Goal: Task Accomplishment & Management: Complete application form

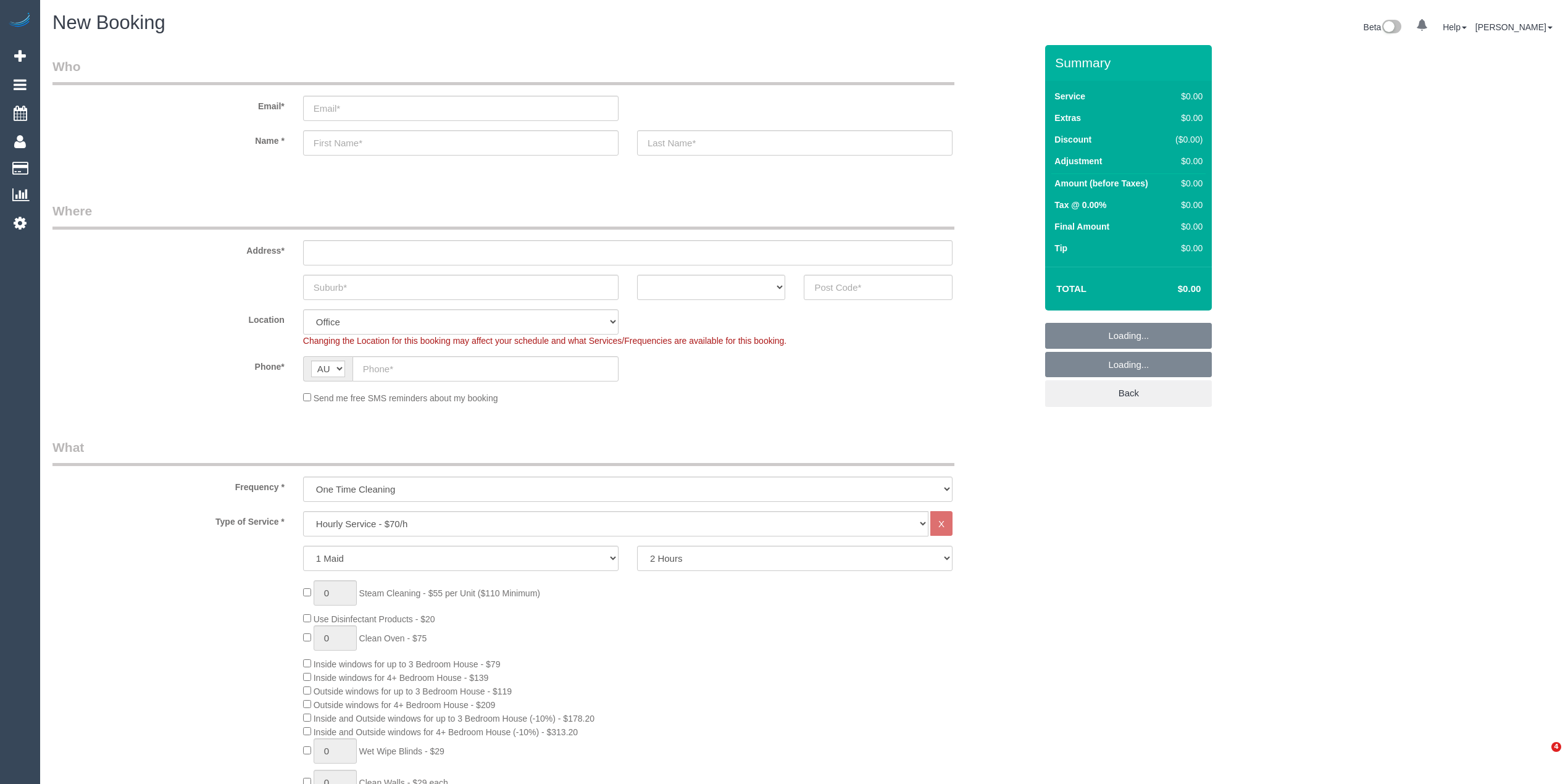
select select "object:2105"
click at [836, 284] on input "text" at bounding box center [878, 287] width 149 height 25
type input "3088"
click at [381, 252] on input "text" at bounding box center [628, 252] width 649 height 25
type input "-"
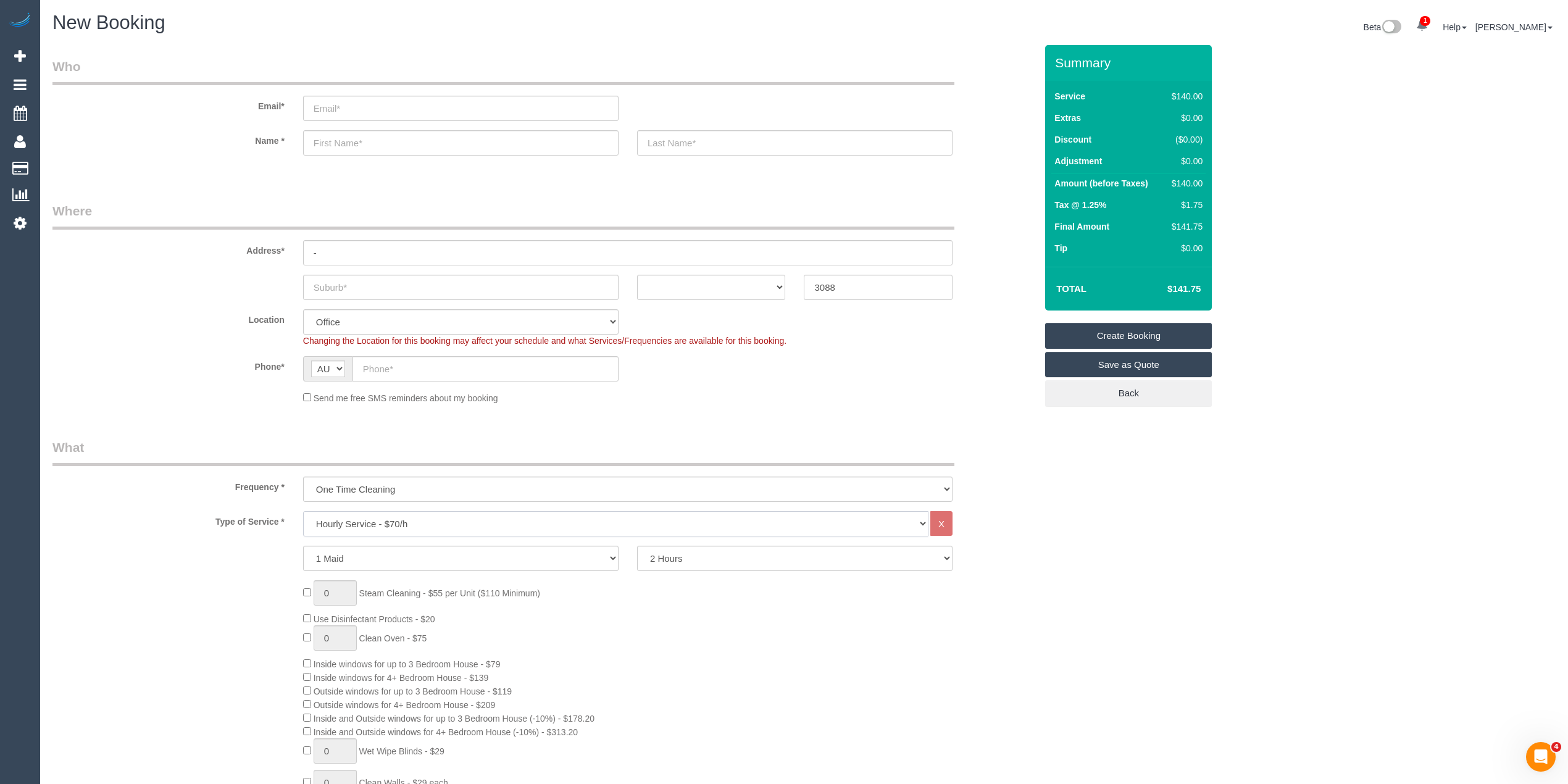
click at [393, 523] on select "Hourly Service - $70/h Hourly Service - $65/h Hourly Service - $60/h Hourly Ser…" at bounding box center [615, 523] width 625 height 25
select select "213"
click at [303, 511] on select "Hourly Service - $70/h Hourly Service - $65/h Hourly Service - $60/h Hourly Ser…" at bounding box center [615, 523] width 625 height 25
select select "60"
select select "object:2194"
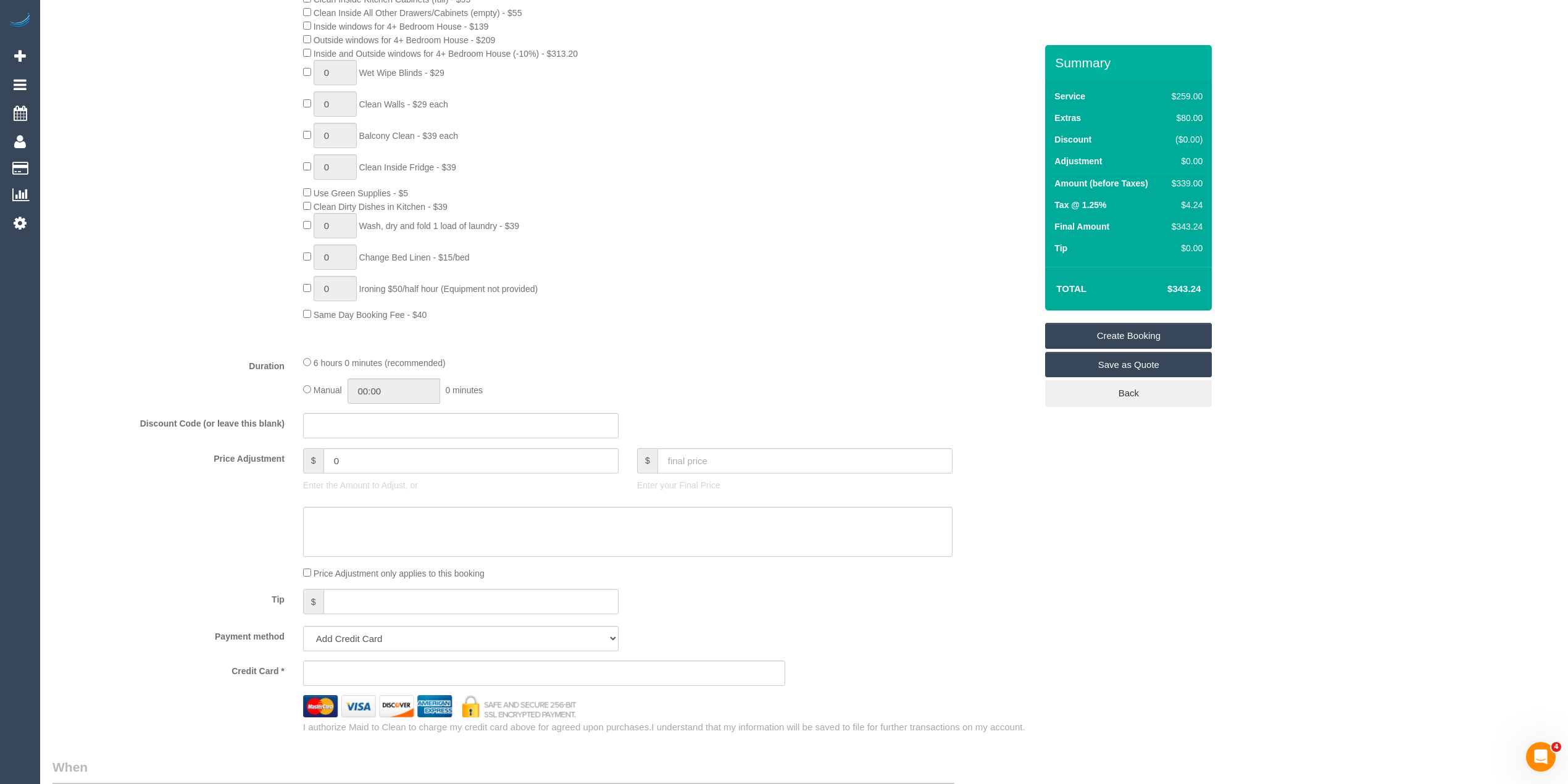
scroll to position [685, 0]
drag, startPoint x: 361, startPoint y: 460, endPoint x: 230, endPoint y: 448, distance: 131.5
click at [230, 448] on fieldset "What Frequency * One Time Cleaning Weekly - 10% Off - 10.00% (0% for the First …" at bounding box center [544, 244] width 983 height 981
type input "-30"
click at [170, 324] on div "Type of Service * Hourly Service - $70/h Hourly Service - $65/h Hourly Service …" at bounding box center [544, 85] width 983 height 519
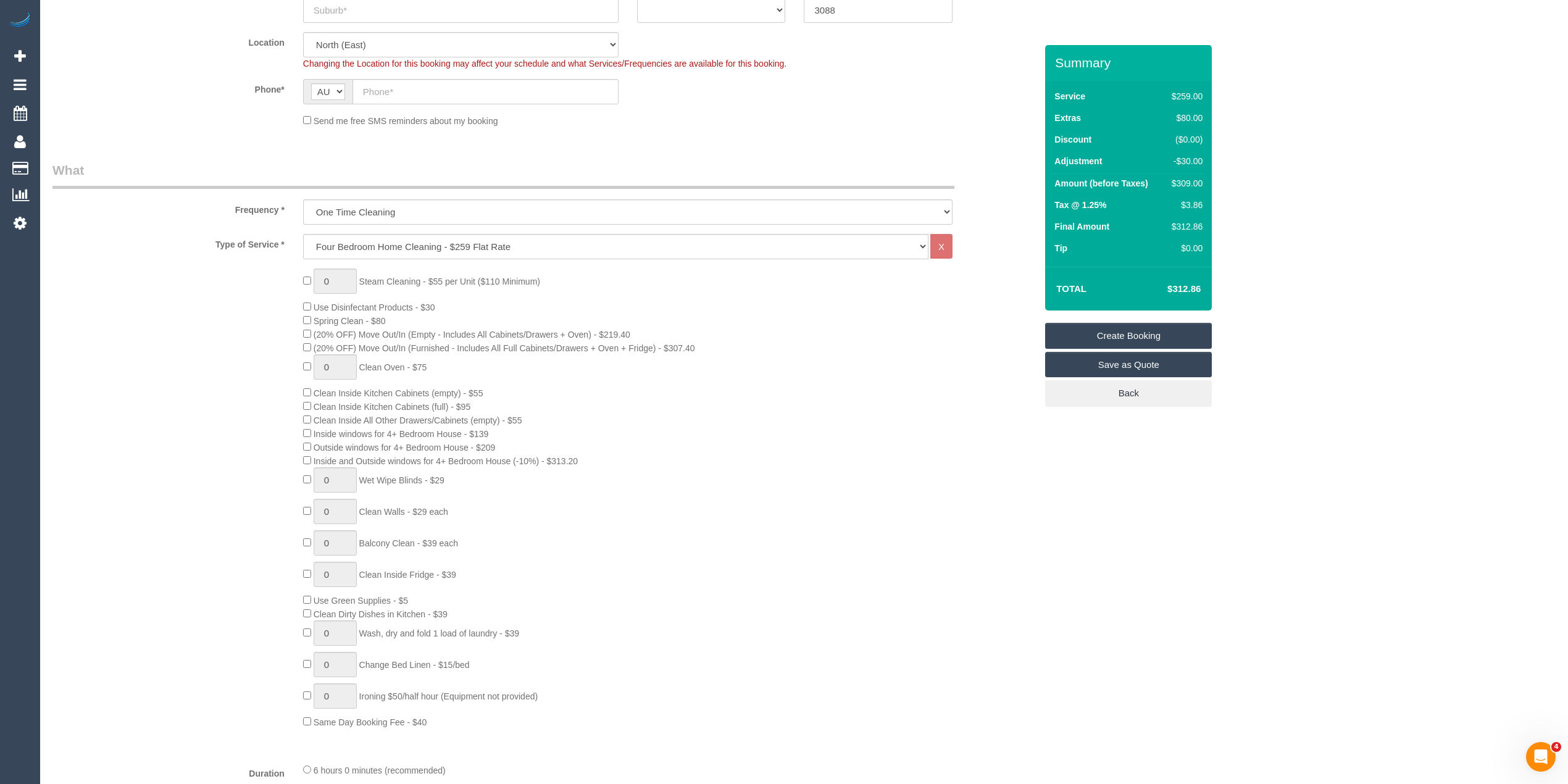
scroll to position [274, 0]
click at [431, 250] on select "Hourly Service - $70/h Hourly Service - $65/h Hourly Service - $60/h Hourly Ser…" at bounding box center [615, 250] width 625 height 25
select select "209"
click at [303, 237] on select "Hourly Service - $70/h Hourly Service - $65/h Hourly Service - $60/h Hourly Ser…" at bounding box center [615, 250] width 625 height 25
select select "1"
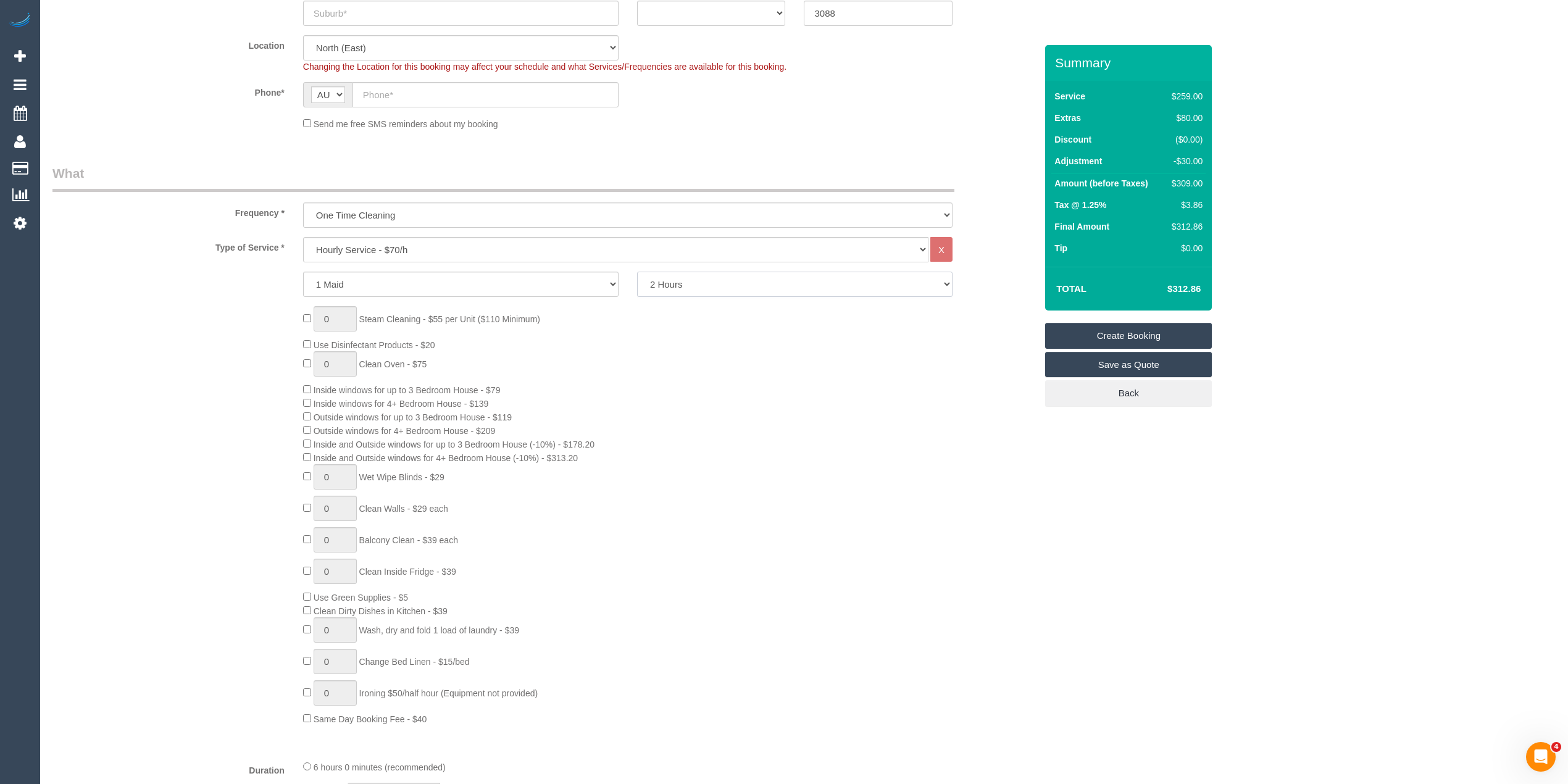
click at [686, 281] on select "2 Hours 2.5 Hours 3 Hours 3.5 Hours 4 Hours 4.5 Hours 5 Hours 5.5 Hours 6 Hours…" at bounding box center [794, 284] width 315 height 25
select select "150"
click at [637, 272] on select "2 Hours 2.5 Hours 3 Hours 3.5 Hours 4 Hours 4.5 Hours 5 Hours 5.5 Hours 6 Hours…" at bounding box center [794, 284] width 315 height 25
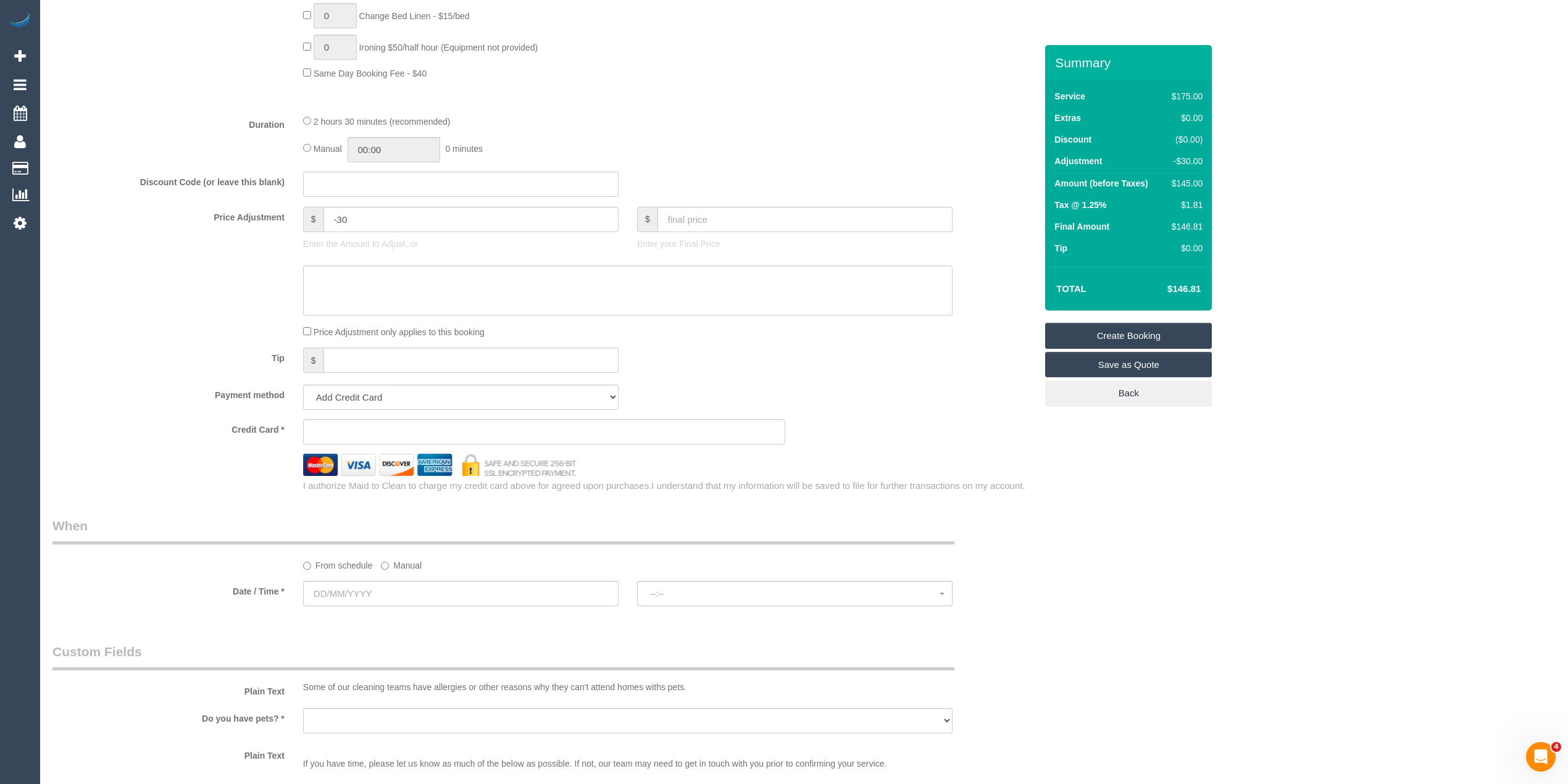
scroll to position [961, 0]
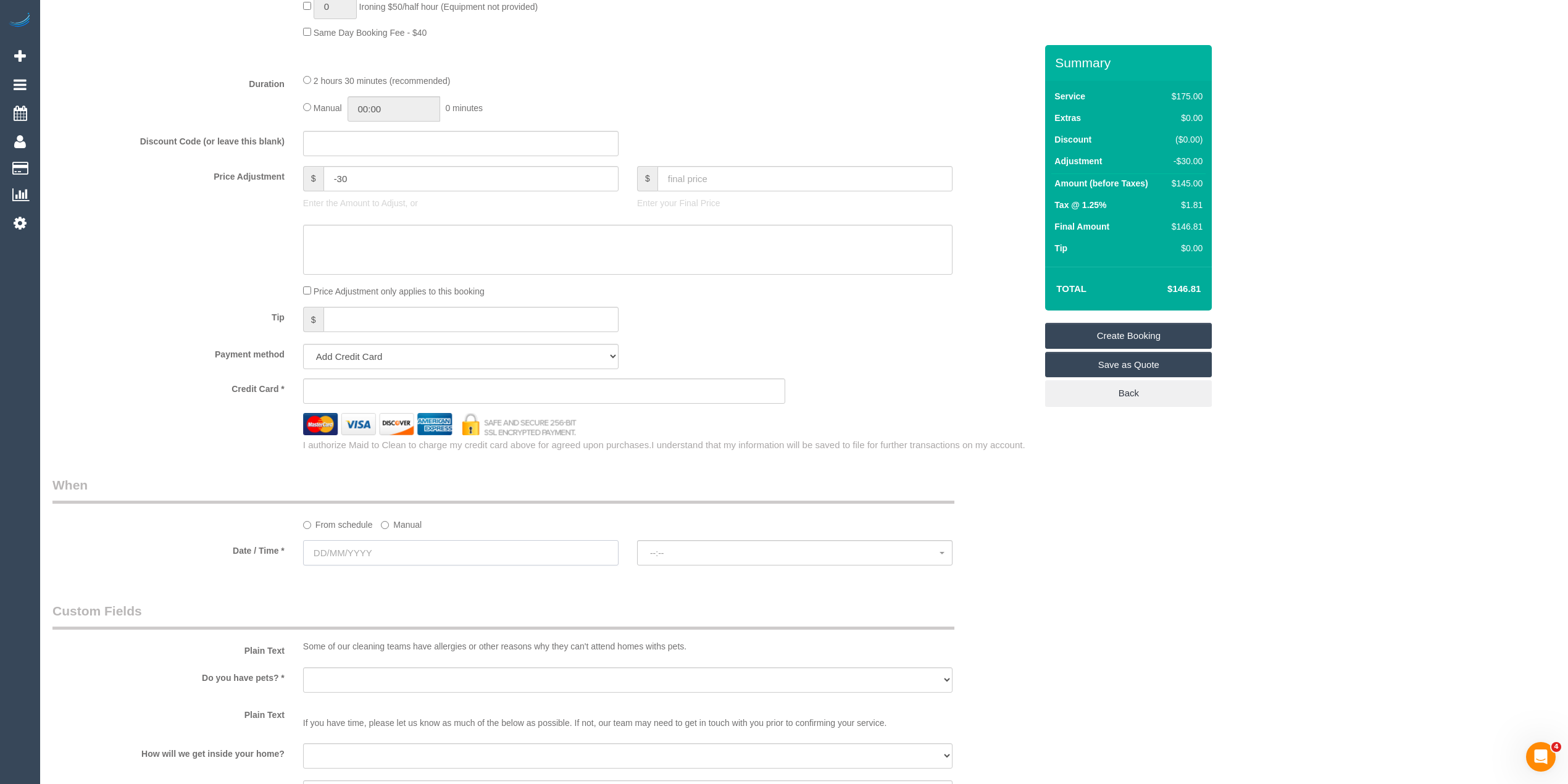
click at [351, 552] on input "text" at bounding box center [461, 553] width 315 height 25
click at [344, 662] on link "13" at bounding box center [339, 660] width 23 height 17
type input "13/10/2025"
click at [733, 551] on span "--:--" at bounding box center [794, 553] width 289 height 10
select select "spot1"
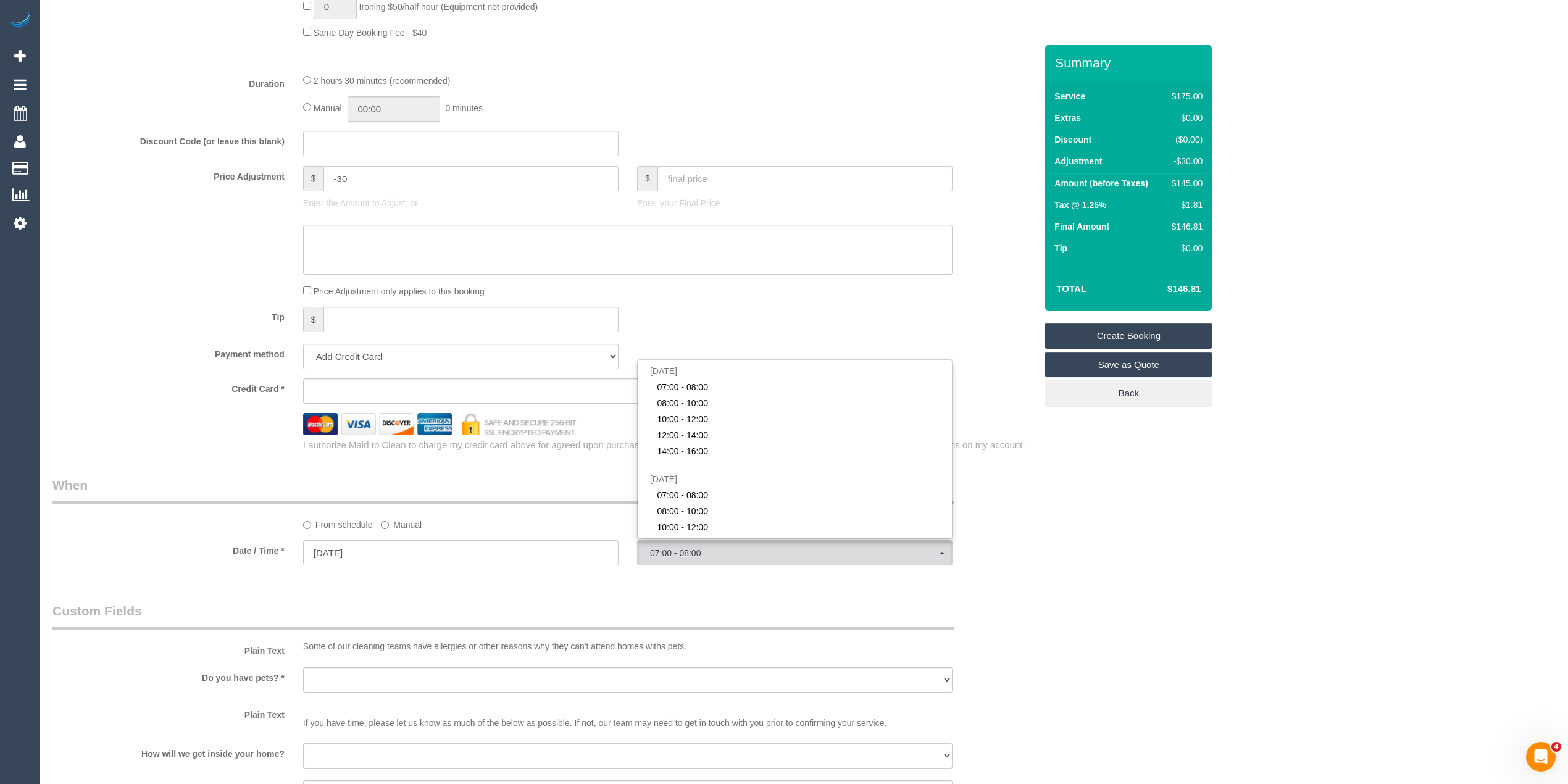
click at [1254, 532] on div "Who Email* Name * Where Address* - ACT NSW NT QLD SA TAS VIC WA 3088 Location O…" at bounding box center [804, 201] width 1503 height 2233
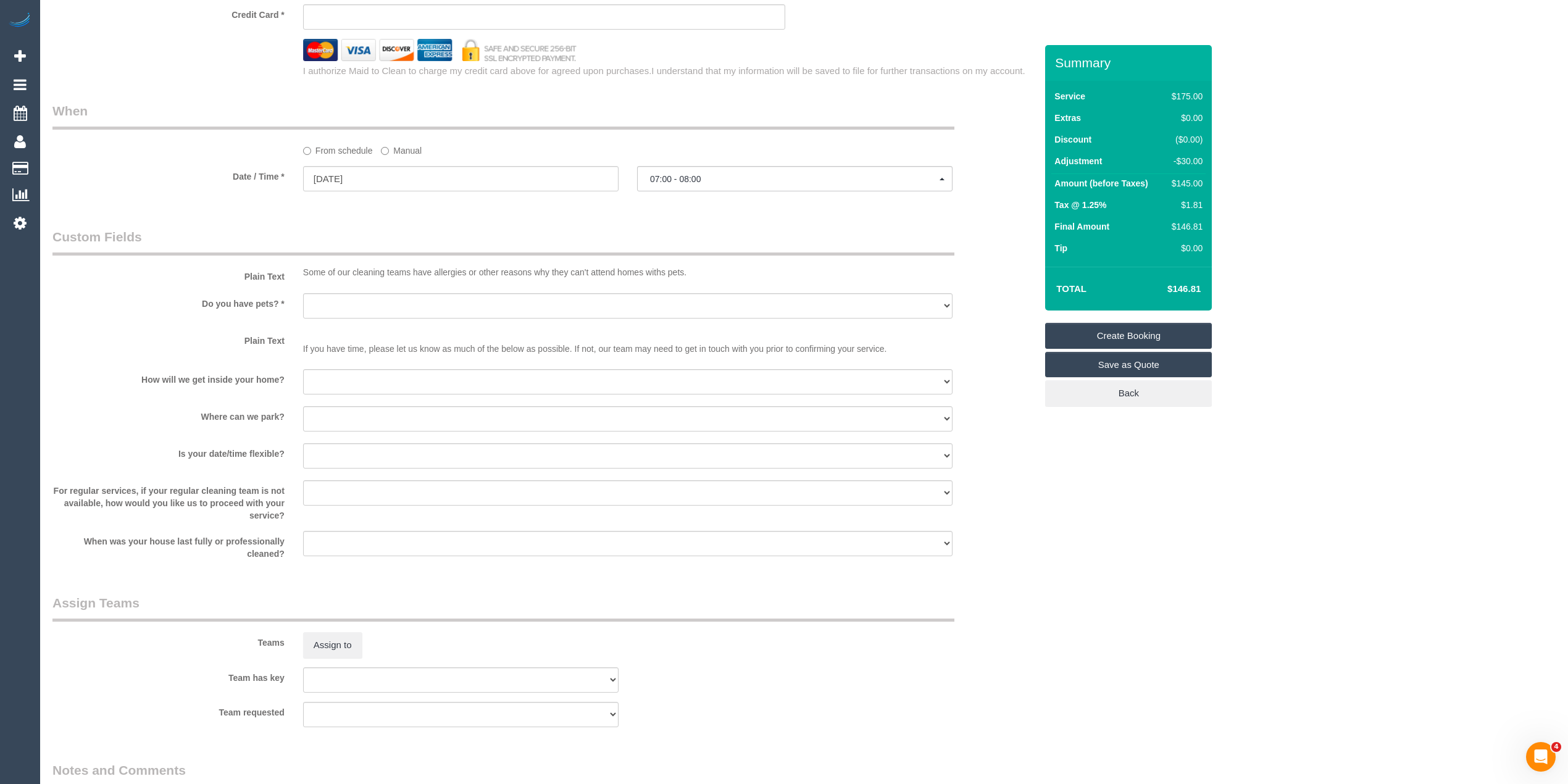
scroll to position [1371, 0]
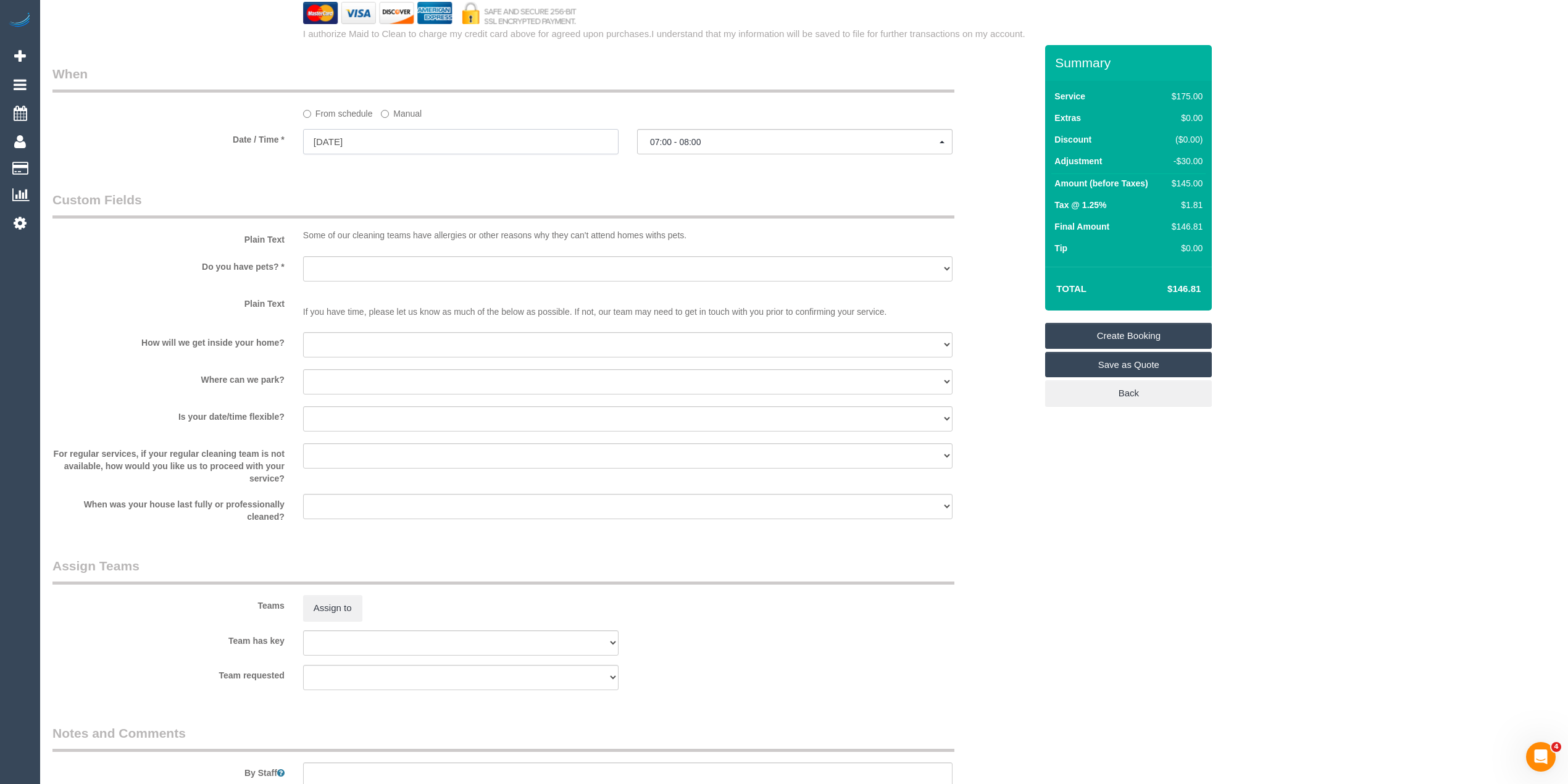
click at [345, 140] on input "13/10/2025" at bounding box center [461, 141] width 315 height 25
click at [433, 244] on link "17" at bounding box center [429, 250] width 20 height 17
type input "[DATE]"
click at [660, 140] on span "07:00 - 08:00" at bounding box center [794, 141] width 289 height 10
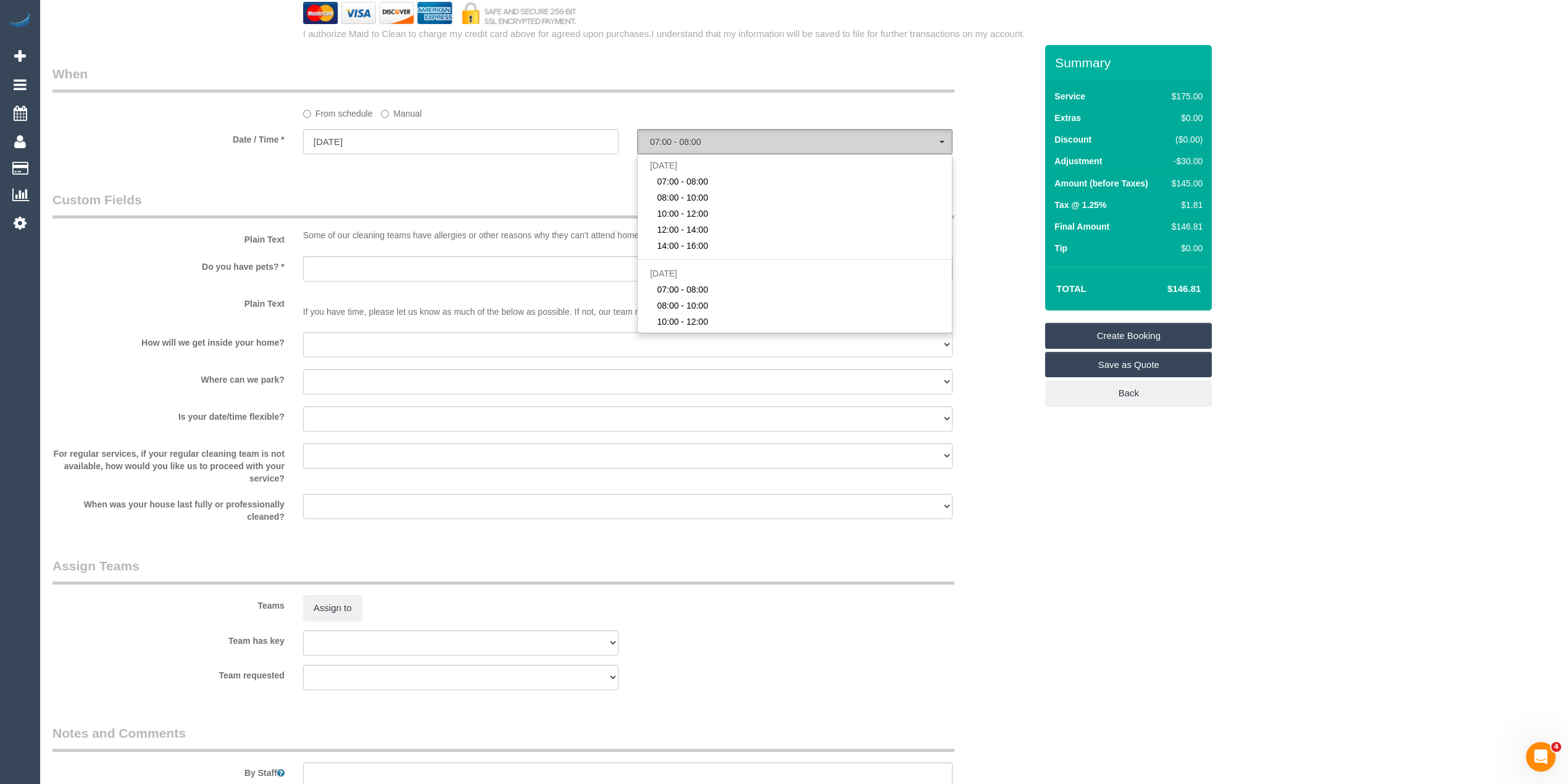
scroll to position [356, 0]
click at [689, 254] on span "07:00 - 08:00" at bounding box center [682, 258] width 52 height 13
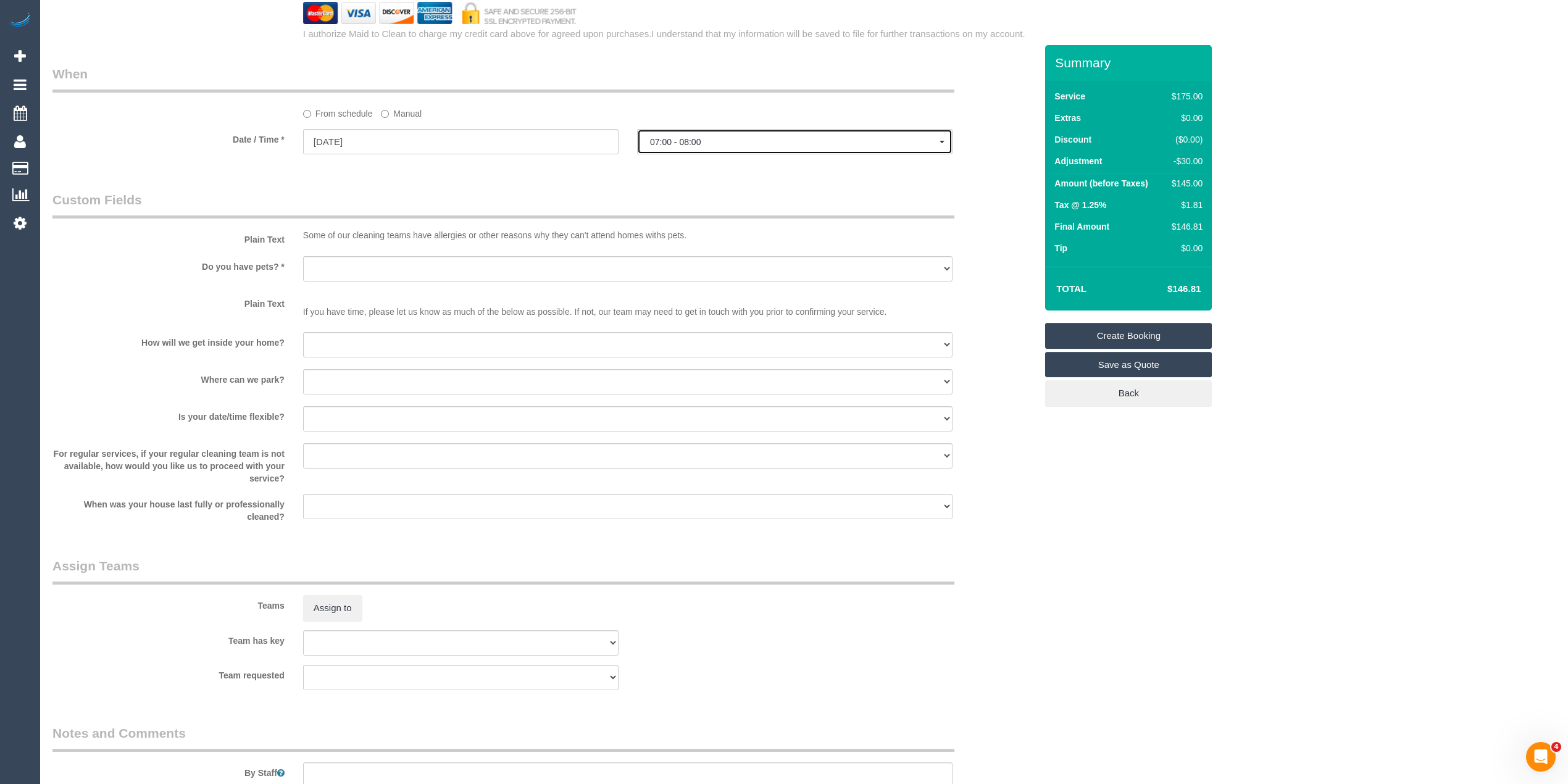
select select "spot21"
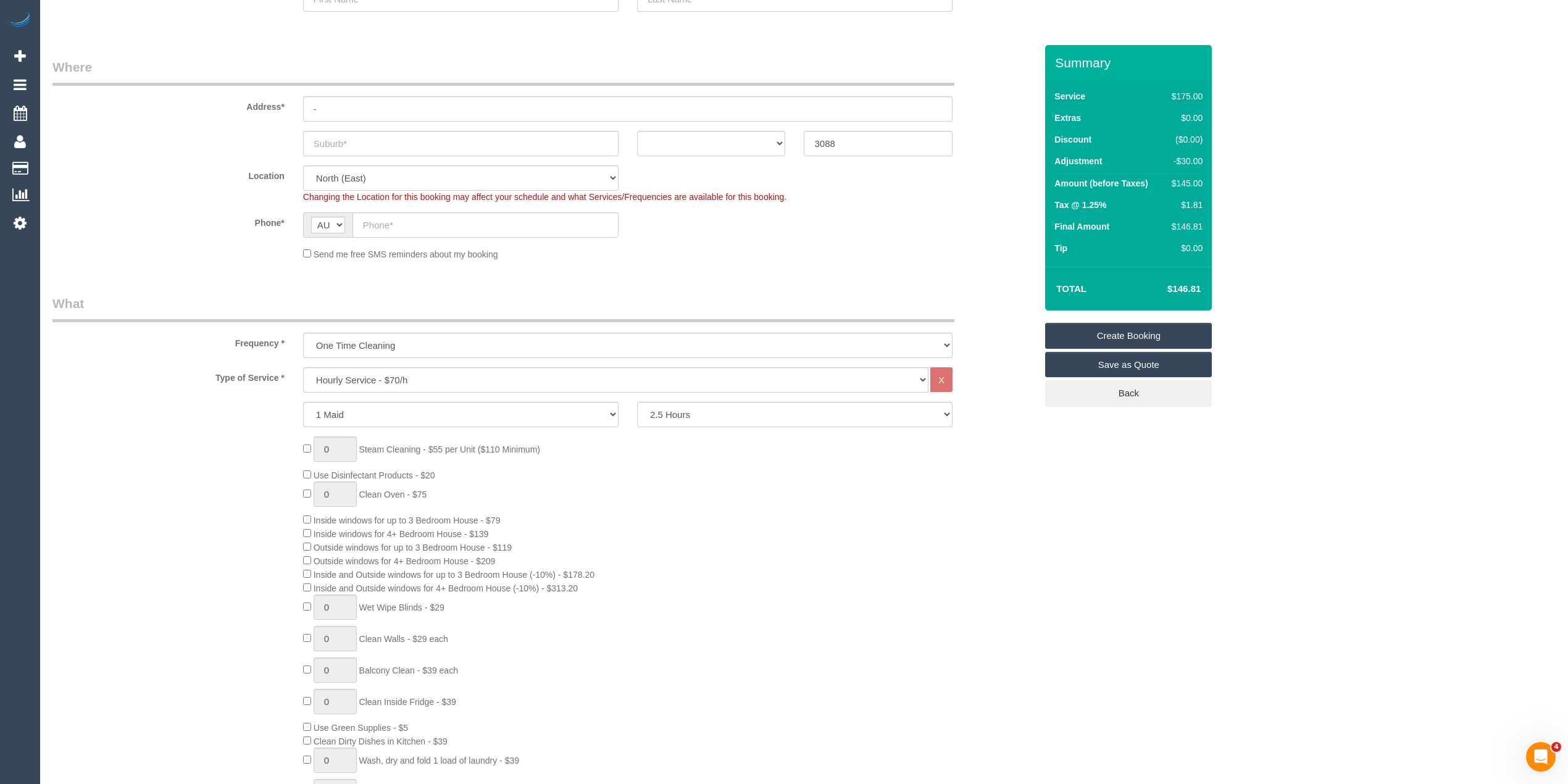
scroll to position [137, 0]
click at [394, 347] on select "One Time Cleaning Weekly - 10% Off - 10.00% (0% for the First Booking) Fortnigh…" at bounding box center [628, 352] width 649 height 25
select select "object:2195"
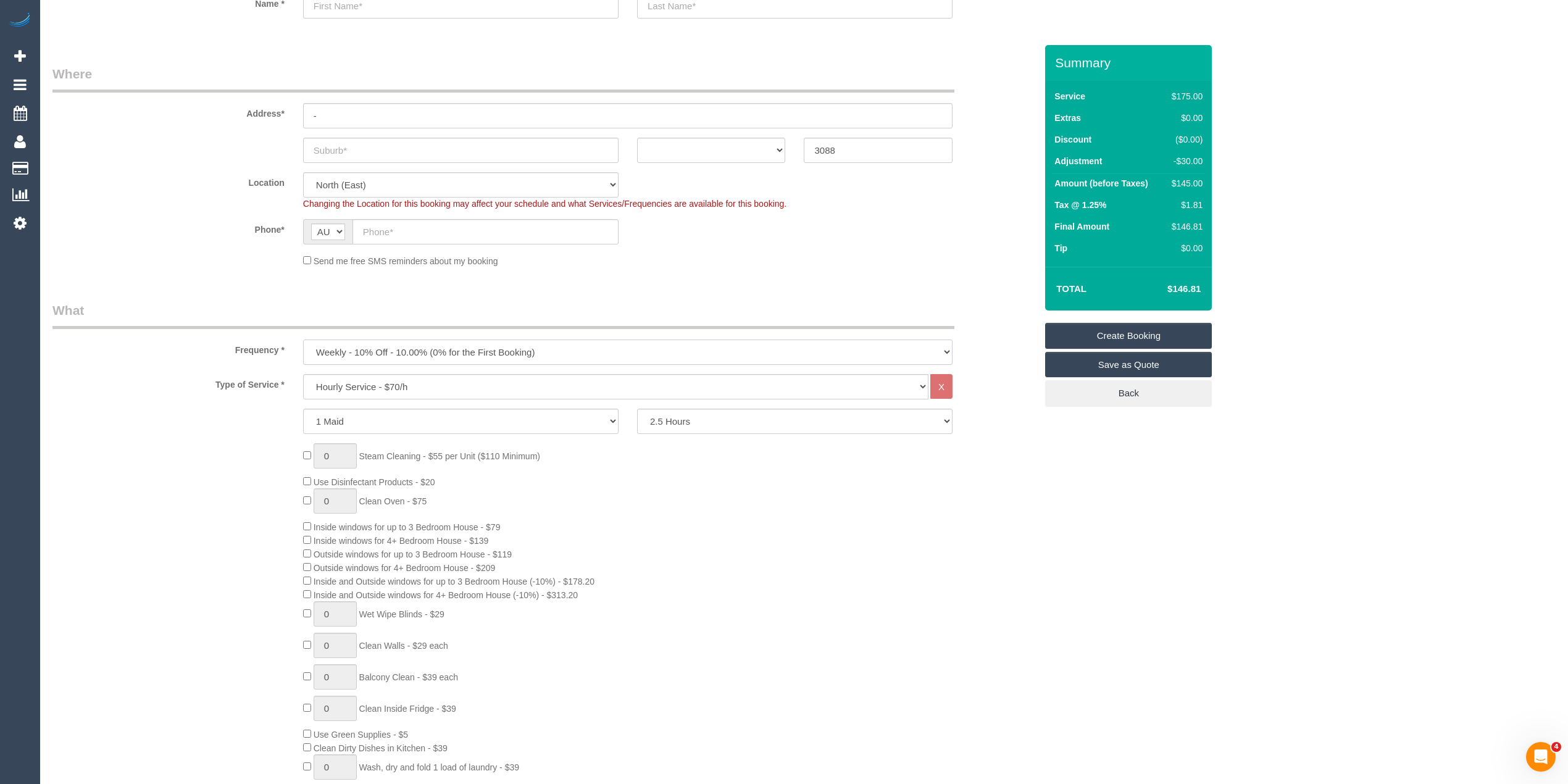
click at [303, 339] on select "One Time Cleaning Weekly - 10% Off - 10.00% (0% for the First Booking) Fortnigh…" at bounding box center [628, 352] width 649 height 25
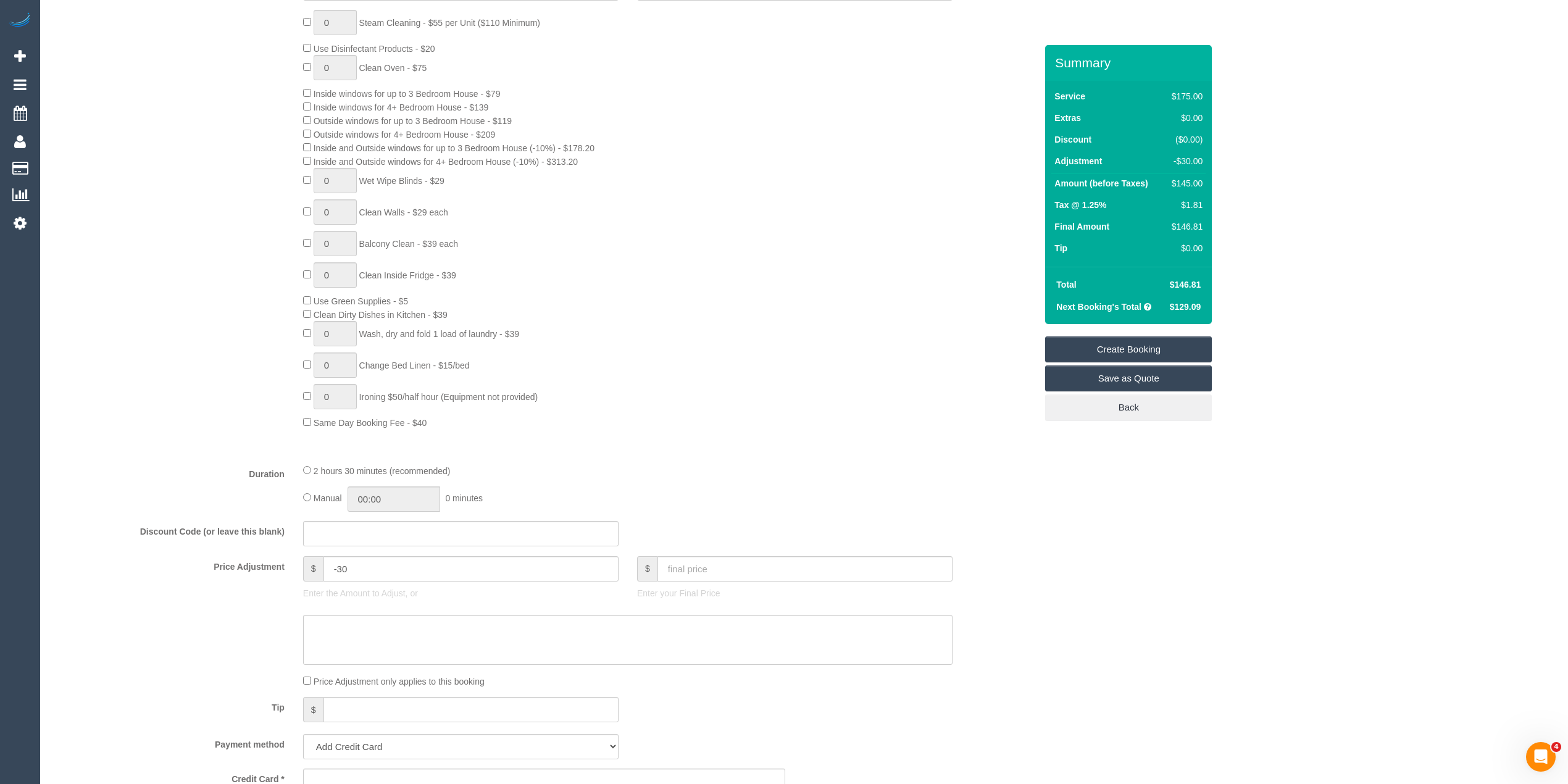
scroll to position [823, 0]
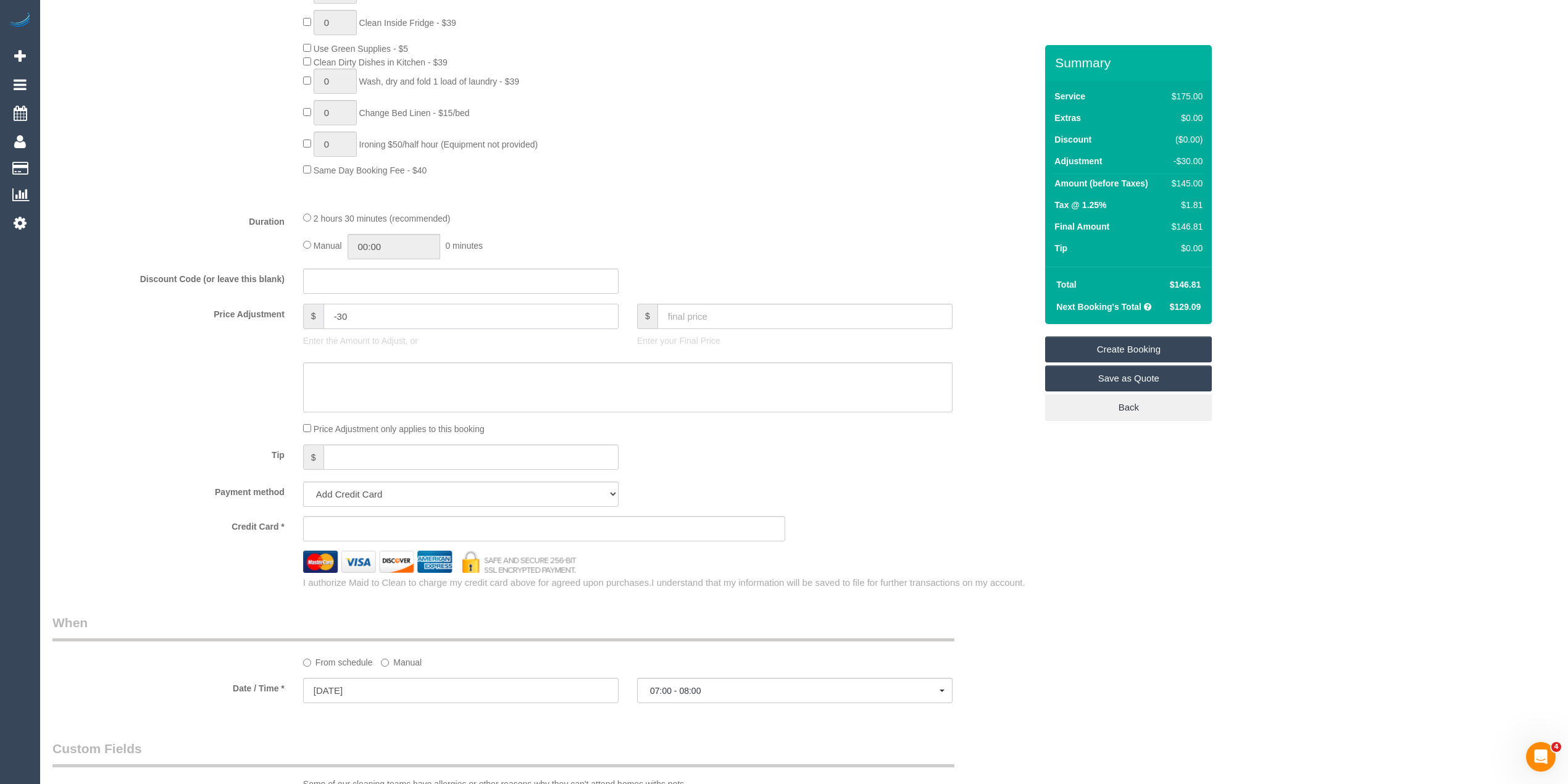
drag, startPoint x: 372, startPoint y: 314, endPoint x: 247, endPoint y: 299, distance: 125.9
click at [247, 299] on fieldset "What Frequency * One Time Cleaning Weekly - 10% Off - 10.00% (0% for the First …" at bounding box center [544, 102] width 983 height 974
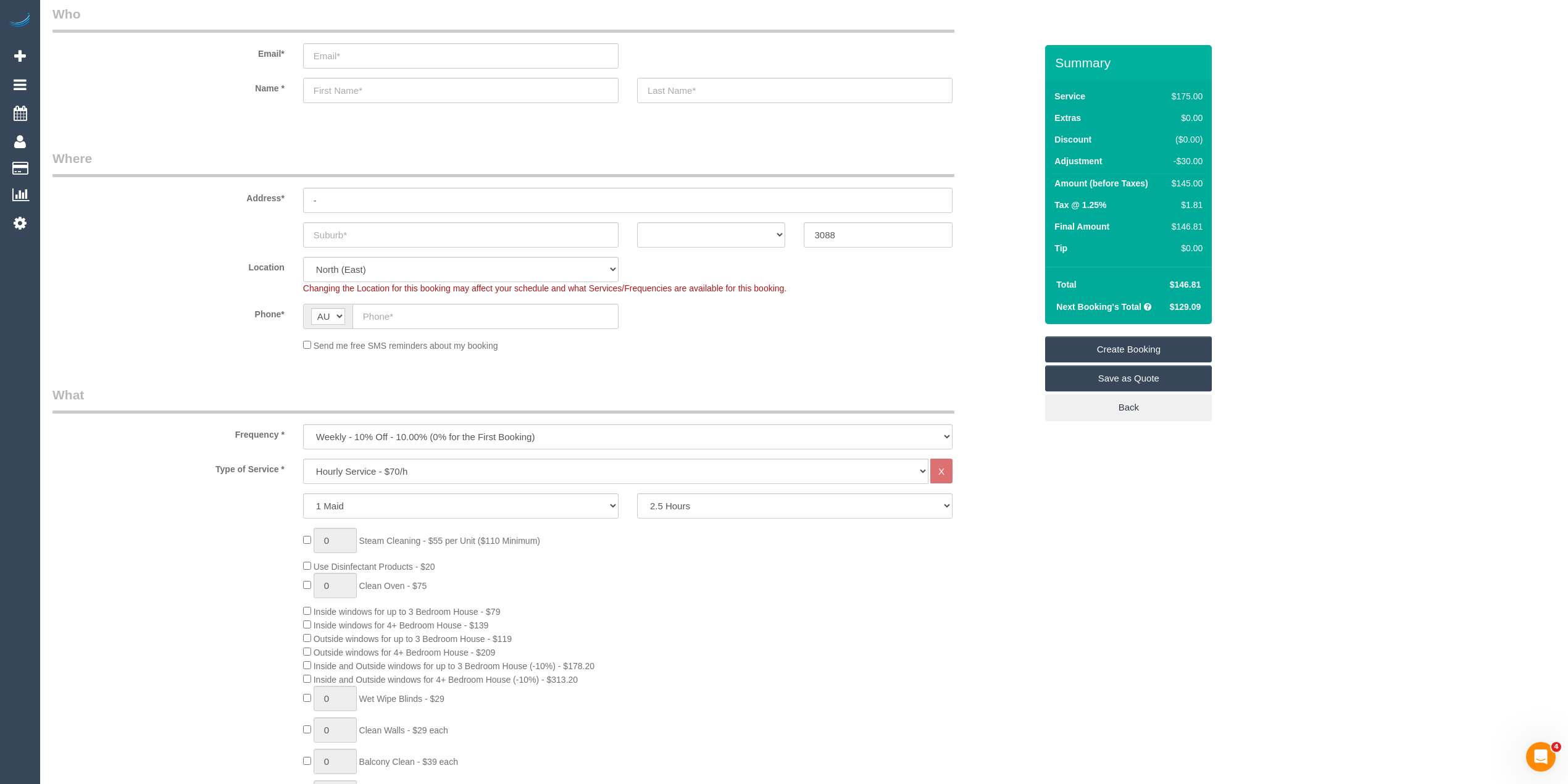
scroll to position [0, 0]
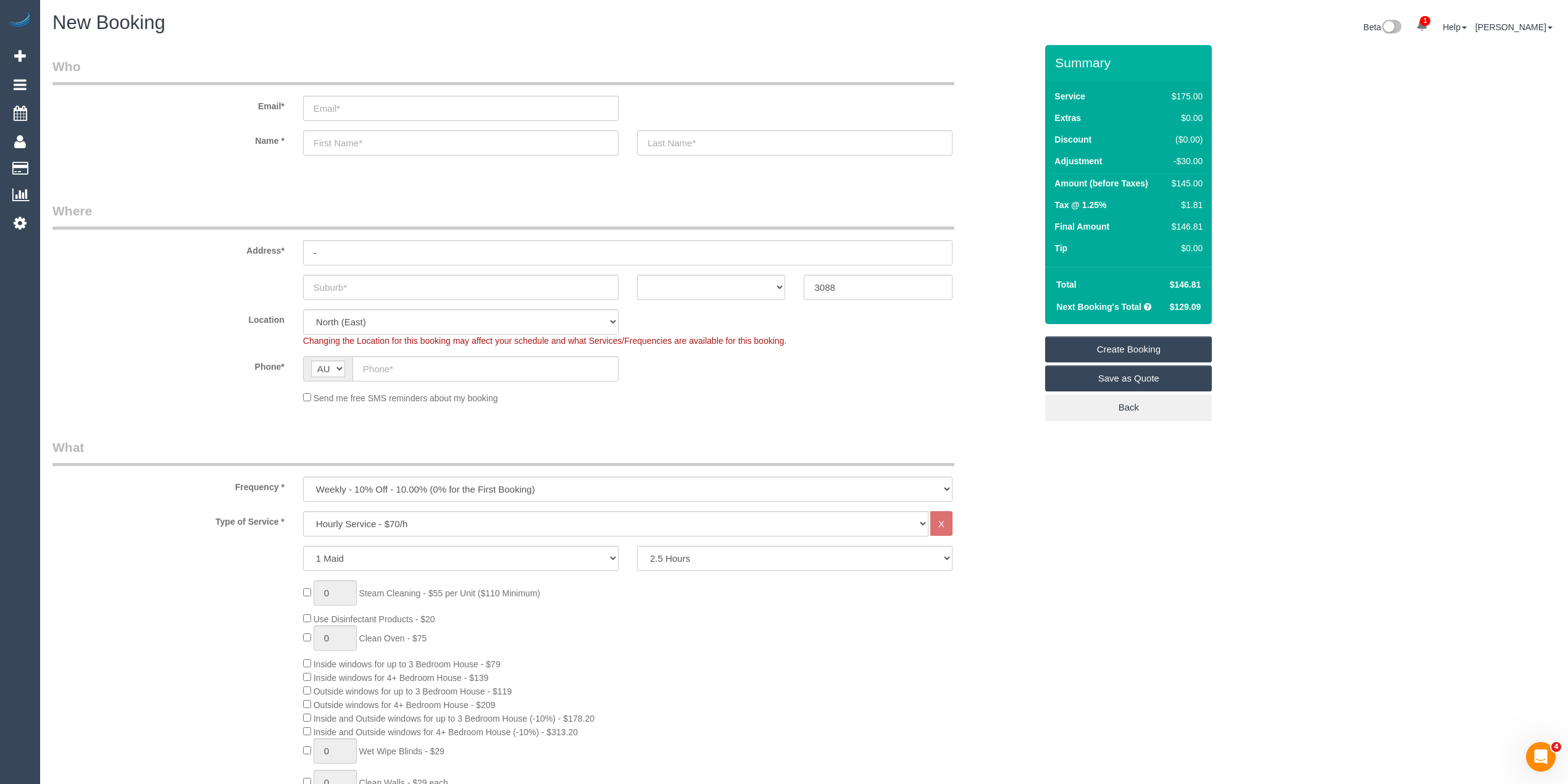
type input "0"
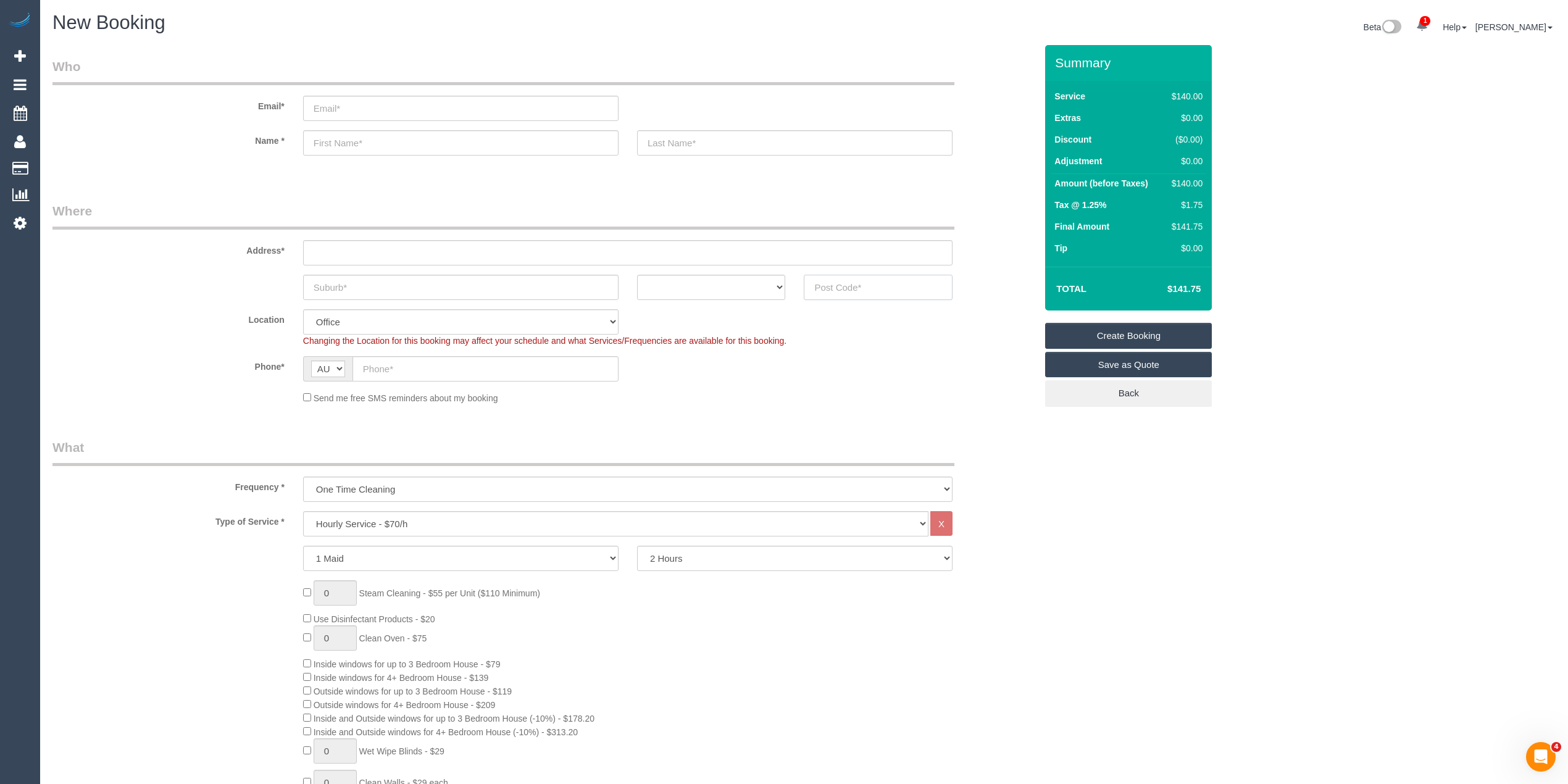
click at [882, 285] on input "text" at bounding box center [878, 287] width 149 height 25
type input "3806"
click at [373, 250] on input "text" at bounding box center [628, 252] width 649 height 25
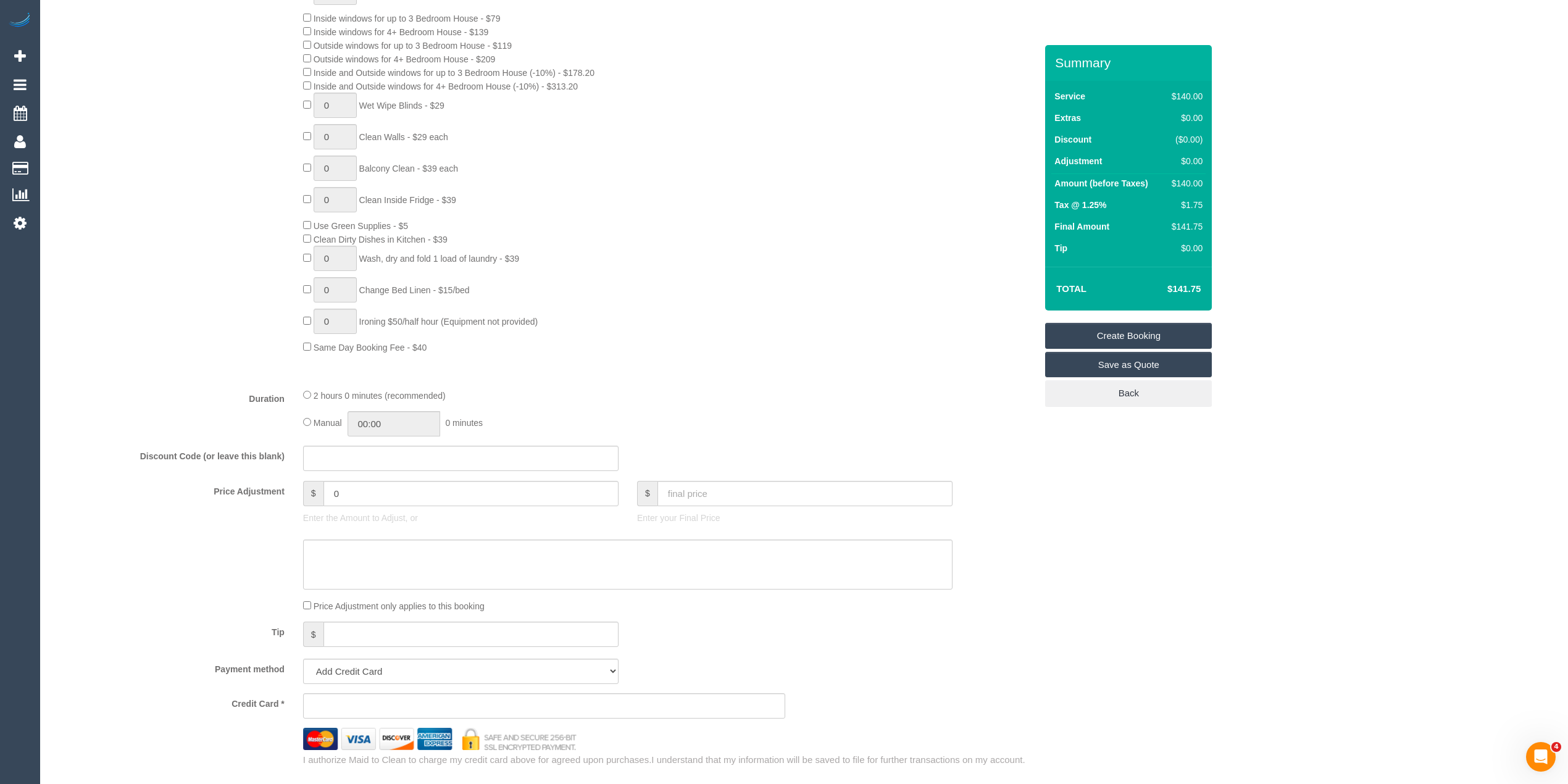
scroll to position [961, 0]
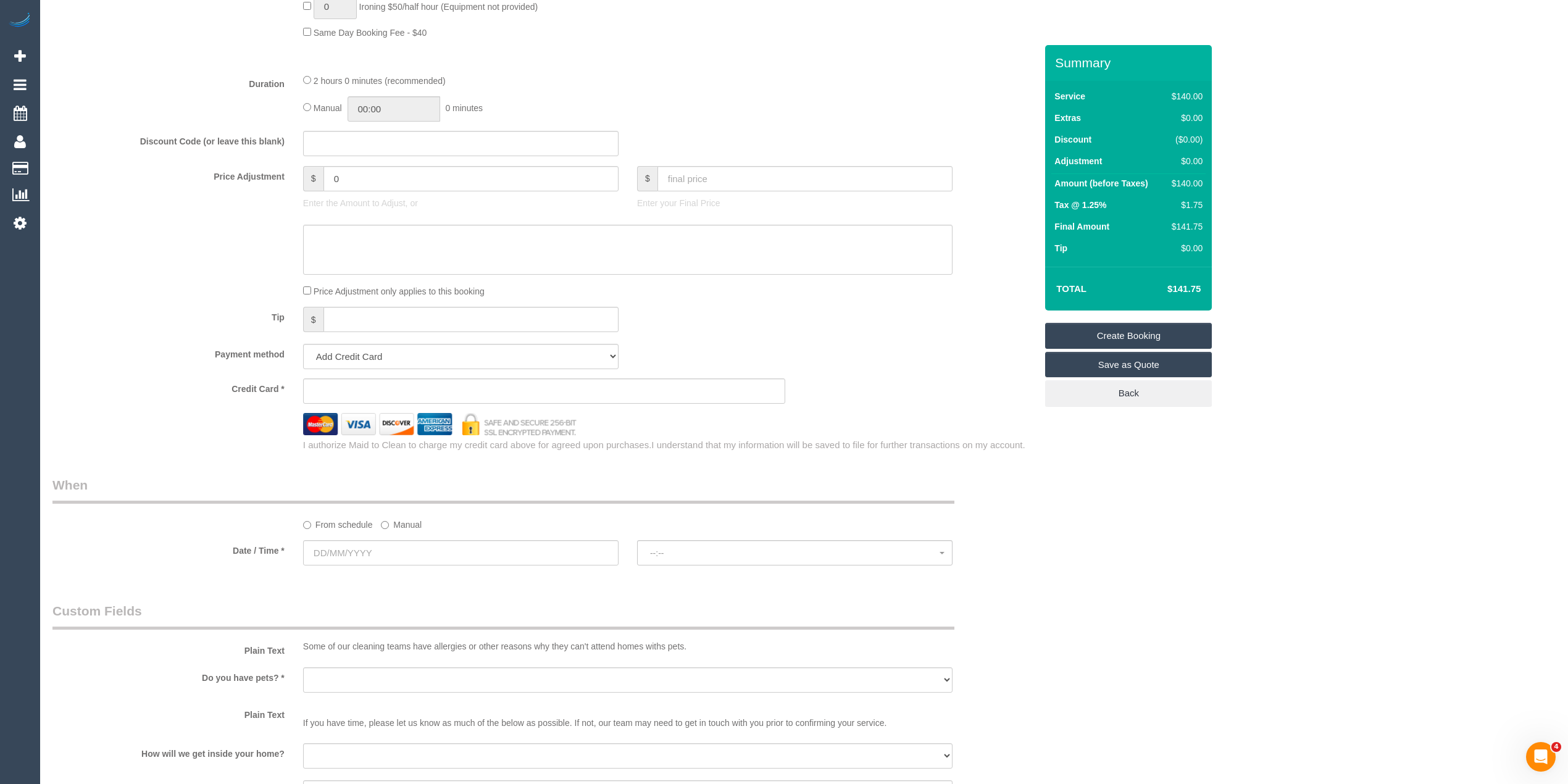
type input "-"
click at [329, 561] on input "text" at bounding box center [461, 553] width 315 height 25
select select "52"
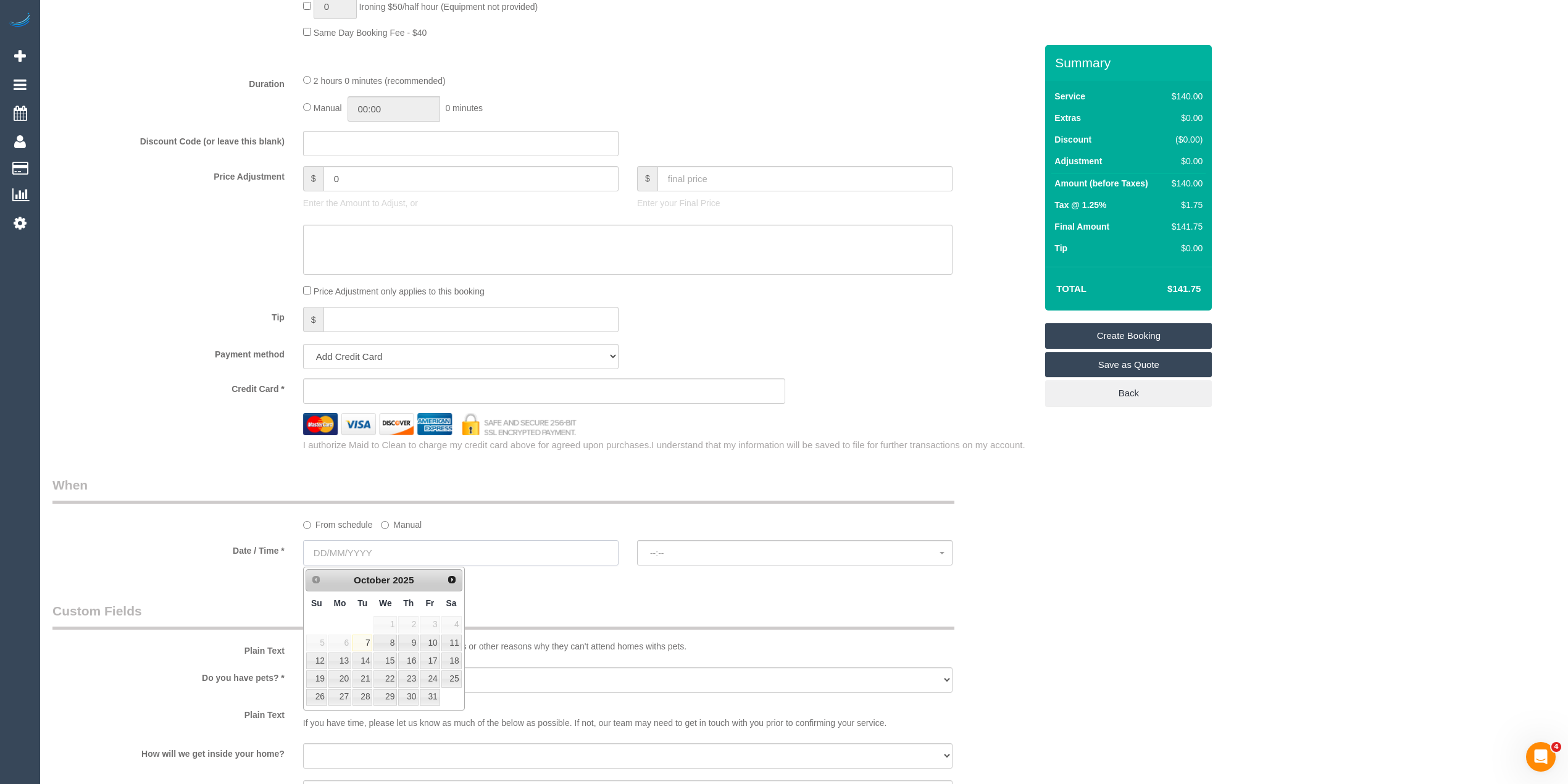
select select "object:2110"
click at [336, 657] on link "13" at bounding box center [339, 660] width 23 height 17
type input "13/10/2025"
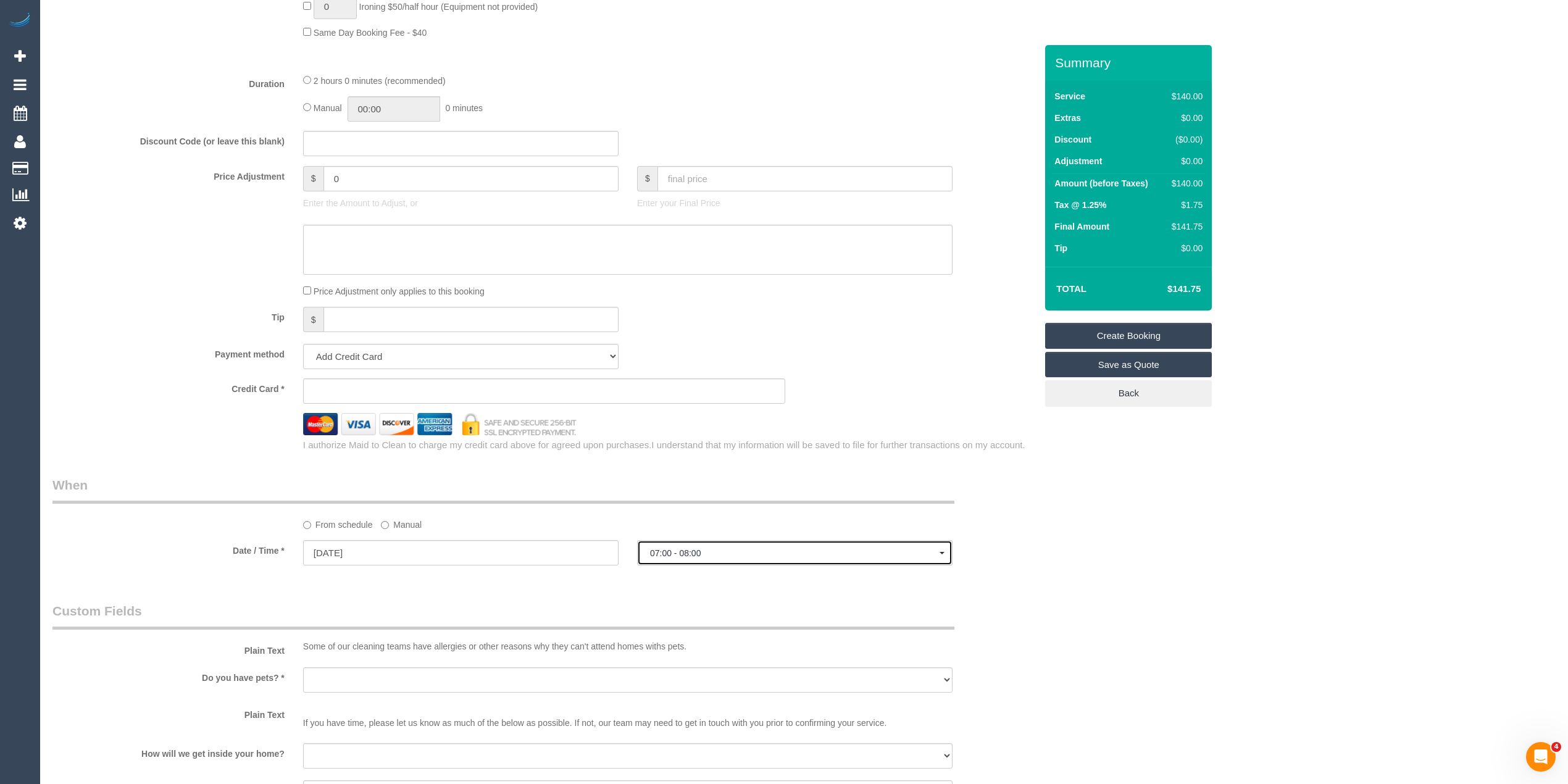
click at [700, 557] on span "07:00 - 08:00" at bounding box center [794, 553] width 289 height 10
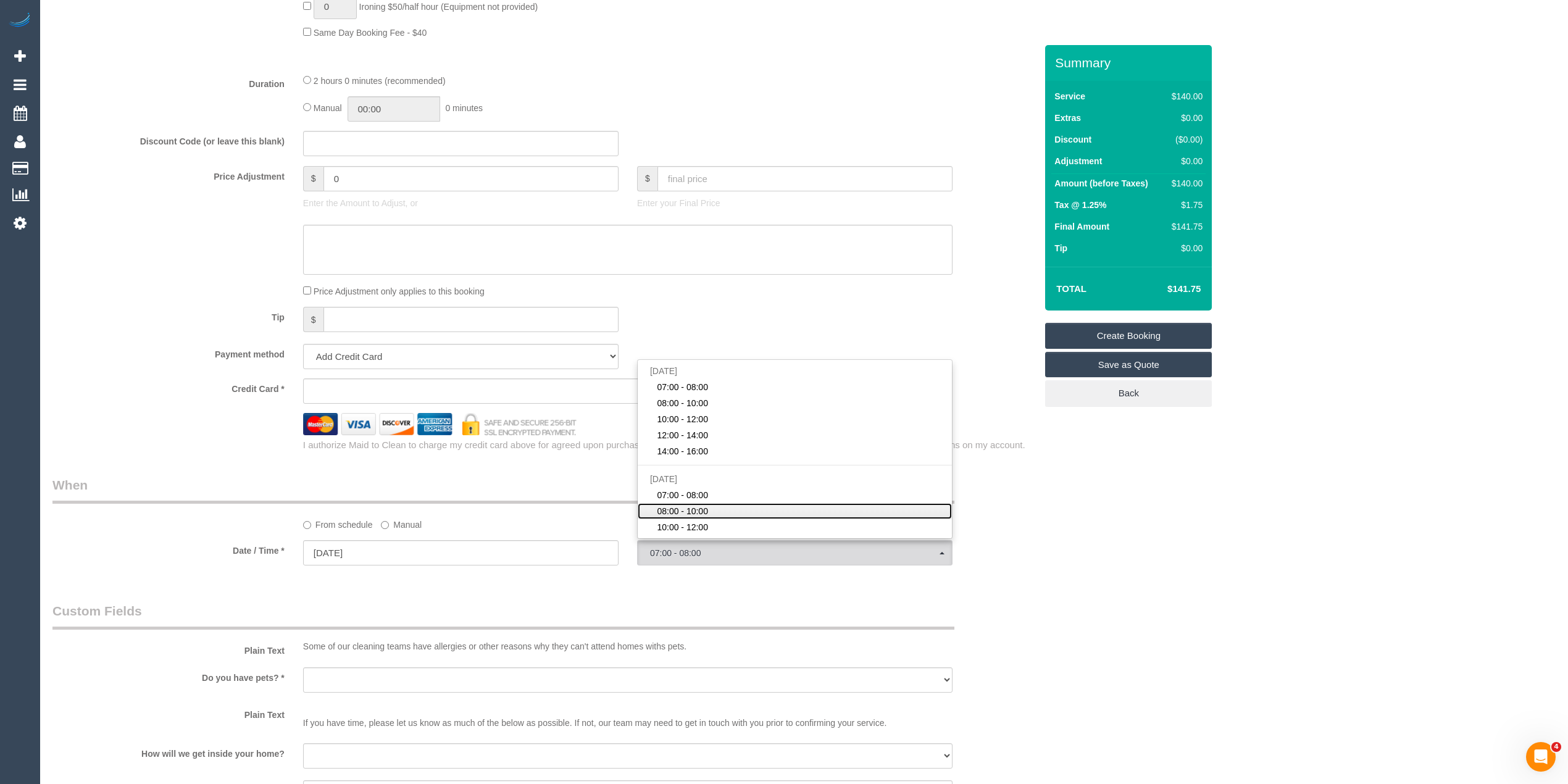
click at [706, 509] on span "08:00 - 10:00" at bounding box center [682, 511] width 52 height 13
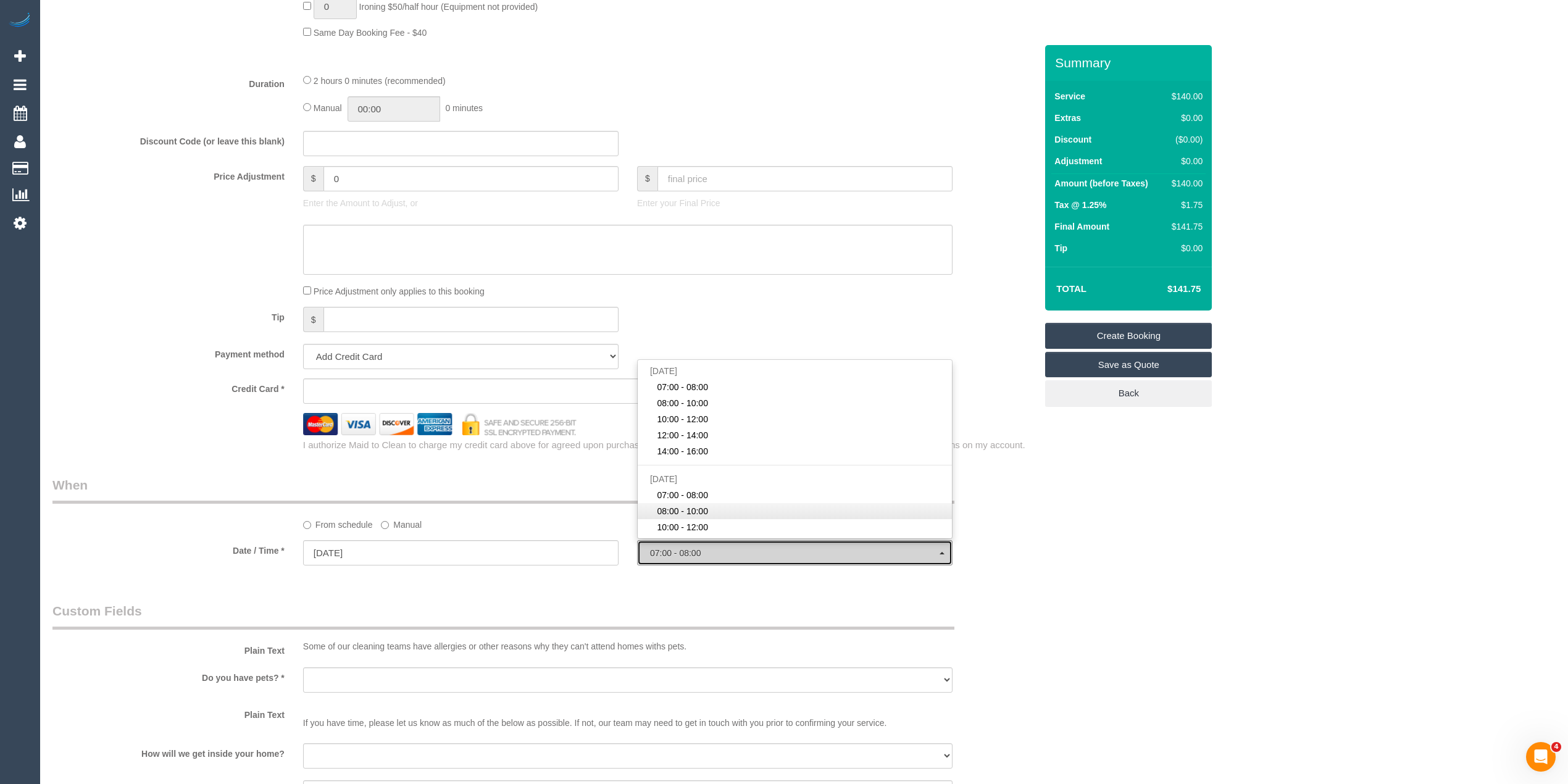
select select "spot7"
type input "14/10/2025"
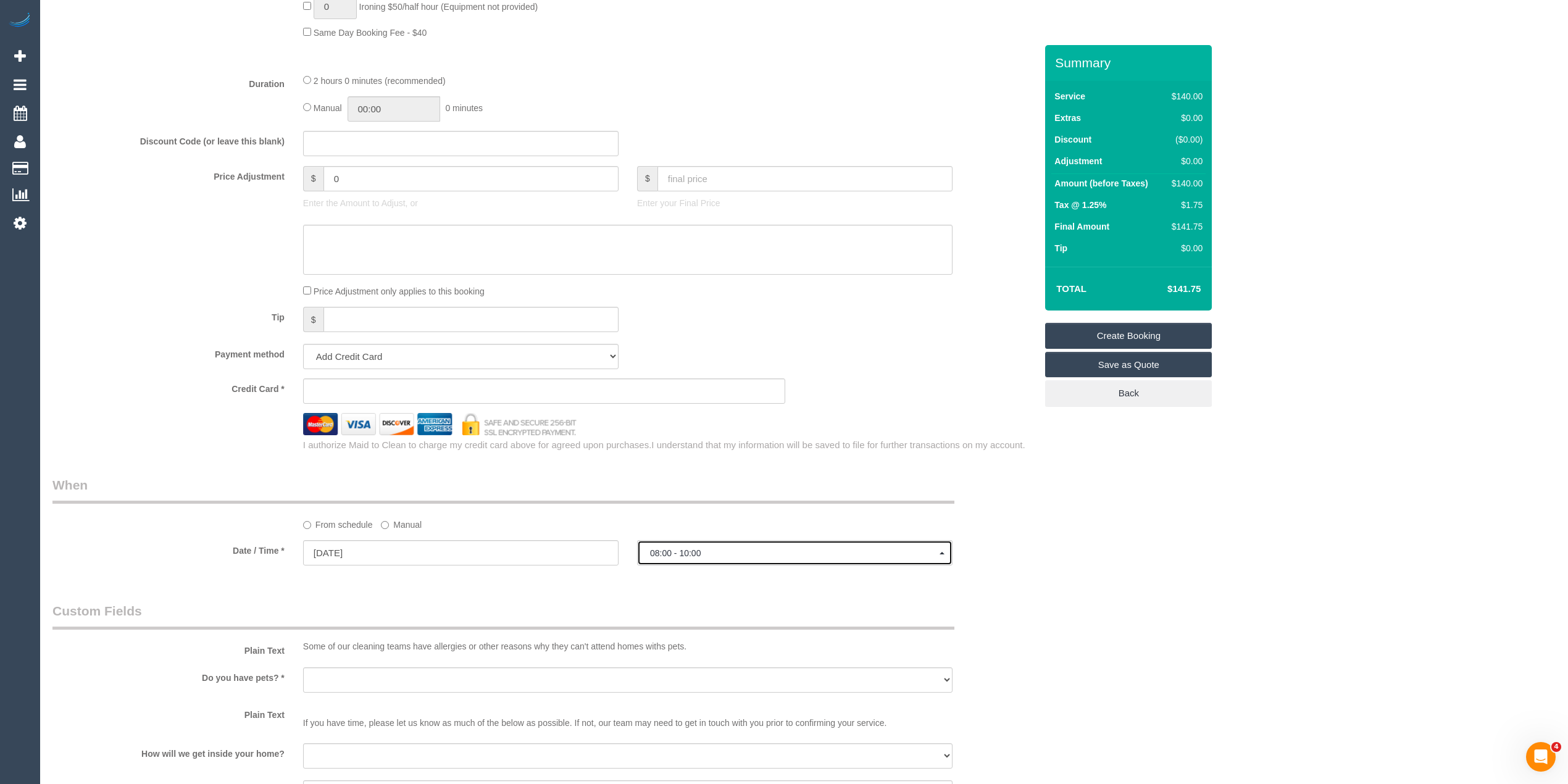
click at [692, 546] on button "08:00 - 10:00" at bounding box center [794, 553] width 315 height 25
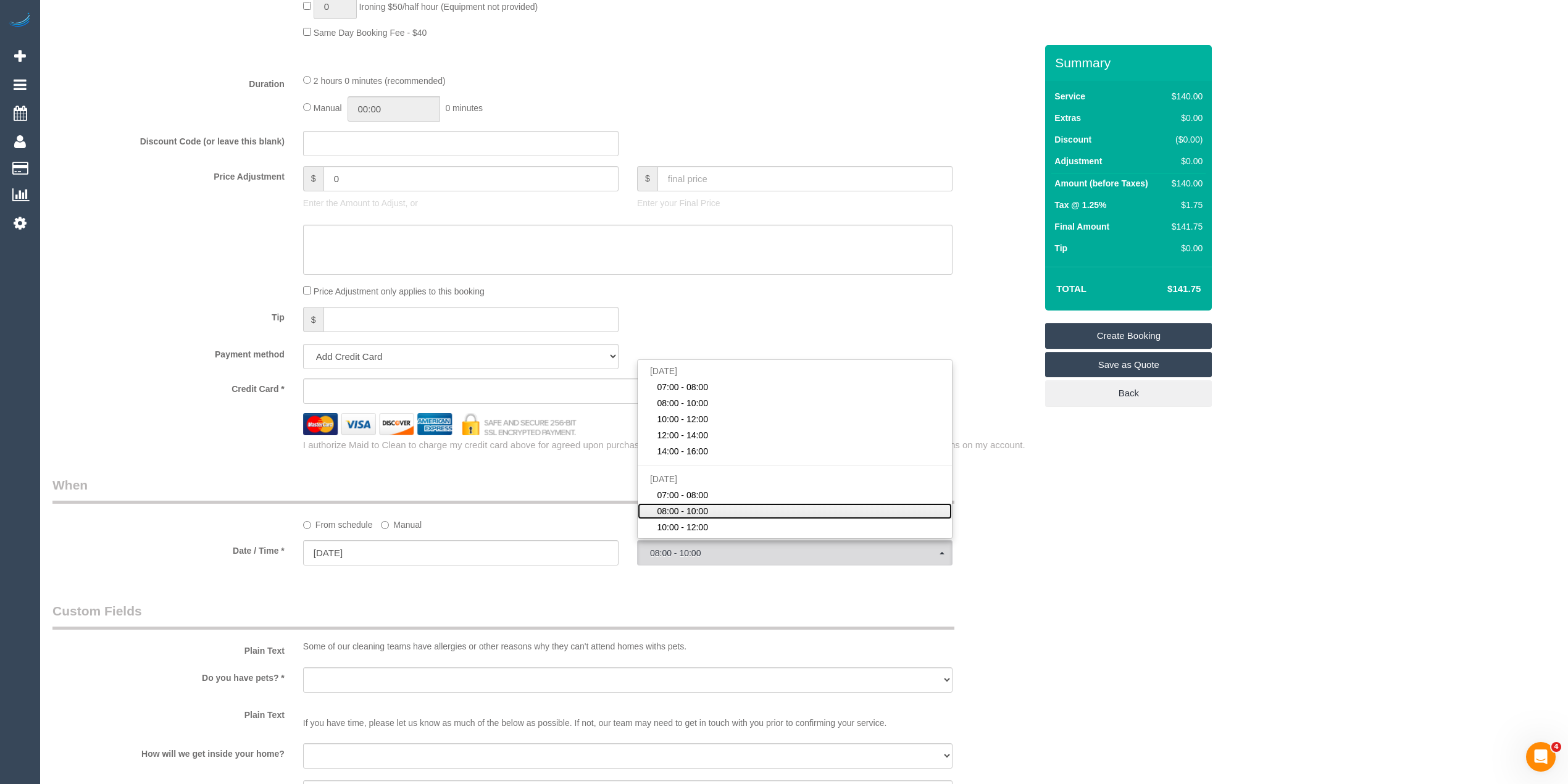
scroll to position [137, 0]
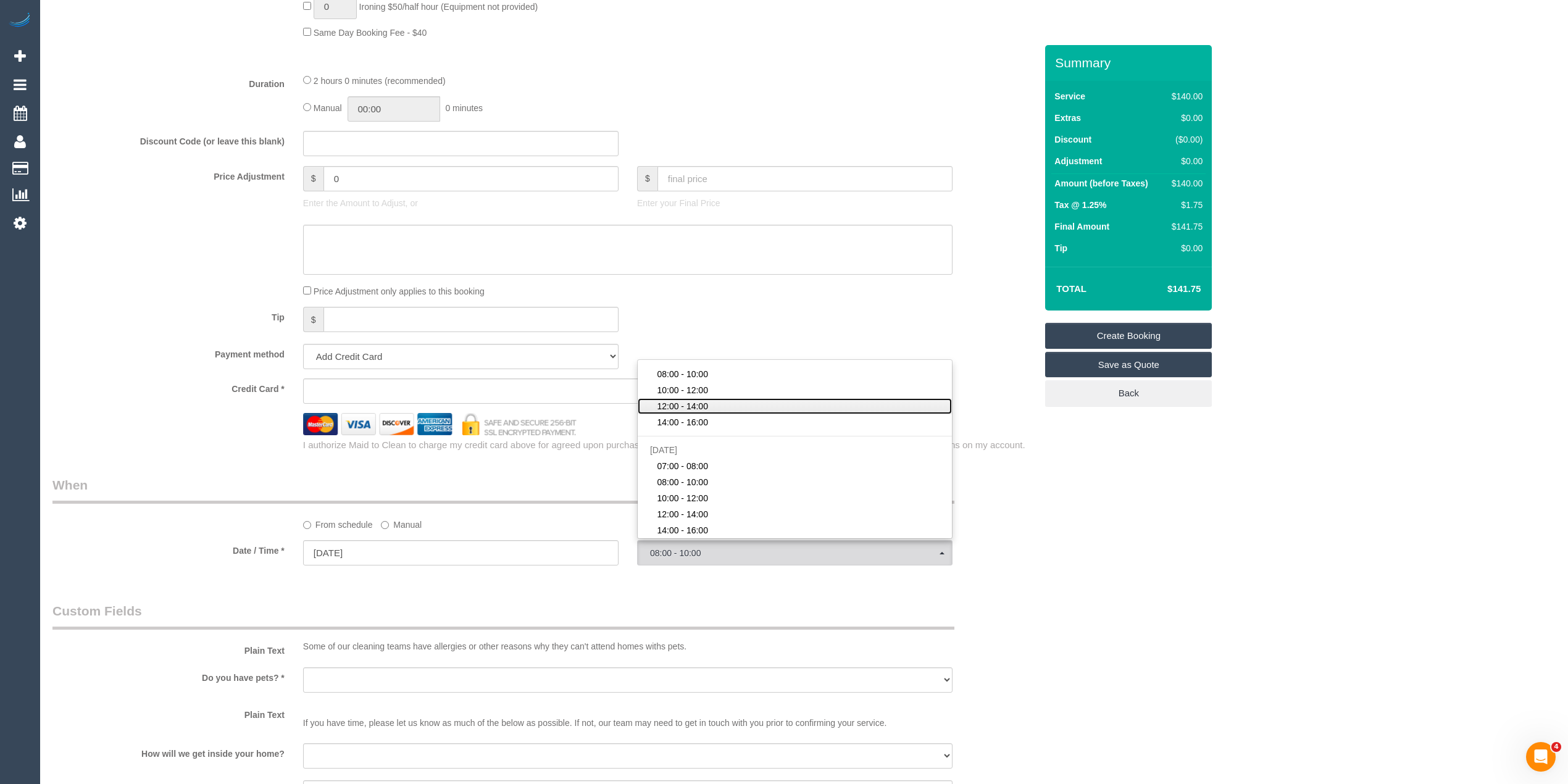
click at [696, 400] on span "12:00 - 14:00" at bounding box center [682, 406] width 52 height 13
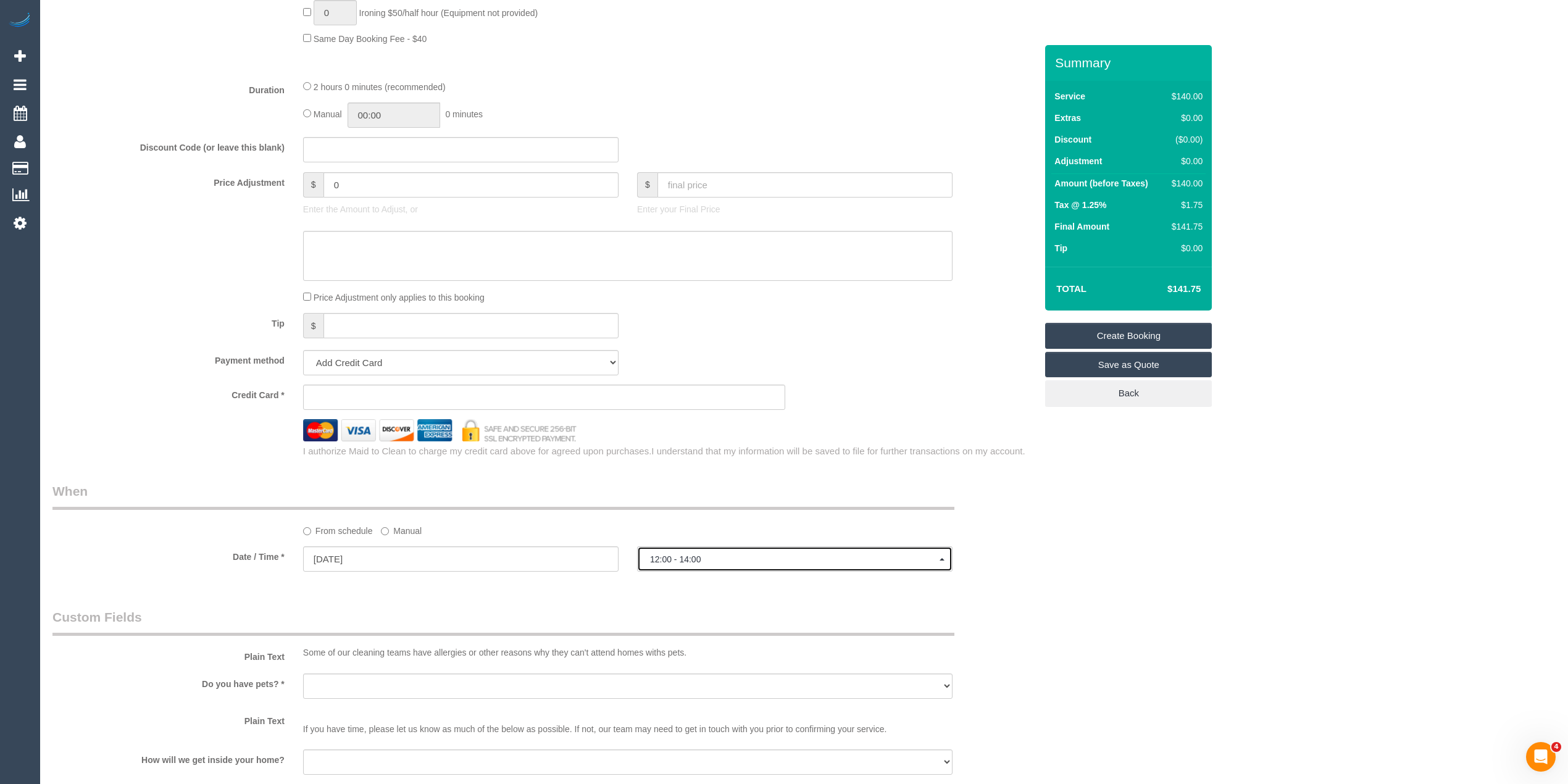
scroll to position [961, 0]
click at [684, 546] on button "12:00 - 14:00" at bounding box center [794, 553] width 315 height 25
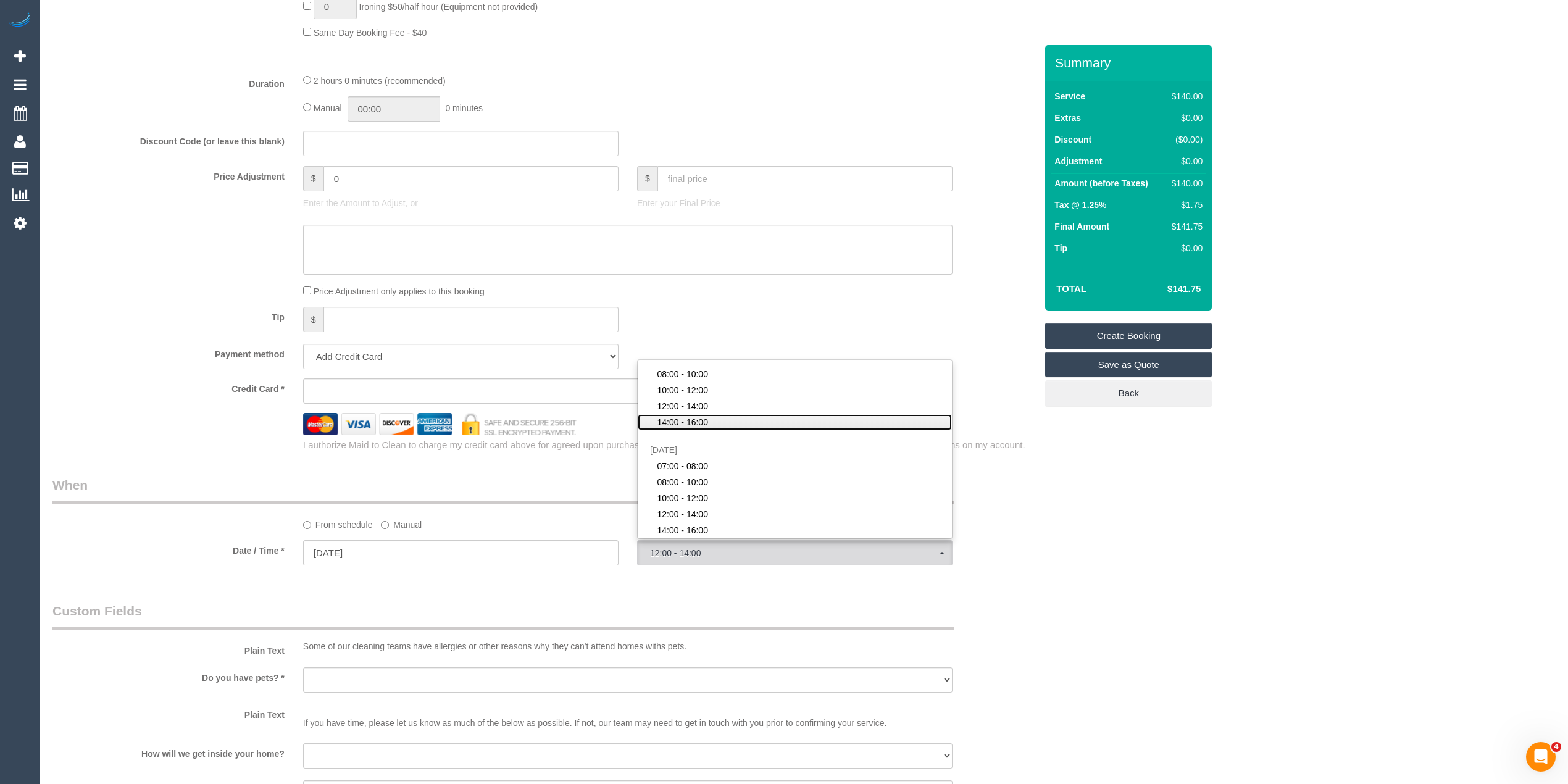
click at [709, 425] on link "14:00 - 16:00" at bounding box center [794, 423] width 314 height 16
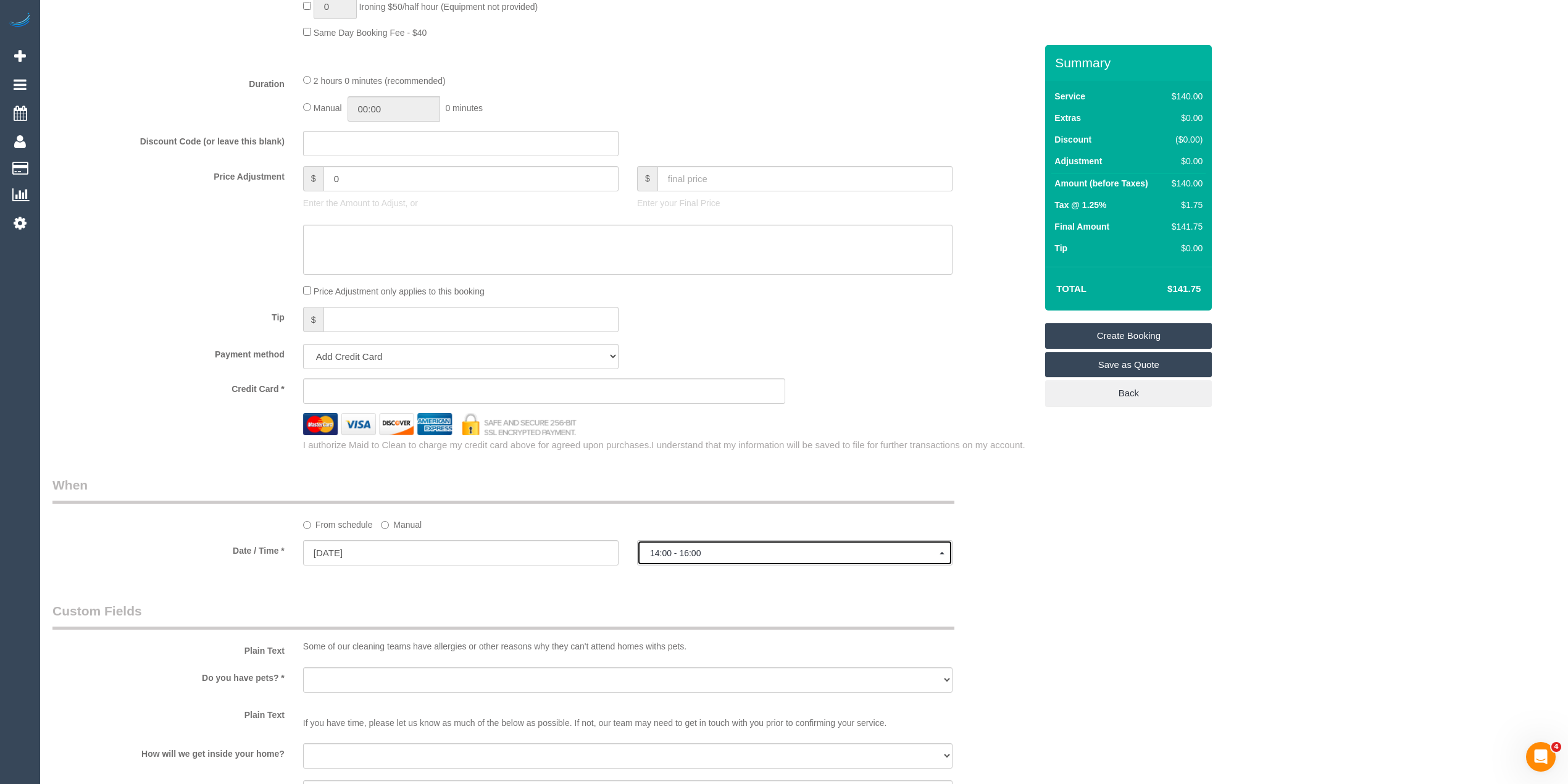
click at [660, 554] on span "14:00 - 16:00" at bounding box center [794, 553] width 289 height 10
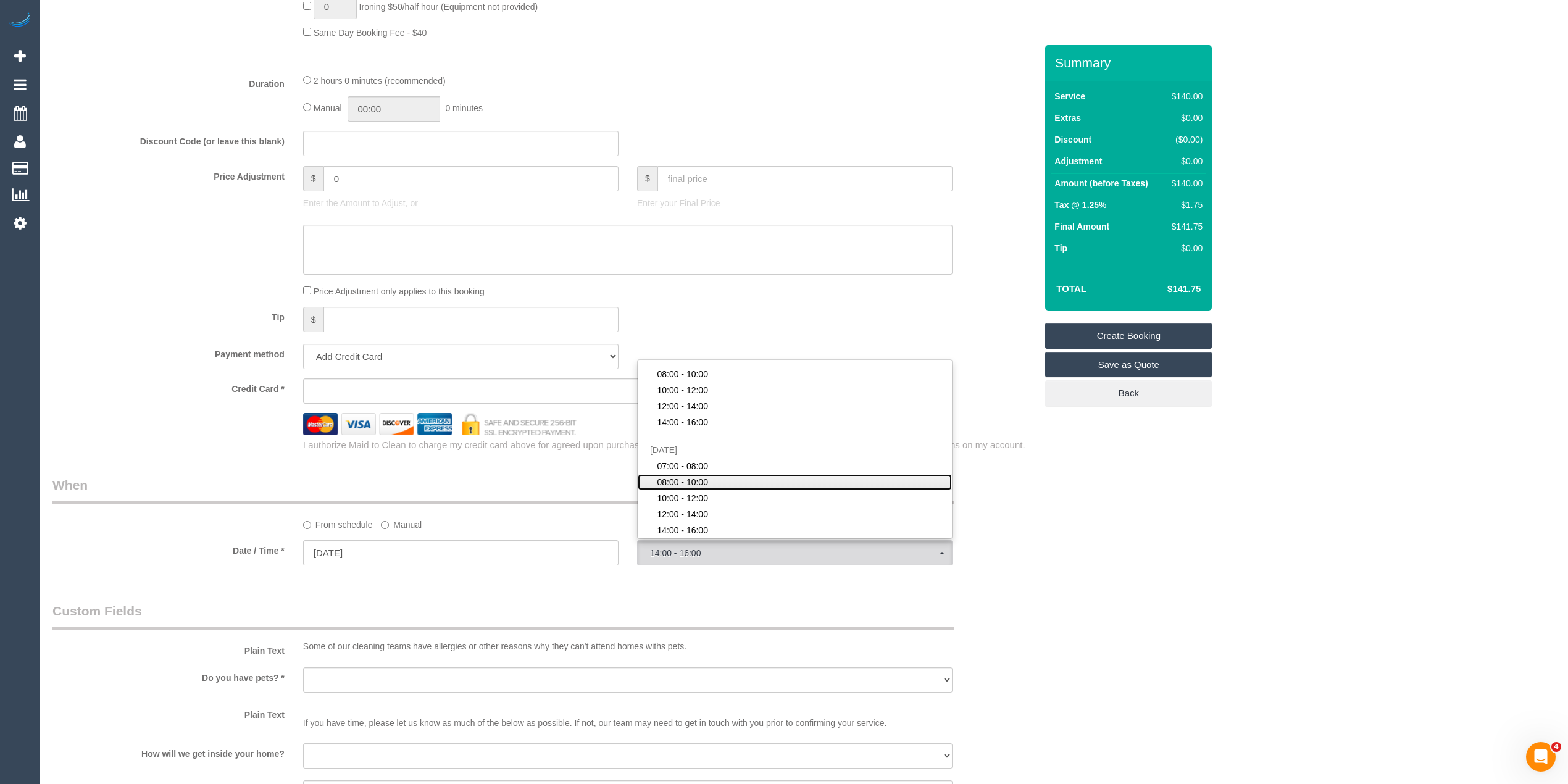
click at [699, 480] on span "08:00 - 10:00" at bounding box center [682, 482] width 52 height 13
select select "spot12"
type input "15/10/2025"
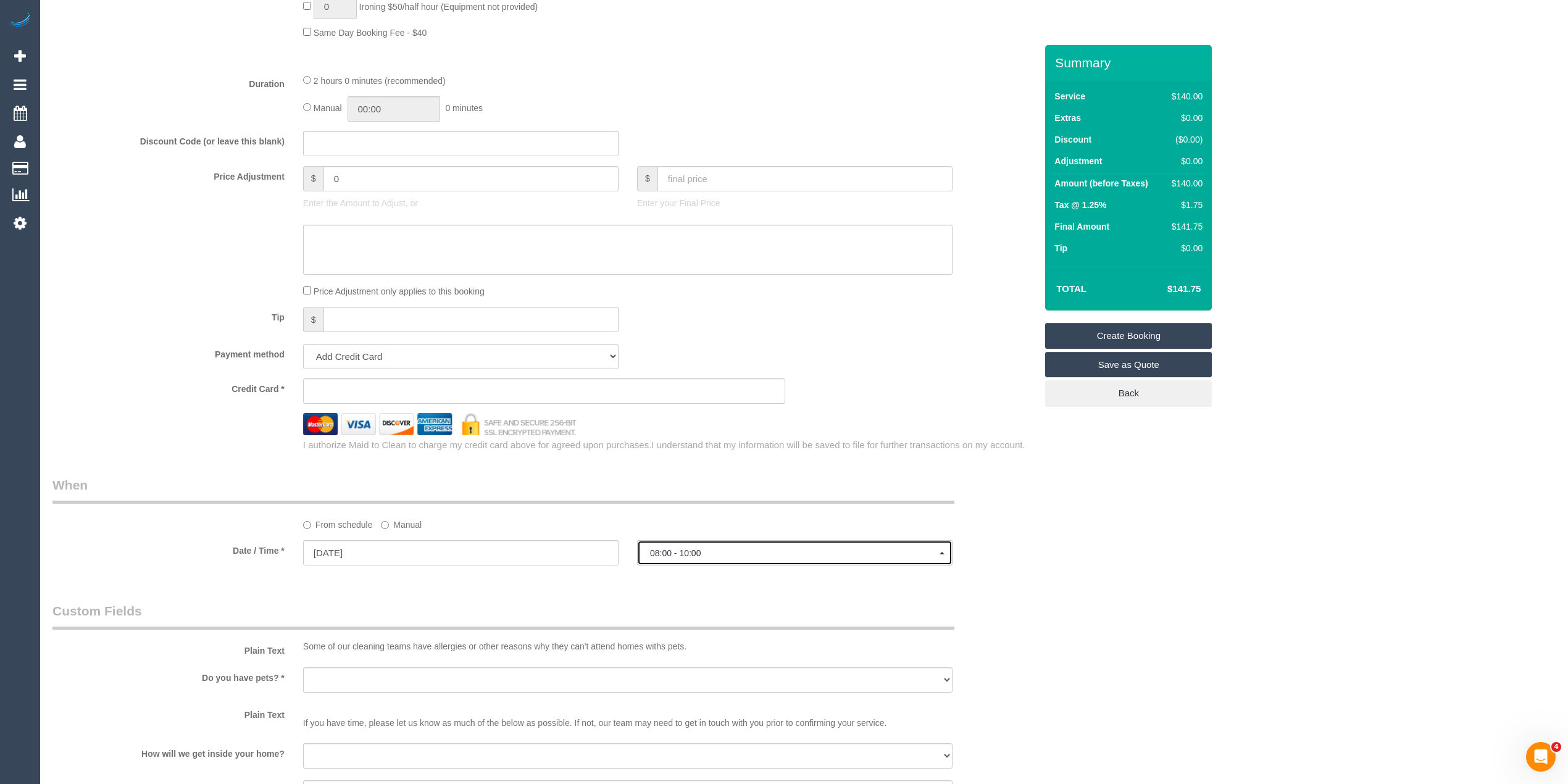
click at [685, 548] on button "08:00 - 10:00" at bounding box center [794, 553] width 315 height 25
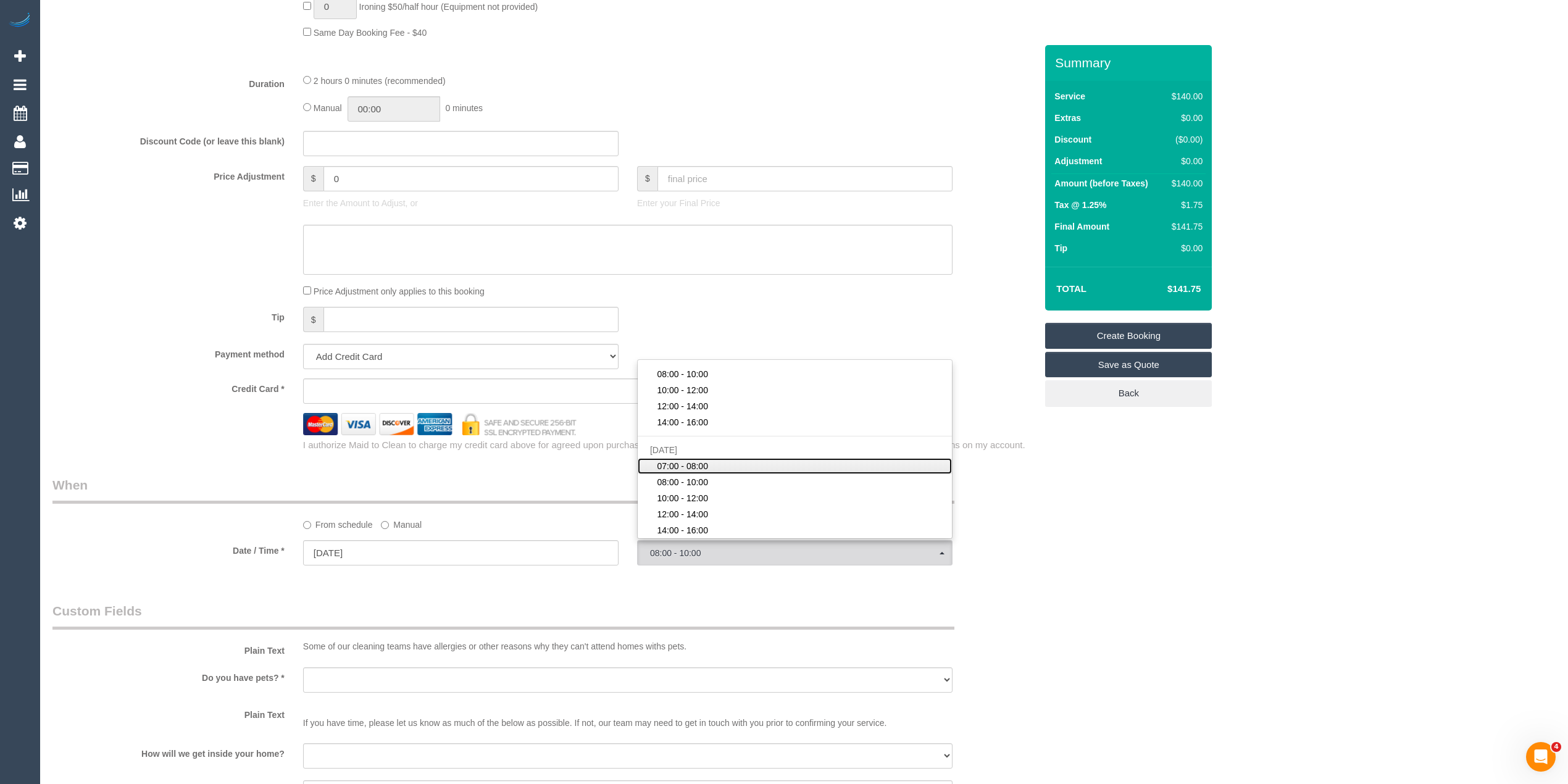
click at [693, 461] on span "07:00 - 08:00" at bounding box center [682, 466] width 52 height 13
select select "spot11"
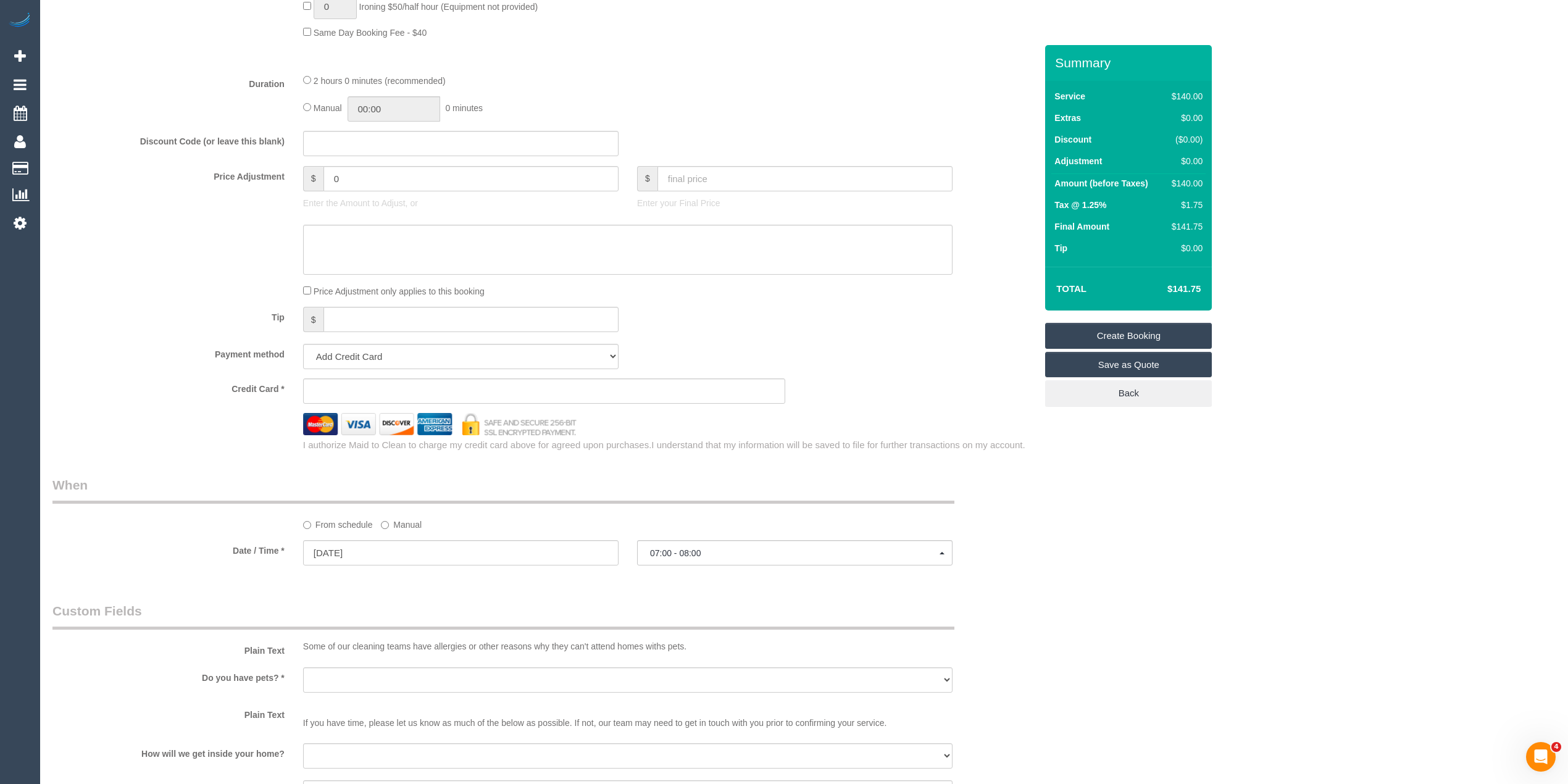
click at [1016, 514] on div "From schedule Manual" at bounding box center [544, 504] width 1002 height 55
click at [668, 554] on span "07:00 - 08:00" at bounding box center [794, 553] width 289 height 10
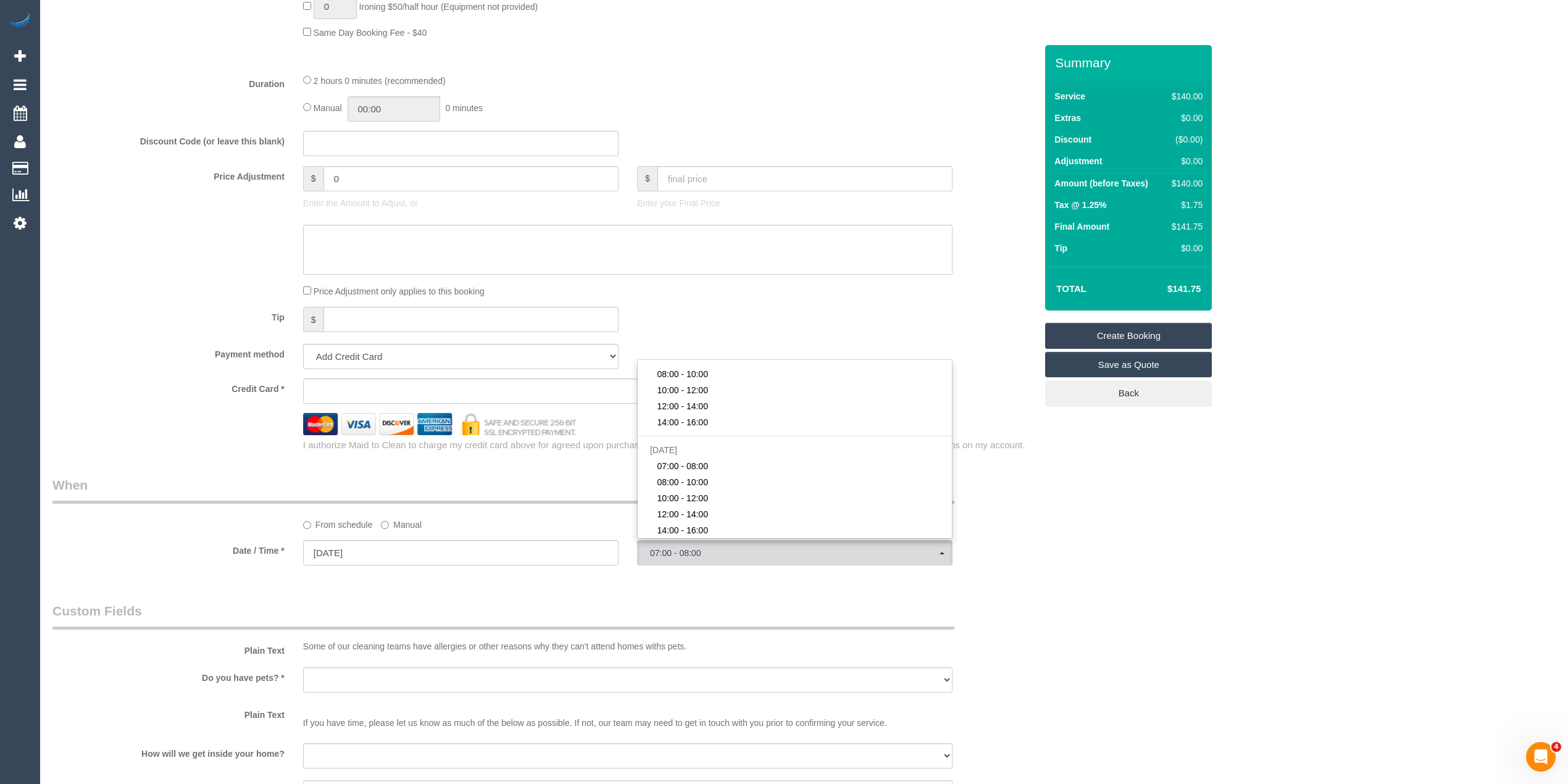
click at [1137, 510] on div "Who Email* Name * Where Address* - ACT NSW NT QLD SA TAS VIC WA 3806 Location O…" at bounding box center [804, 201] width 1503 height 2233
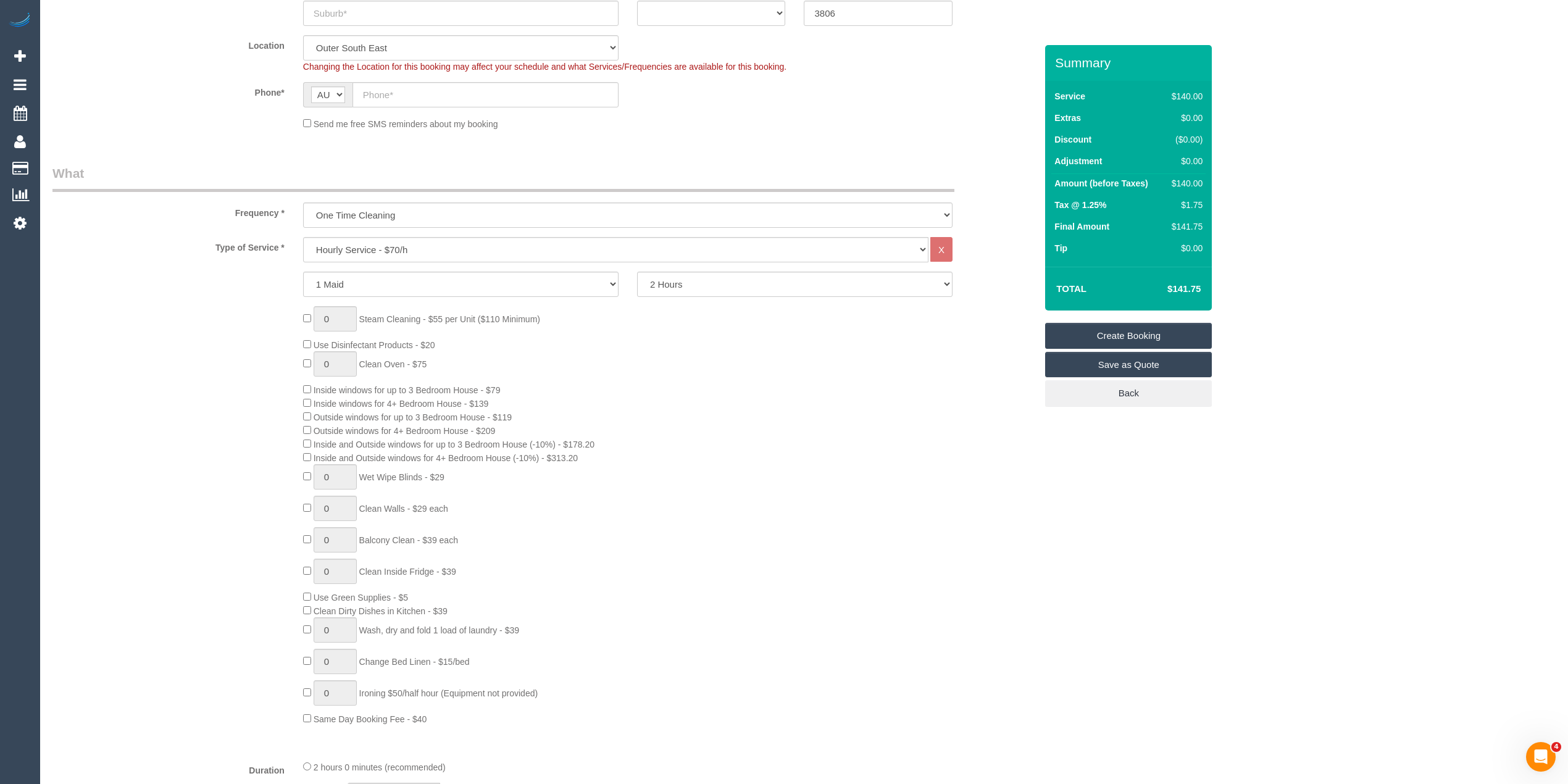
scroll to position [0, 0]
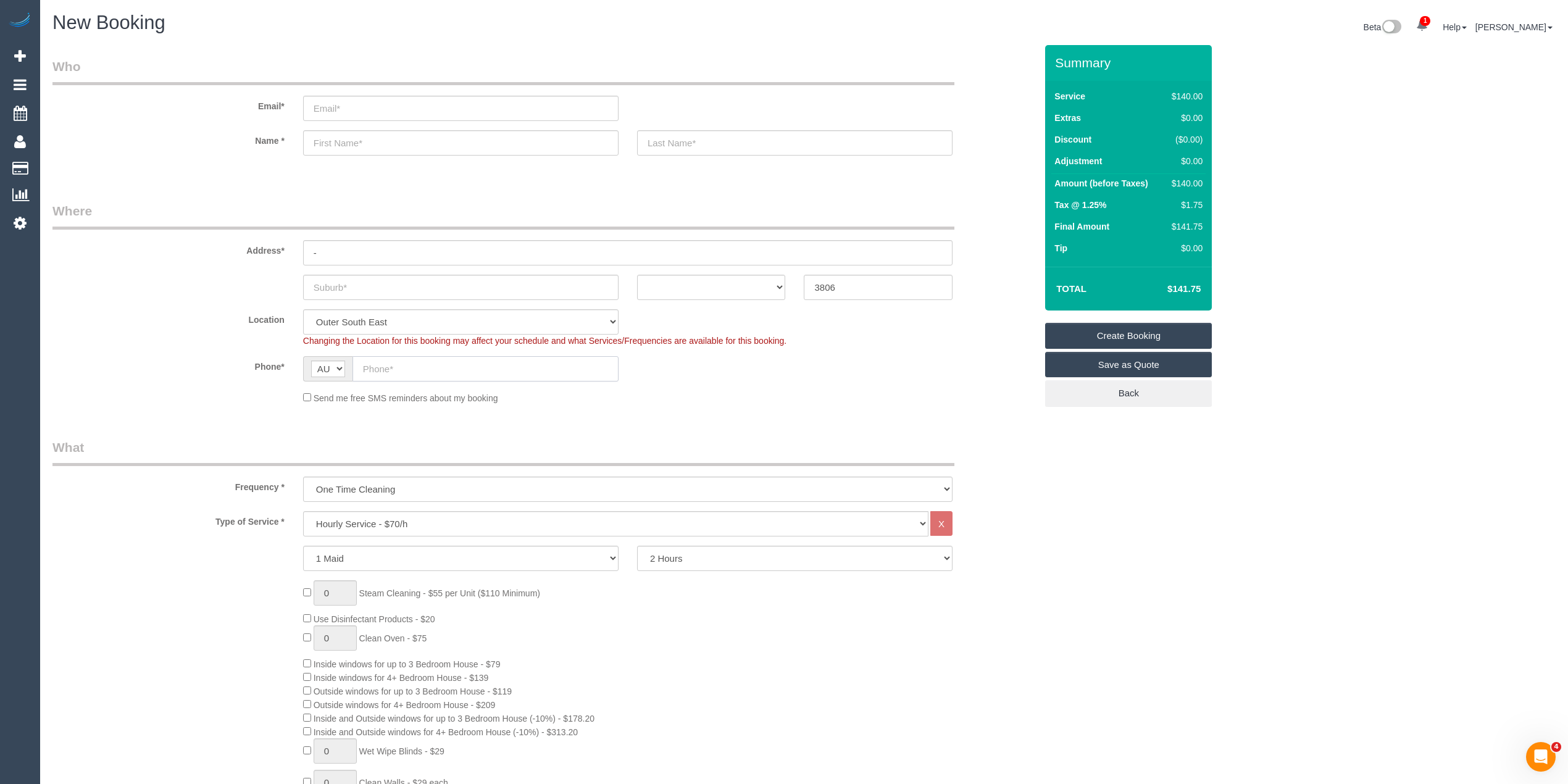
click at [420, 365] on input "text" at bounding box center [485, 369] width 266 height 25
paste input "61 433 764 124"
drag, startPoint x: 377, startPoint y: 365, endPoint x: 308, endPoint y: 368, distance: 69.1
click at [308, 369] on div "AF AL DZ AD AO AI AQ AG AR AM AW AU AT AZ BS BH BD BB BY BE BZ BJ BM BT BO BA B…" at bounding box center [461, 369] width 315 height 25
type input "0433 764 124"
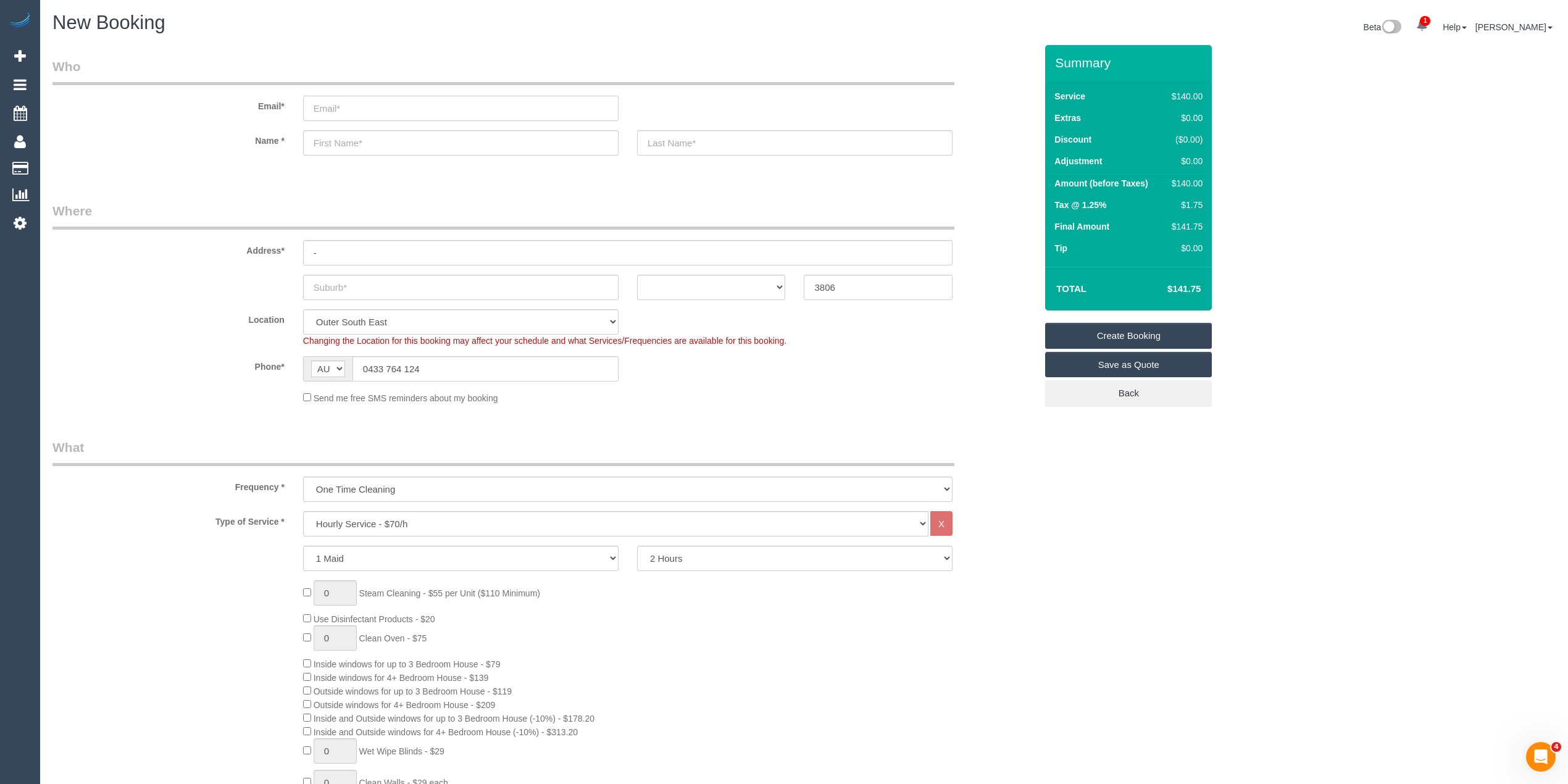
click at [349, 102] on input "email" at bounding box center [461, 108] width 315 height 25
type input "gillianc1412@gmail.com"
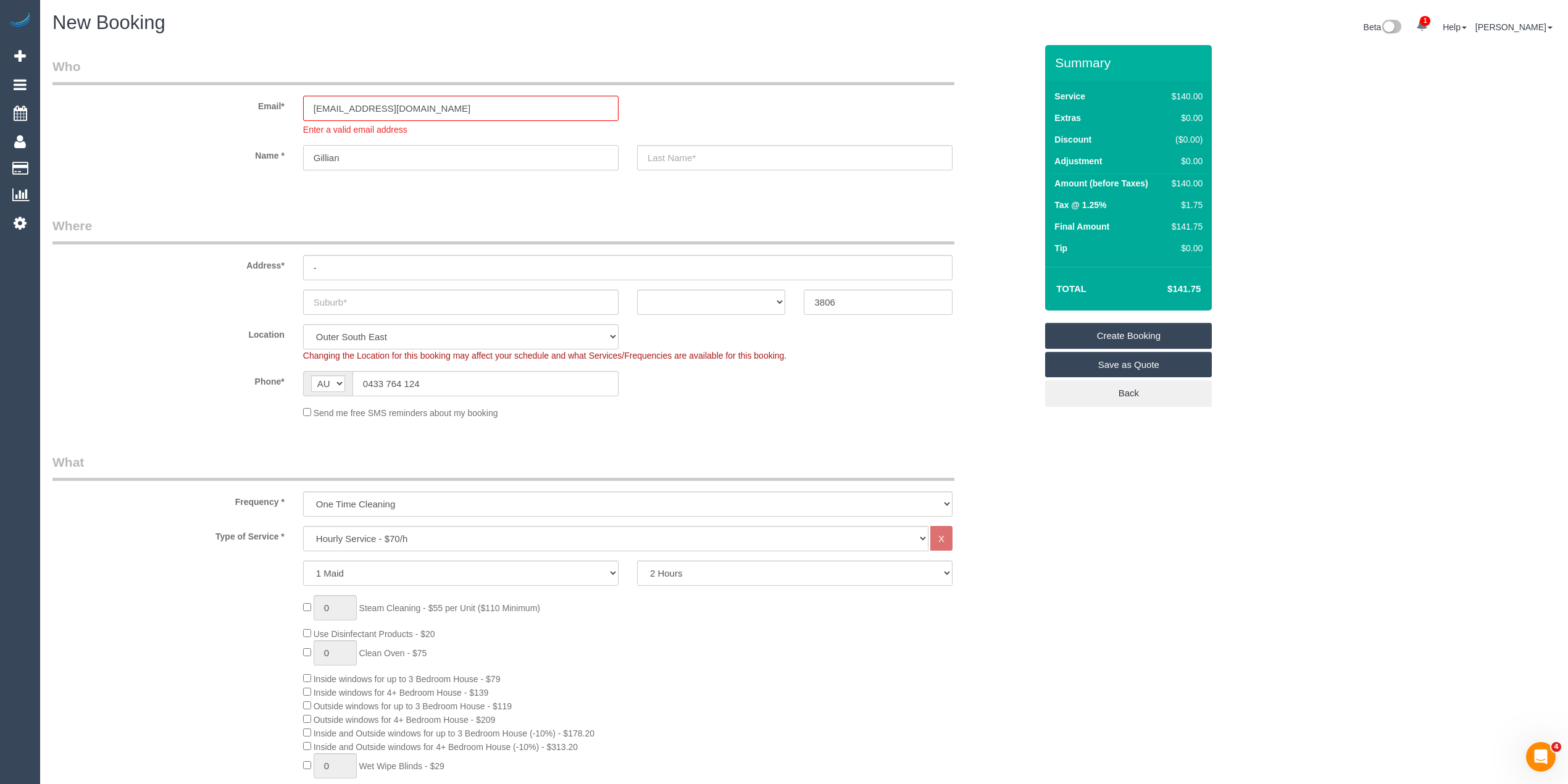
type input "Gillian"
type input "Careem"
drag, startPoint x: 421, startPoint y: 260, endPoint x: 246, endPoint y: 239, distance: 176.3
click at [247, 240] on fieldset "Where Address* - ACT NSW NT QLD SA TAS VIC WA 3806 Location Office City East (N…" at bounding box center [544, 322] width 983 height 212
type input "10 Sherrif Lane"
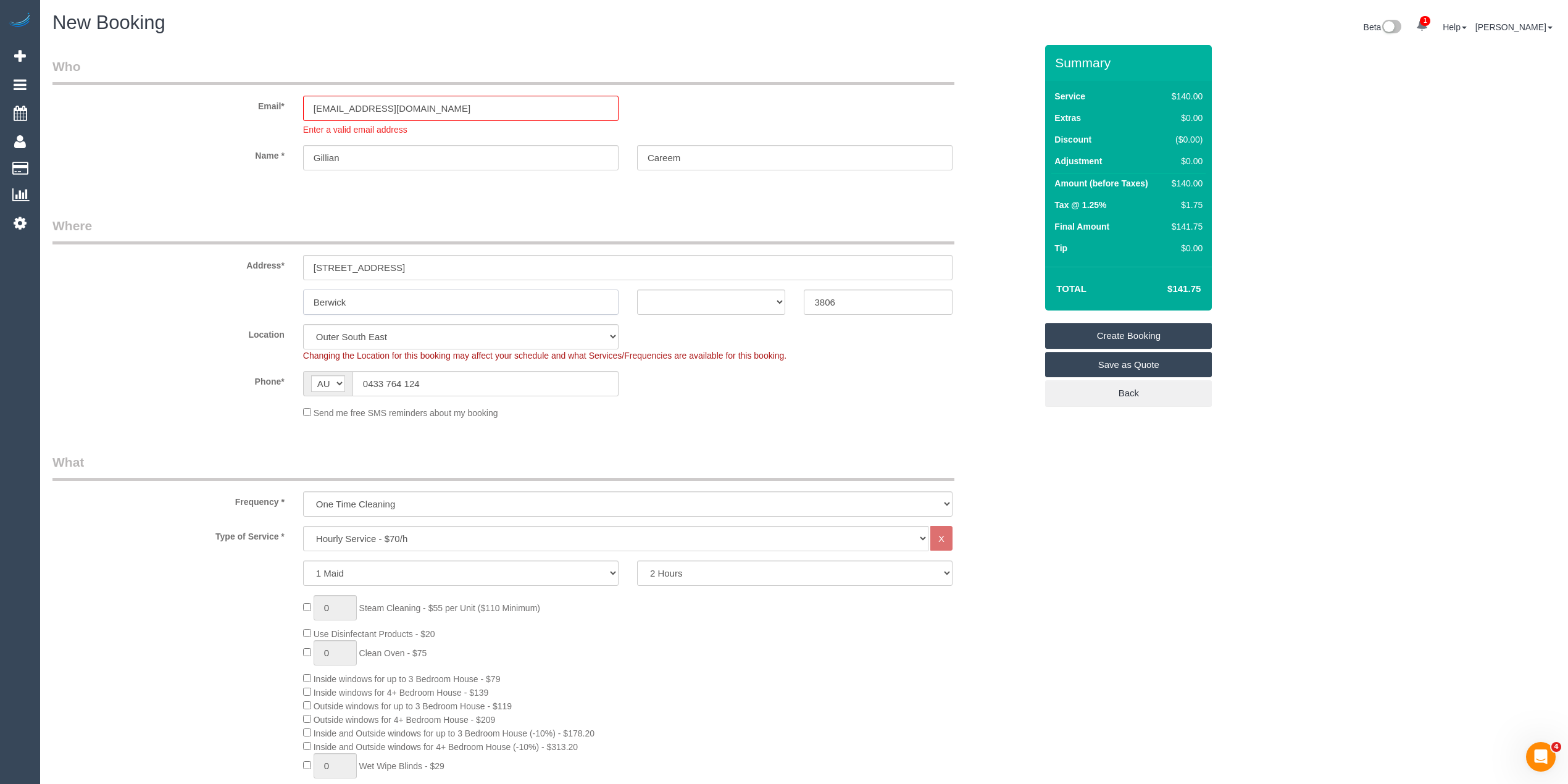
type input "Berwick"
click at [346, 268] on input "10 Sherrif Lane" at bounding box center [628, 267] width 649 height 25
type input "10 Sheriff Lane"
click at [706, 303] on select "ACT [GEOGRAPHIC_DATA] NT [GEOGRAPHIC_DATA] SA TAS [GEOGRAPHIC_DATA] [GEOGRAPHIC…" at bounding box center [711, 302] width 149 height 25
select select "VIC"
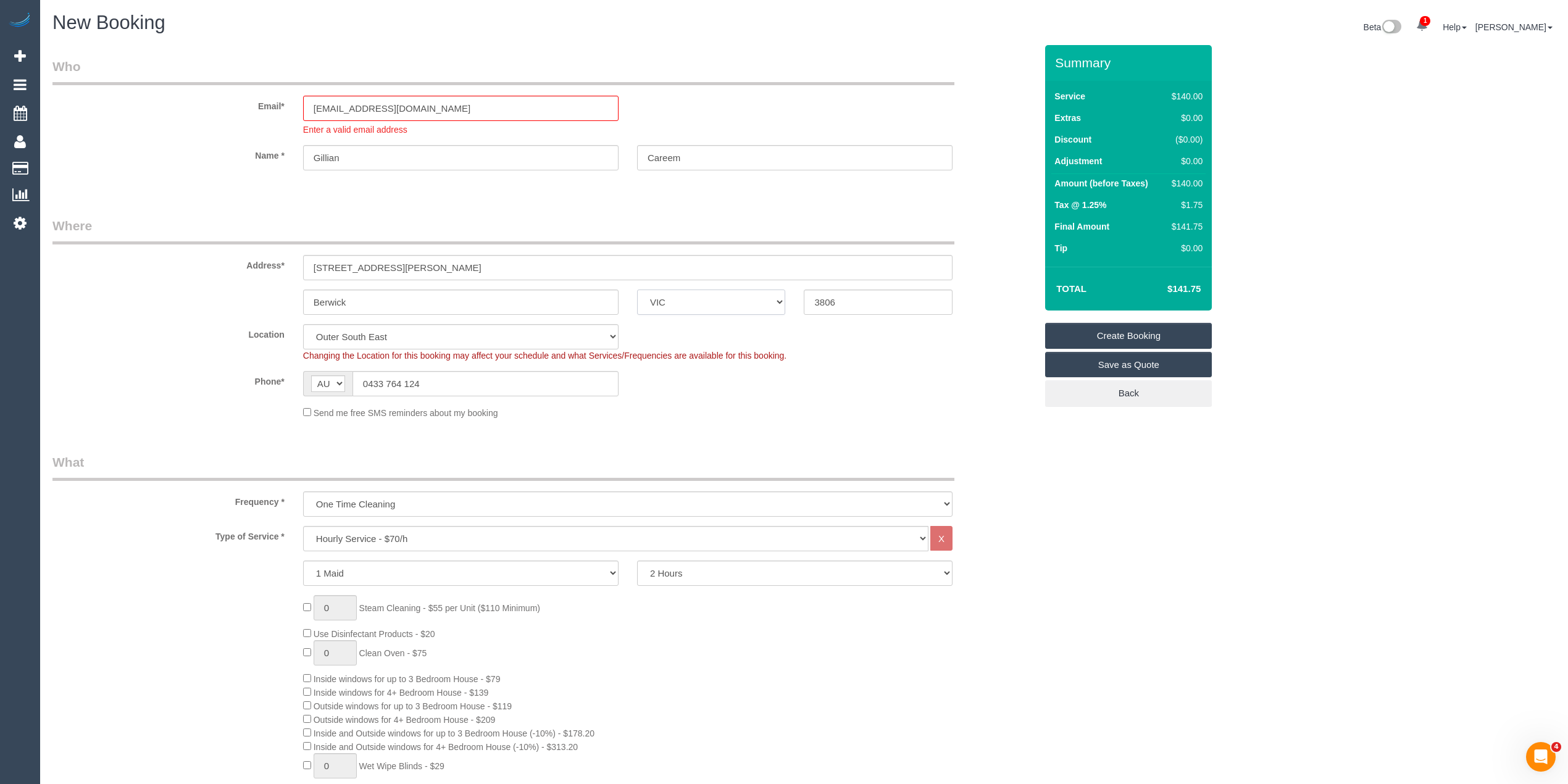
click at [637, 289] on select "ACT [GEOGRAPHIC_DATA] NT [GEOGRAPHIC_DATA] SA TAS [GEOGRAPHIC_DATA] [GEOGRAPHIC…" at bounding box center [711, 302] width 149 height 25
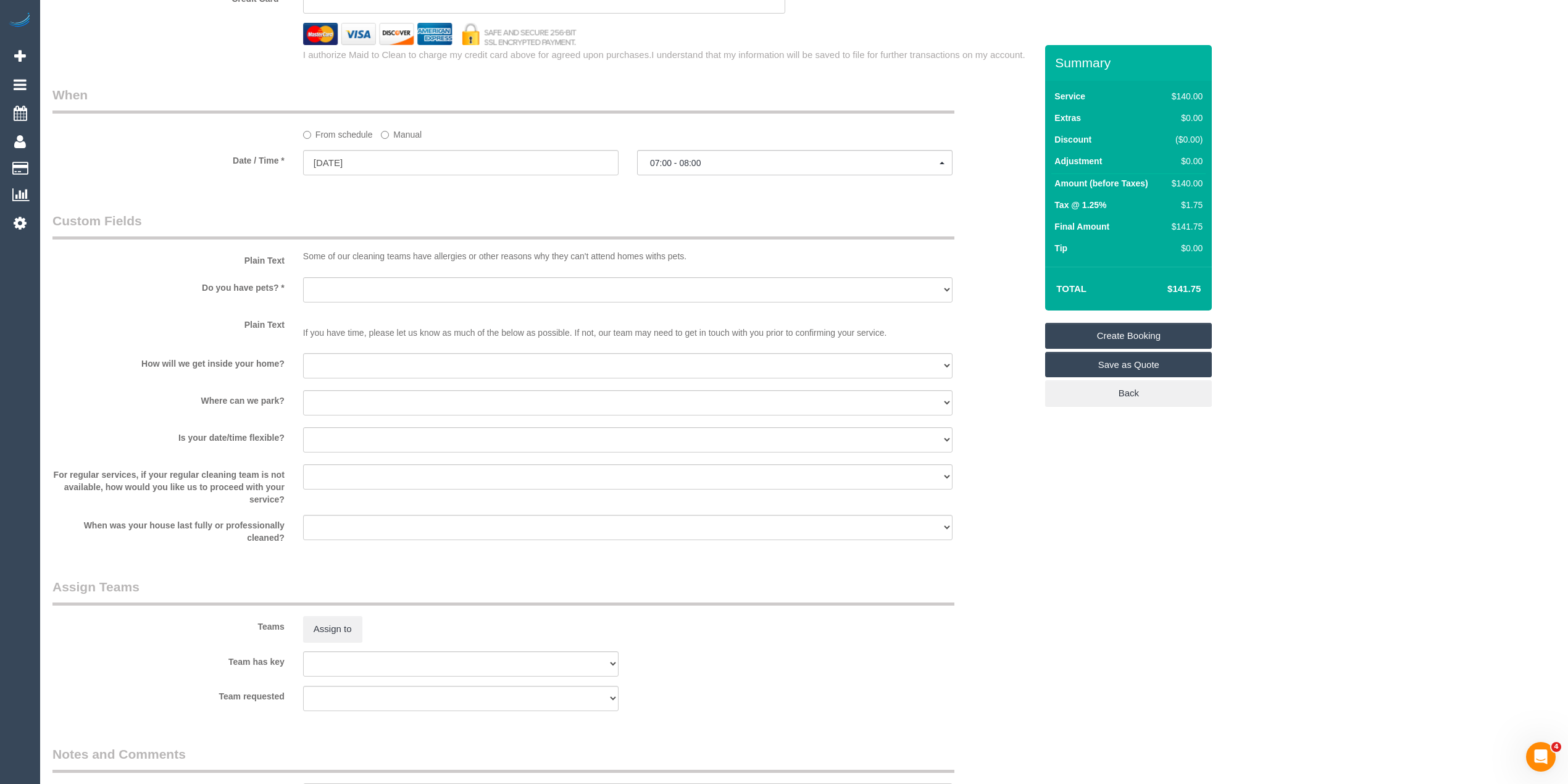
scroll to position [1371, 0]
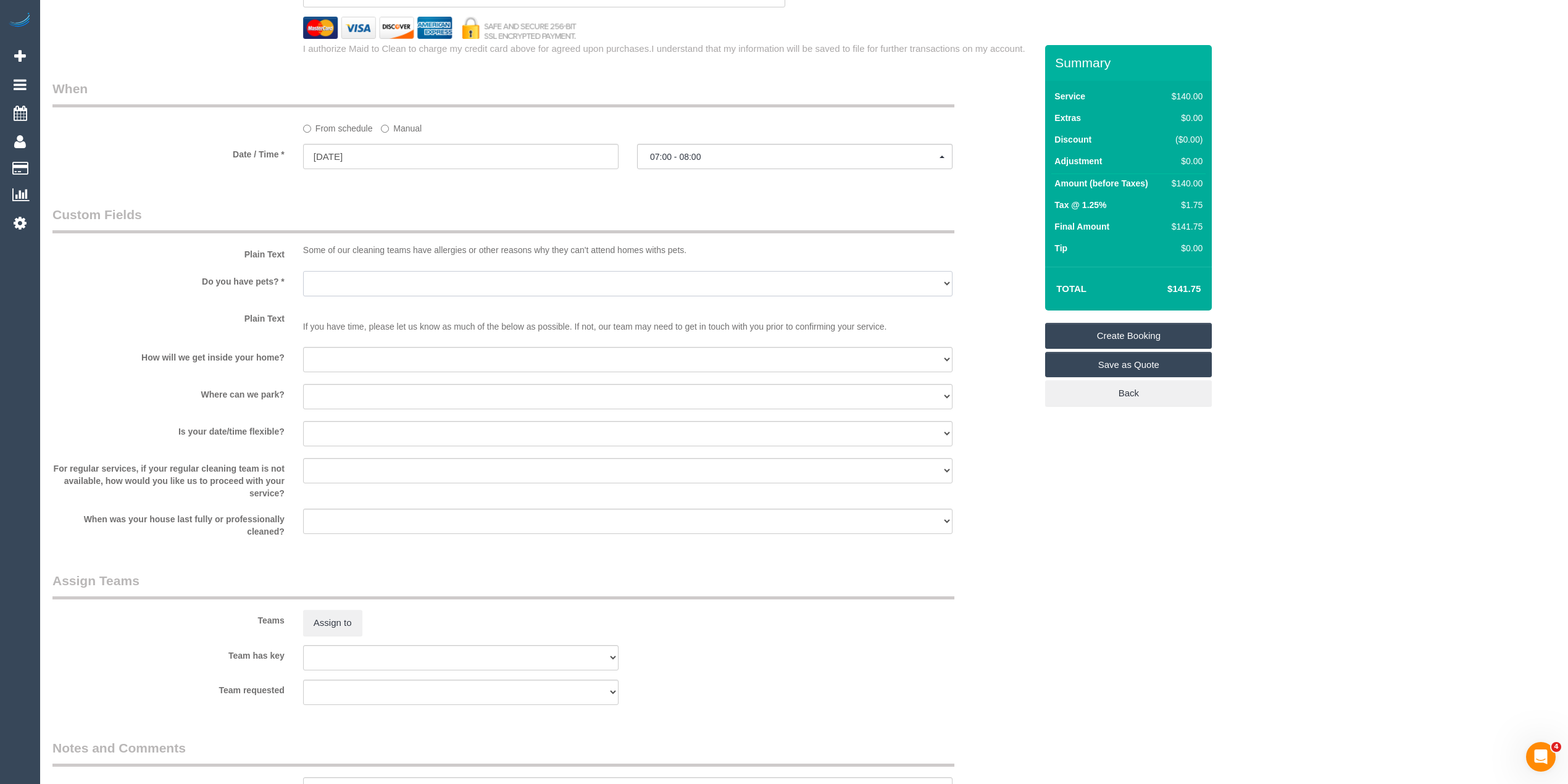
click at [332, 286] on select "Yes - Cats Yes - Dogs No pets Yes - Dogs and Cats Yes - Other" at bounding box center [628, 283] width 649 height 25
select select "number:28"
click at [303, 271] on select "Yes - Cats Yes - Dogs No pets Yes - Dogs and Cats Yes - Other" at bounding box center [628, 283] width 649 height 25
click at [334, 356] on select "I will be home Key will be left (please provide details below) Lock box/Access …" at bounding box center [628, 359] width 649 height 25
select select "number:14"
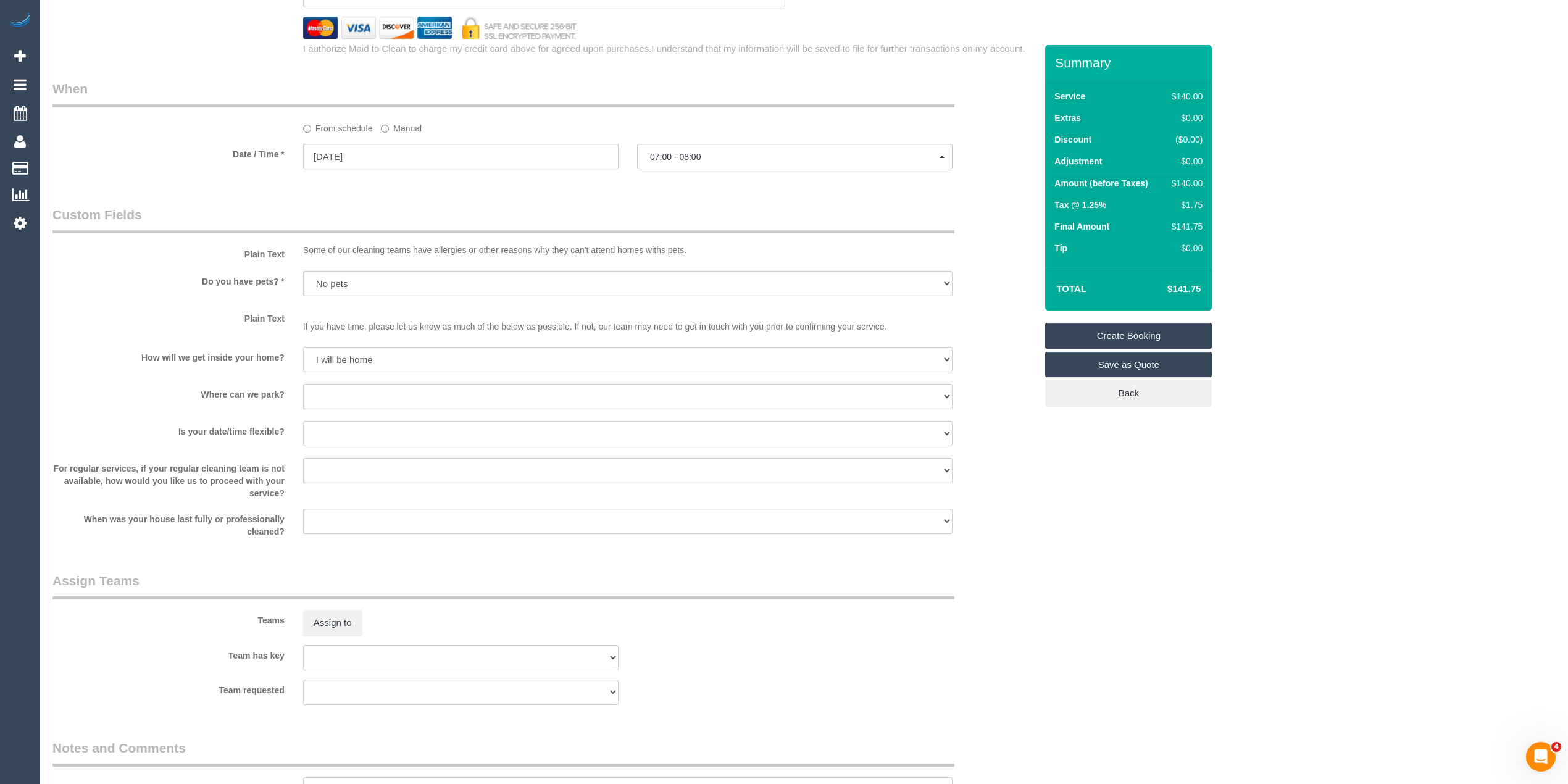
click at [303, 347] on select "I will be home Key will be left (please provide details below) Lock box/Access …" at bounding box center [628, 359] width 649 height 25
click at [331, 398] on select "I will provide parking on-site Free street parking Paid street parking (cost wi…" at bounding box center [628, 397] width 649 height 25
select select "number:19"
click at [303, 384] on select "I will provide parking on-site Free street parking Paid street parking (cost wi…" at bounding box center [628, 397] width 649 height 25
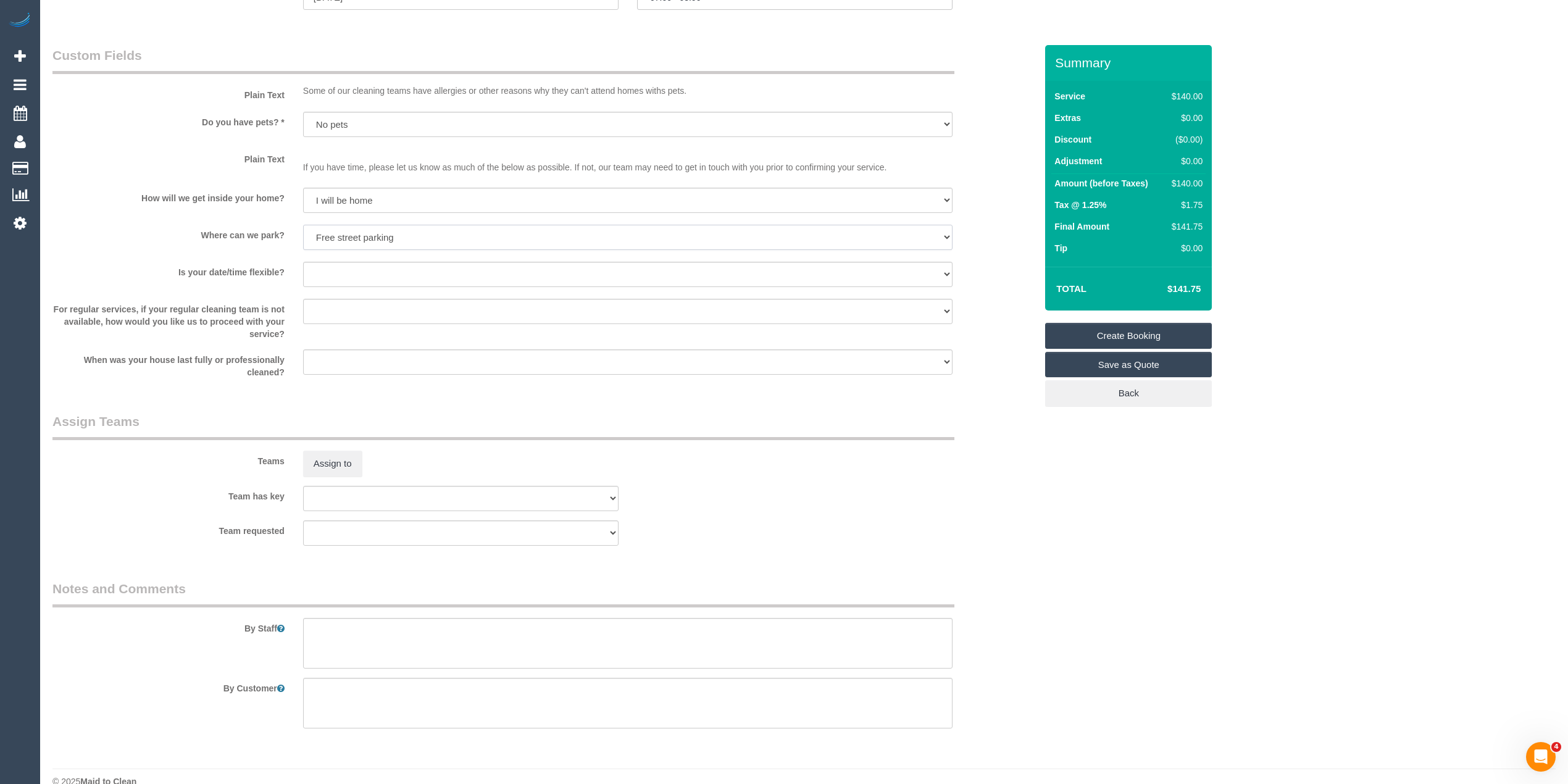
scroll to position [1552, 0]
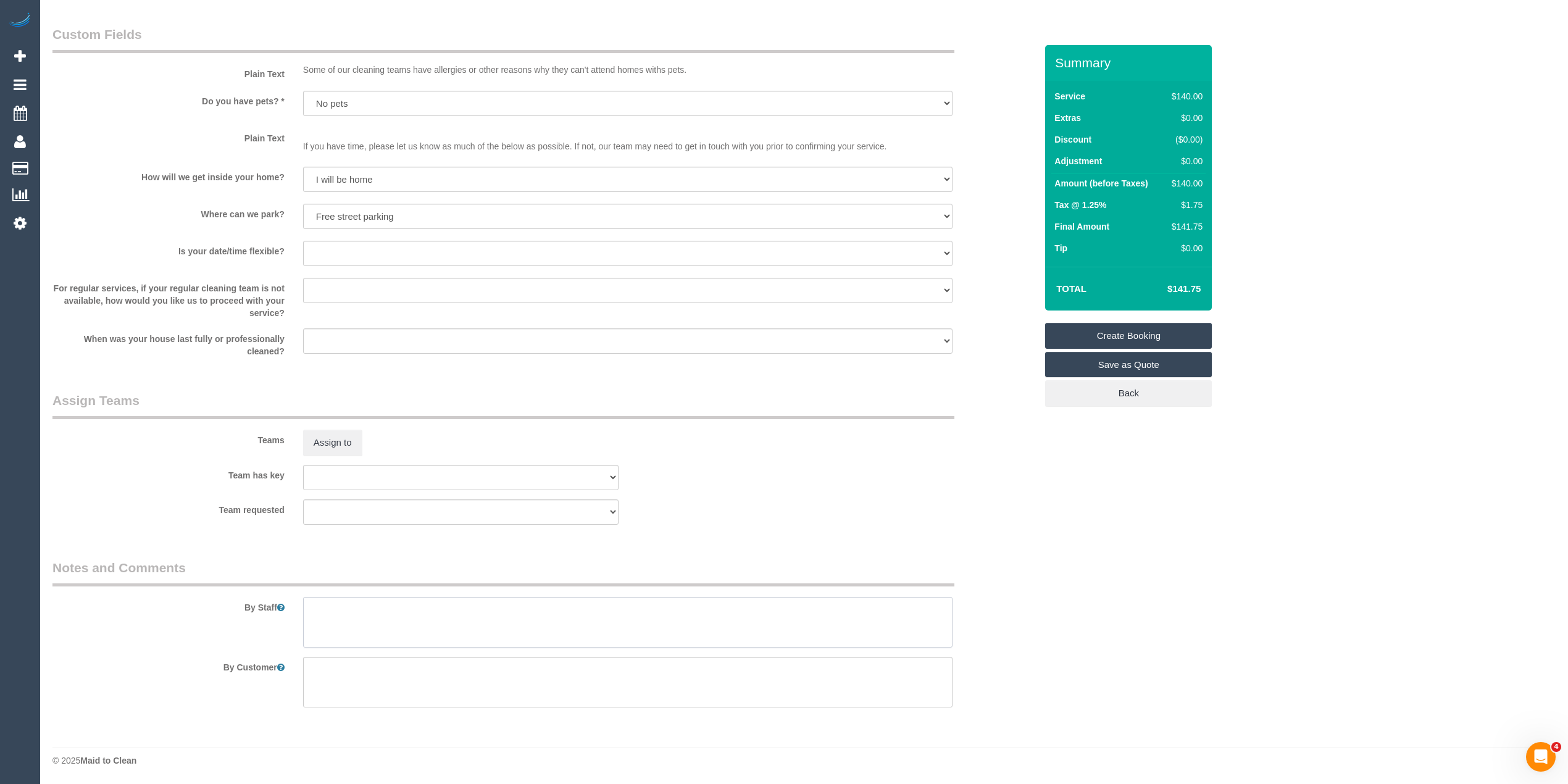
click at [442, 625] on textarea at bounding box center [628, 622] width 649 height 51
type textarea "O"
click at [310, 606] on textarea at bounding box center [628, 622] width 649 height 51
type textarea "You can park in front of the garage - there is a laneway with a row of terrace …"
click at [342, 253] on select "Yes - date and time Yes - date but not time Yes - time but not date No - No fle…" at bounding box center [628, 253] width 649 height 25
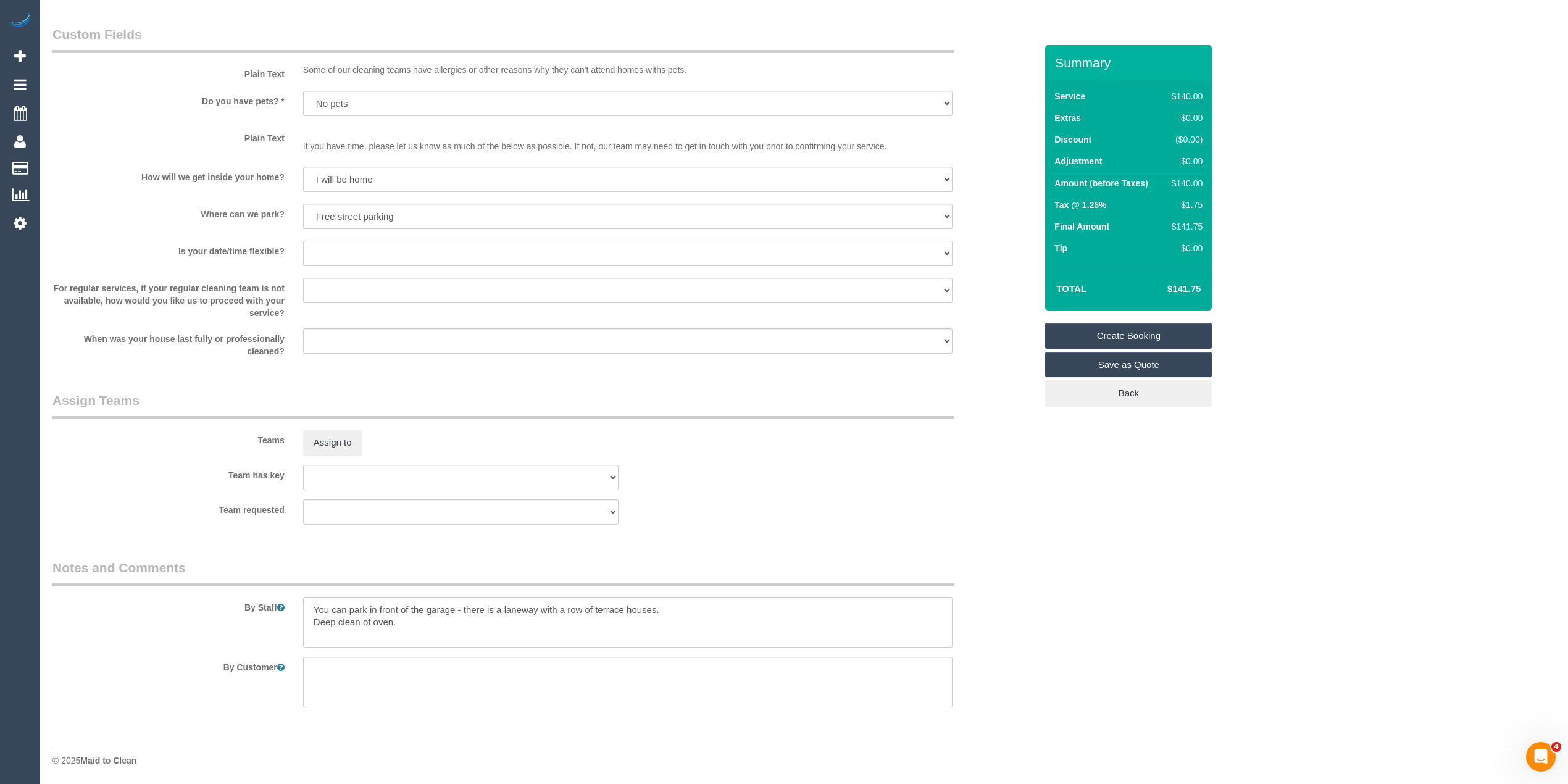
select select "number:24"
click at [303, 241] on select "Yes - date and time Yes - date but not time Yes - time but not date No - No fle…" at bounding box center [628, 253] width 649 height 25
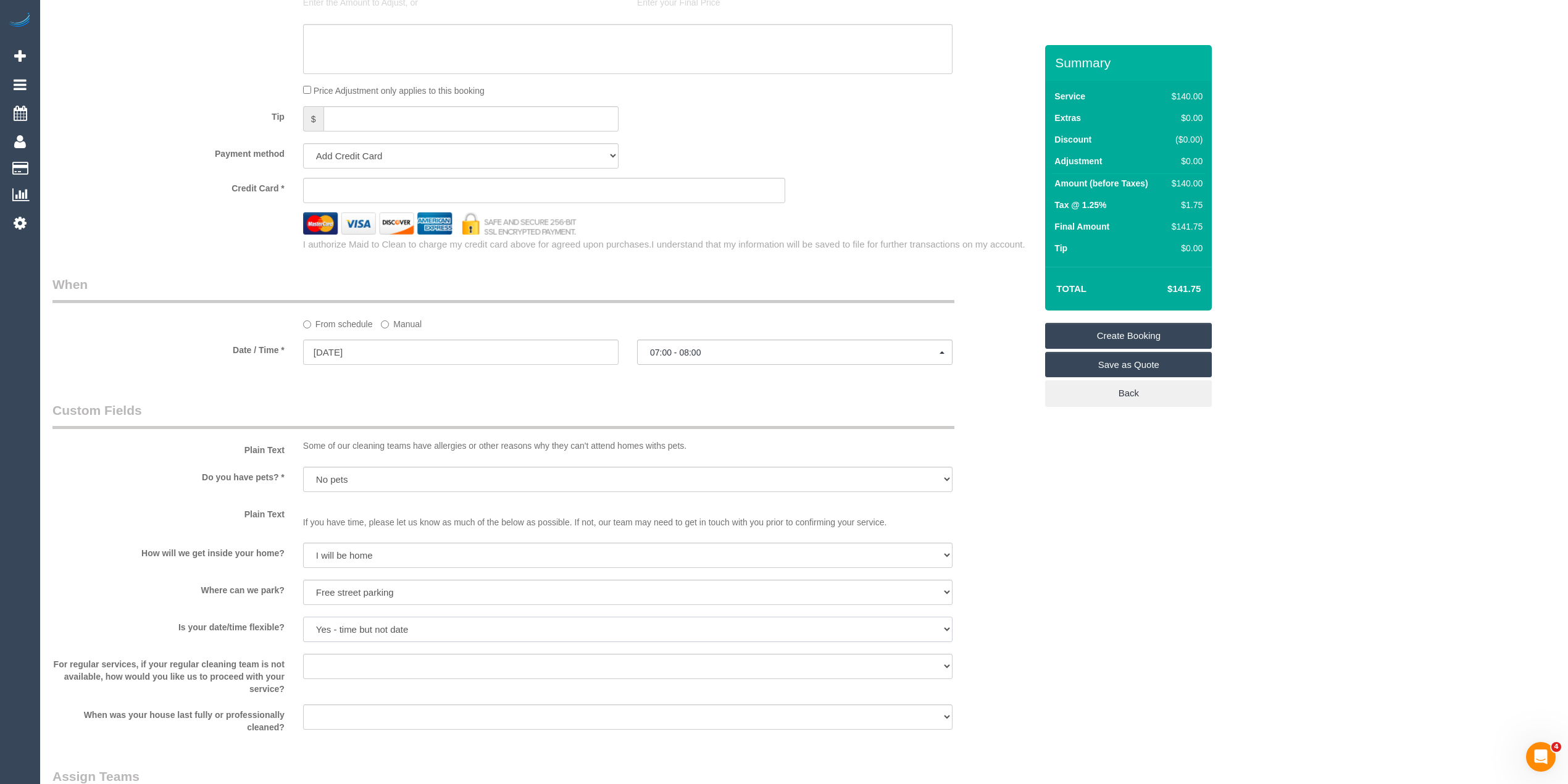
scroll to position [1003, 0]
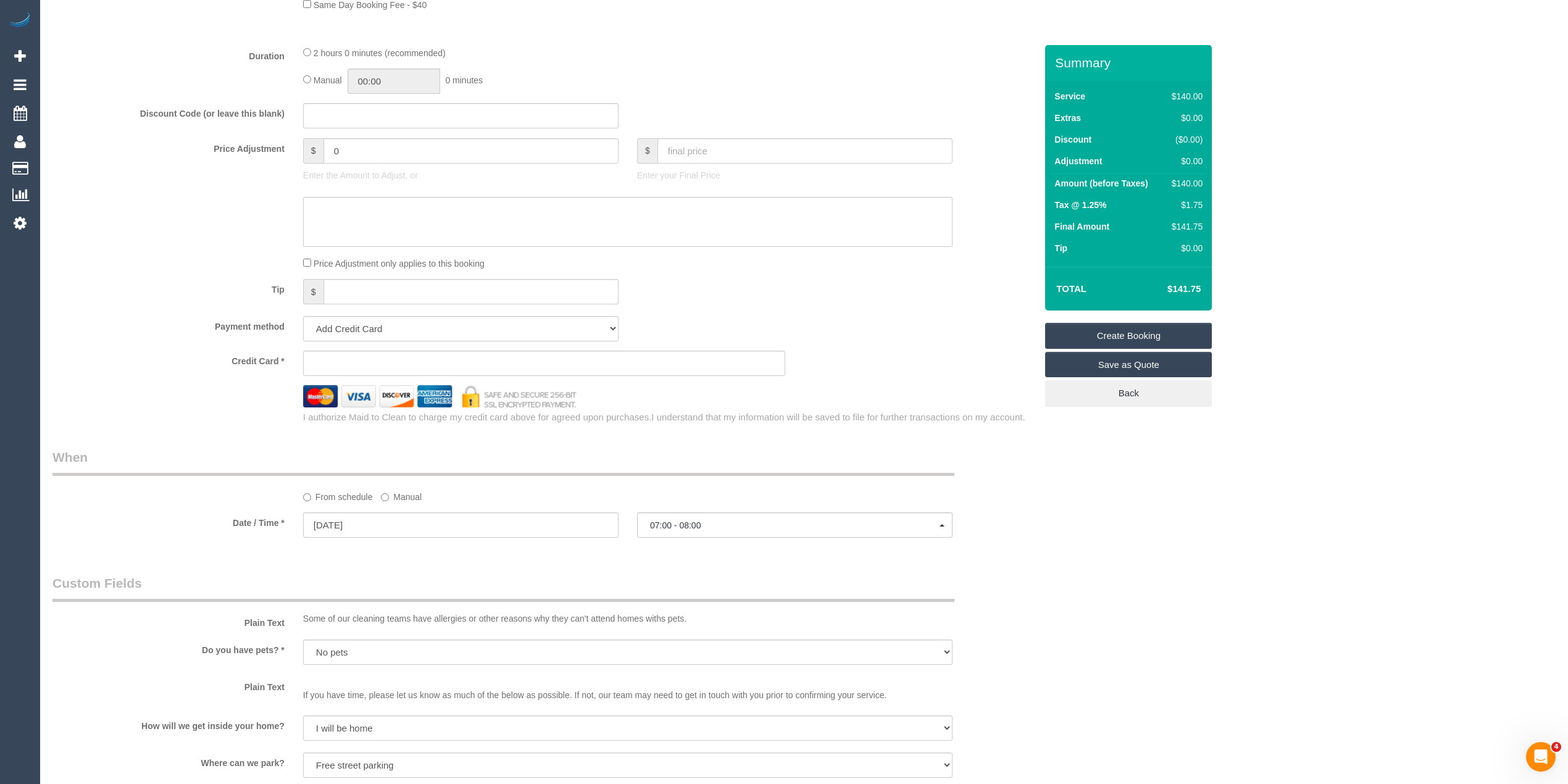
click at [342, 359] on iframe at bounding box center [544, 363] width 462 height 11
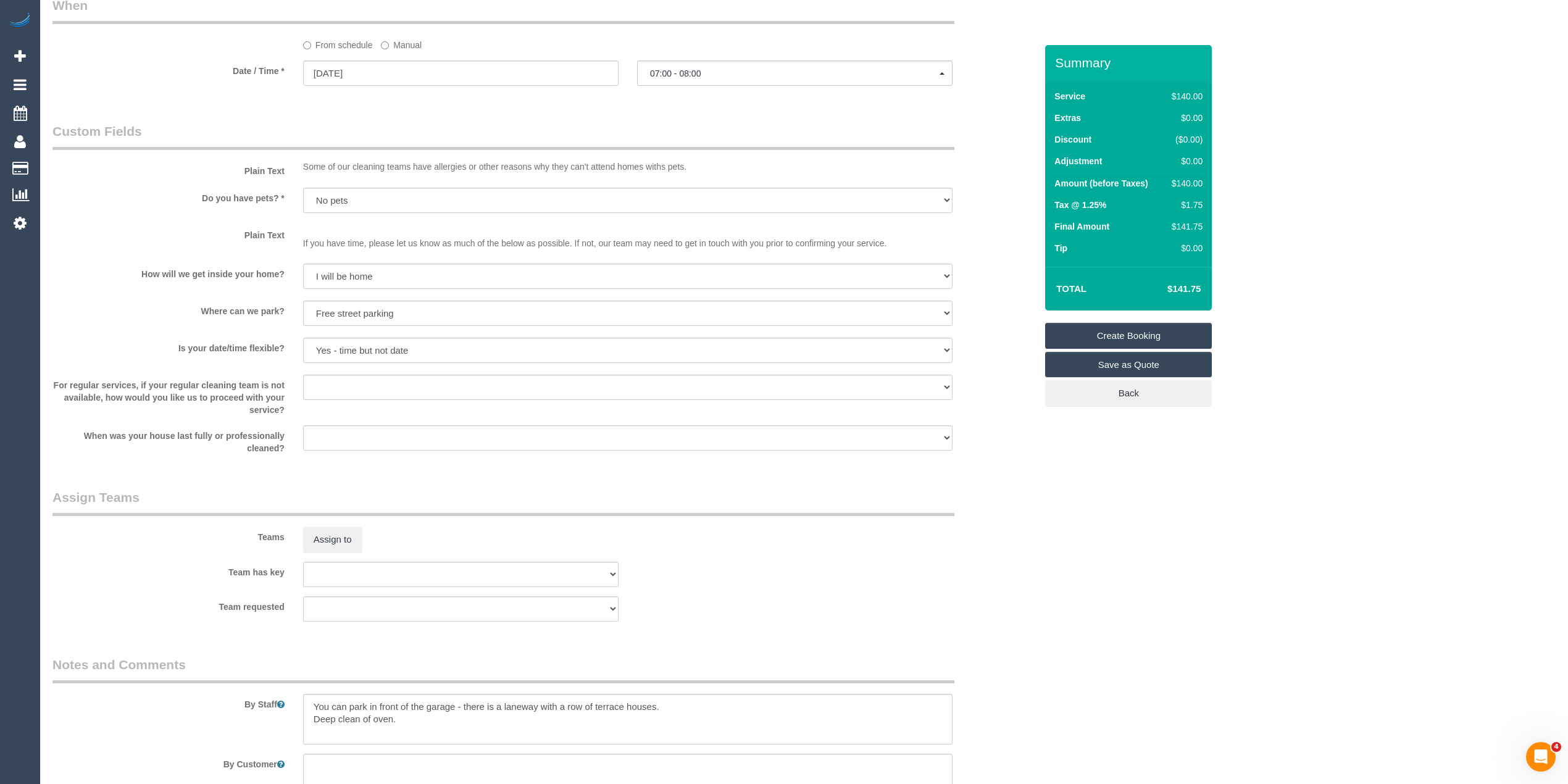
scroll to position [1552, 0]
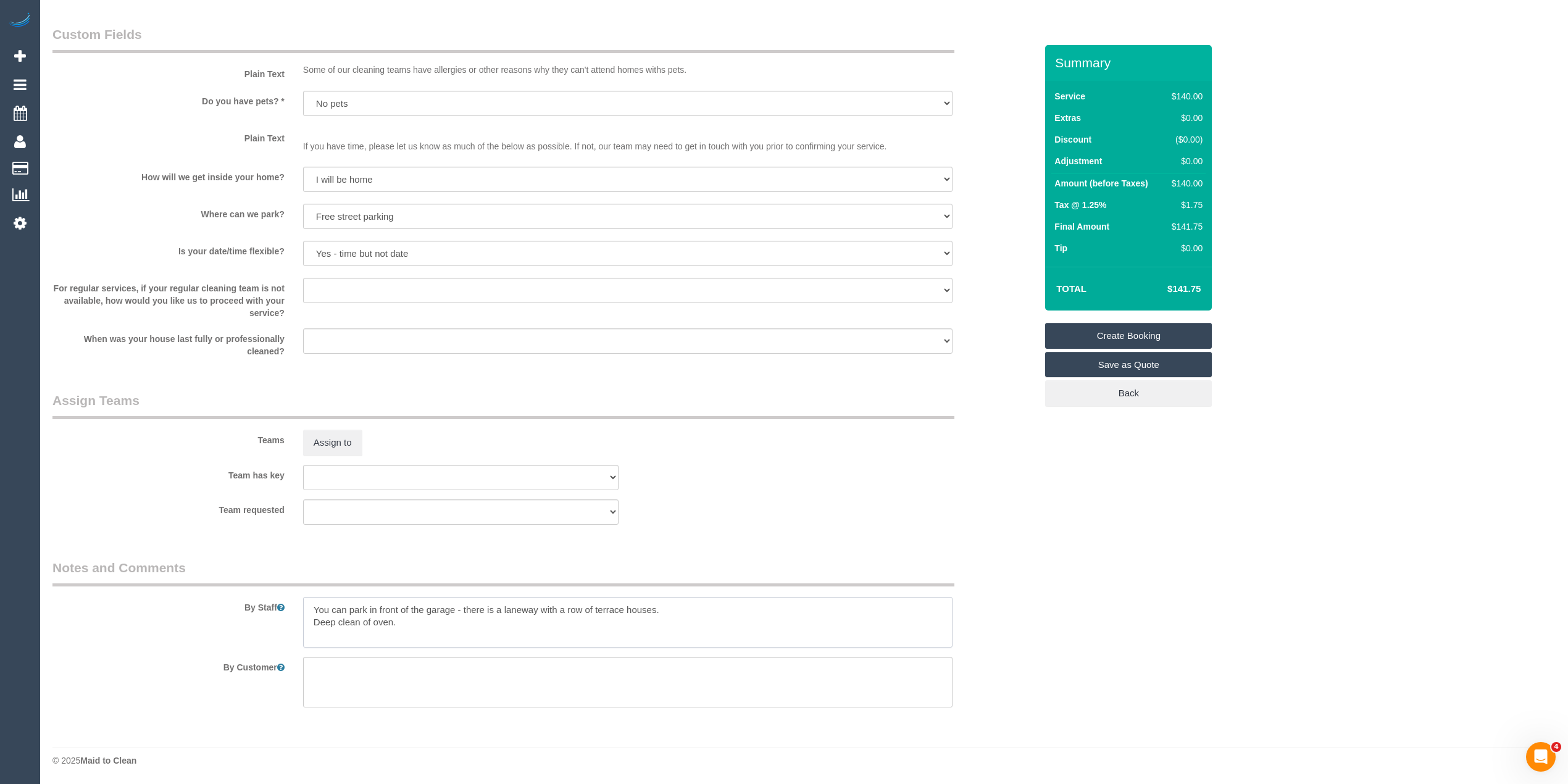
click at [420, 624] on textarea at bounding box center [628, 622] width 649 height 51
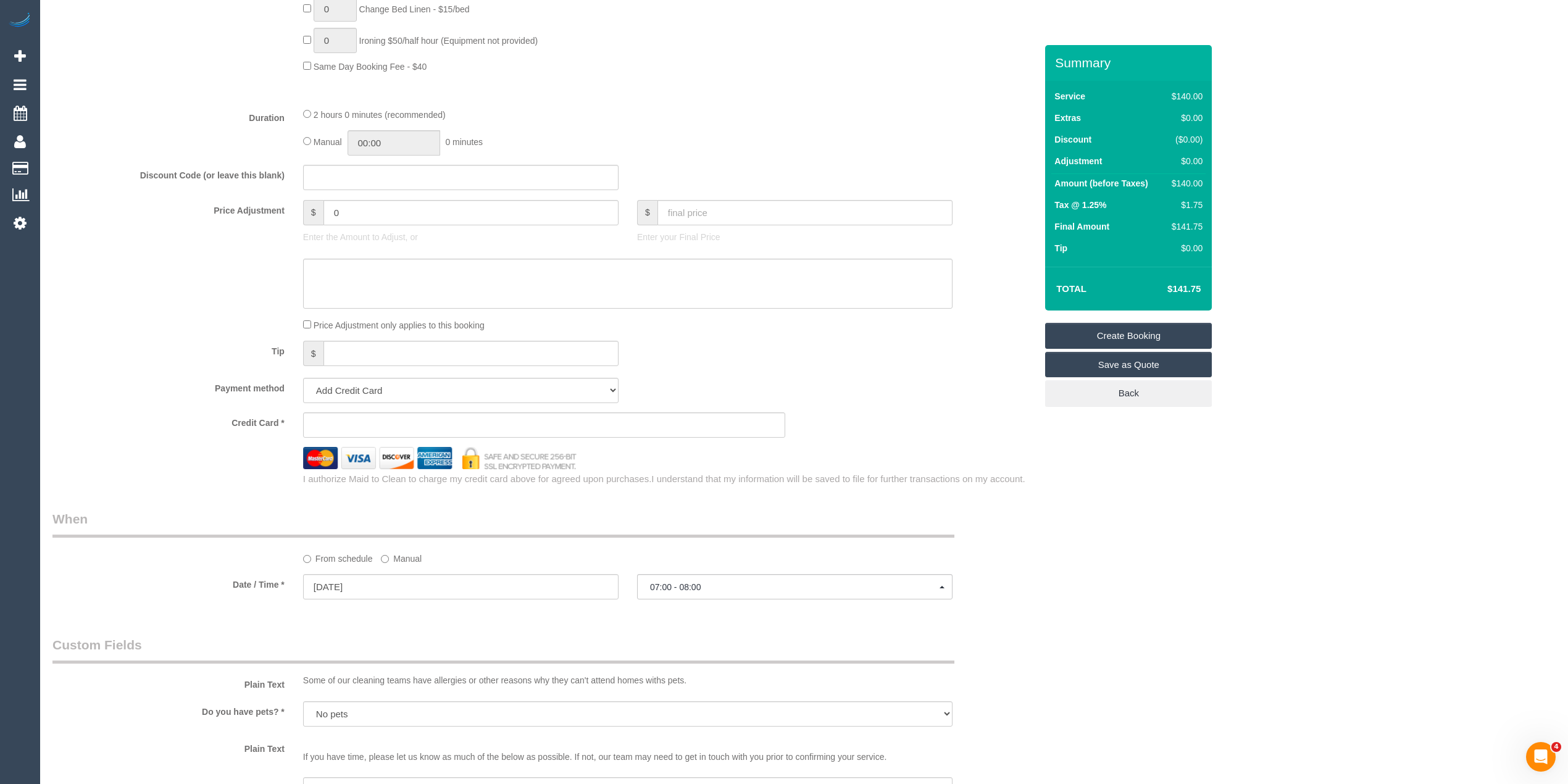
scroll to position [866, 0]
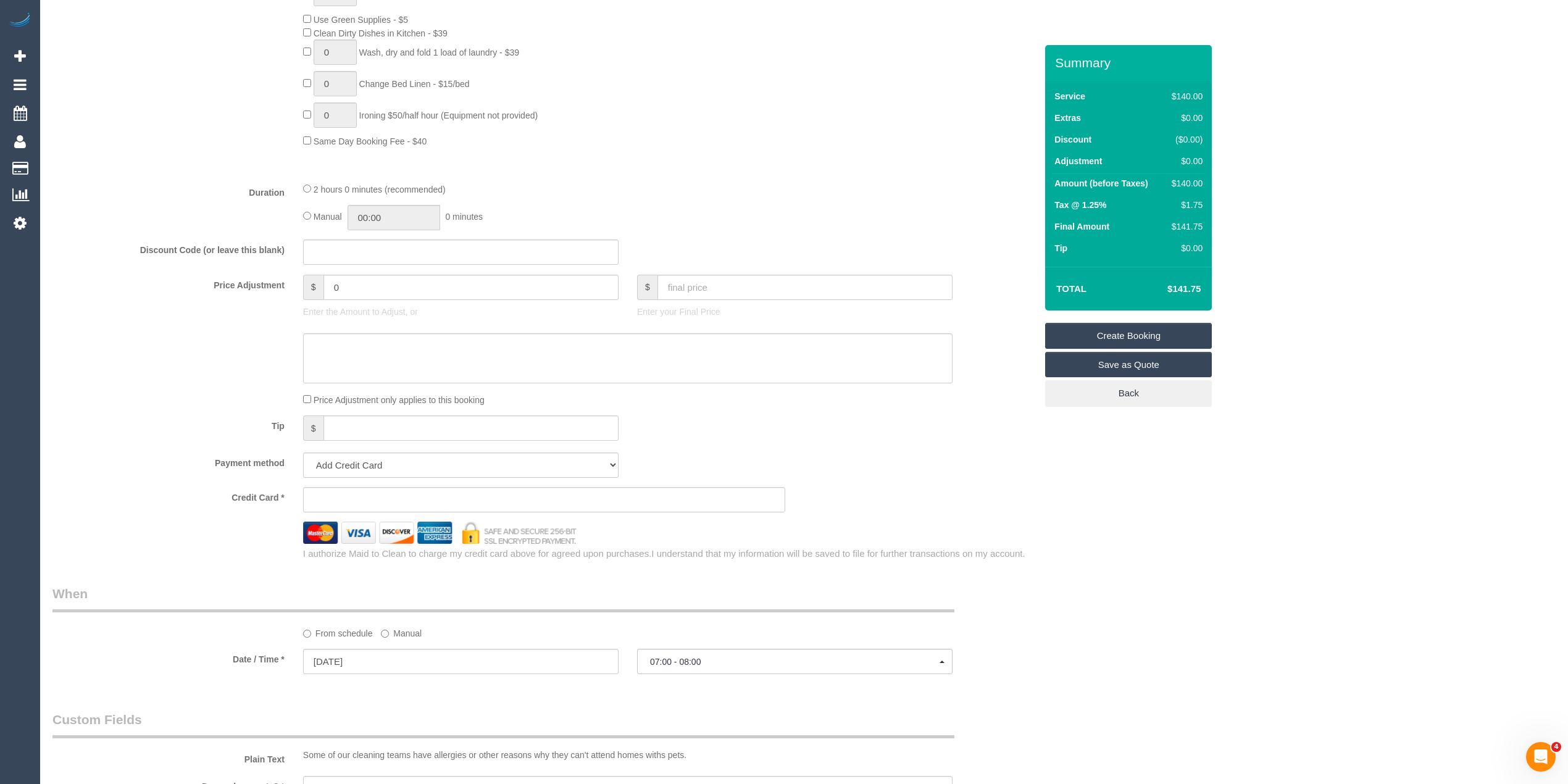
type textarea "You can park in front of the garage - there is a laneway with a row of terrace …"
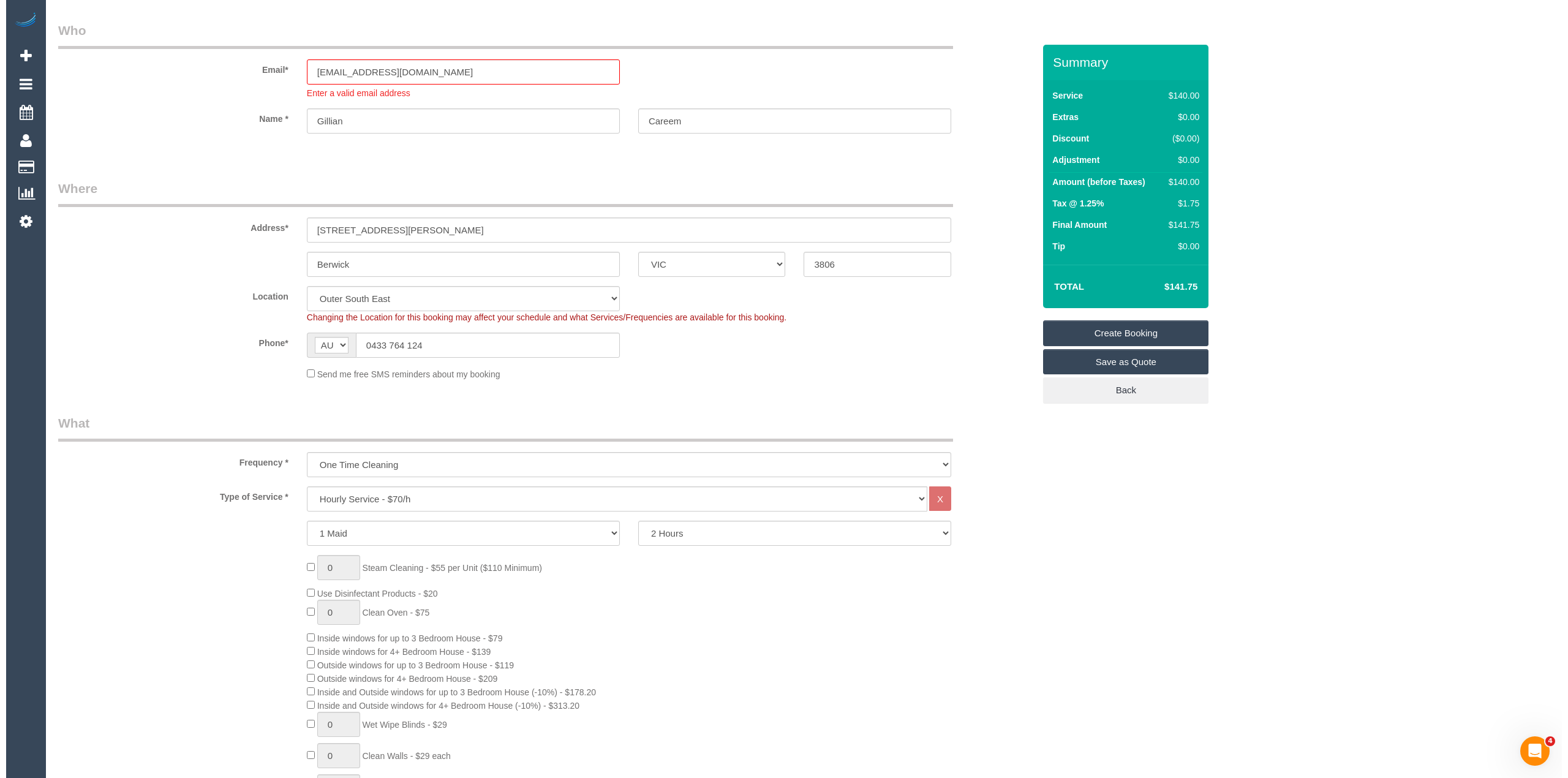
scroll to position [0, 0]
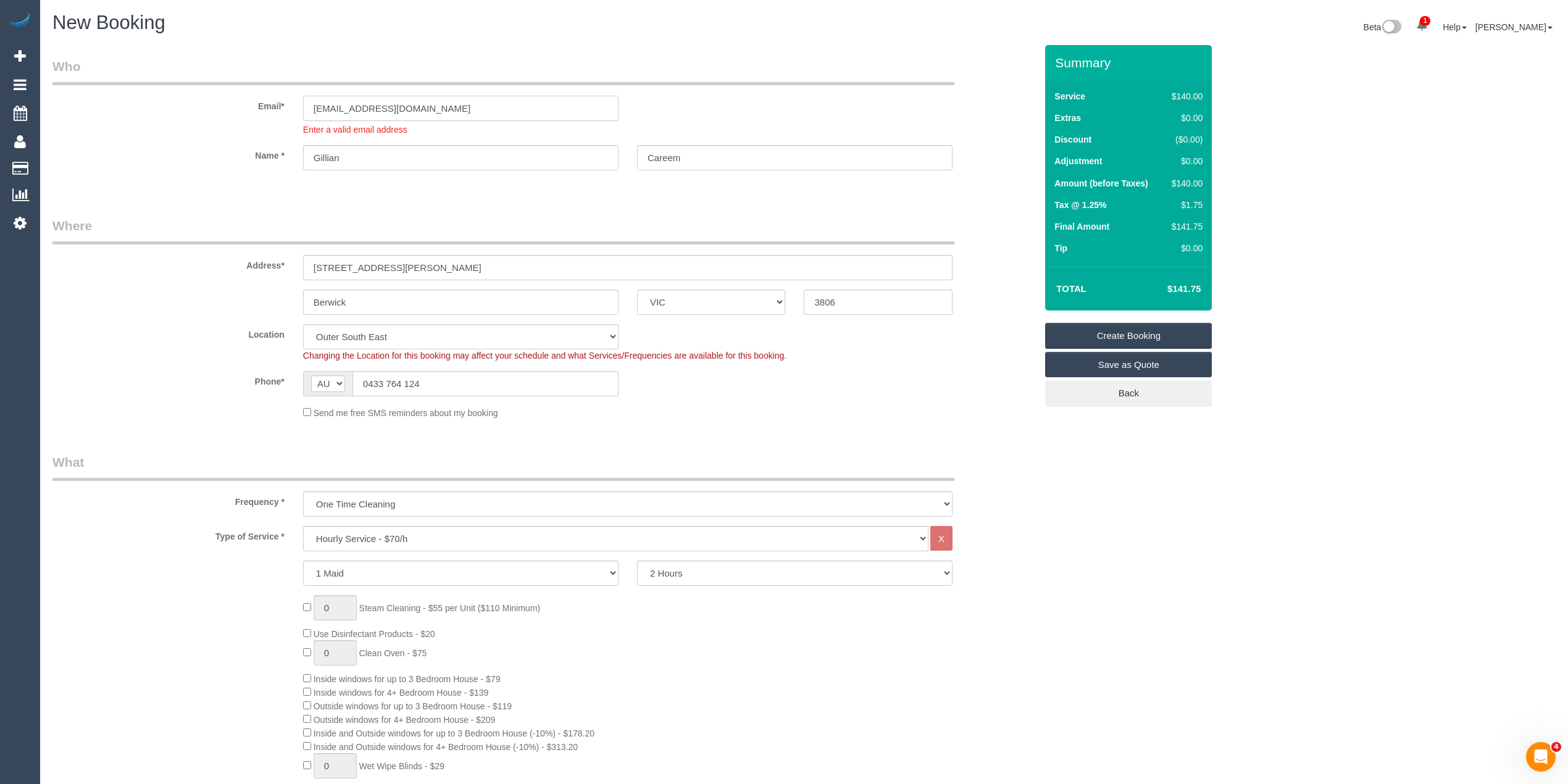
drag, startPoint x: 459, startPoint y: 94, endPoint x: 113, endPoint y: 96, distance: 346.0
click at [113, 96] on div "Email* gillianc1412@gmail.com Enter a valid email address" at bounding box center [544, 96] width 1002 height 78
click at [1126, 328] on link "Create Booking" at bounding box center [1129, 336] width 166 height 26
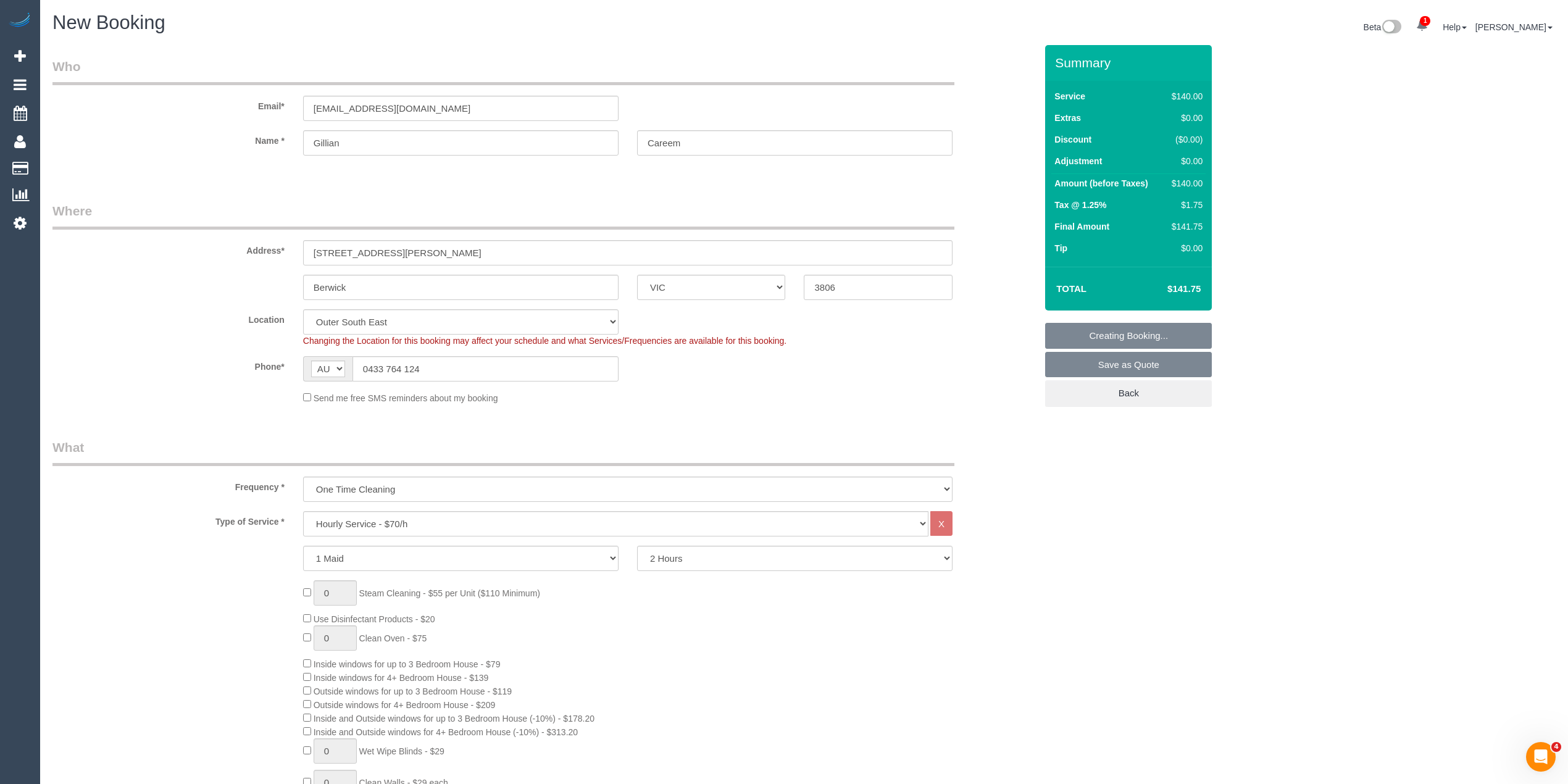
select select "spot26"
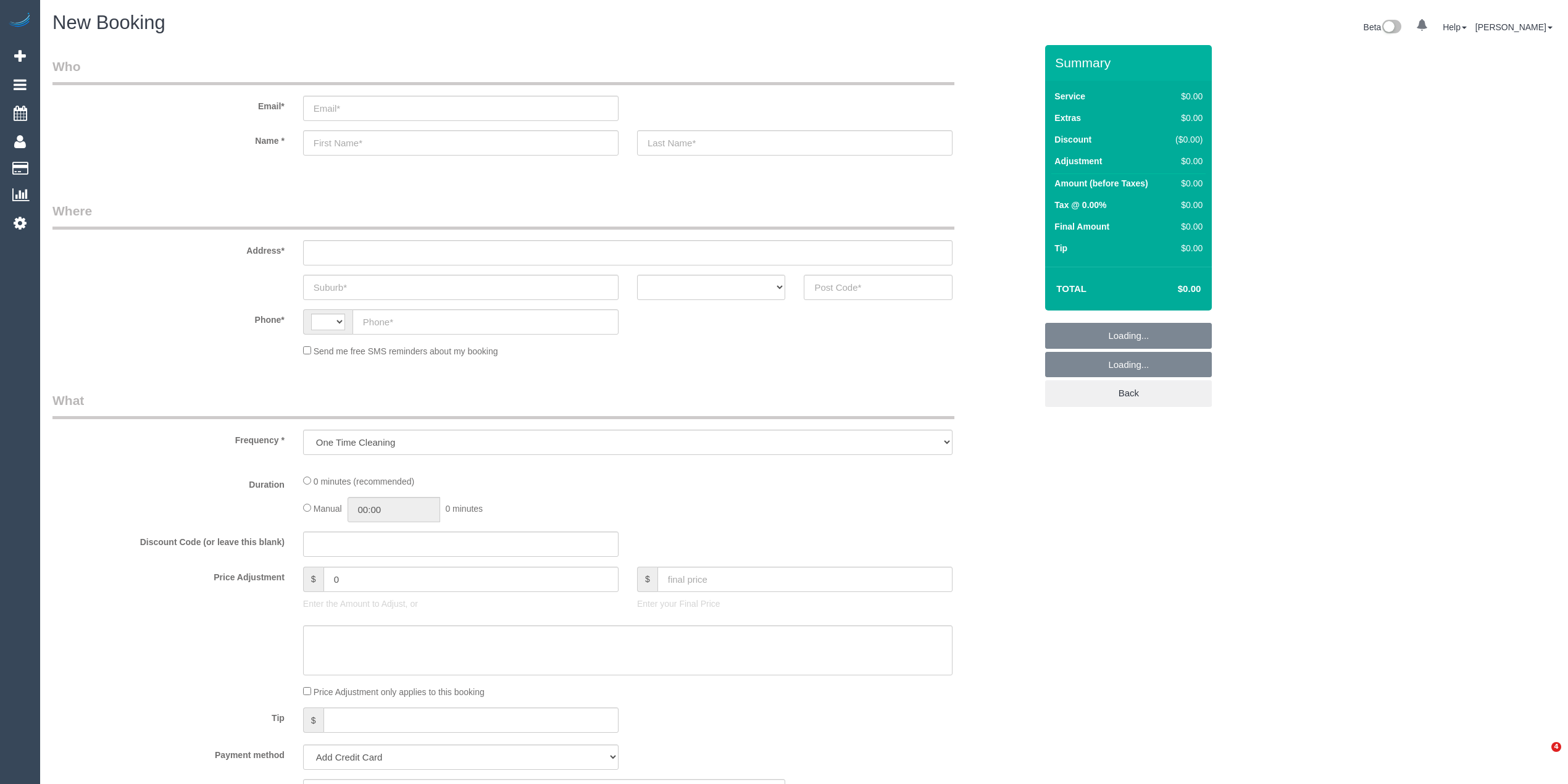
select select "string:AU"
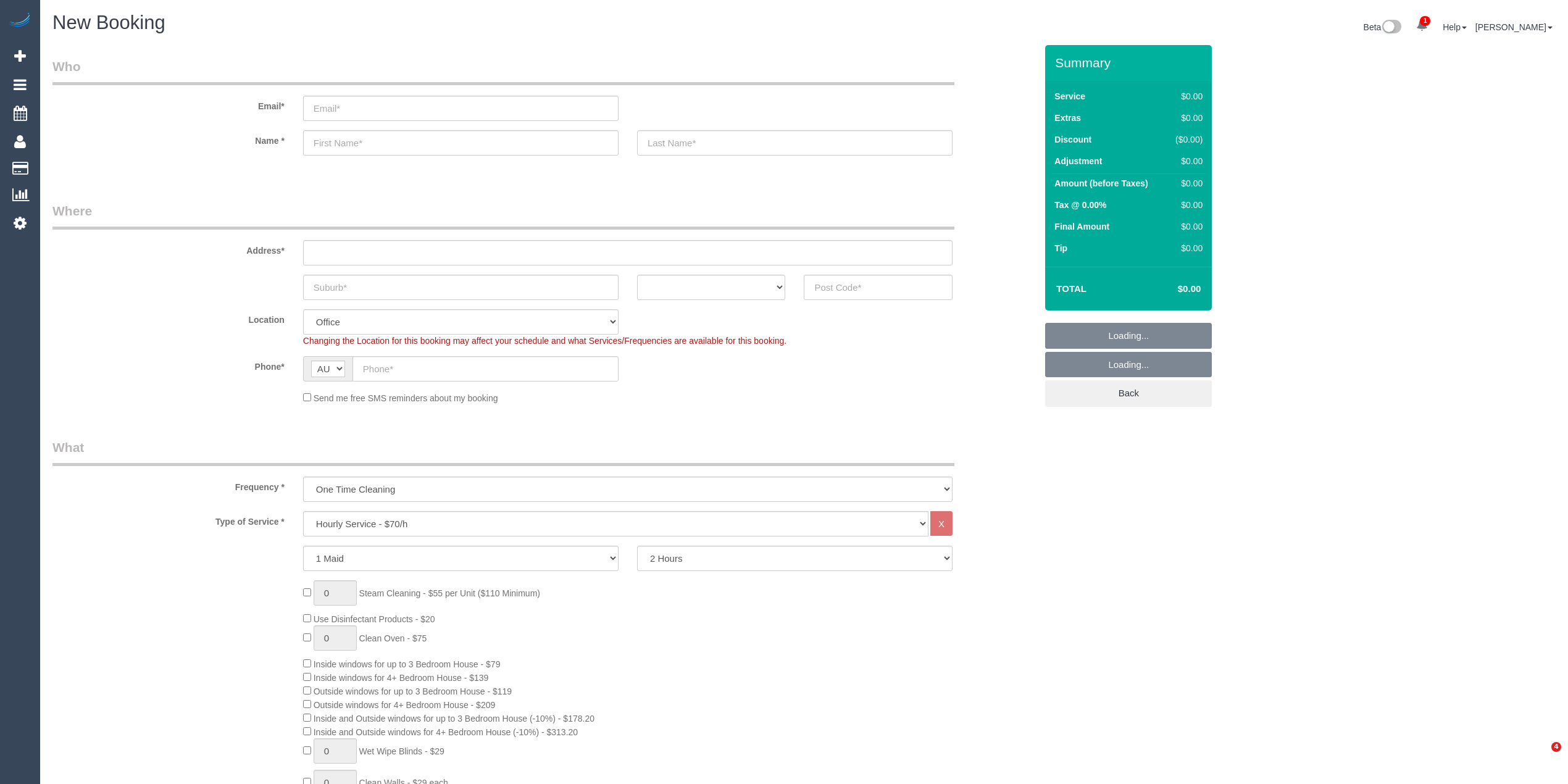
select select "object:2105"
click at [414, 519] on select "Hourly Service - $70/h Hourly Service - $65/h Hourly Service - $60/h Hourly Ser…" at bounding box center [615, 523] width 625 height 25
select select "211"
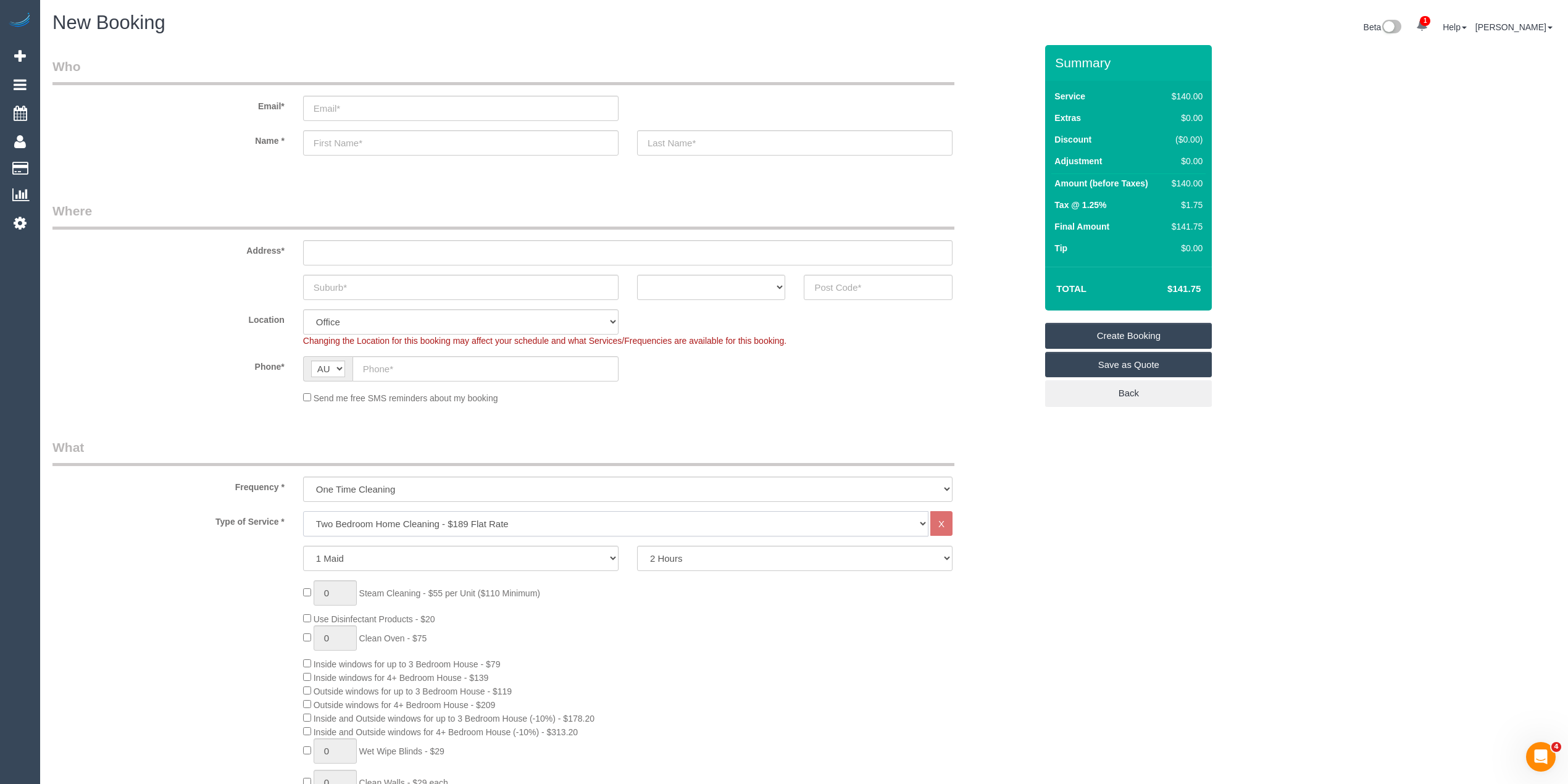
click at [303, 511] on select "Hourly Service - $70/h Hourly Service - $65/h Hourly Service - $60/h Hourly Ser…" at bounding box center [615, 523] width 625 height 25
drag, startPoint x: 334, startPoint y: 553, endPoint x: 302, endPoint y: 553, distance: 32.0
click at [302, 553] on div "1 Steam Cleaning - $55 per Unit ($110 Minimum) Use Disinfectant Products - $20 …" at bounding box center [669, 775] width 751 height 460
type input "2"
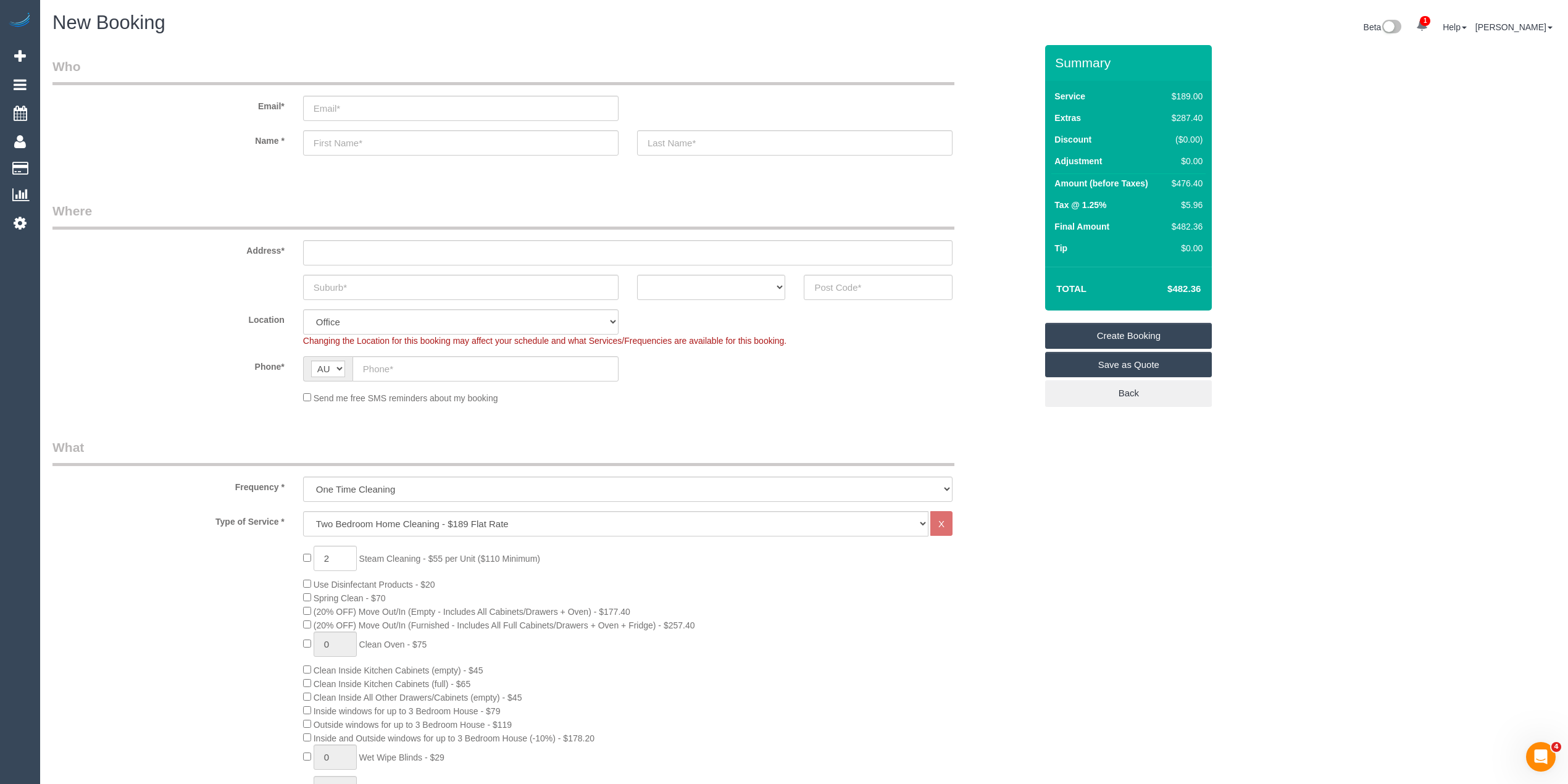
click at [1187, 286] on h4 "$482.36" at bounding box center [1165, 289] width 71 height 10
copy h4 "482.36"
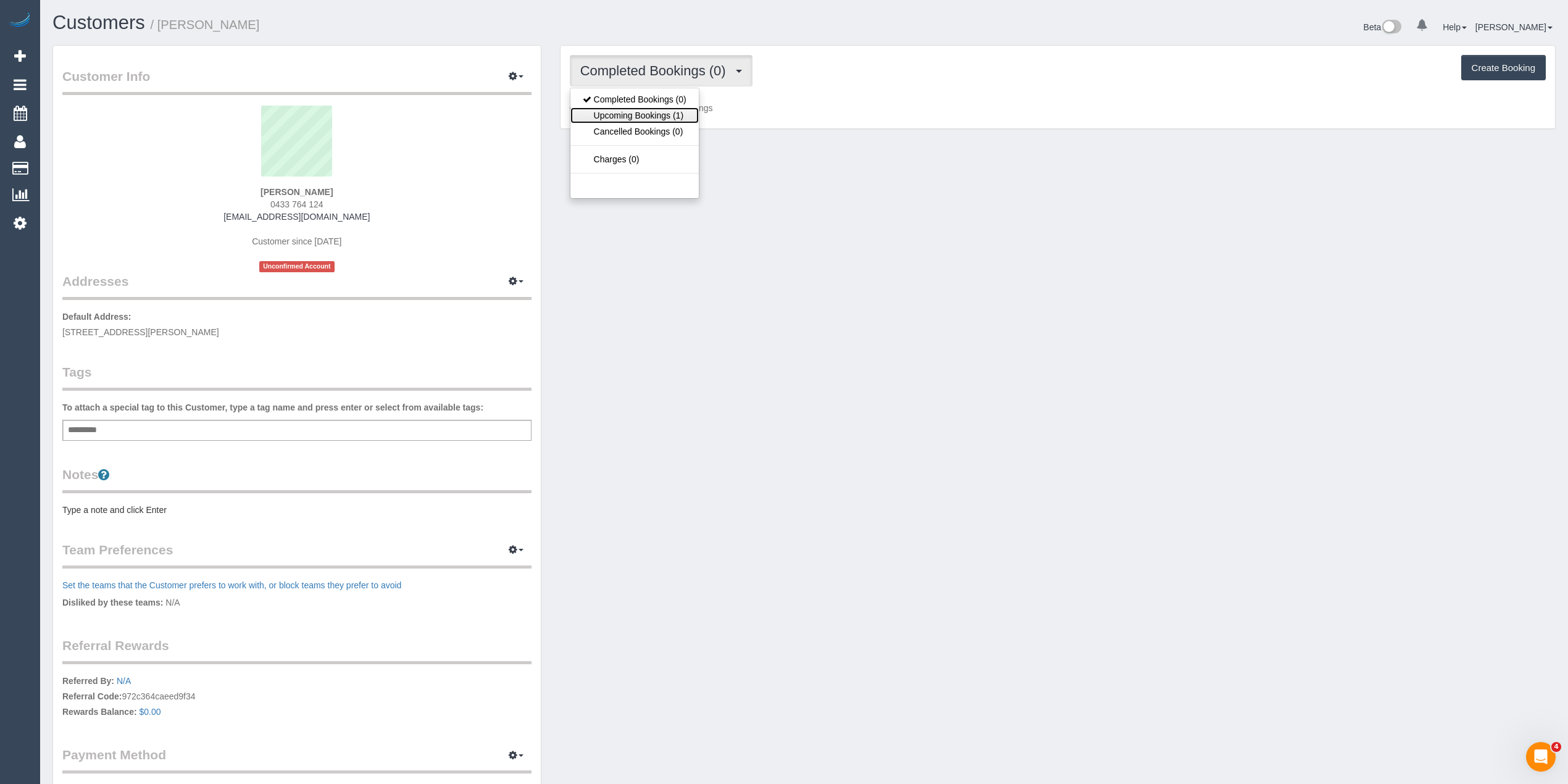
click at [633, 113] on link "Upcoming Bookings (1)" at bounding box center [635, 116] width 128 height 16
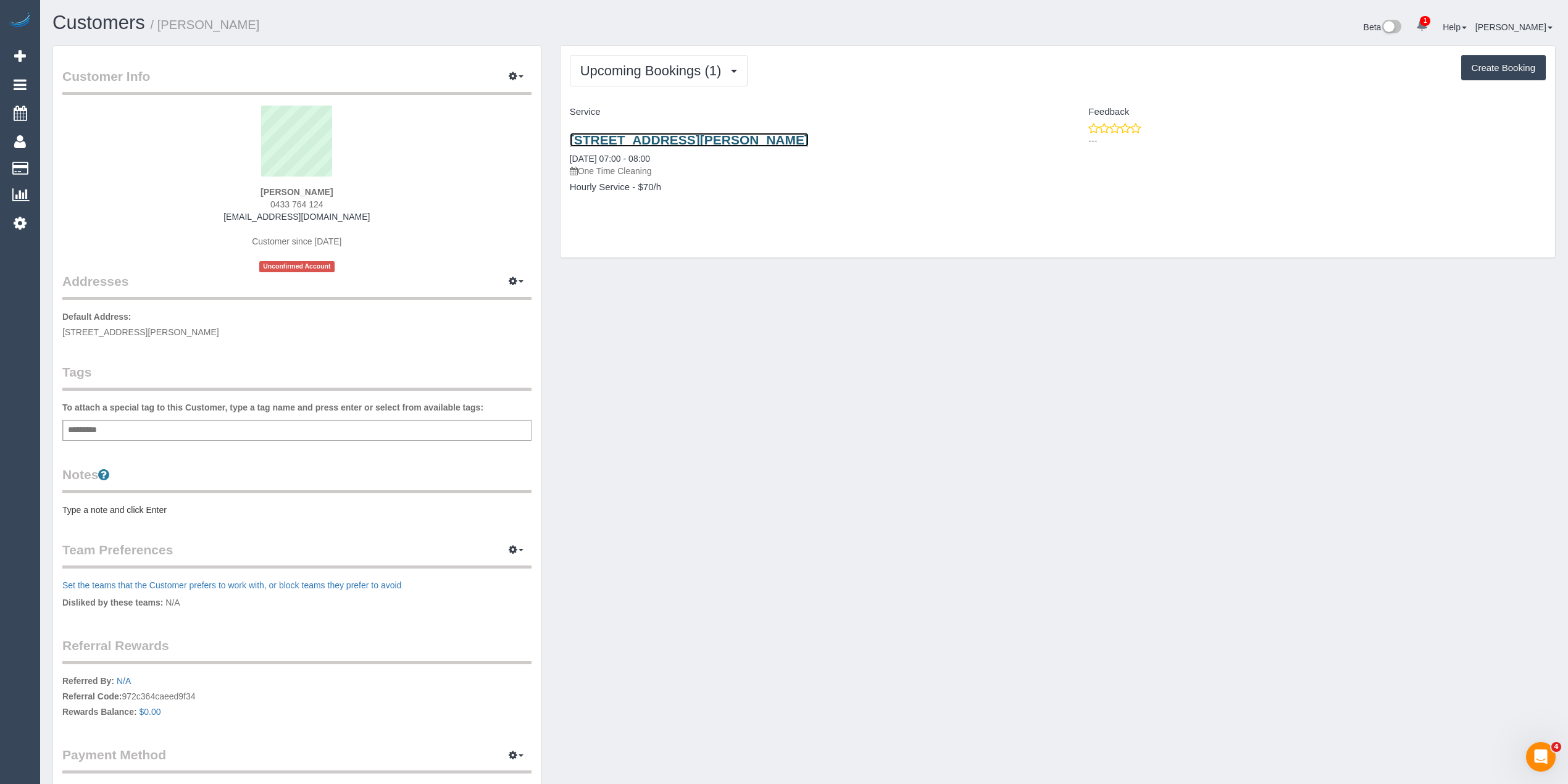
click at [700, 134] on link "[STREET_ADDRESS][PERSON_NAME]" at bounding box center [689, 139] width 239 height 14
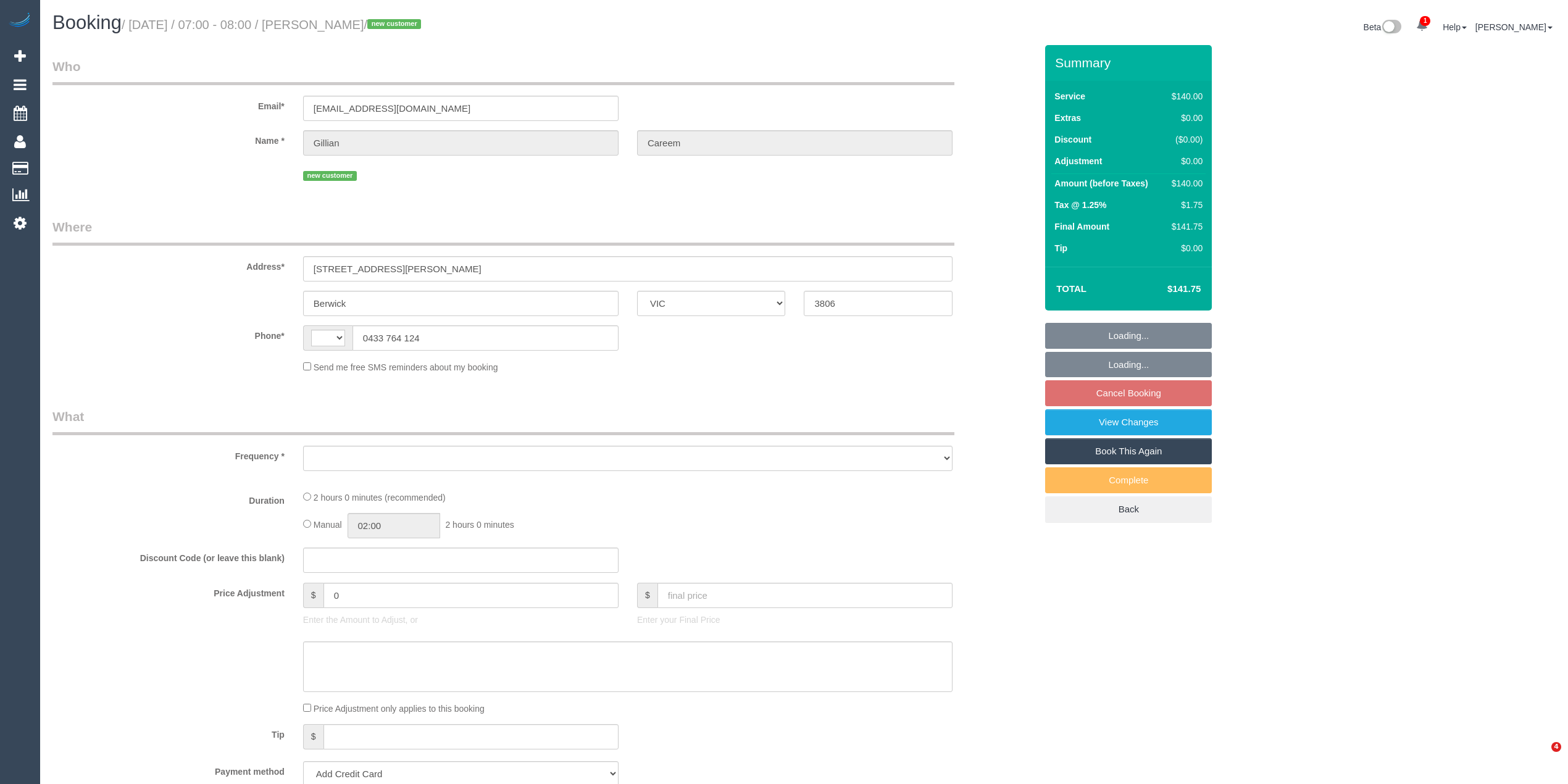
select select "VIC"
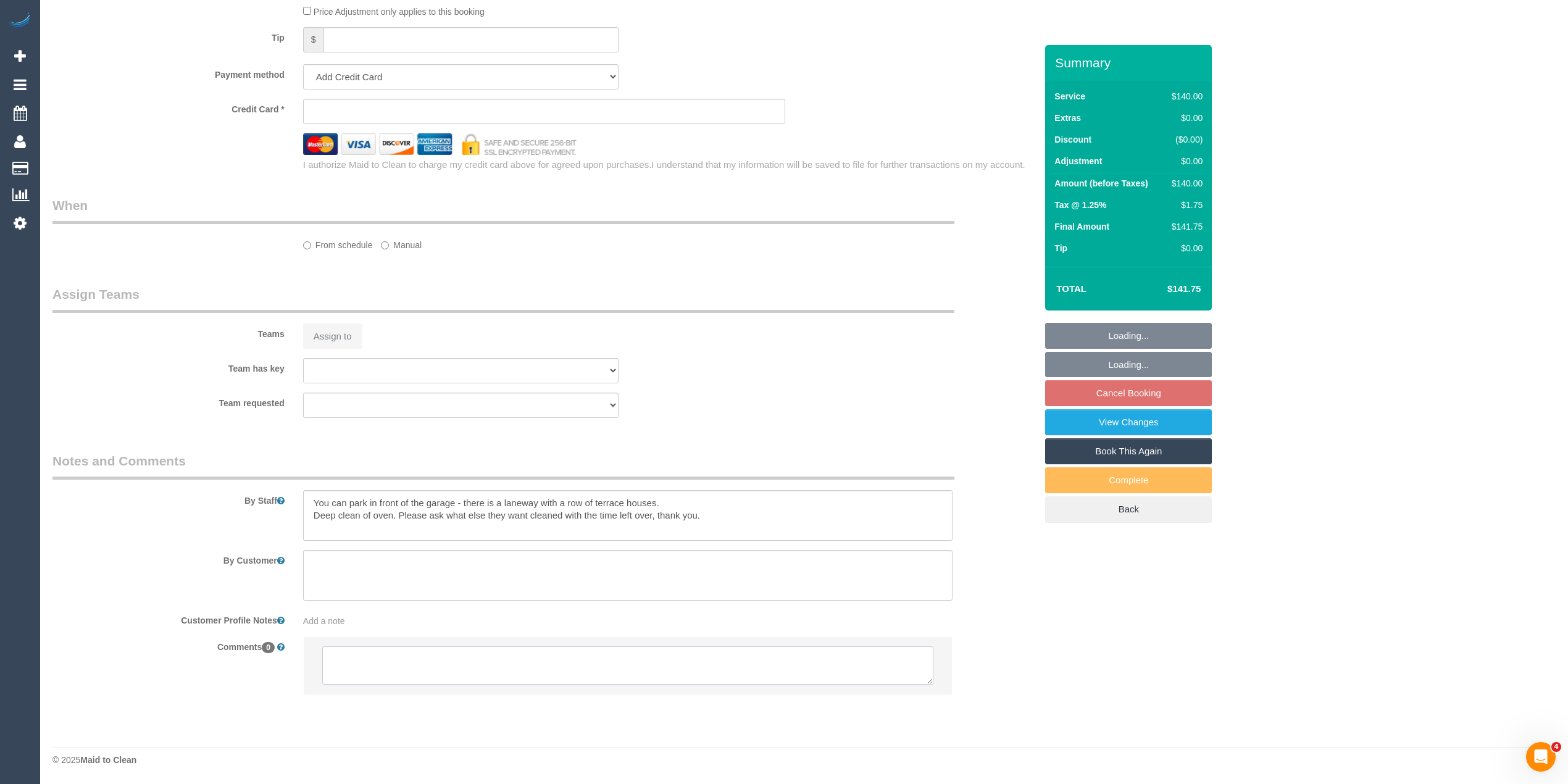
click at [430, 660] on textarea at bounding box center [628, 665] width 611 height 38
select select "string:AU"
select select "object:879"
select select "number:28"
select select "number:14"
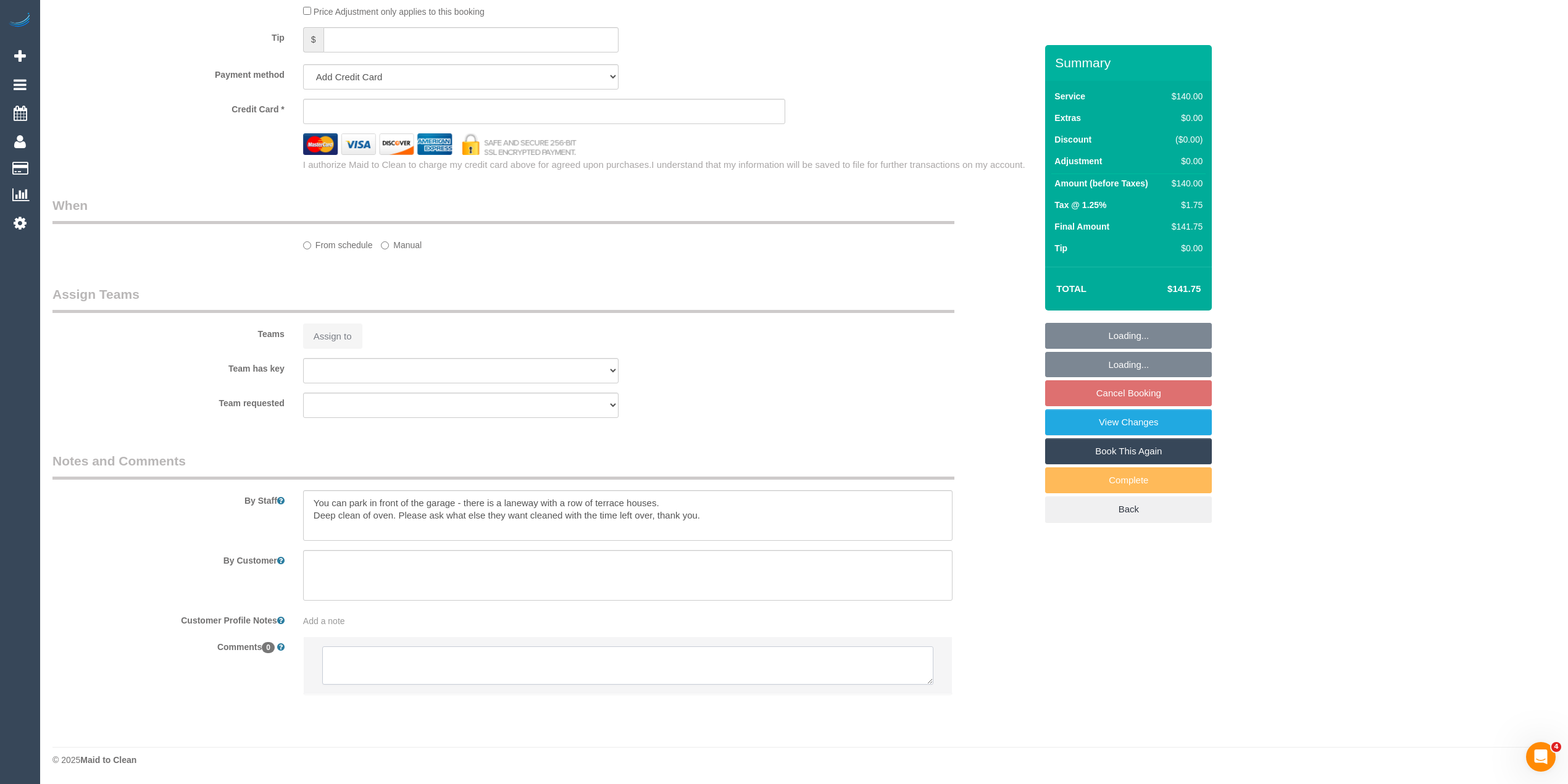
select select "number:19"
select select "number:24"
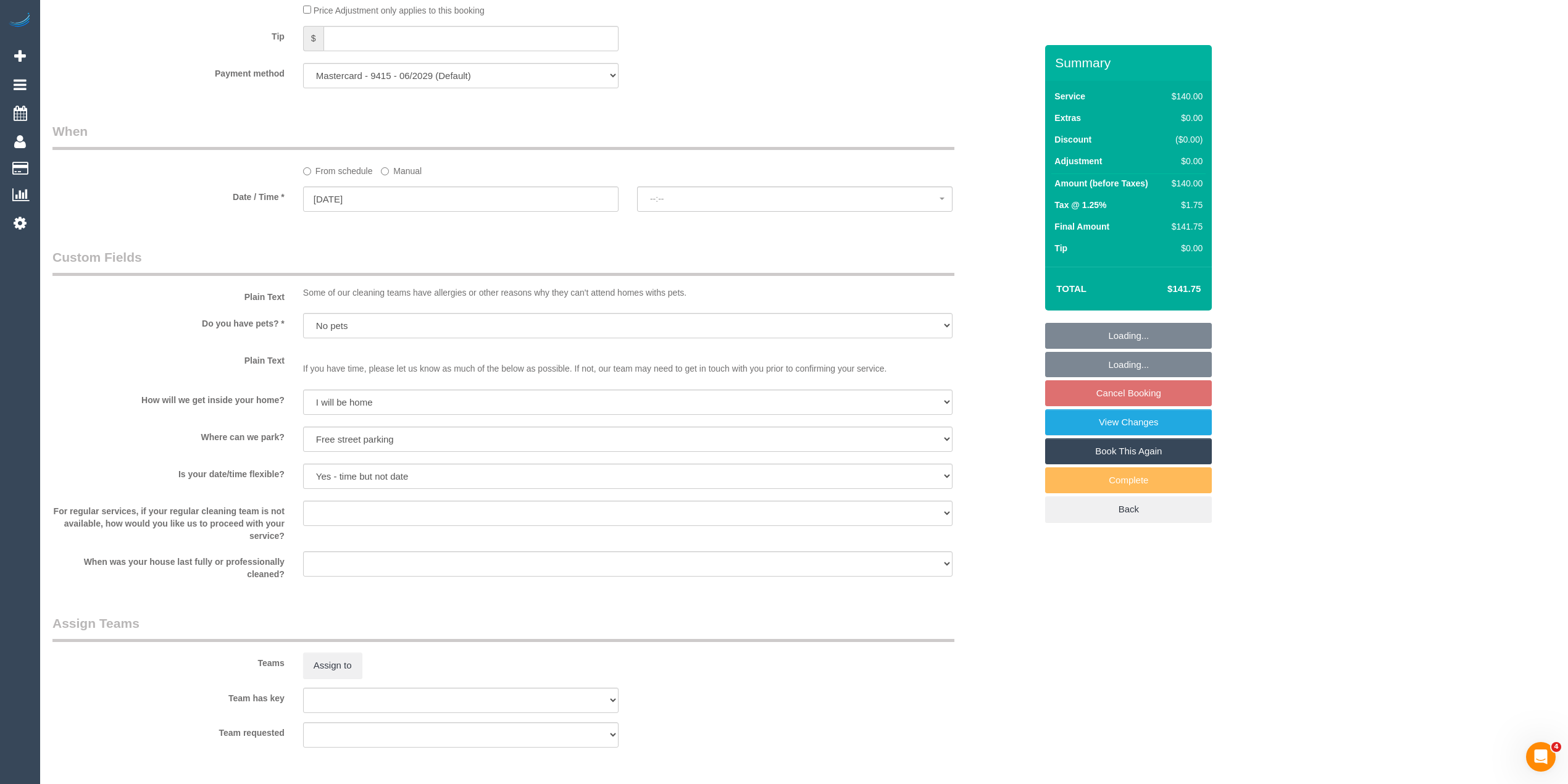
select select "string:stripe-pm_1SFOgk2GScqysDRVhNLBTd0U"
select select "spot1"
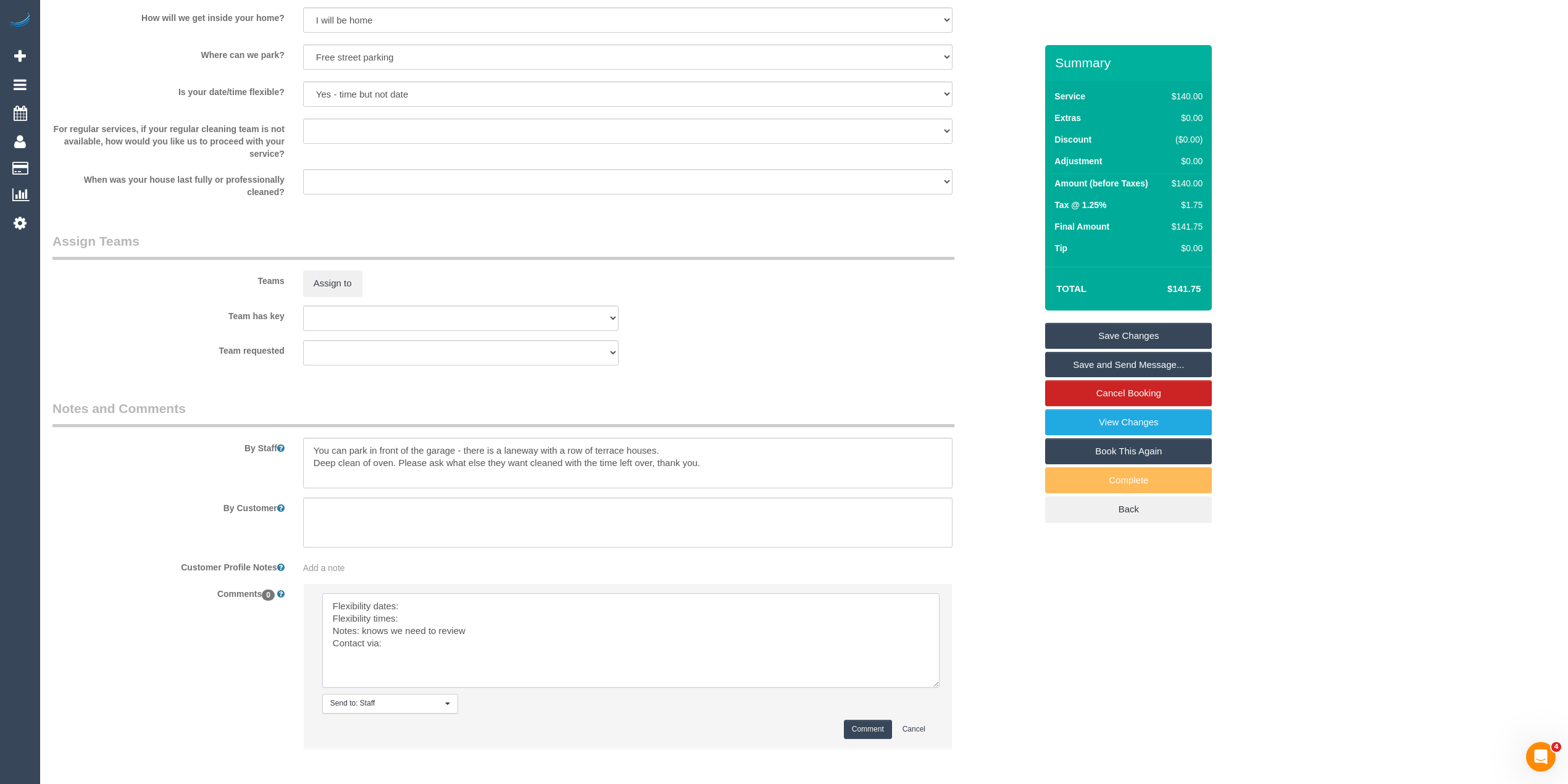
drag, startPoint x: 926, startPoint y: 625, endPoint x: 932, endPoint y: 684, distance: 59.3
click at [932, 684] on textarea at bounding box center [631, 640] width 618 height 94
click at [412, 601] on textarea at bounding box center [631, 642] width 618 height 97
click at [434, 598] on textarea at bounding box center [631, 642] width 618 height 97
click at [432, 620] on textarea at bounding box center [631, 642] width 618 height 97
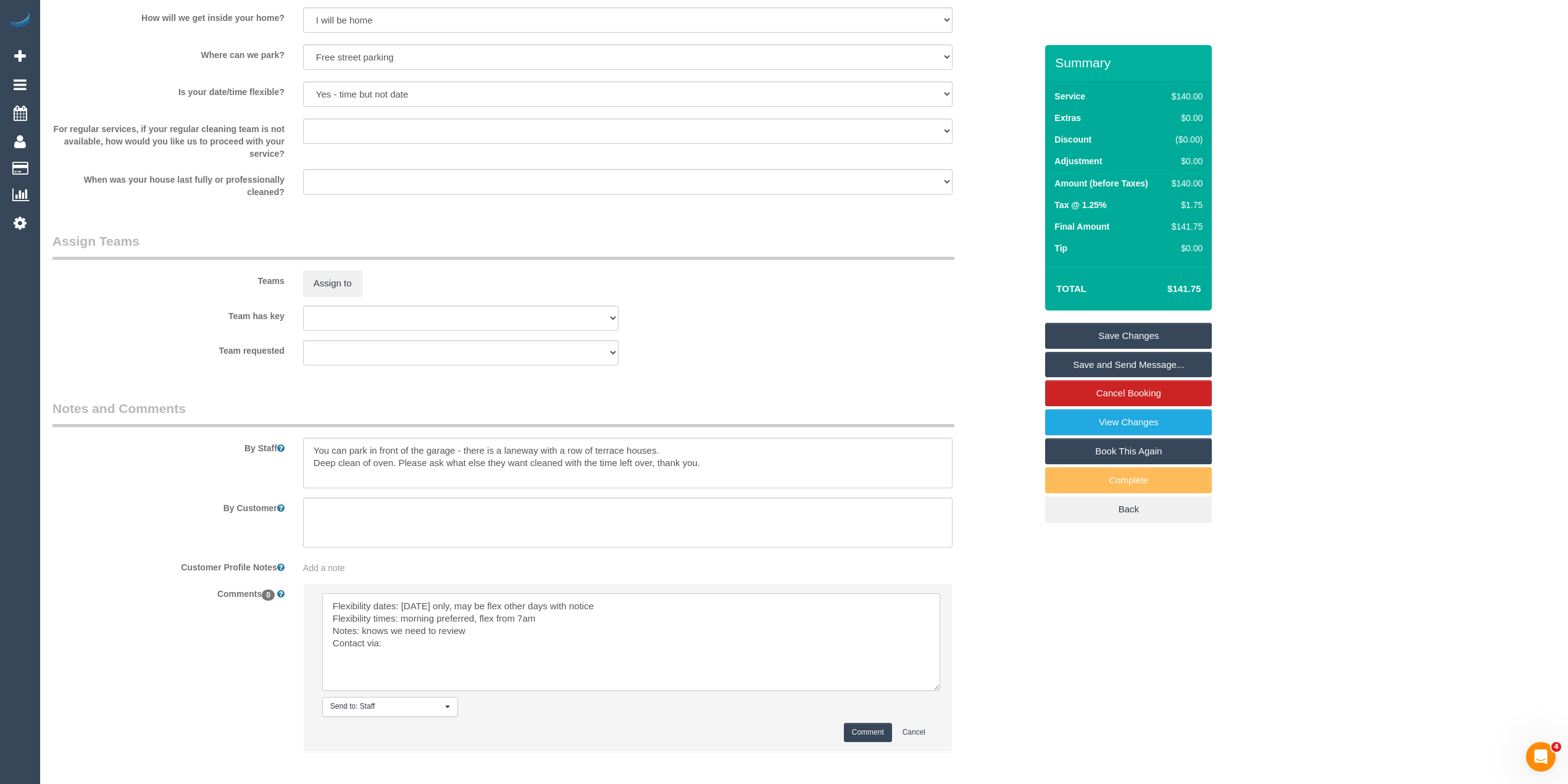
click at [425, 643] on textarea at bounding box center [631, 642] width 618 height 97
type textarea "Flexibility dates: Wednesday only, may be flex other days with notice Flexibili…"
click at [870, 730] on button "Comment" at bounding box center [867, 732] width 48 height 19
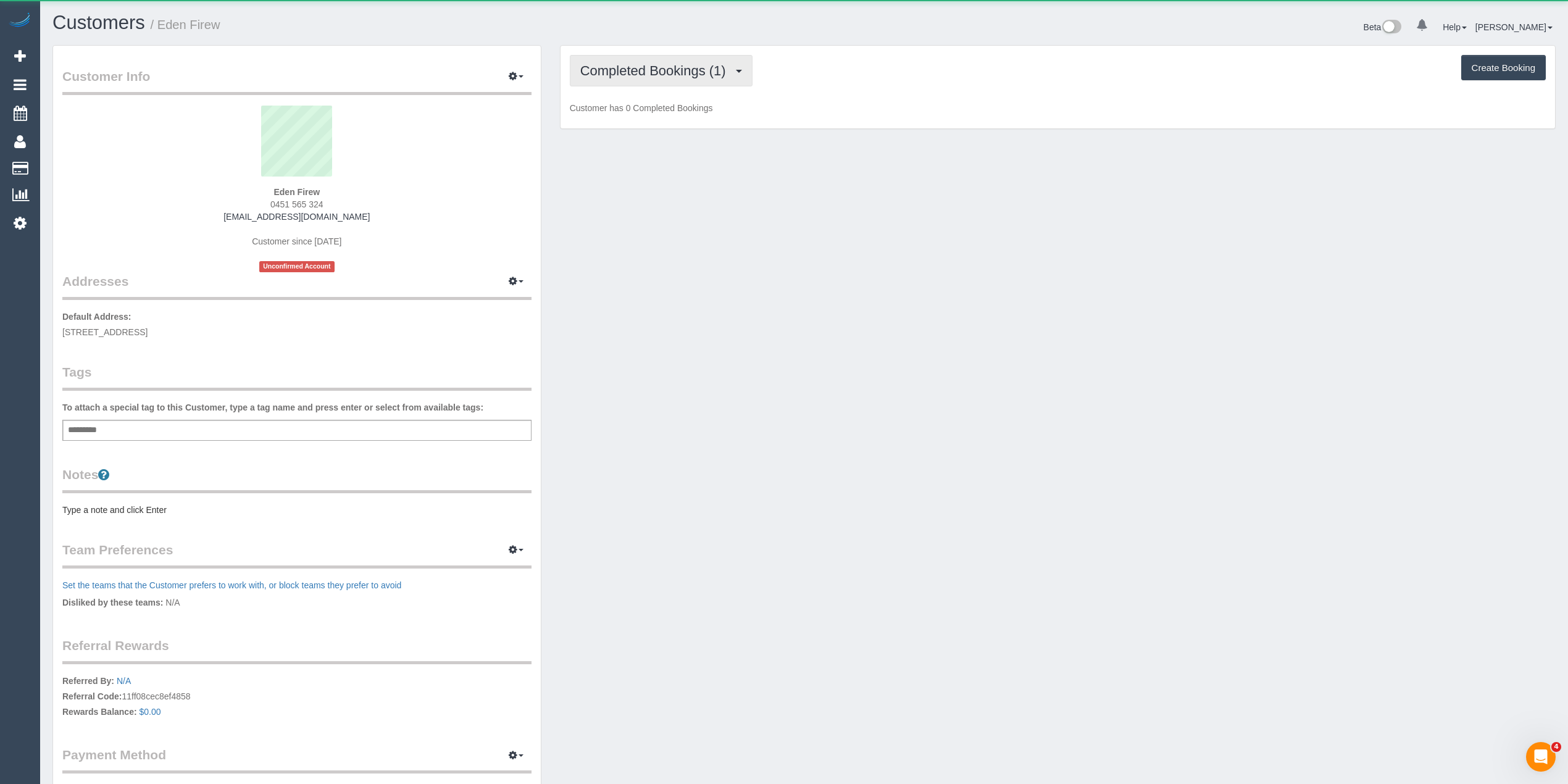
click at [644, 68] on span "Completed Bookings (1)" at bounding box center [656, 71] width 152 height 15
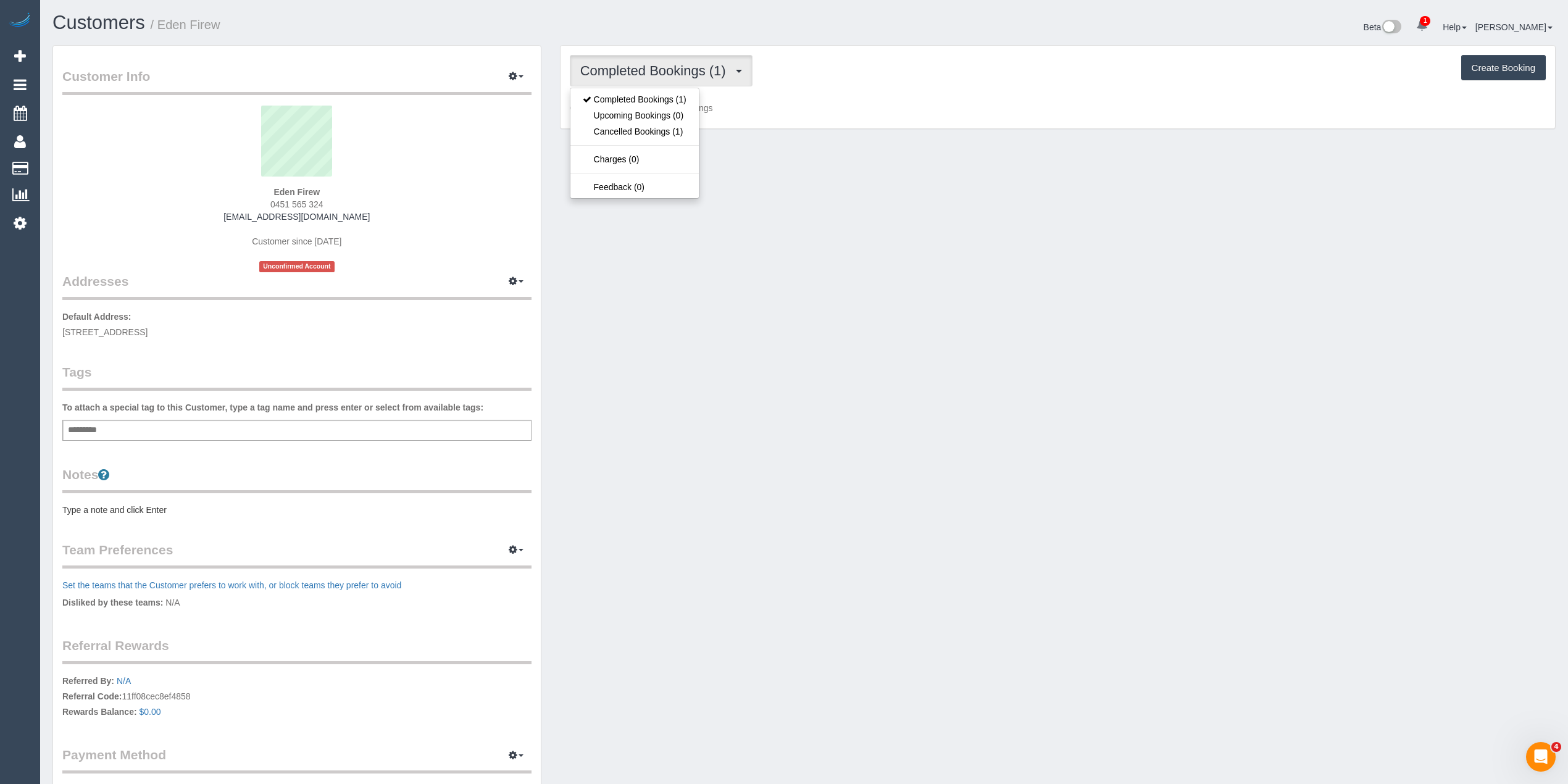
click at [644, 68] on span "Completed Bookings (1)" at bounding box center [656, 71] width 152 height 15
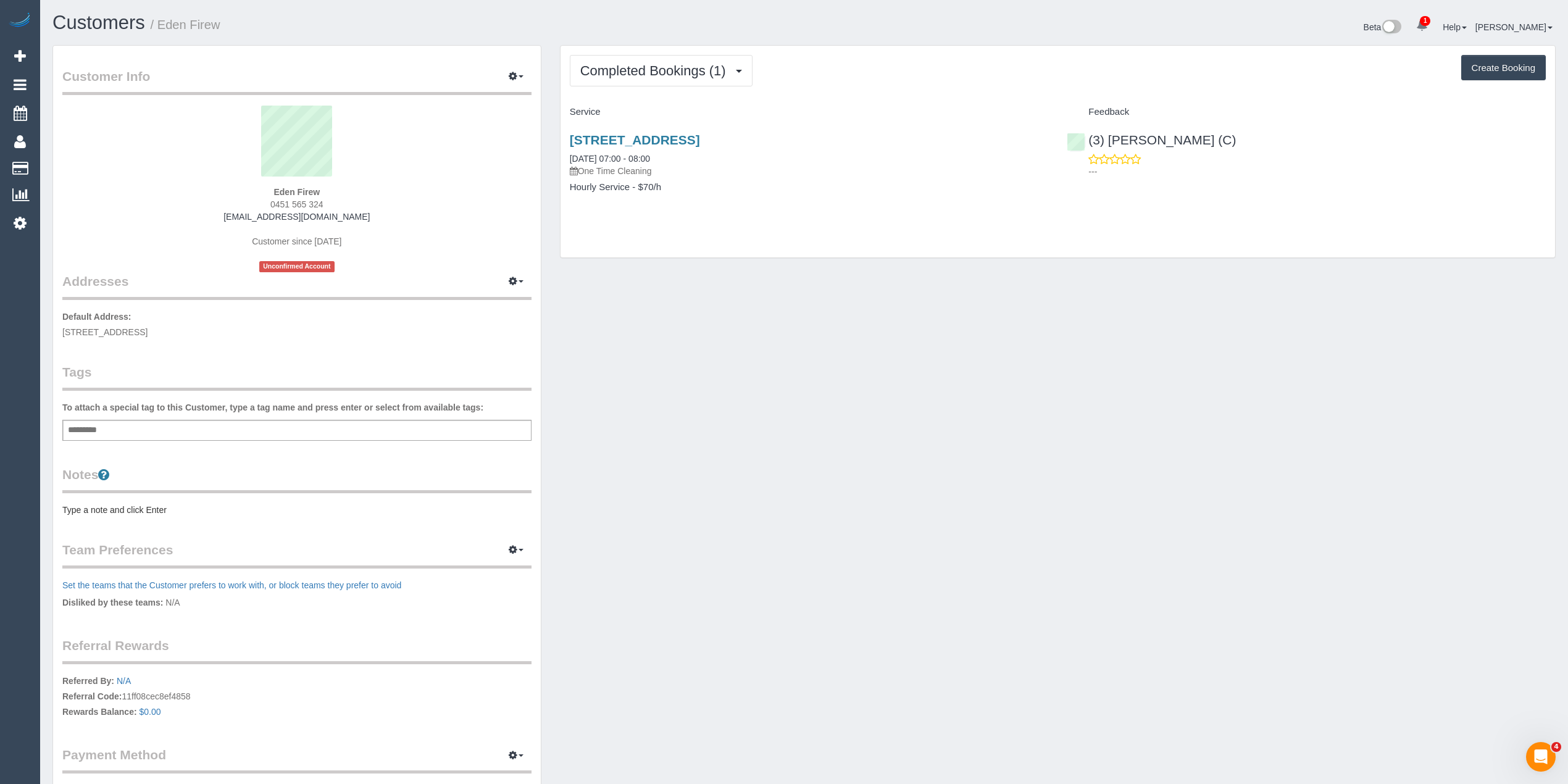
click at [795, 73] on div "Completed Bookings (1) Completed Bookings (1) Upcoming Bookings (0) Cancelled B…" at bounding box center [1058, 71] width 976 height 32
click at [645, 74] on span "Completed Bookings (1)" at bounding box center [656, 71] width 152 height 15
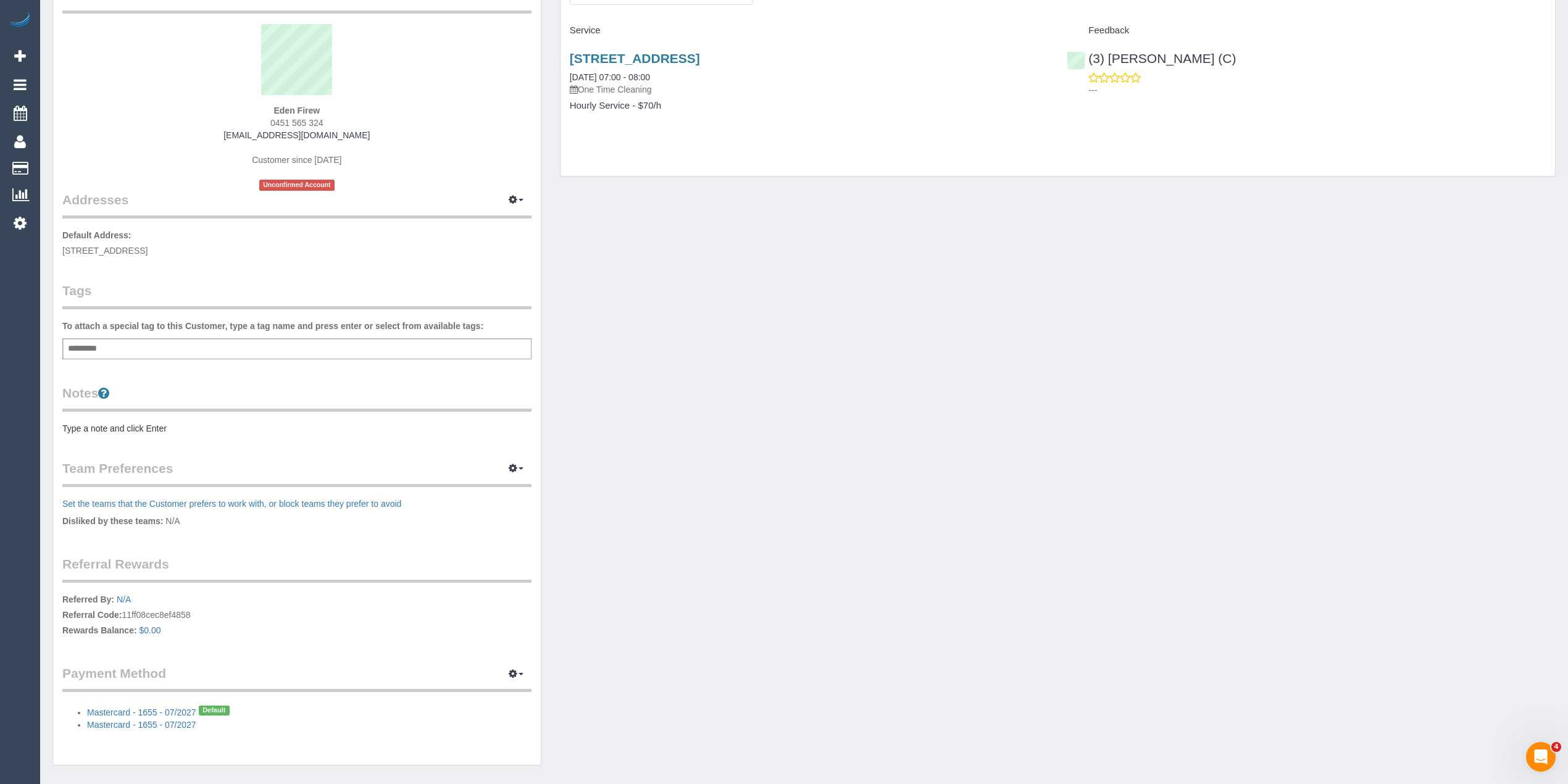
scroll to position [115, 0]
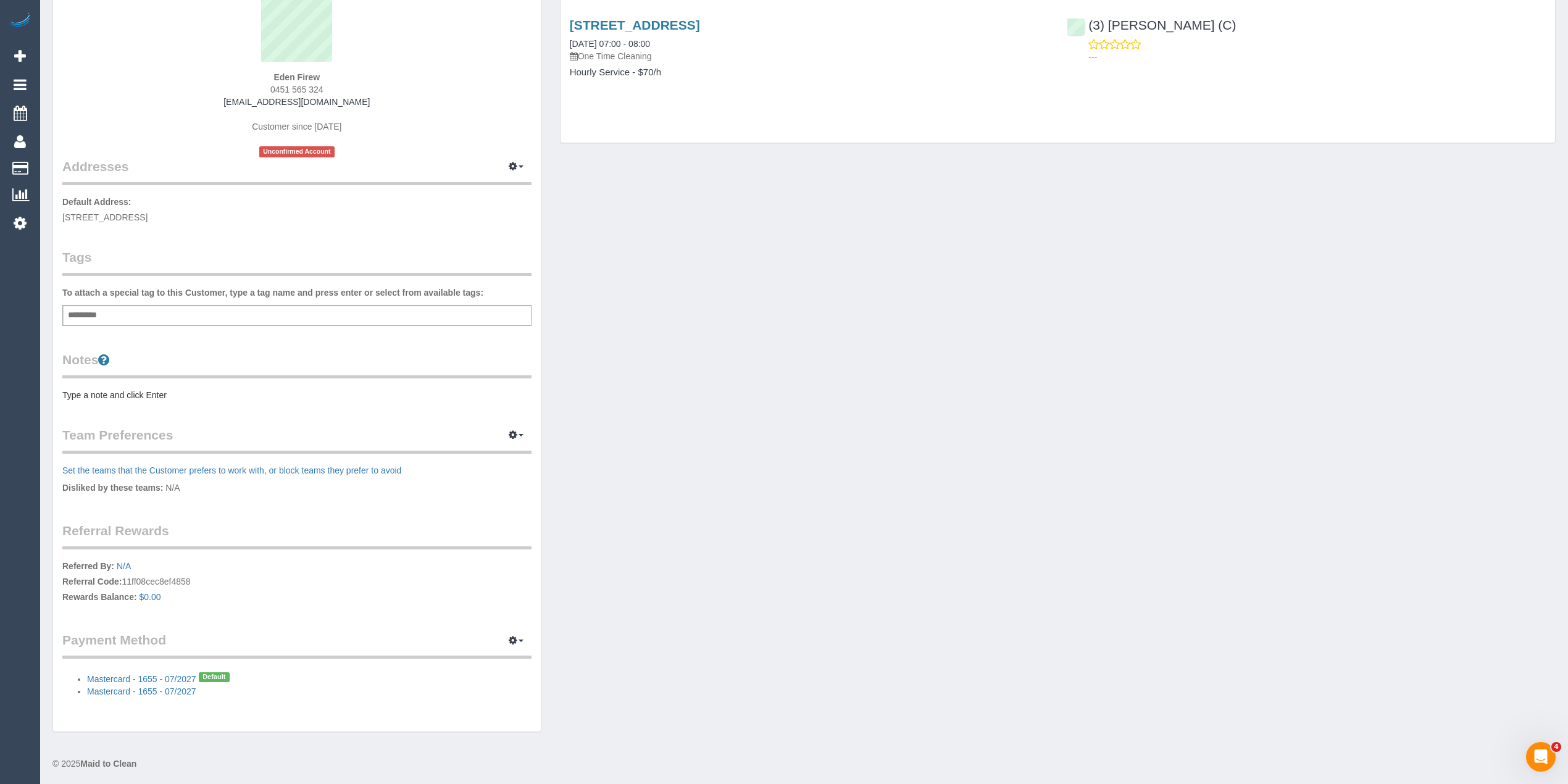
click at [278, 72] on strong "Eden Firew" at bounding box center [296, 77] width 46 height 10
click at [310, 74] on strong "Eden Firew" at bounding box center [296, 77] width 46 height 10
copy strong "Eden Firew"
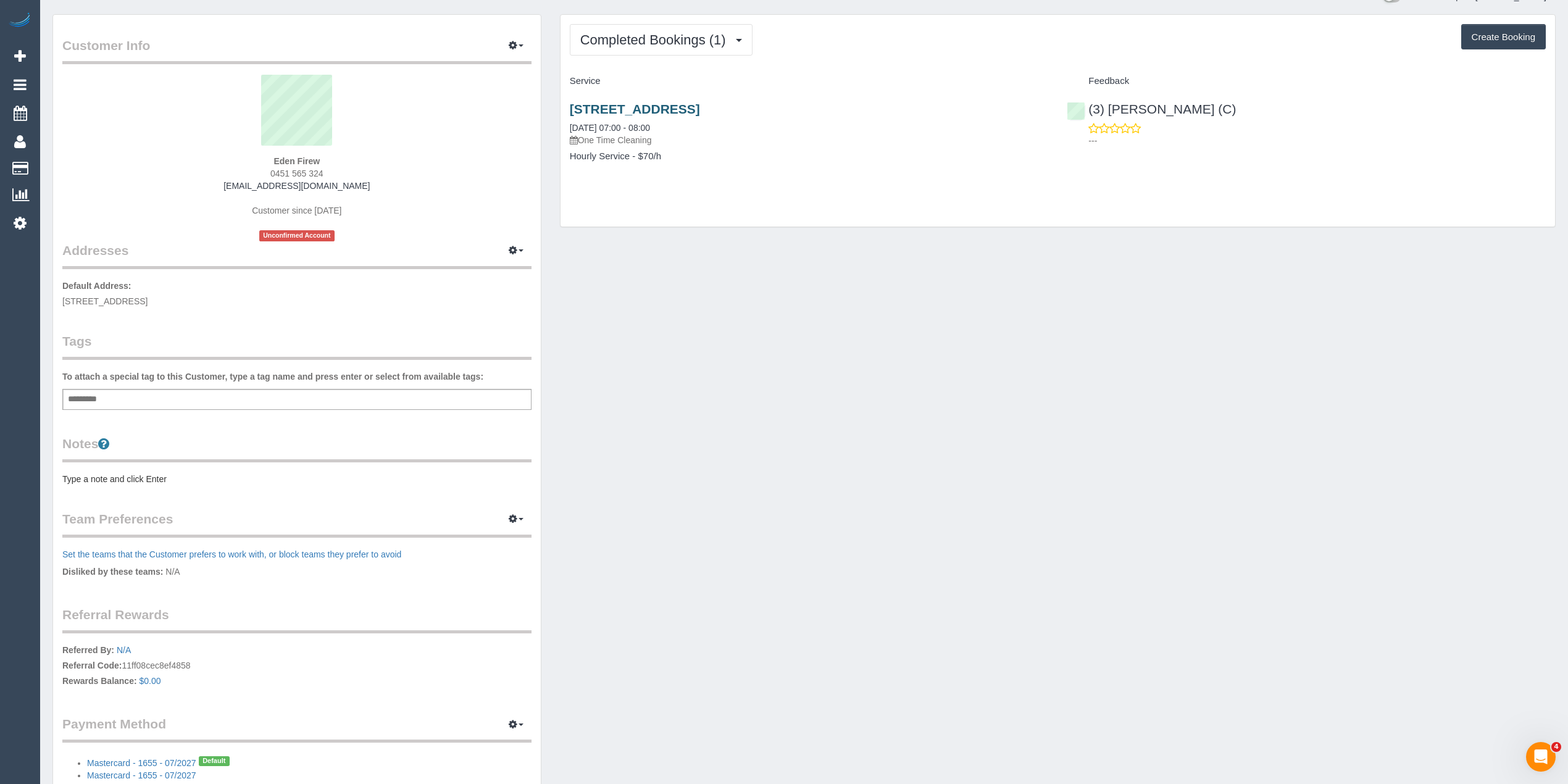
scroll to position [0, 0]
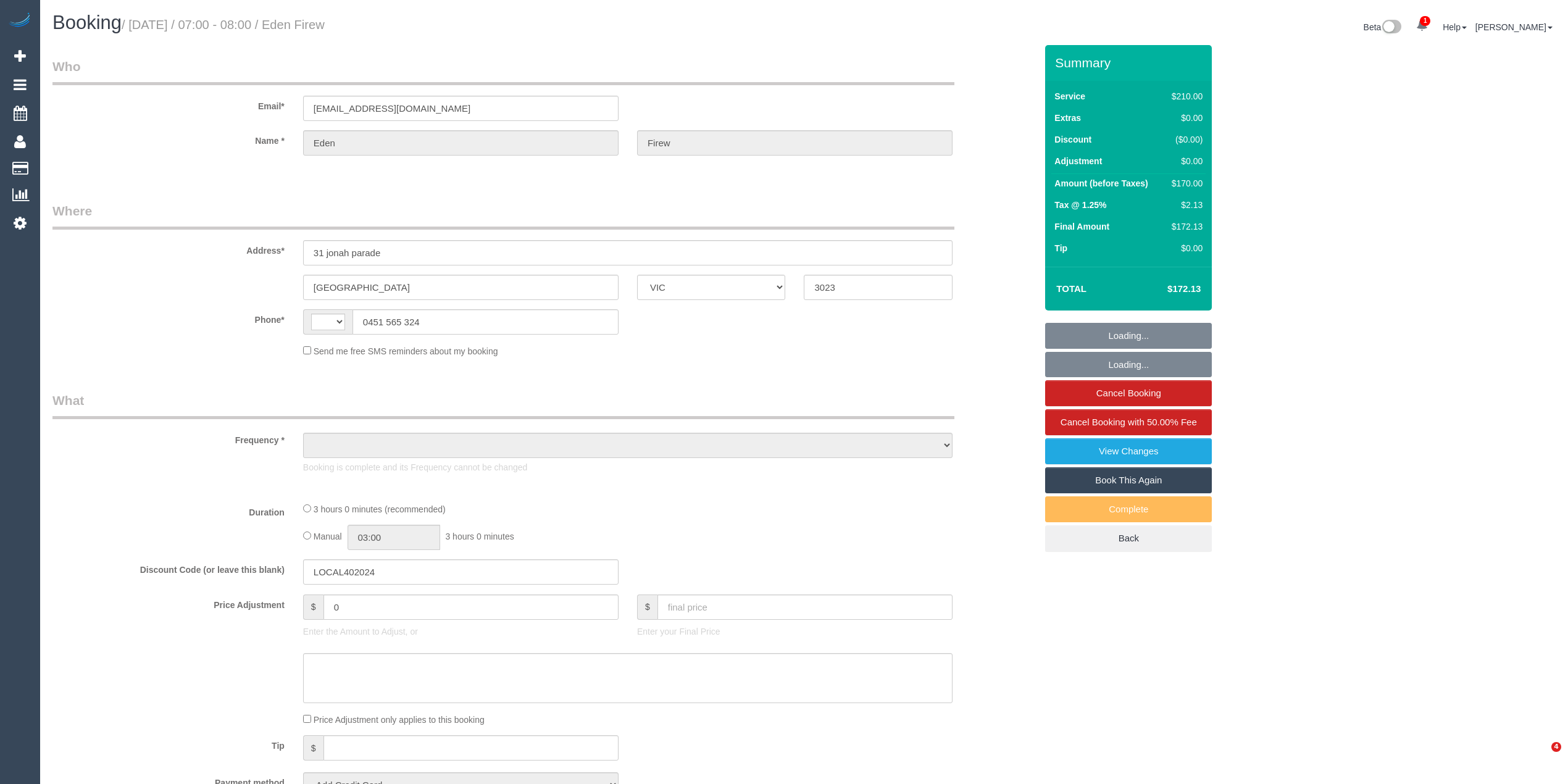
select select "VIC"
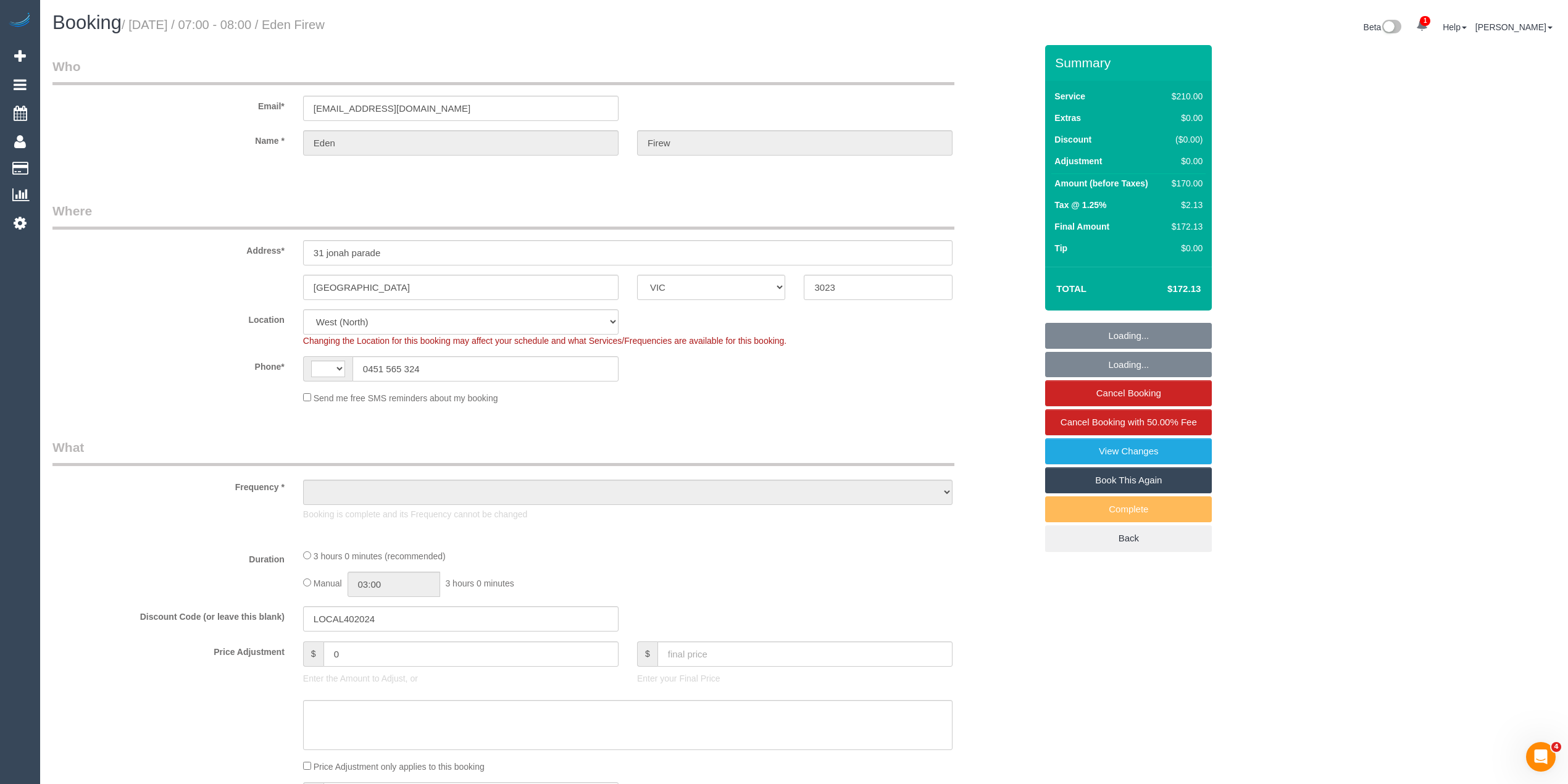
select select "string:stripe-pm_1SFOkv2GScqysDRVxREDf8UY"
select select "number:28"
select select "number:14"
select select "number:19"
select select "number:25"
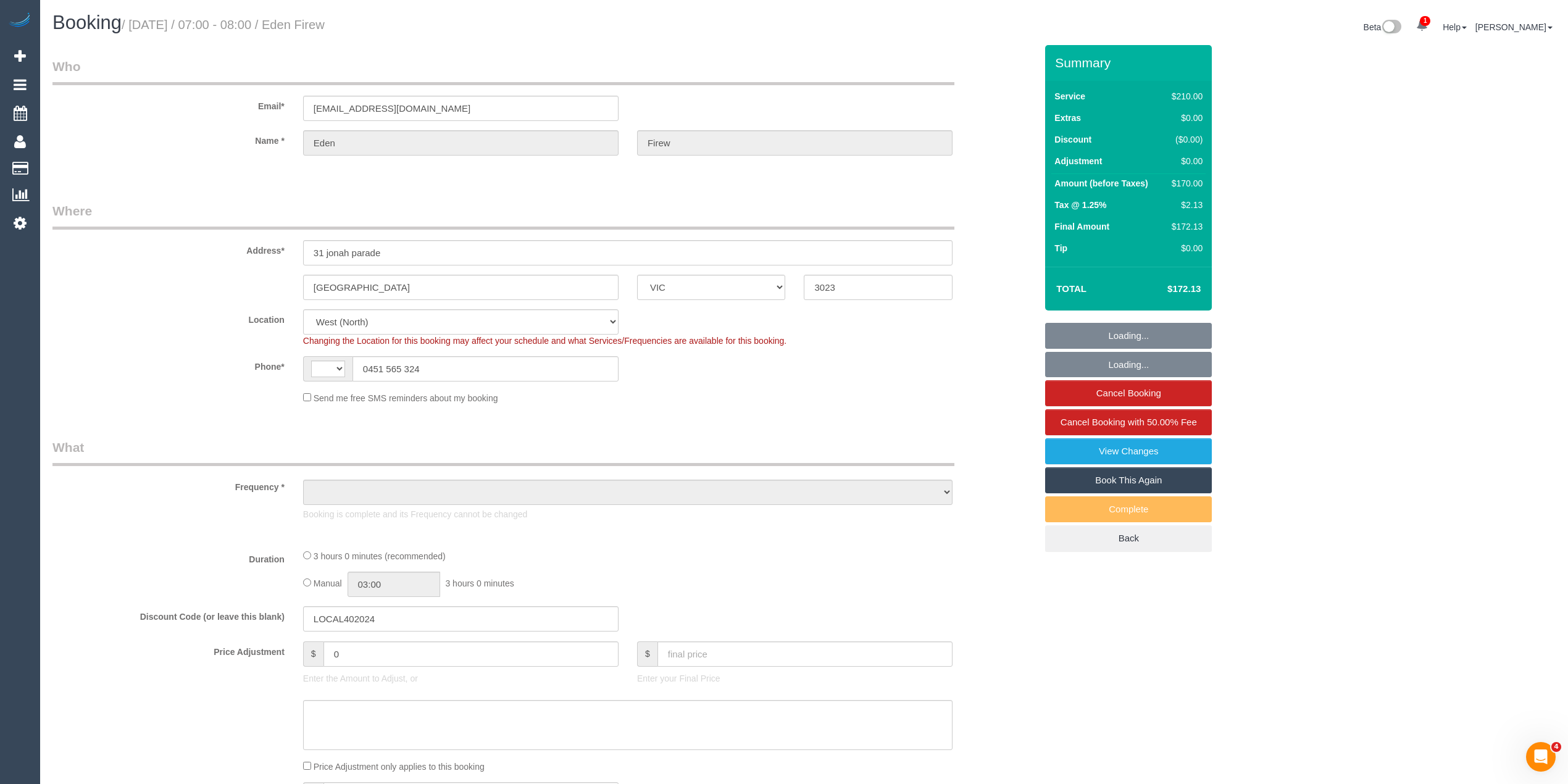
select select "number:35"
select select "number:26"
select select "string:AU"
select select "object:1499"
select select "180"
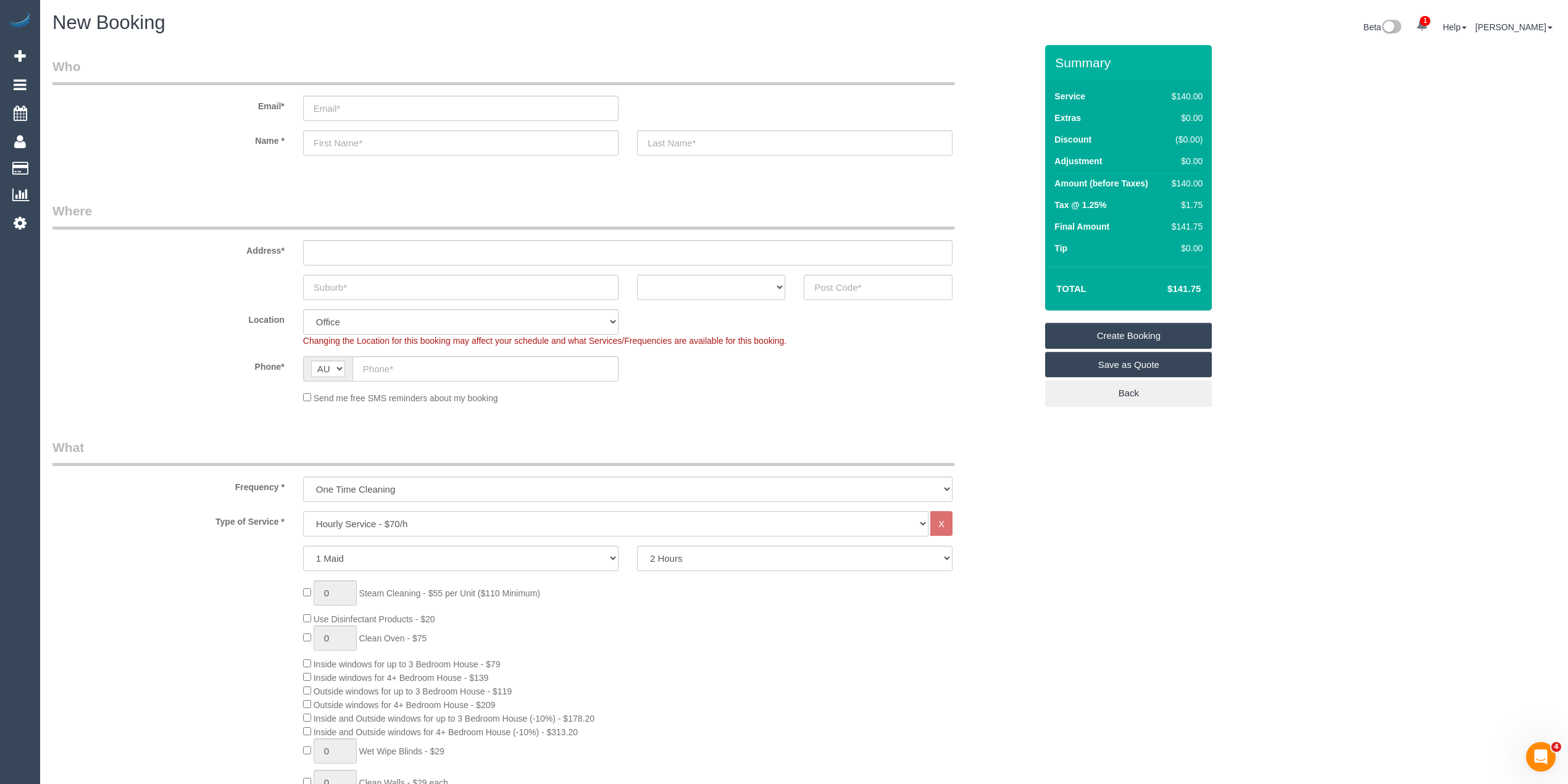
click at [378, 526] on select "Hourly Service - $70/h Hourly Service - $65/h Hourly Service - $60/h Hourly Ser…" at bounding box center [615, 523] width 625 height 25
select select "210"
click at [303, 511] on select "Hourly Service - $70/h Hourly Service - $65/h Hourly Service - $60/h Hourly Ser…" at bounding box center [615, 523] width 625 height 25
click at [301, 554] on div "0 Steam Cleaning - $55 per Unit ($110 Minimum) Use Disinfectant Products - $20 …" at bounding box center [669, 775] width 751 height 460
type input "1"
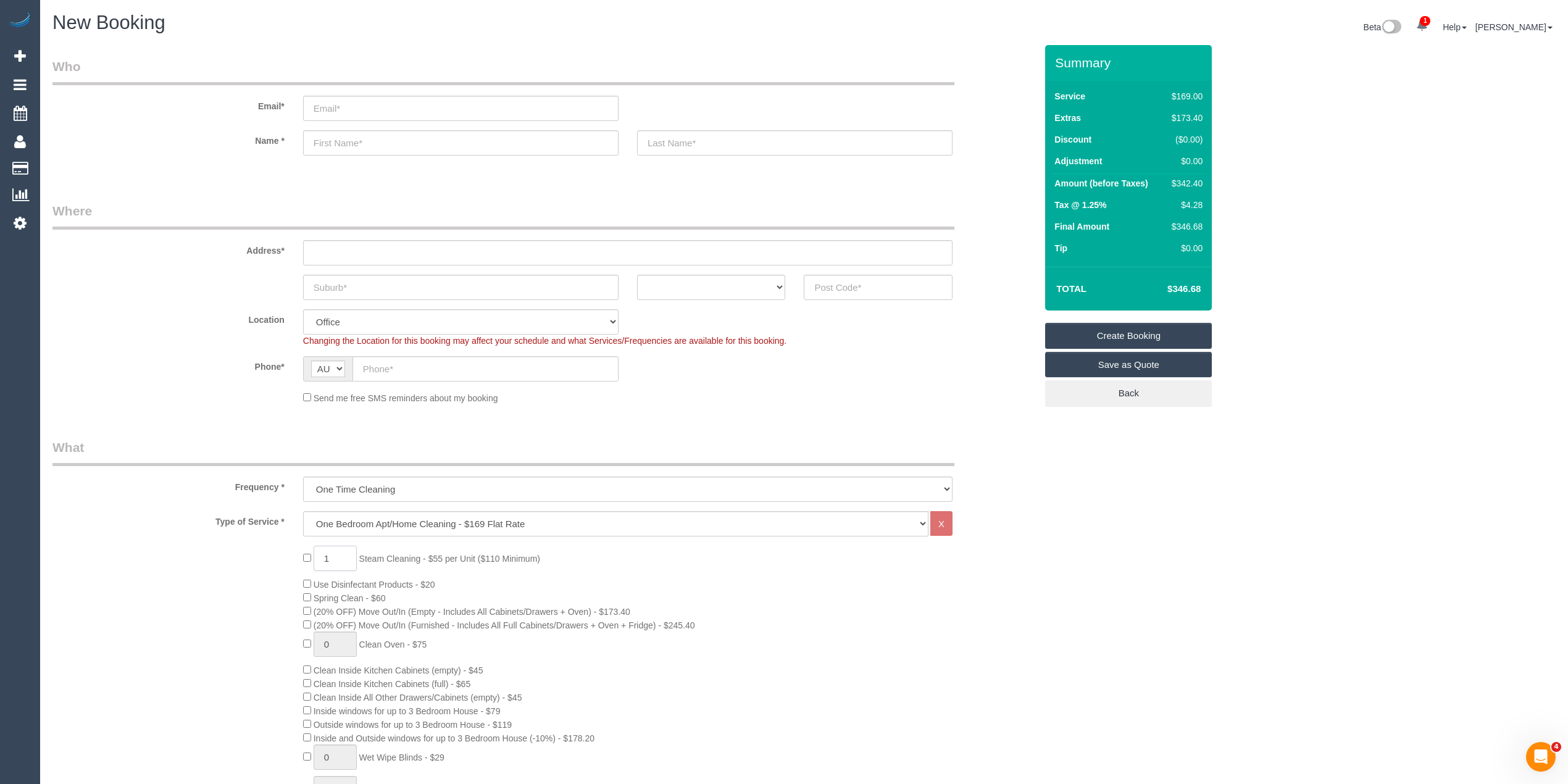
click at [309, 557] on span "1 Steam Cleaning - $55 per Unit ($110 Minimum)" at bounding box center [422, 558] width 237 height 10
click at [334, 553] on input "1" at bounding box center [335, 558] width 43 height 25
type input "3"
click at [243, 566] on div "3 Steam Cleaning - $55 per Unit ($110 Minimum) Use Disinfectant Products - $20 …" at bounding box center [544, 775] width 1002 height 460
click at [220, 573] on div "3 Steam Cleaning - $55 per Unit ($110 Minimum) Use Disinfectant Products - $20 …" at bounding box center [544, 775] width 1002 height 460
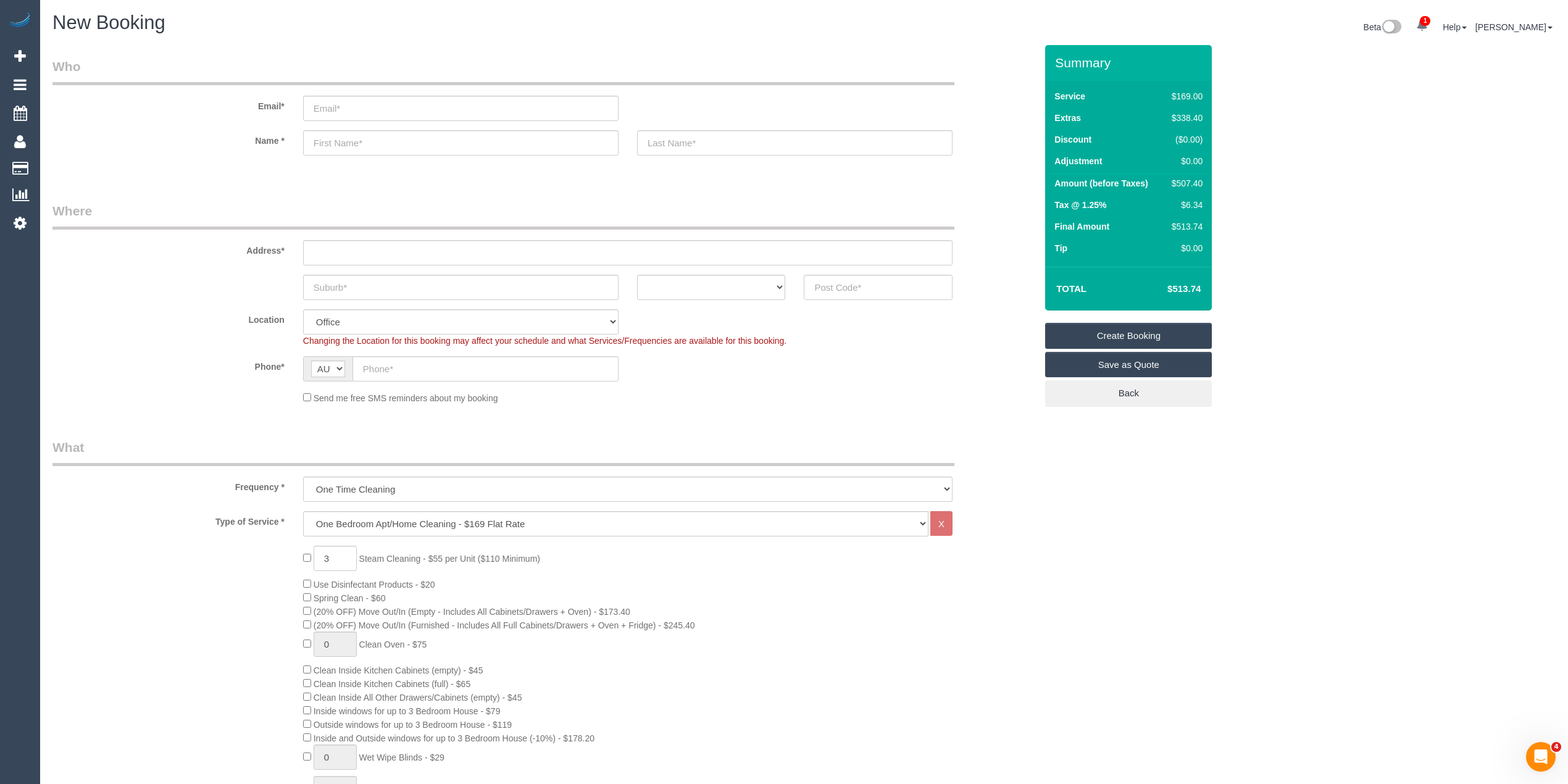
click at [1201, 280] on td "$513.74" at bounding box center [1165, 289] width 80 height 31
click at [1187, 292] on h4 "$513.74" at bounding box center [1165, 289] width 71 height 10
click at [1191, 186] on div "$507.40" at bounding box center [1184, 183] width 36 height 13
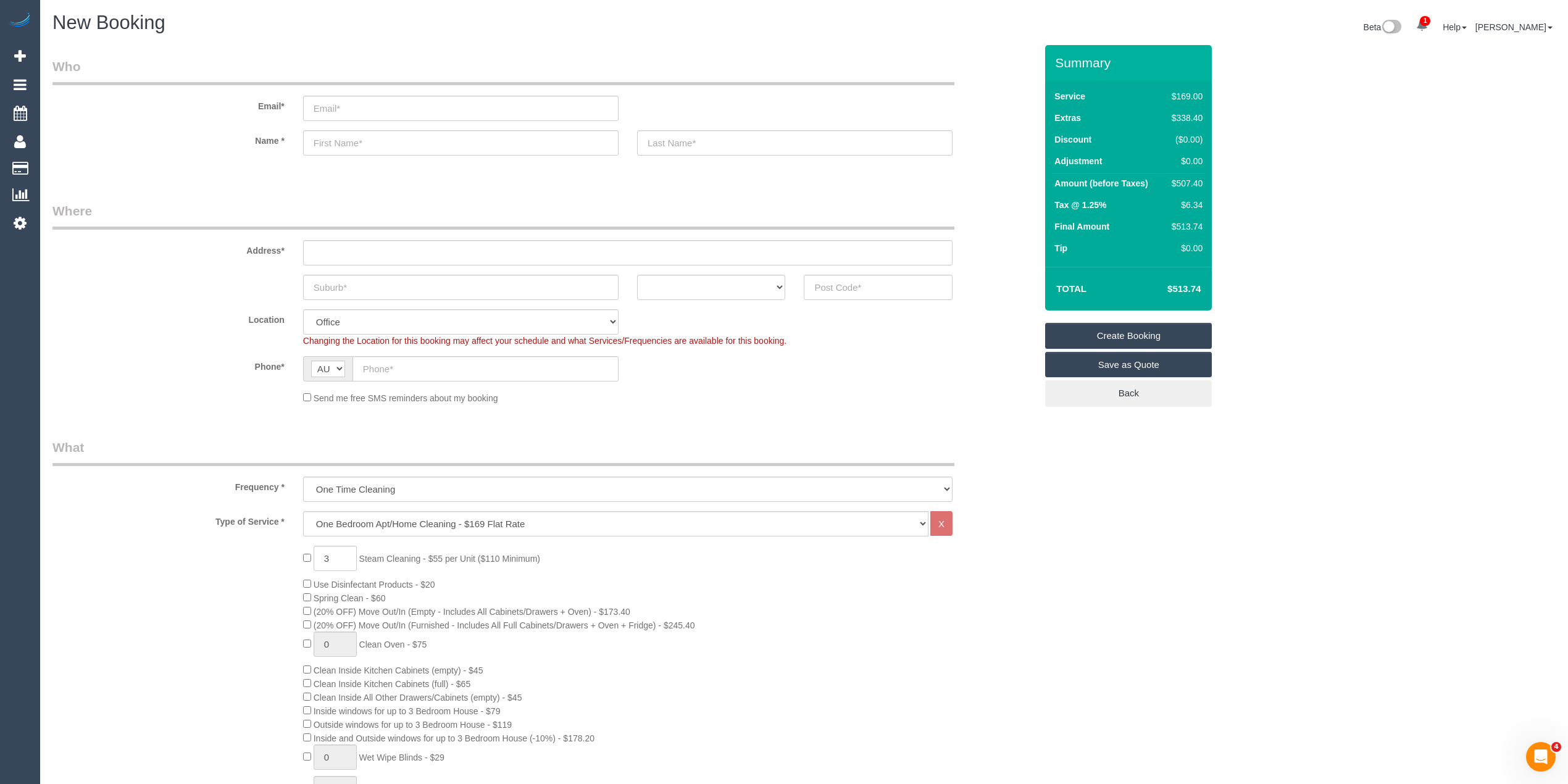
copy div "507.40"
click at [339, 102] on input "email" at bounding box center [461, 108] width 315 height 25
paste input "[PERSON_NAME][EMAIL_ADDRESS][PERSON_NAME][DOMAIN_NAME]"
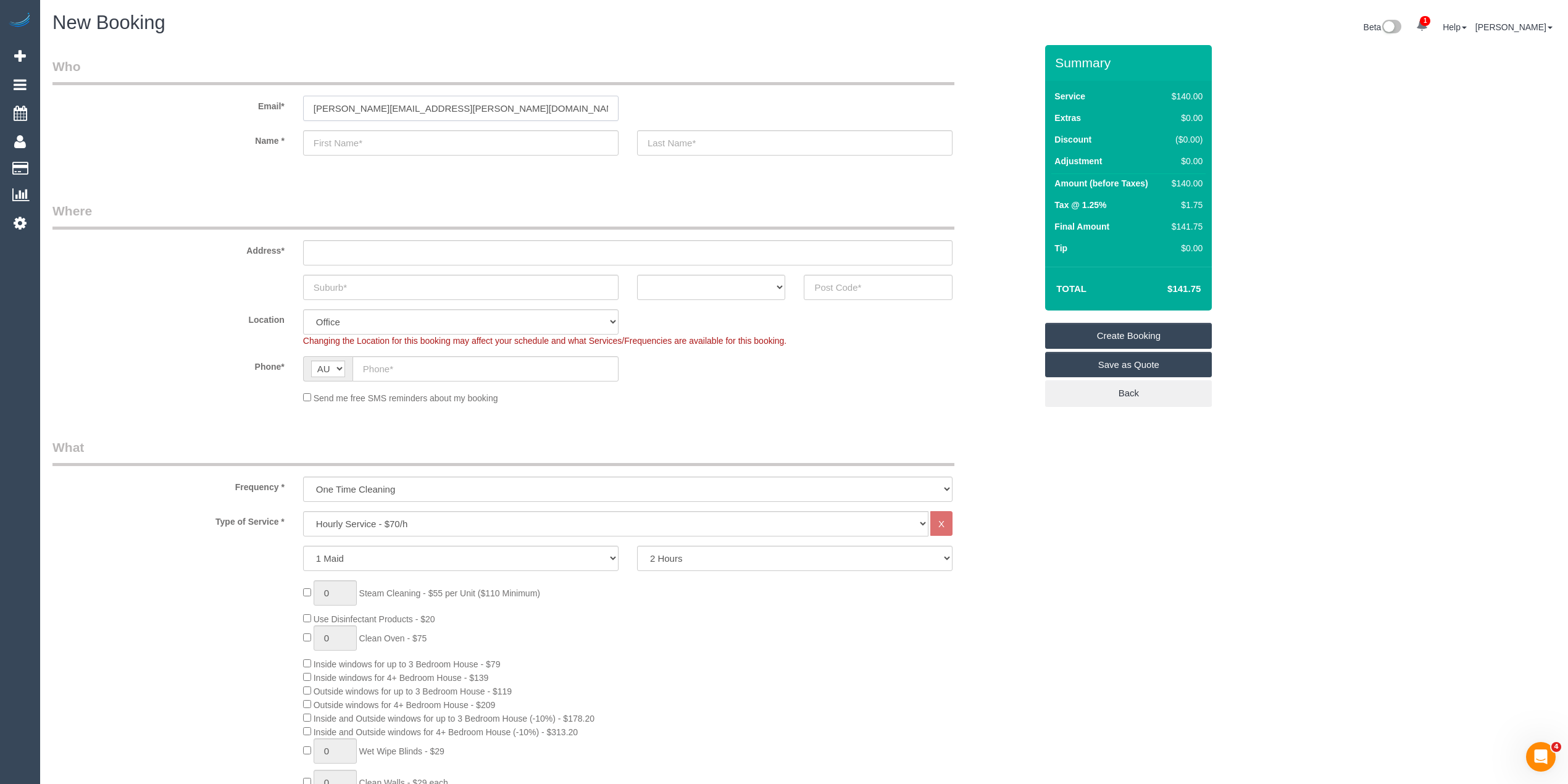
type input "[PERSON_NAME][EMAIL_ADDRESS][PERSON_NAME][DOMAIN_NAME]"
click at [367, 142] on input "text" at bounding box center [461, 143] width 315 height 25
paste input "[PERSON_NAME] ([PERSON_NAME]) [PERSON_NAME]"
click at [391, 141] on input "[PERSON_NAME] ([PERSON_NAME]) [PERSON_NAME]" at bounding box center [461, 143] width 315 height 25
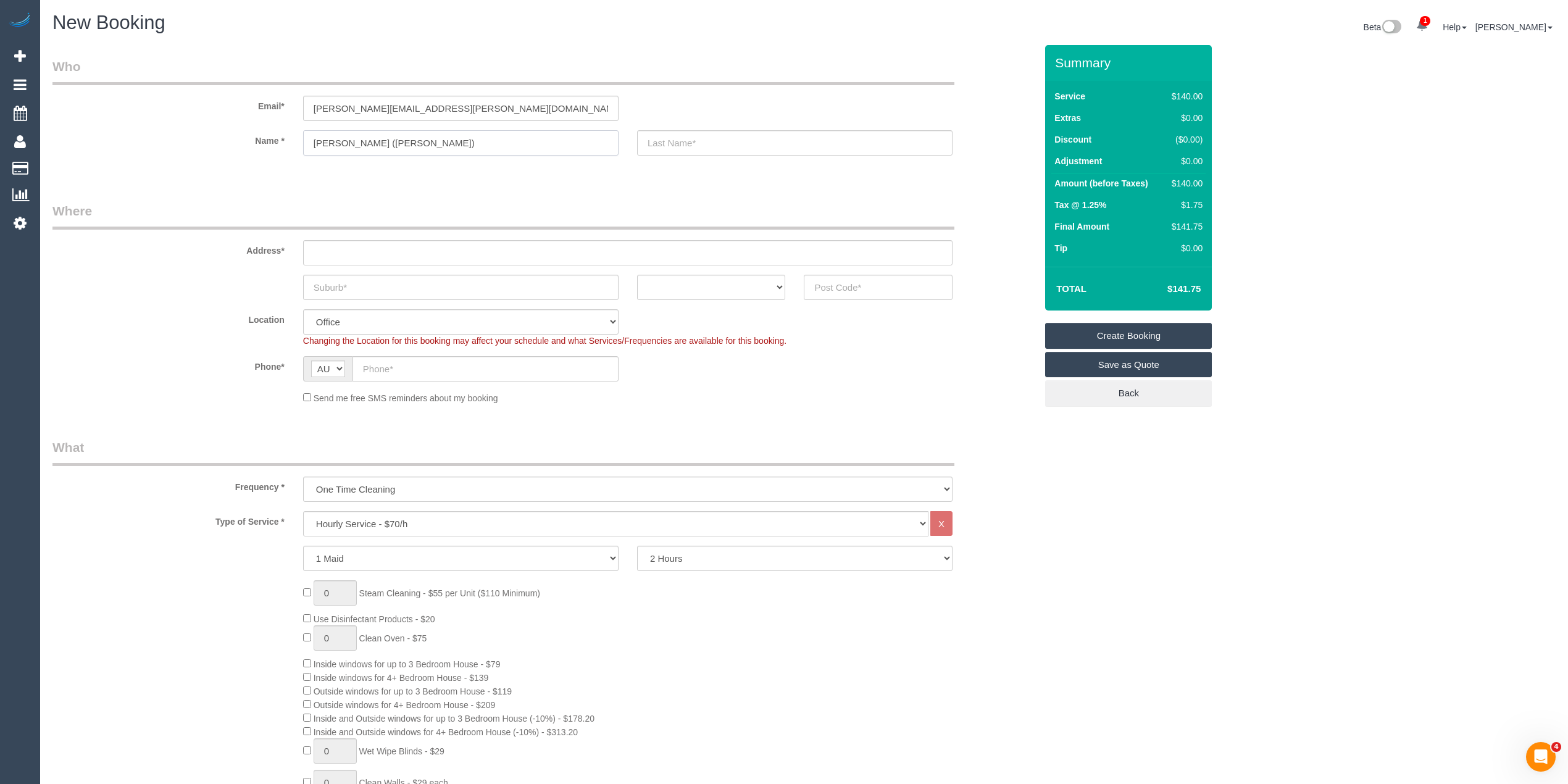
type input "[PERSON_NAME] ([PERSON_NAME])"
click at [672, 146] on input "text" at bounding box center [794, 143] width 315 height 25
paste input "[PERSON_NAME]"
type input "[PERSON_NAME]"
click at [381, 252] on input "text" at bounding box center [628, 252] width 649 height 25
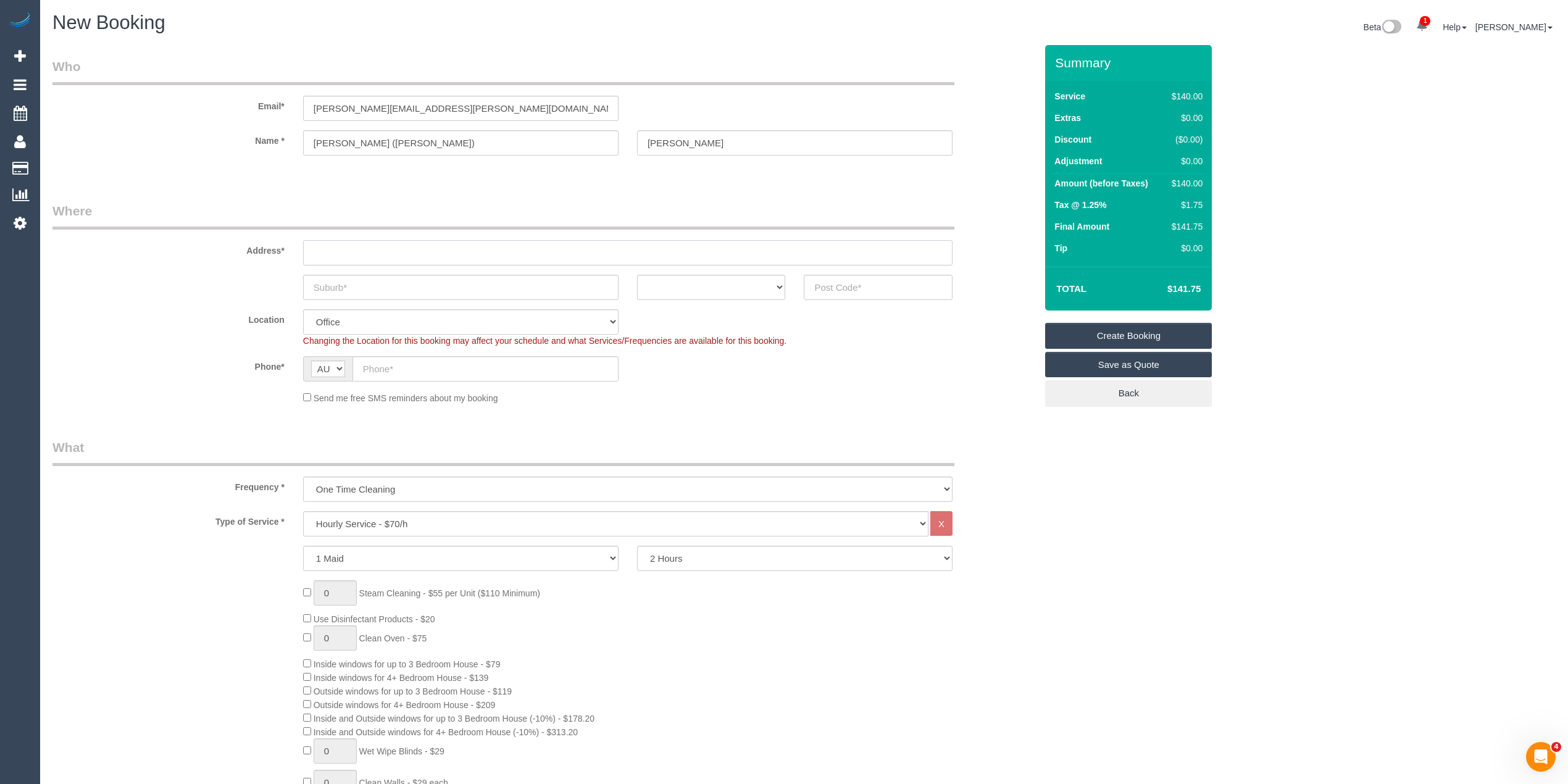
paste input "[STREET_ADDRESS]"
type input "[STREET_ADDRESS]"
click at [379, 283] on input "text" at bounding box center [461, 287] width 315 height 25
paste input "west Croydon"
drag, startPoint x: 319, startPoint y: 283, endPoint x: 312, endPoint y: 283, distance: 7.0
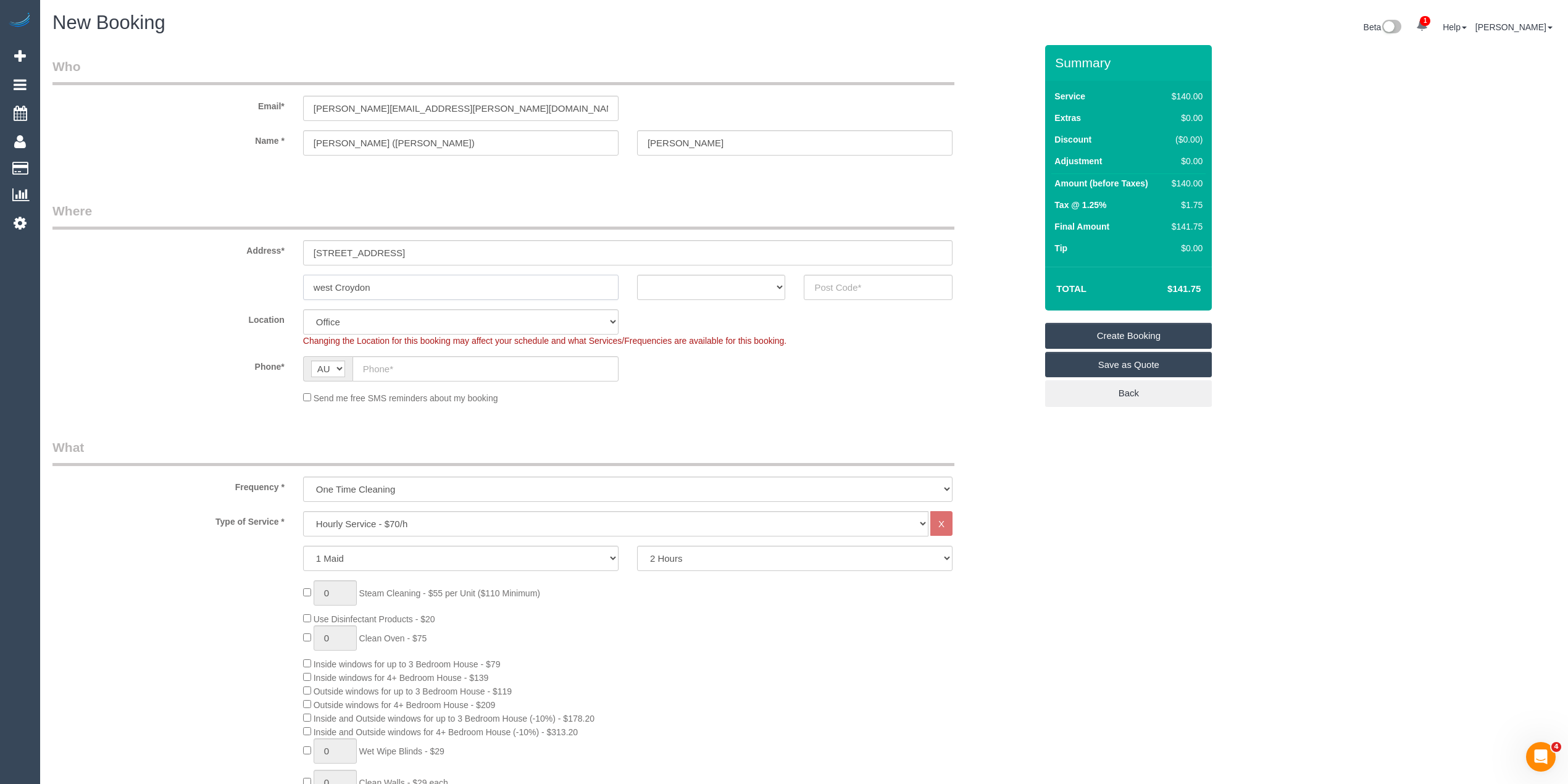
click at [312, 283] on input "west Croydon" at bounding box center [461, 287] width 315 height 25
type input "West Croydon"
click at [694, 286] on select "ACT [GEOGRAPHIC_DATA] NT [GEOGRAPHIC_DATA] SA TAS [GEOGRAPHIC_DATA] [GEOGRAPHIC…" at bounding box center [711, 287] width 149 height 25
select select "VIC"
click at [637, 275] on select "ACT [GEOGRAPHIC_DATA] NT [GEOGRAPHIC_DATA] SA TAS [GEOGRAPHIC_DATA] [GEOGRAPHIC…" at bounding box center [711, 287] width 149 height 25
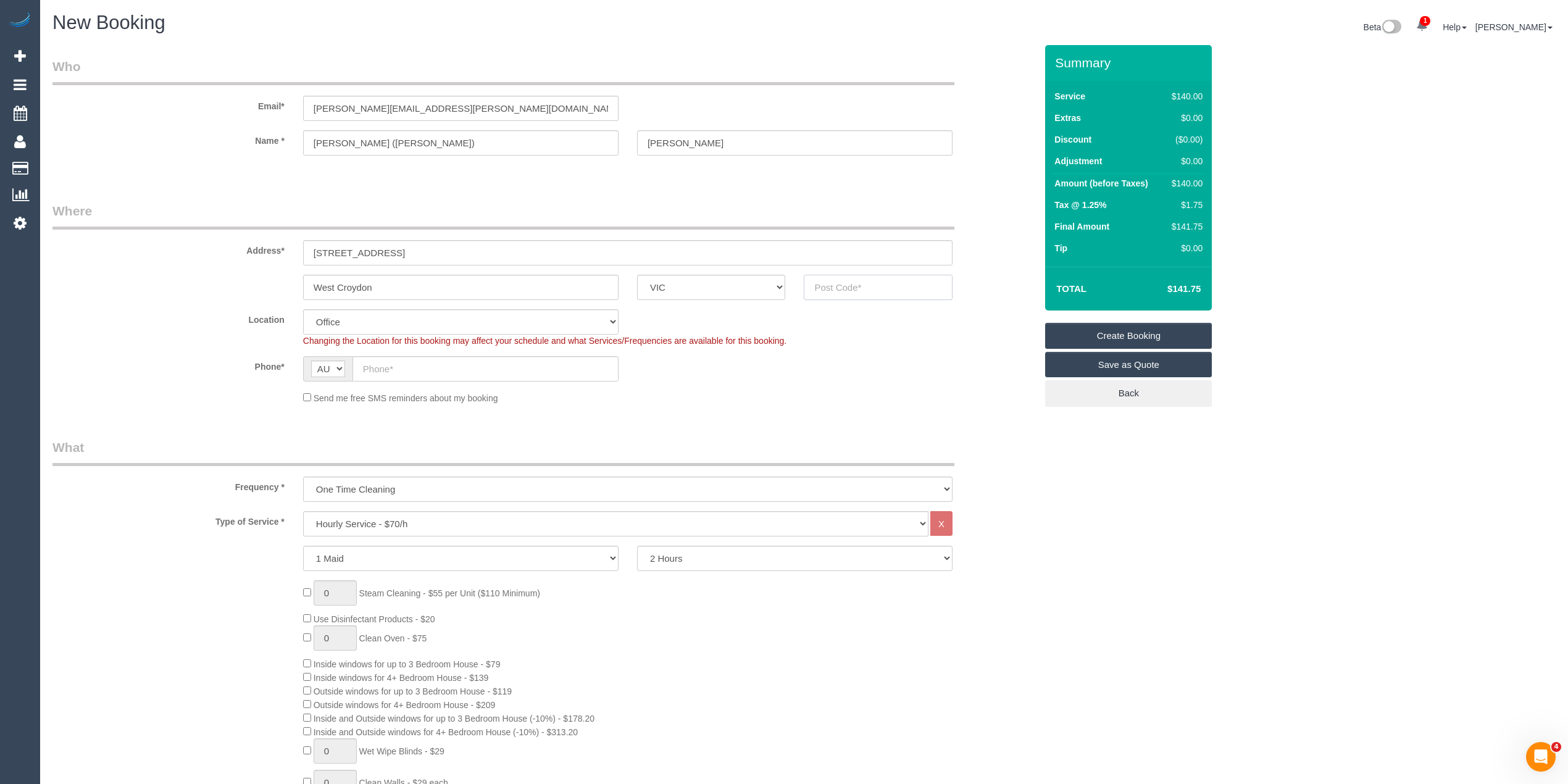
click at [837, 281] on input "text" at bounding box center [878, 287] width 149 height 25
type input "3163"
click at [431, 361] on input "text" at bounding box center [485, 369] width 266 height 25
select select "64"
select select "object:2112"
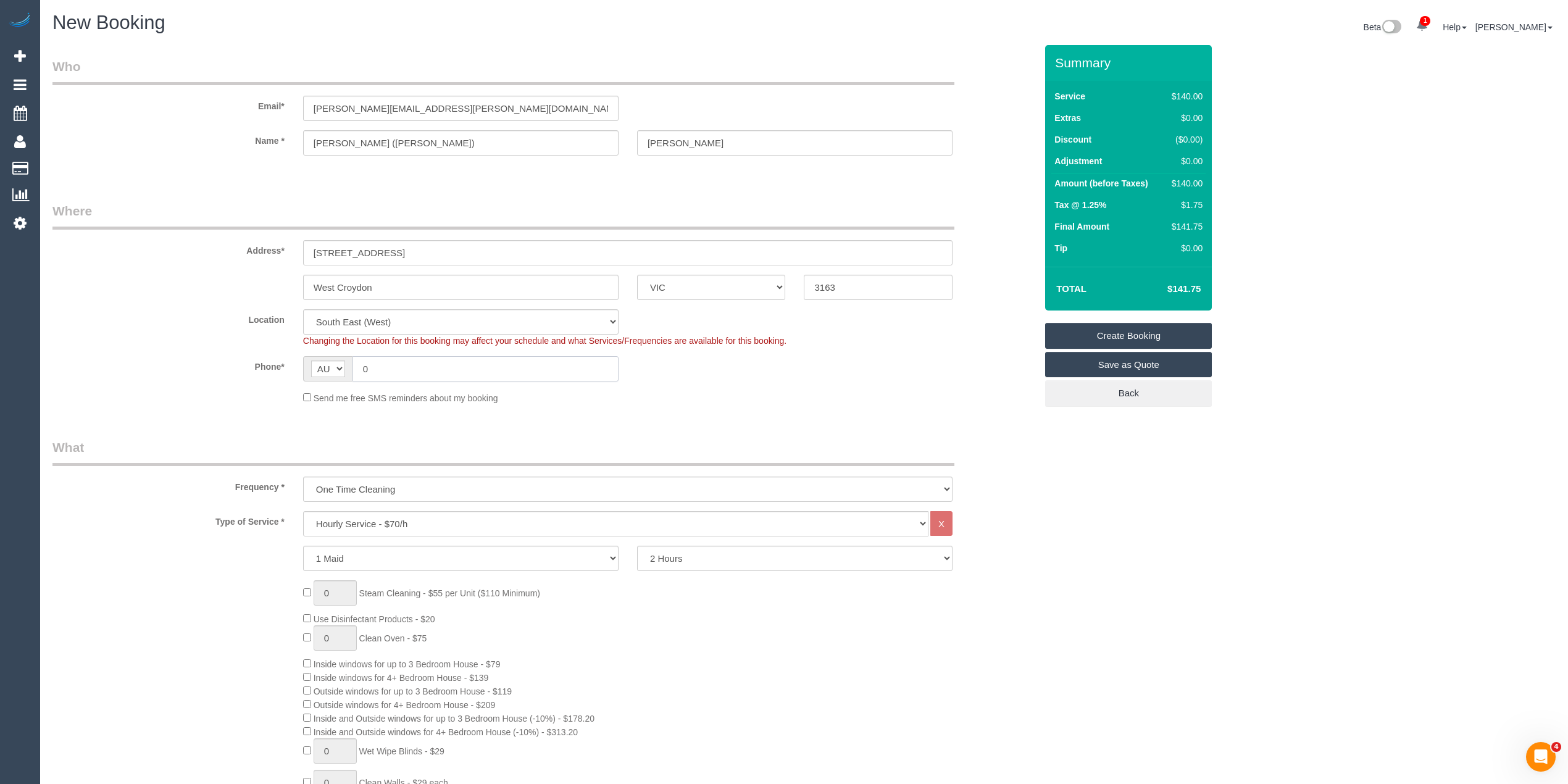
paste input "421 463 409"
type input "0421 463 409"
click at [378, 518] on select "Hourly Service - $70/h Hourly Service - $65/h Hourly Service - $60/h Hourly Ser…" at bounding box center [615, 523] width 625 height 25
select select "211"
click at [303, 511] on select "Hourly Service - $70/h Hourly Service - $65/h Hourly Service - $60/h Hourly Ser…" at bounding box center [615, 523] width 625 height 25
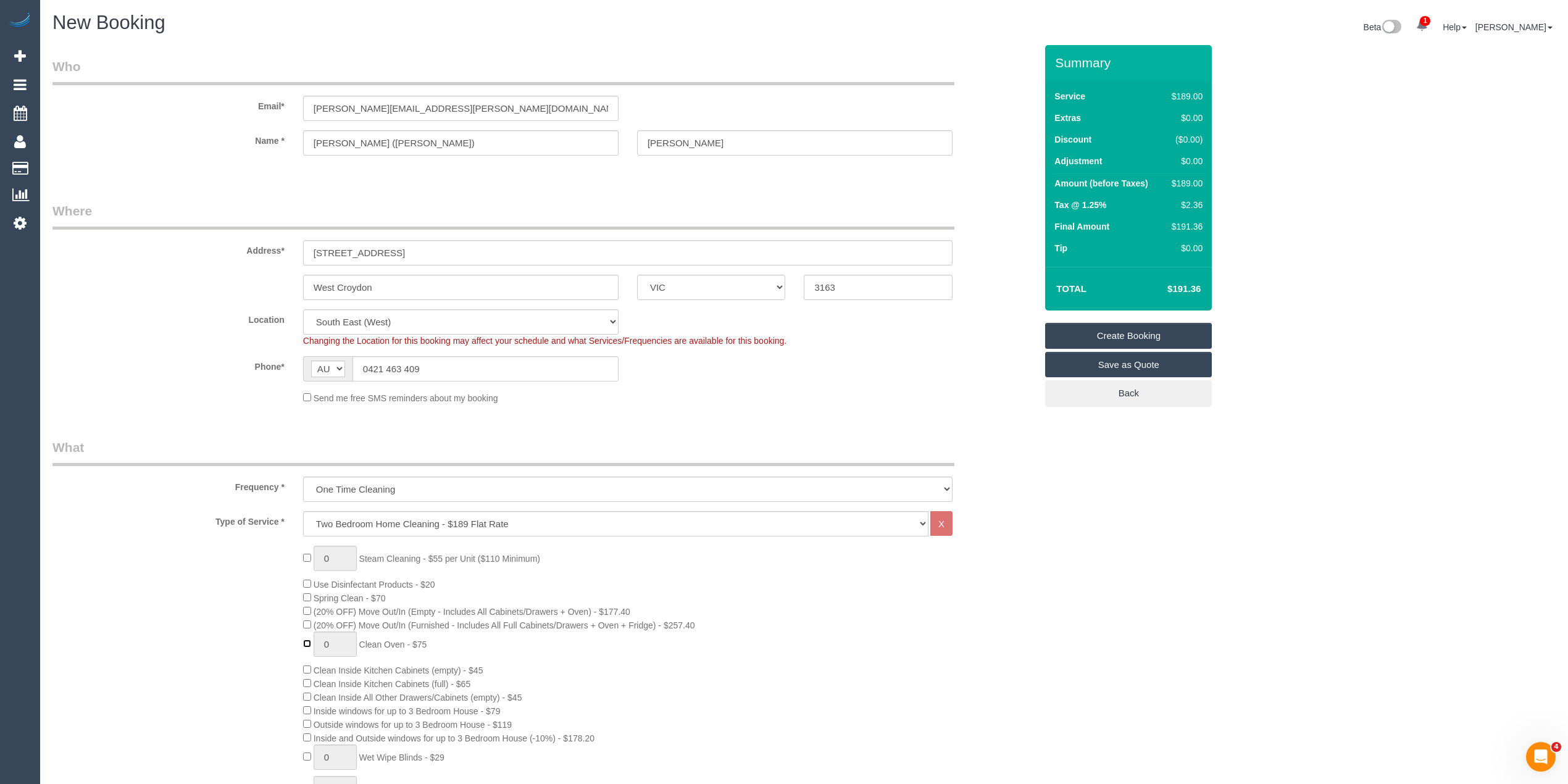
type input "1"
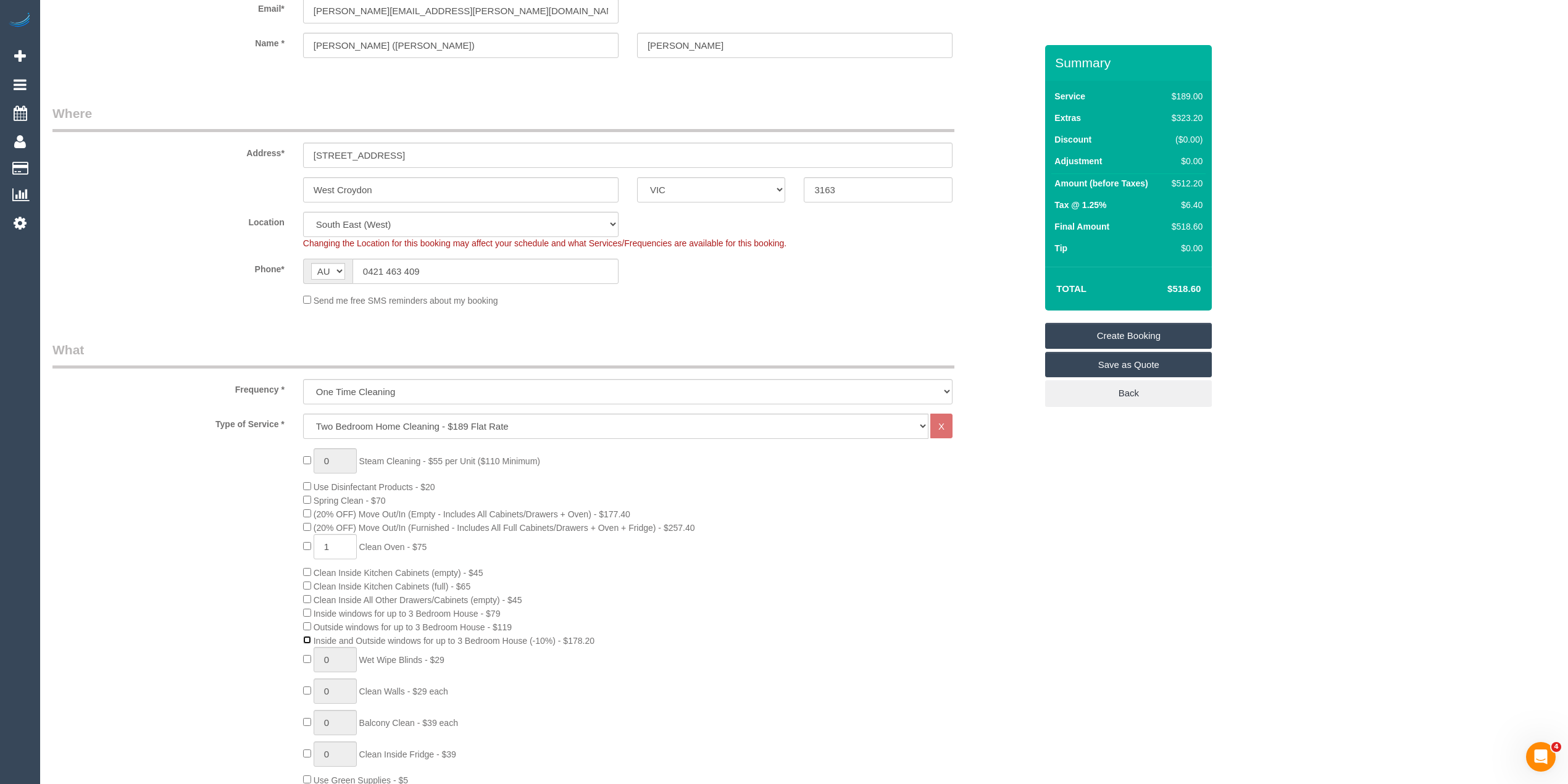
scroll to position [137, 0]
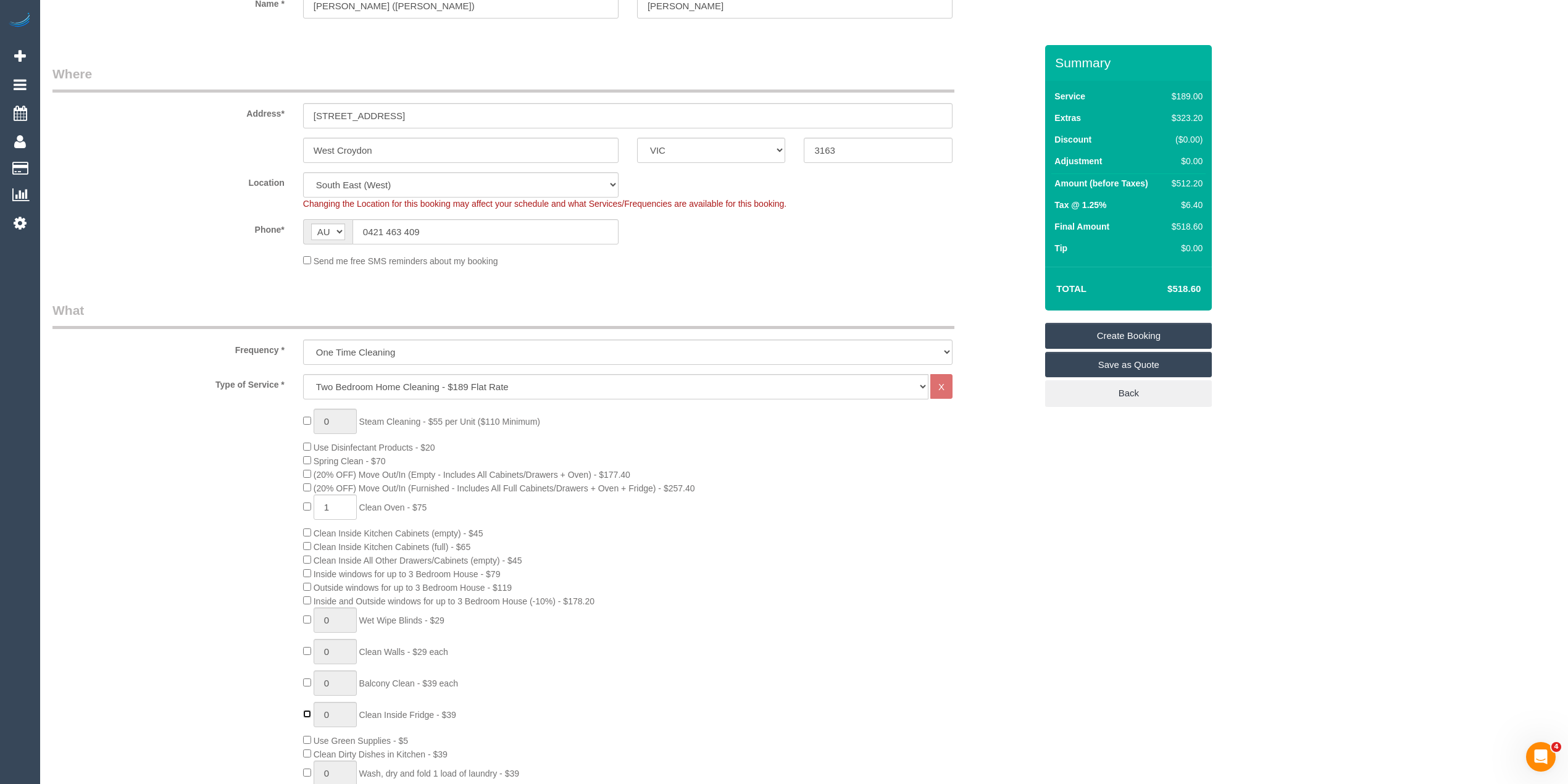
type input "1"
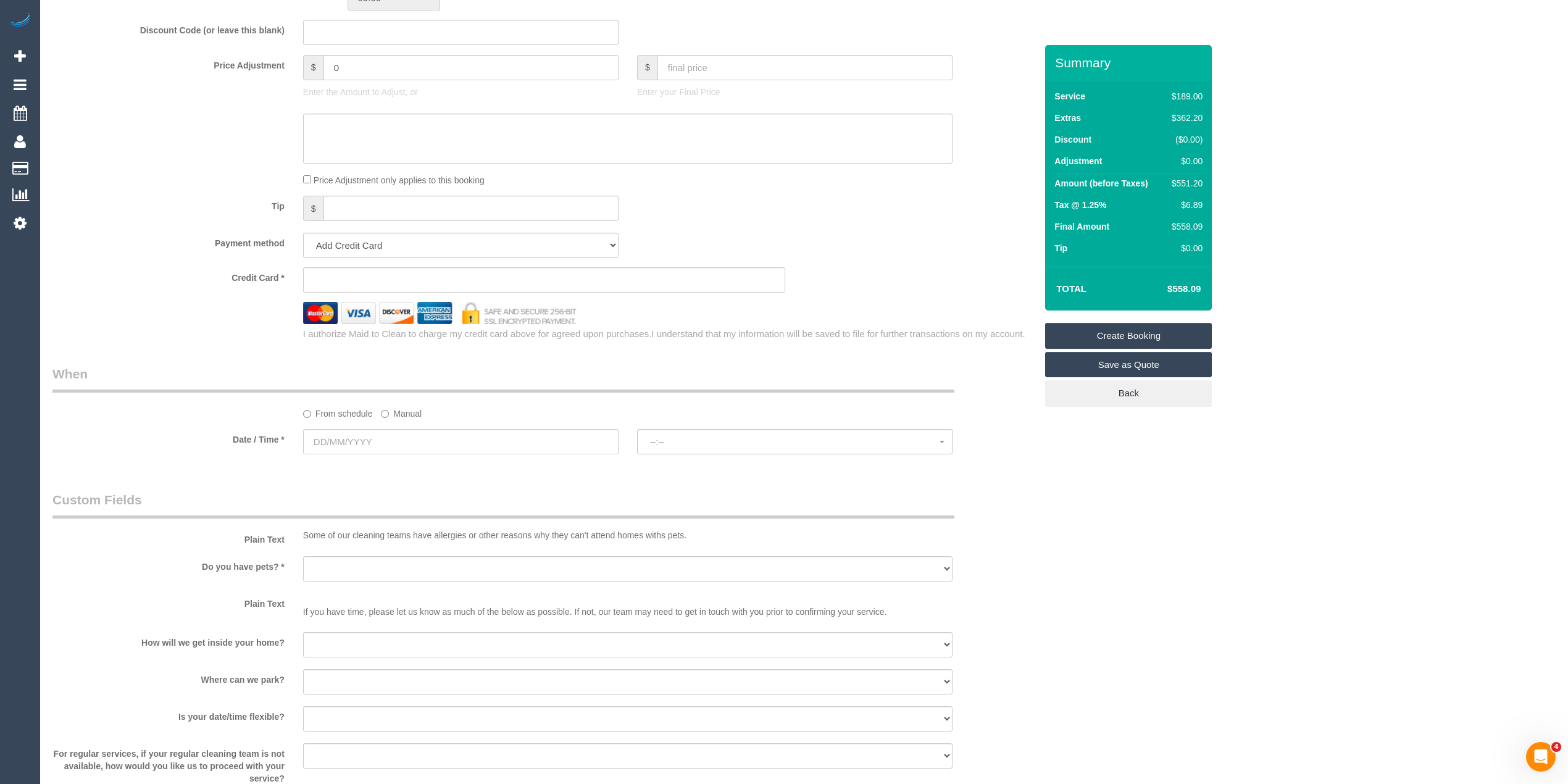
scroll to position [1097, 0]
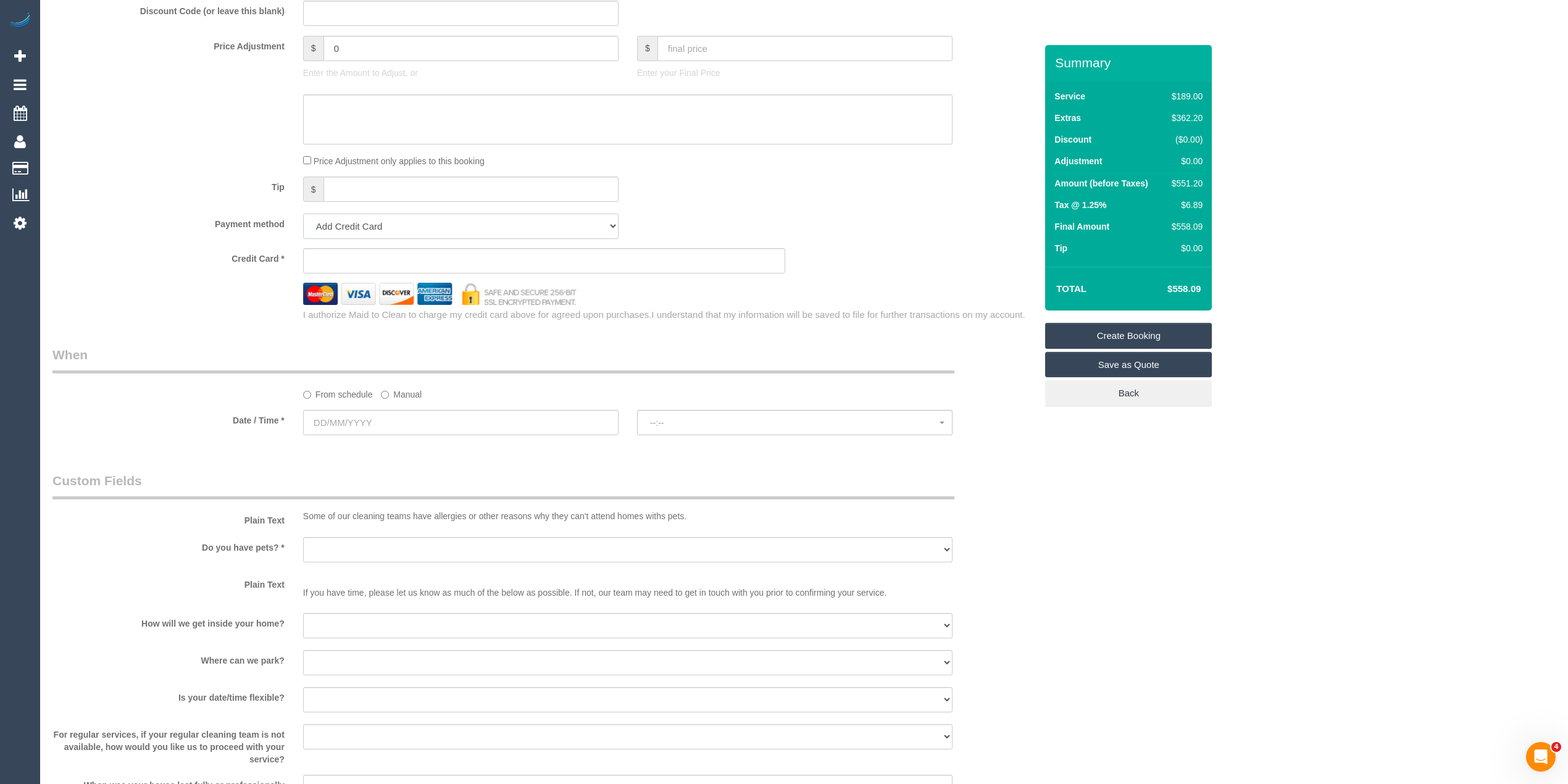
click at [350, 223] on select "Add Credit Card Cash Check Paypal" at bounding box center [461, 226] width 315 height 25
select select "string:check"
click at [303, 216] on select "Add Credit Card Cash Check Paypal" at bounding box center [461, 226] width 315 height 25
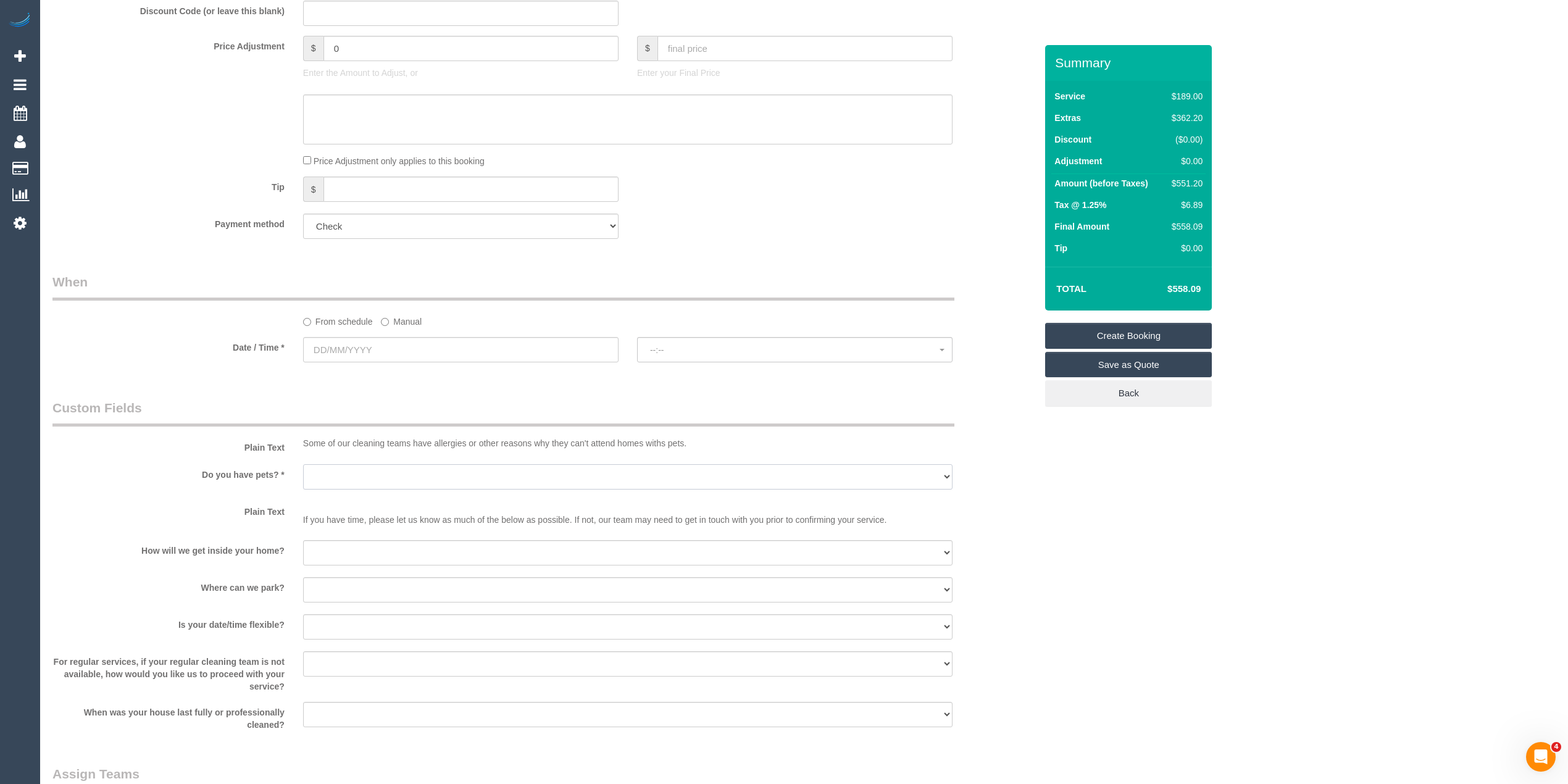
click at [328, 468] on select "Yes - Cats Yes - Dogs No pets Yes - Dogs and Cats Yes - Other" at bounding box center [628, 477] width 649 height 25
select select "number:29"
click at [303, 465] on select "Yes - Cats Yes - Dogs No pets Yes - Dogs and Cats Yes - Other" at bounding box center [628, 477] width 649 height 25
click at [323, 518] on p "If you have time, please let us know as much of the below as possible. If not, …" at bounding box center [628, 514] width 649 height 25
click at [330, 560] on select "I will be home Key will be left (please provide details below) Lock box/Access …" at bounding box center [628, 553] width 649 height 25
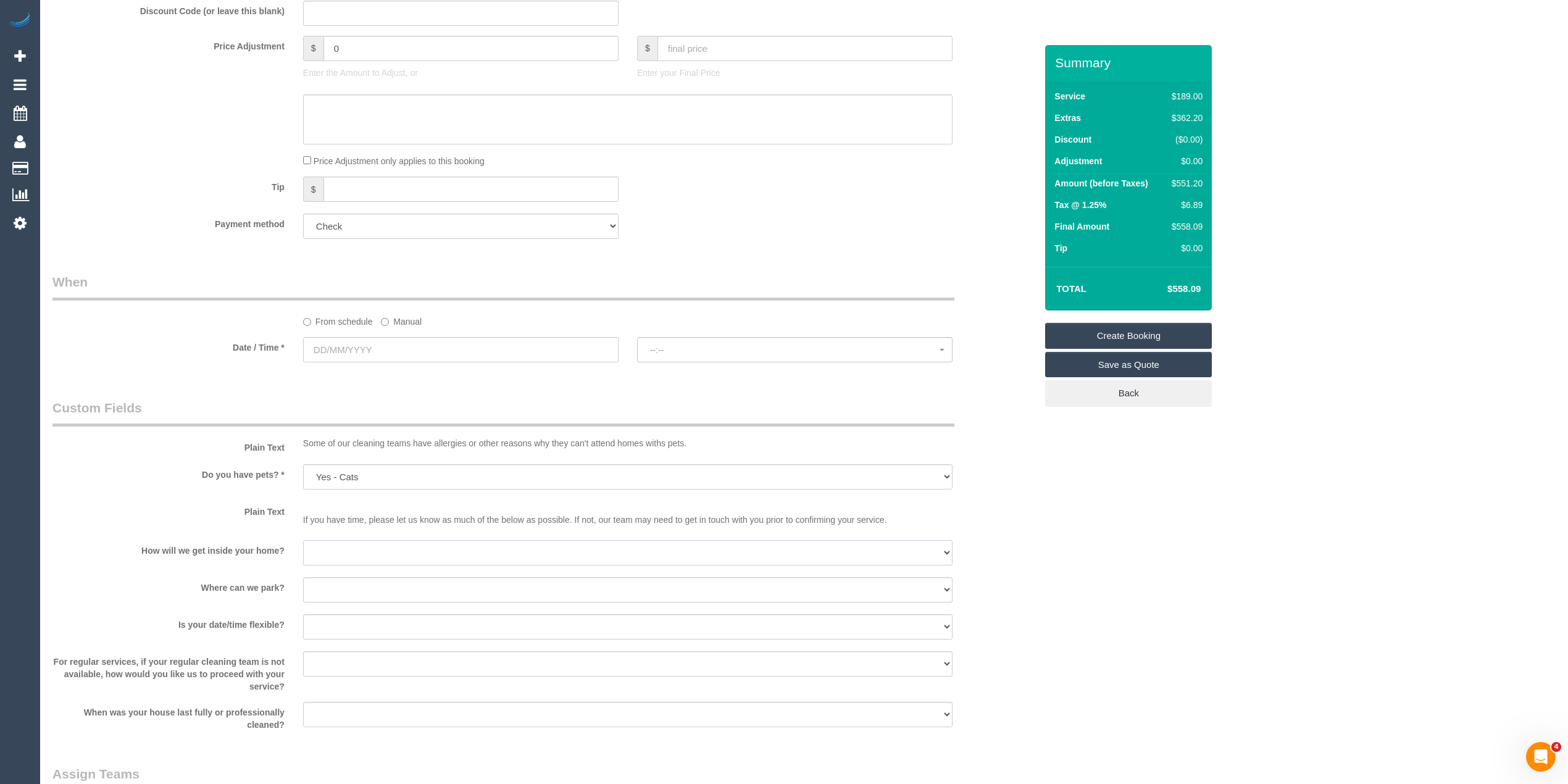
select select "number:14"
click at [303, 541] on select "I will be home Key will be left (please provide details below) Lock box/Access …" at bounding box center [628, 553] width 649 height 25
click at [327, 590] on select "I will provide parking on-site Free street parking Paid street parking (cost wi…" at bounding box center [628, 590] width 649 height 25
select select "number:18"
click at [303, 579] on select "I will provide parking on-site Free street parking Paid street parking (cost wi…" at bounding box center [628, 590] width 649 height 25
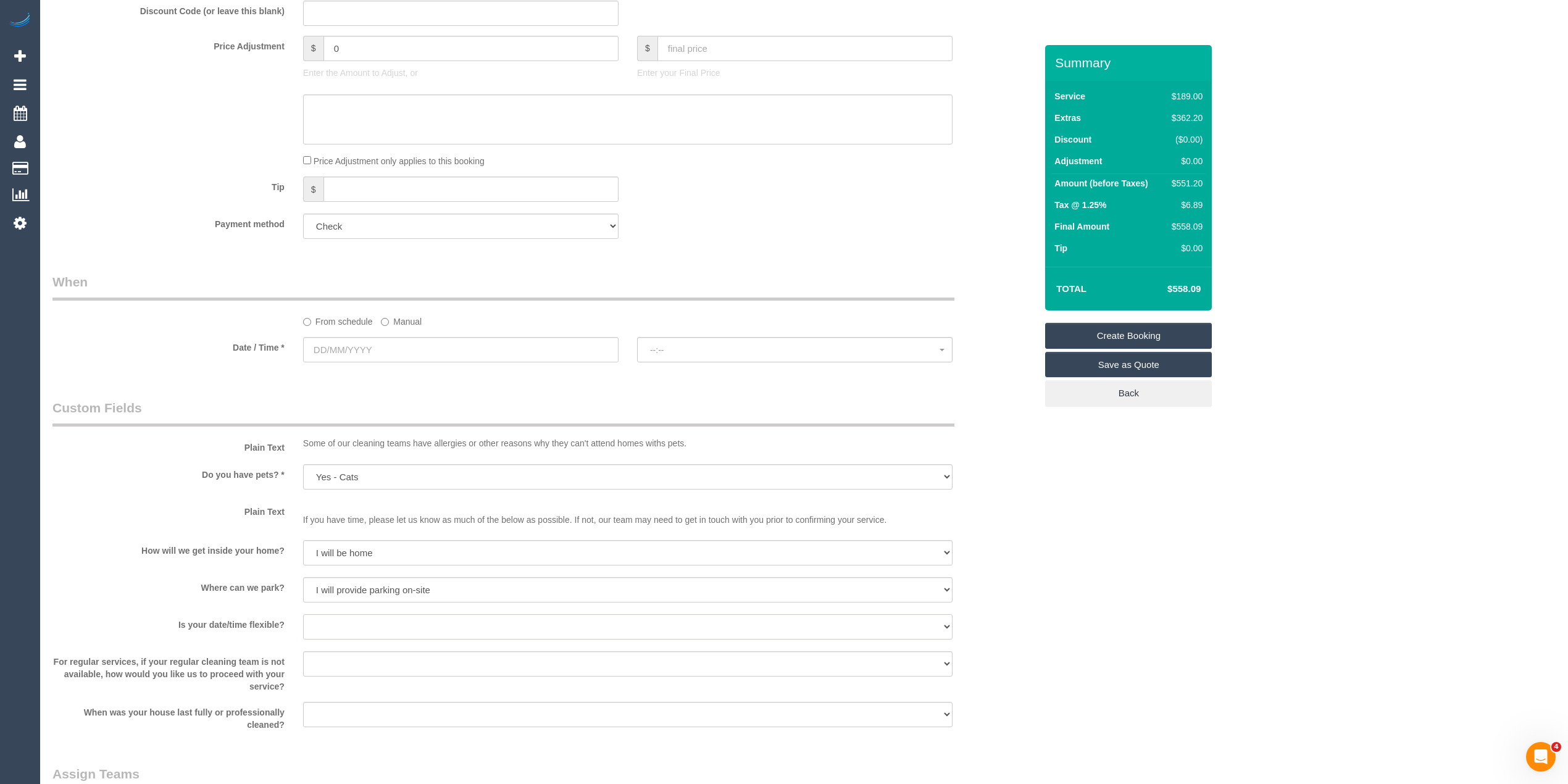
click at [345, 627] on select "Yes - date and time Yes - date but not time Yes - time but not date No - No fle…" at bounding box center [628, 626] width 649 height 25
select select "number:36"
click at [303, 615] on select "Yes - date and time Yes - date but not time Yes - time but not date No - No fle…" at bounding box center [628, 626] width 649 height 25
click at [344, 348] on input "text" at bounding box center [461, 350] width 315 height 25
click at [428, 458] on link "17" at bounding box center [429, 458] width 20 height 17
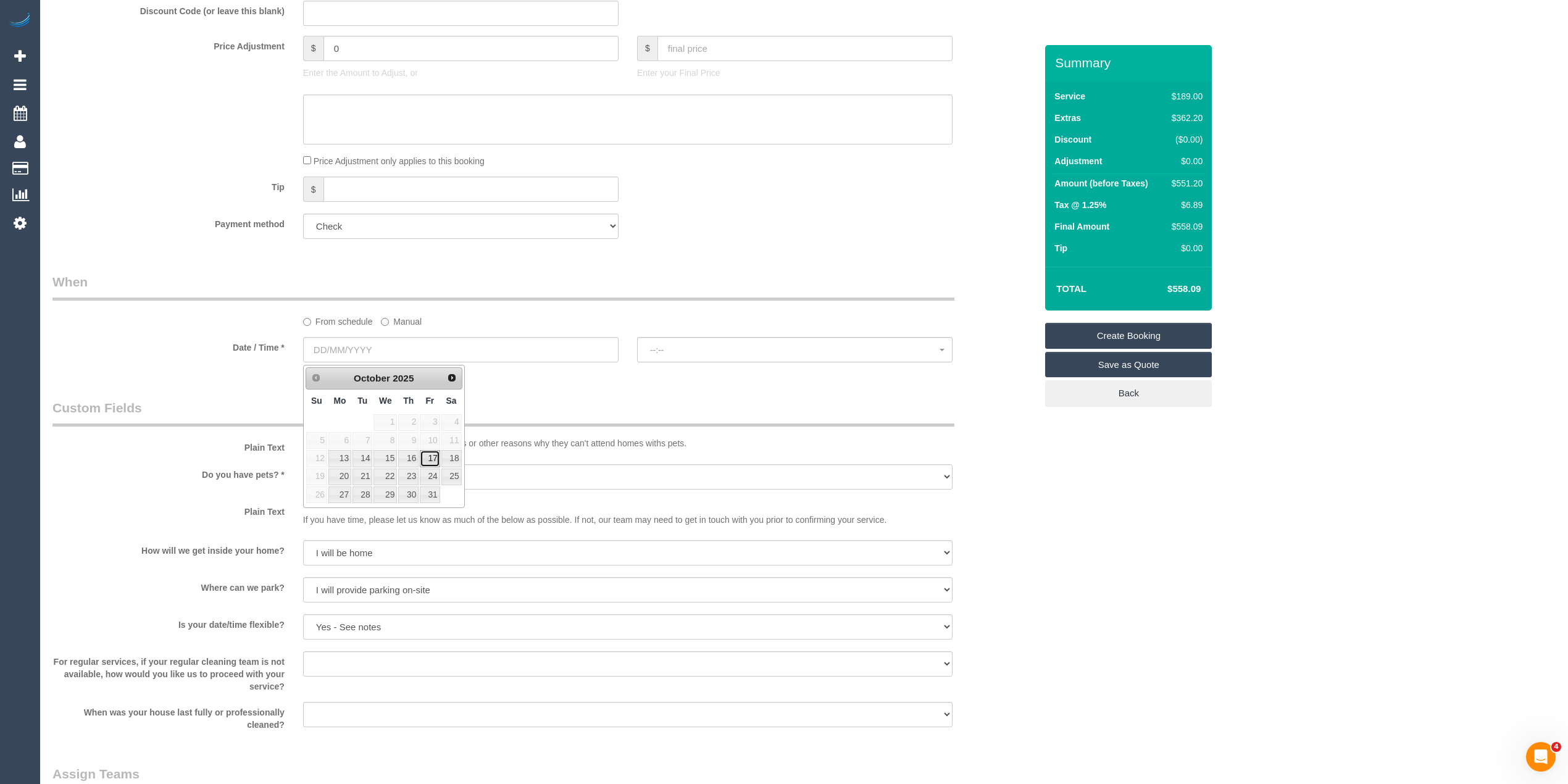
type input "[DATE]"
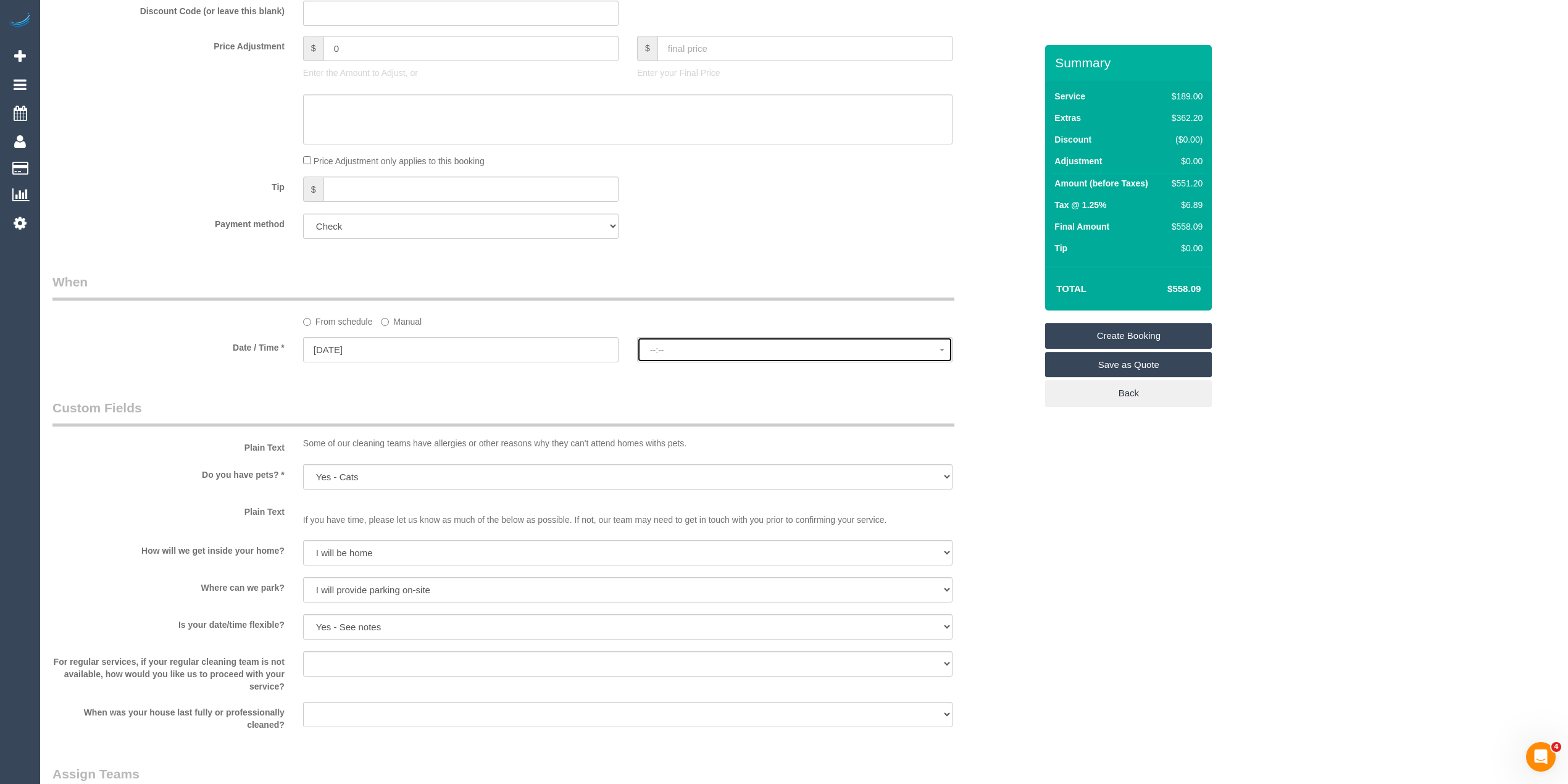
click at [704, 350] on span "--:--" at bounding box center [794, 350] width 289 height 10
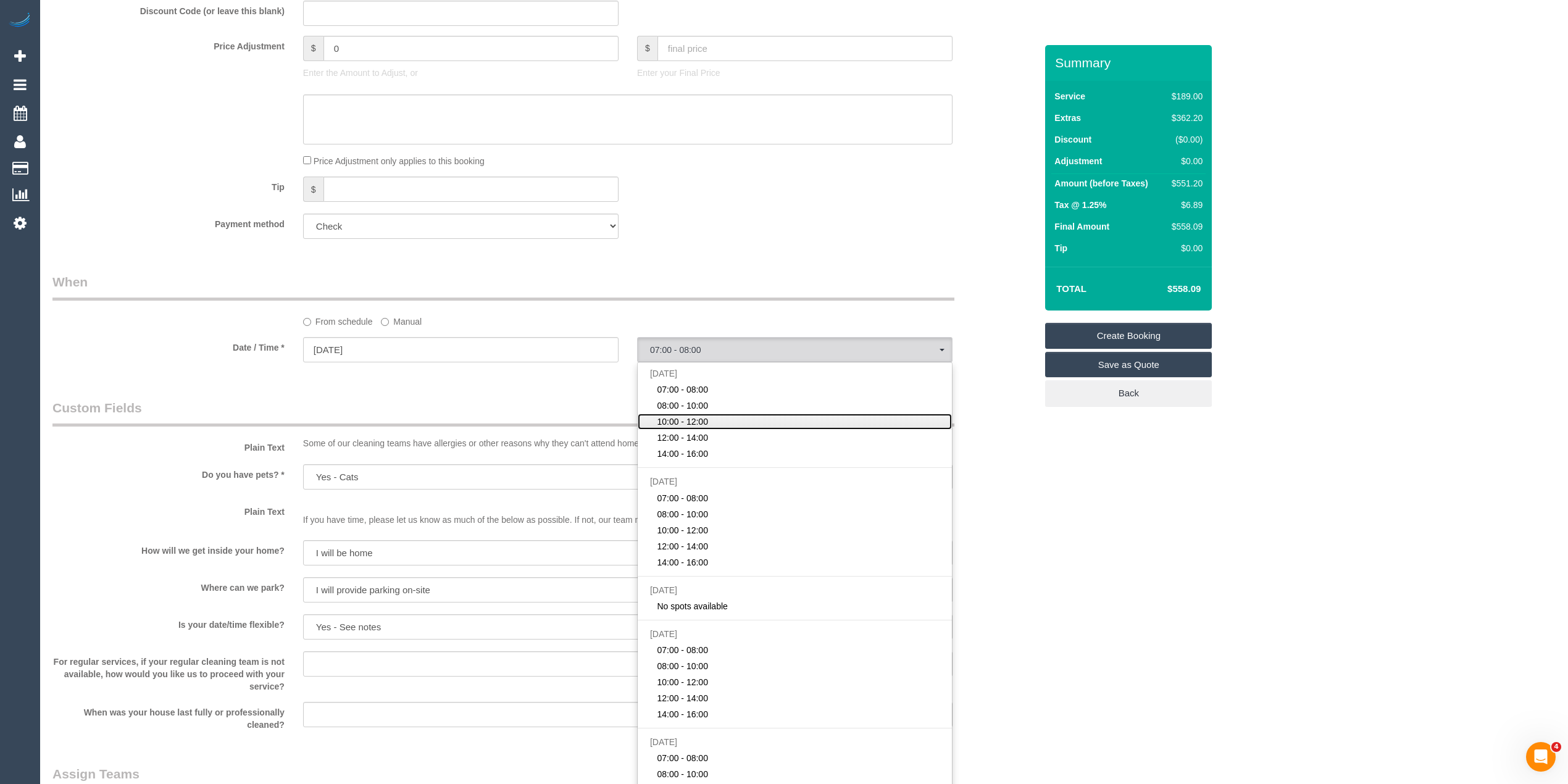
click at [713, 423] on link "10:00 - 12:00" at bounding box center [794, 422] width 314 height 16
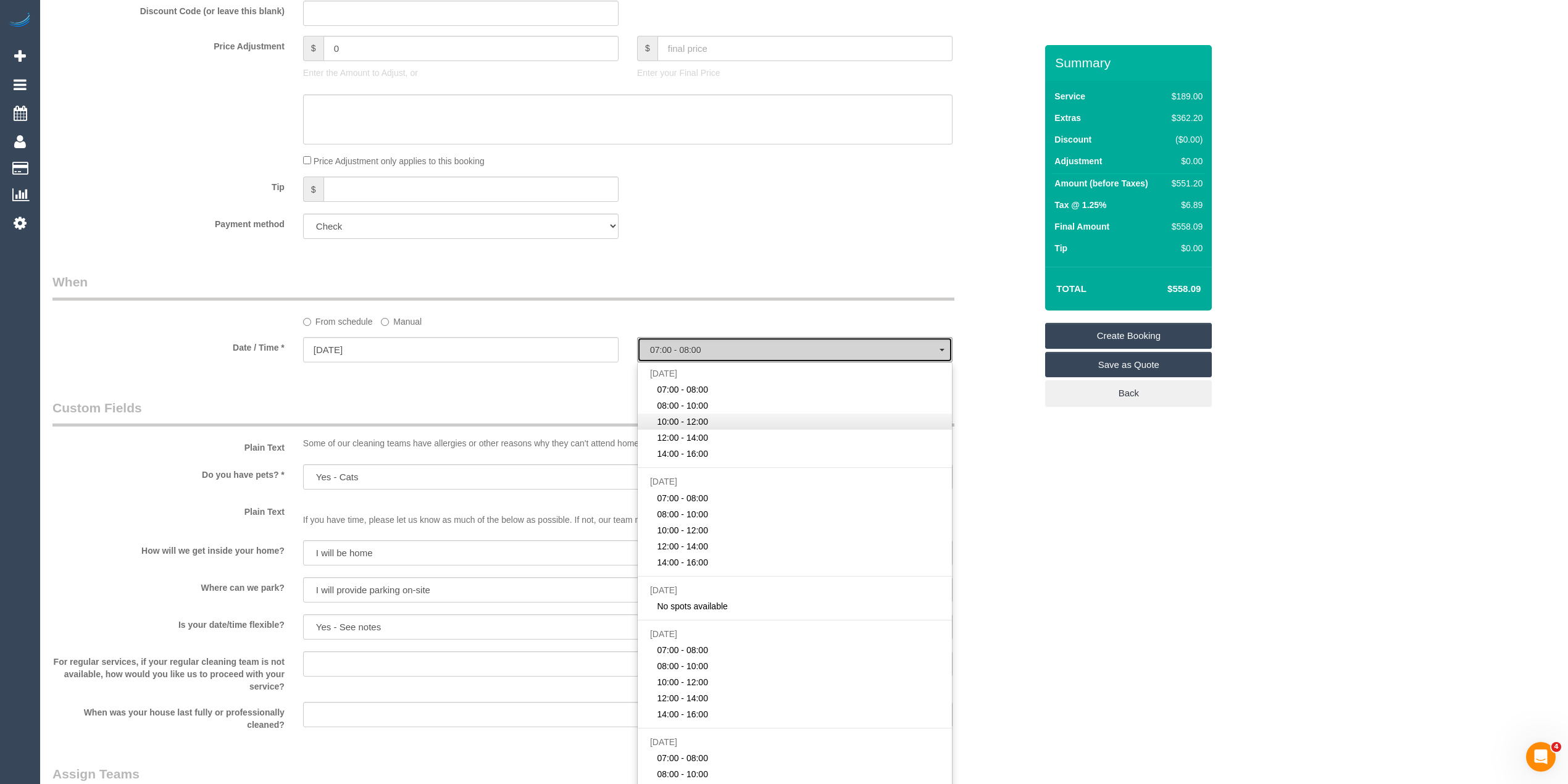
select select "spot3"
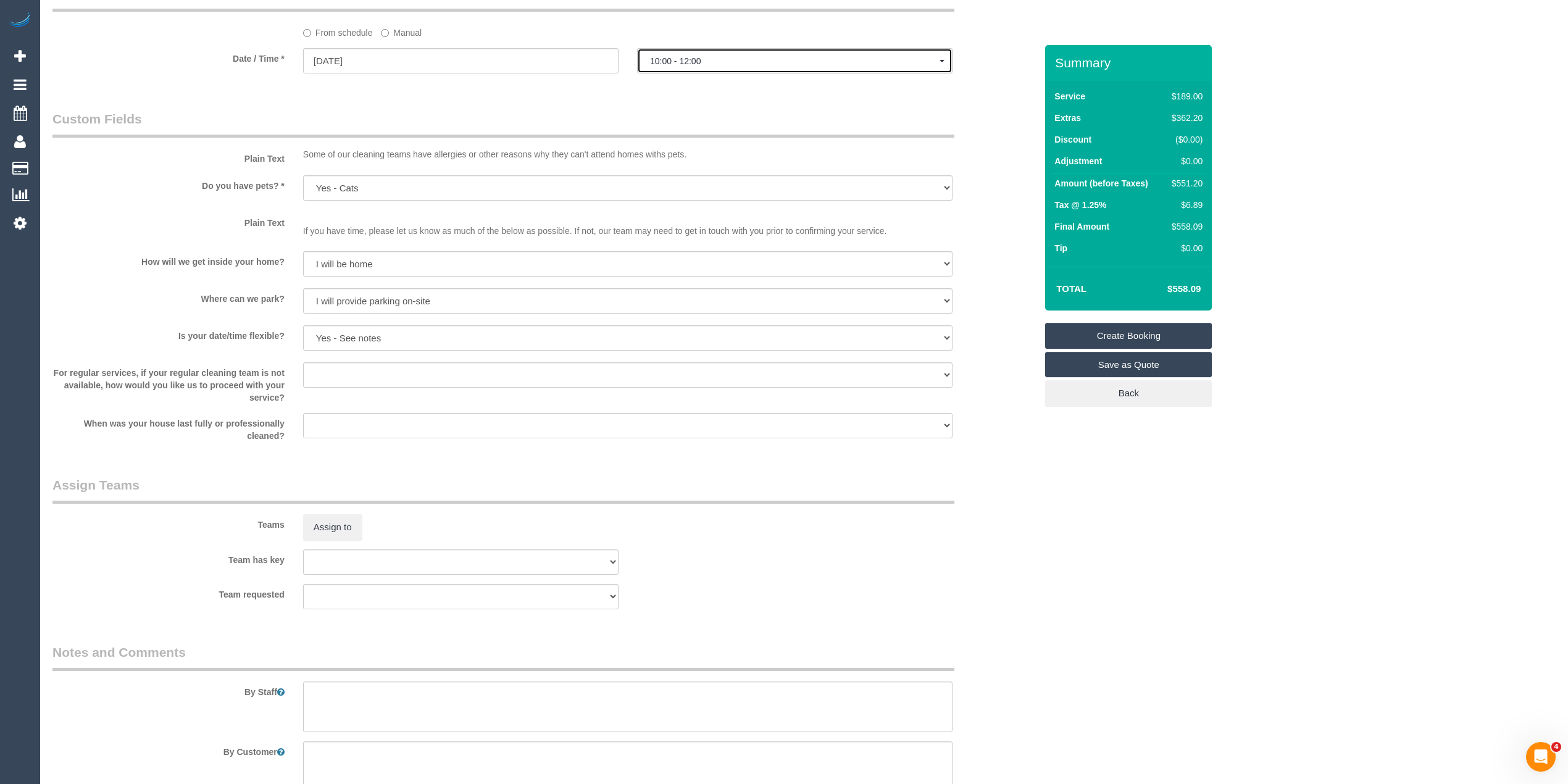
scroll to position [1472, 0]
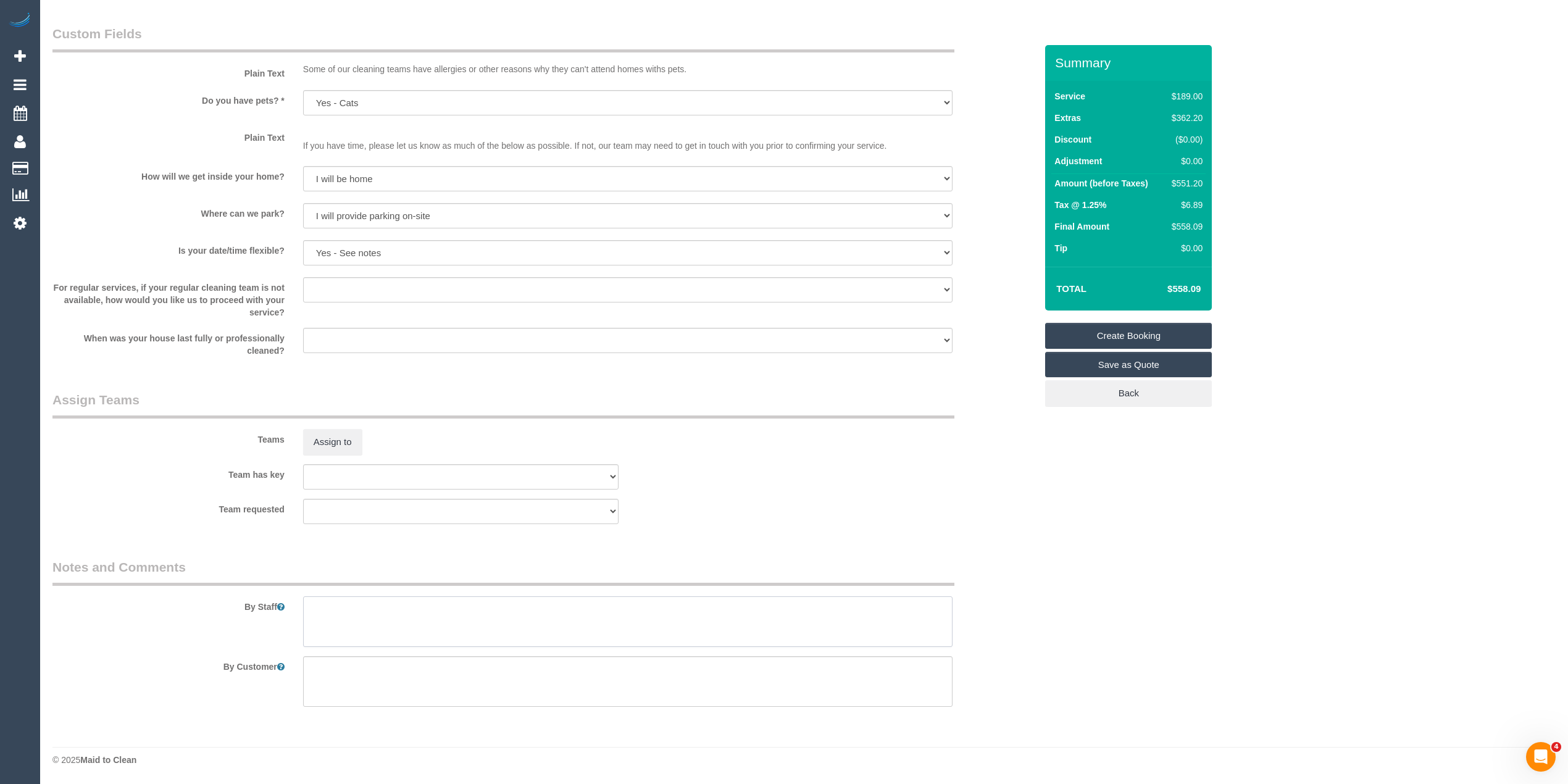
click at [400, 600] on textarea at bounding box center [628, 621] width 649 height 51
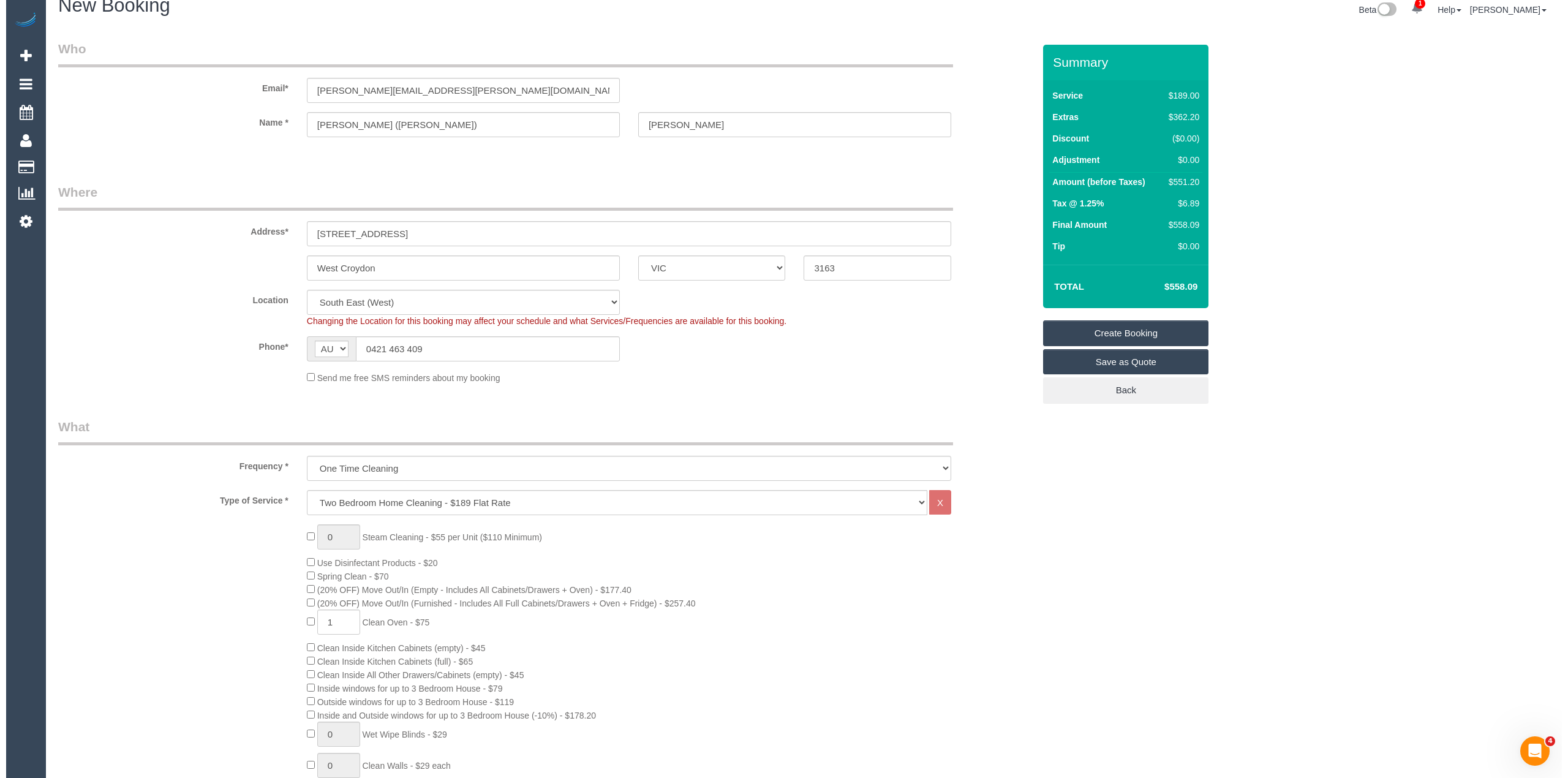
scroll to position [0, 0]
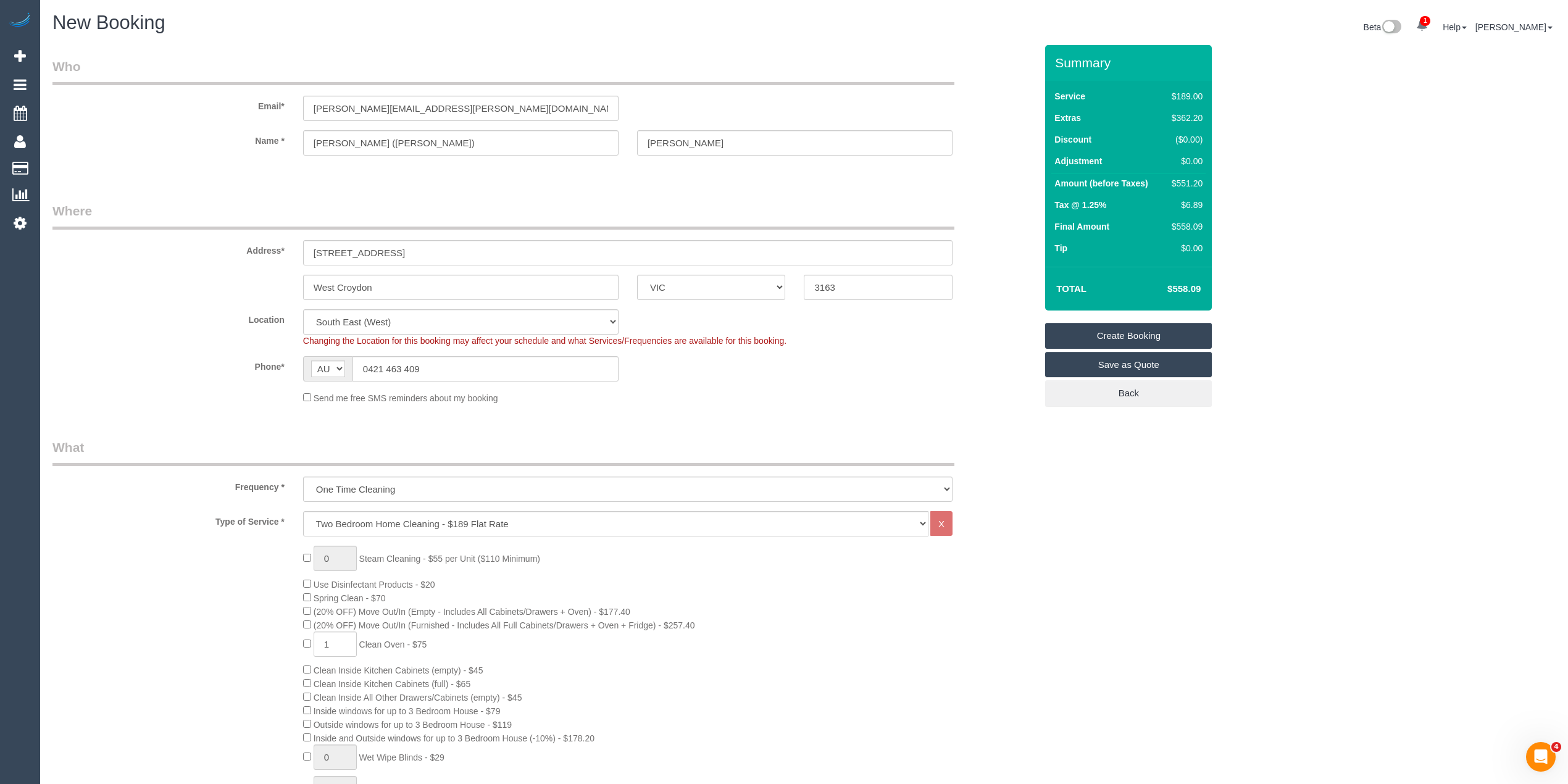
type textarea "You can park in the driveway."
drag, startPoint x: 447, startPoint y: 102, endPoint x: 292, endPoint y: 92, distance: 155.3
click at [292, 92] on div "Email* elliott.tabone@gmail.com" at bounding box center [544, 89] width 1002 height 63
click at [1141, 331] on link "Create Booking" at bounding box center [1129, 336] width 166 height 26
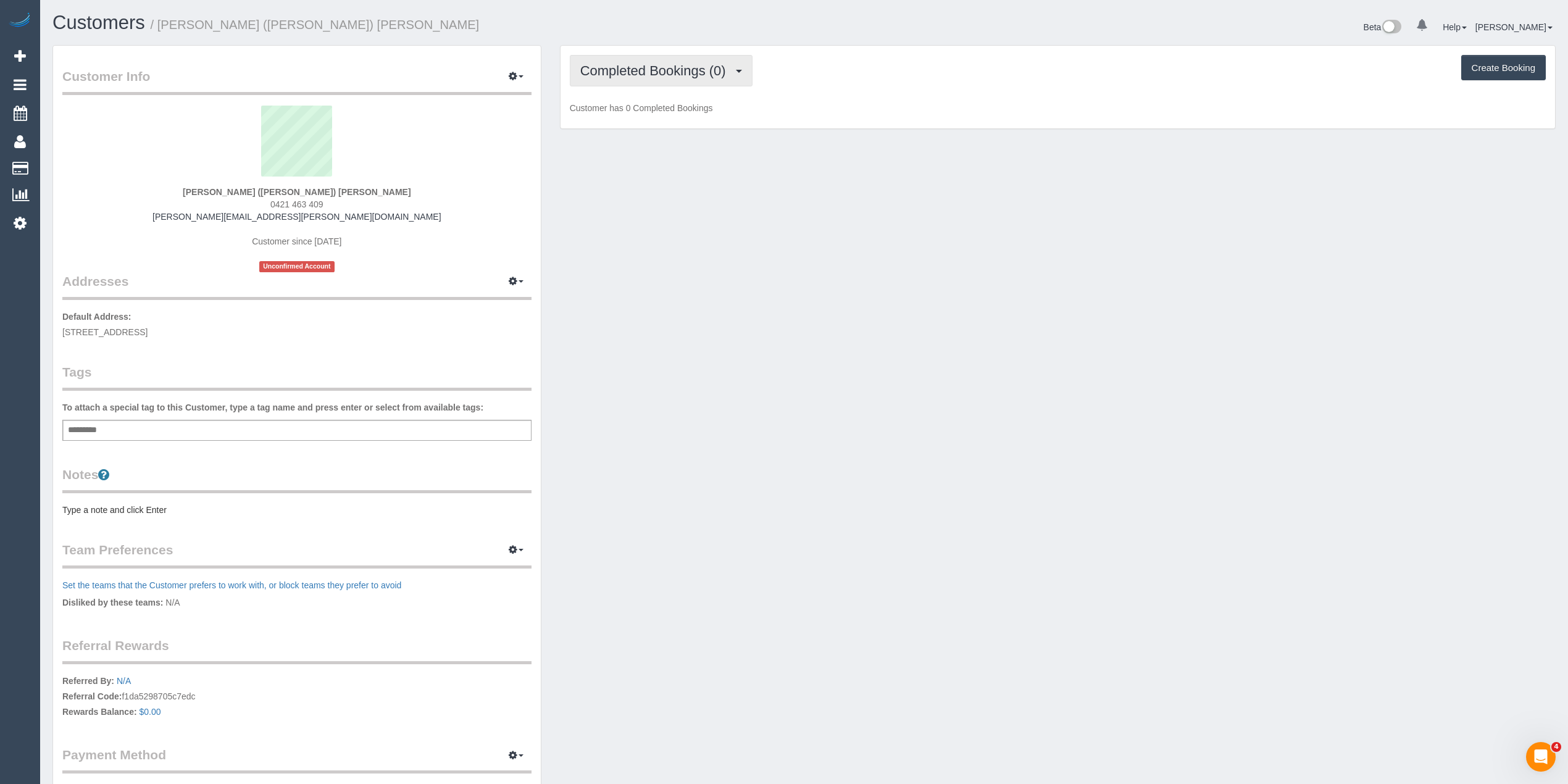
click at [620, 69] on span "Completed Bookings (0)" at bounding box center [656, 71] width 152 height 15
click at [632, 113] on link "Upcoming Bookings (1)" at bounding box center [635, 116] width 128 height 16
click at [258, 428] on div "Add a tag" at bounding box center [297, 430] width 469 height 21
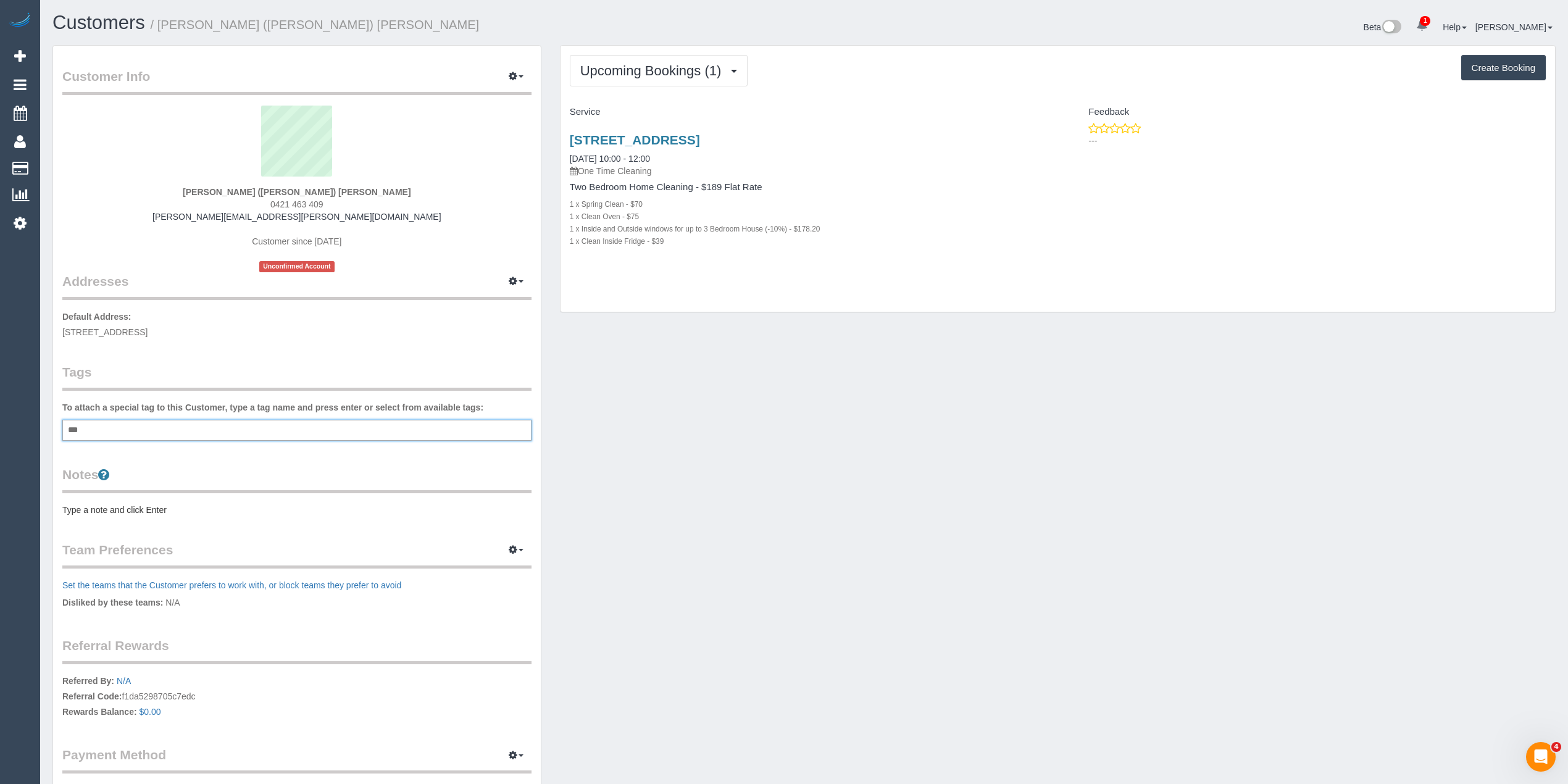
type input "****"
type input "*******"
click at [700, 133] on link "2/18 Surrey Rd, West Croydon, VIC 3163" at bounding box center [635, 139] width 130 height 14
click at [109, 506] on pre "Type a note and click Enter" at bounding box center [297, 512] width 469 height 13
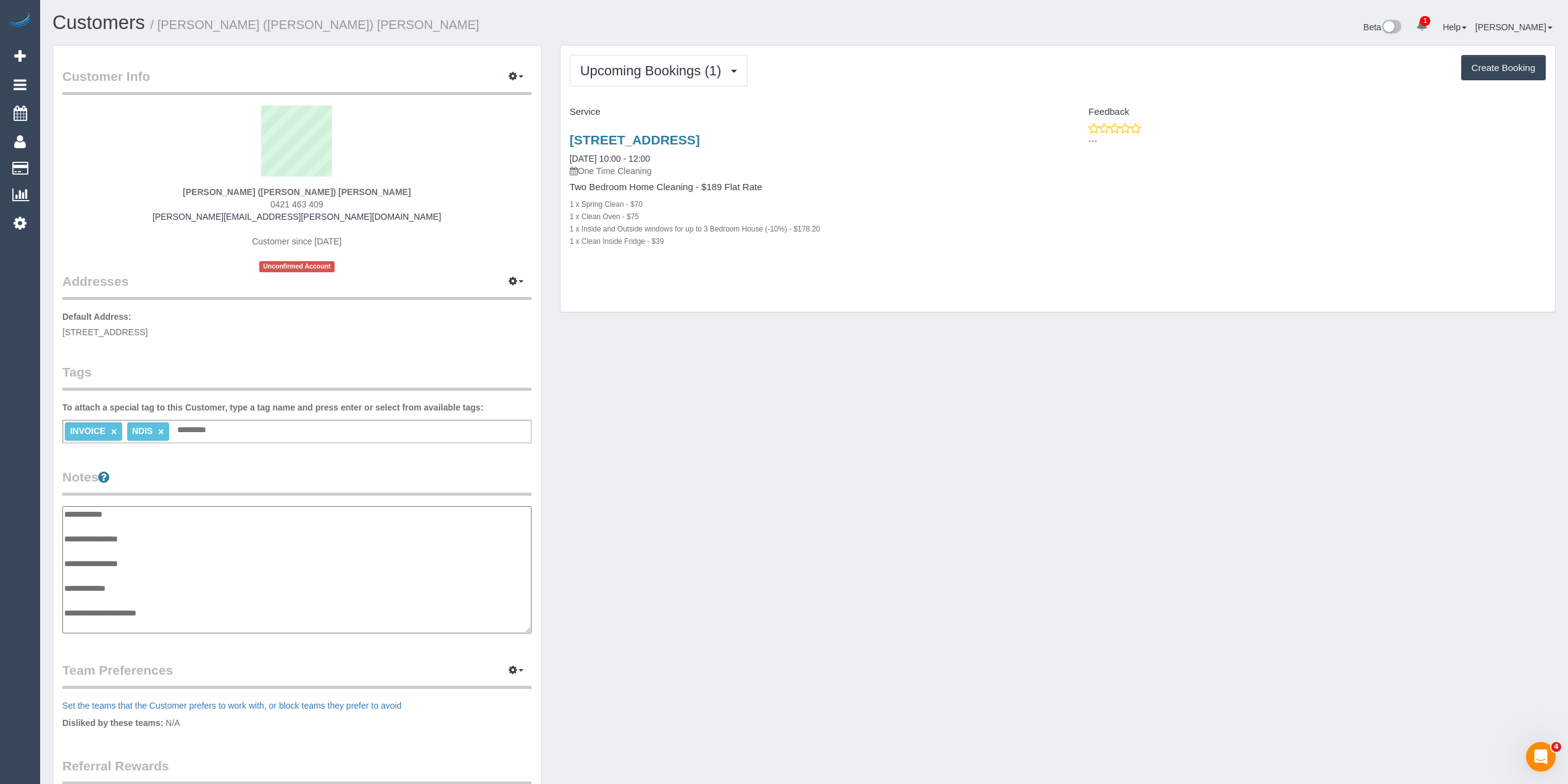
scroll to position [10, 0]
click at [155, 518] on textarea "**********" at bounding box center [297, 571] width 468 height 128
click at [149, 571] on textarea "**********" at bounding box center [297, 571] width 468 height 128
click at [194, 615] on textarea "**********" at bounding box center [297, 571] width 468 height 128
paste textarea "**********"
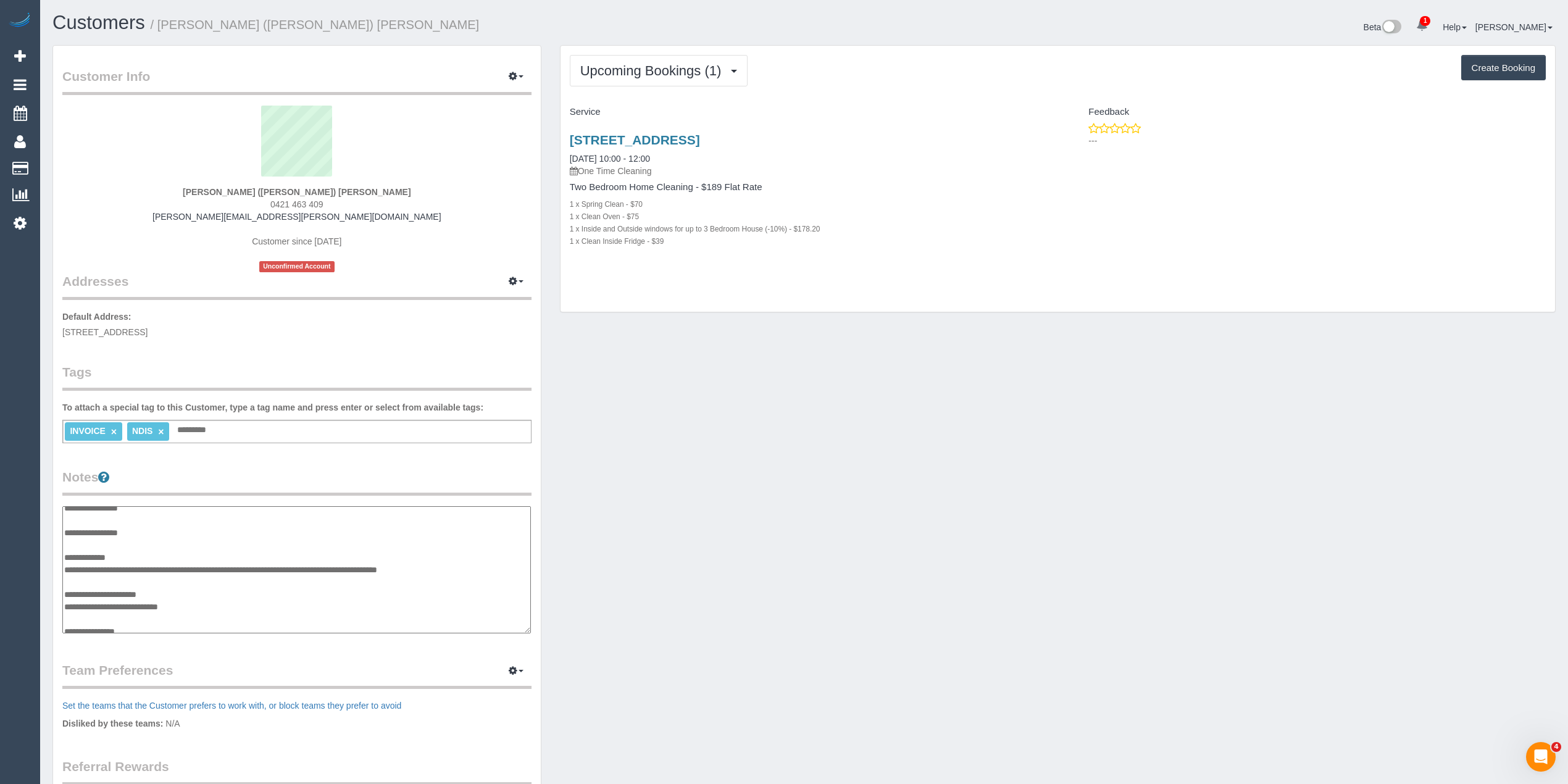
scroll to position [37, 0]
click at [183, 621] on textarea "**********" at bounding box center [297, 571] width 468 height 128
paste textarea "**********"
type textarea "**********"
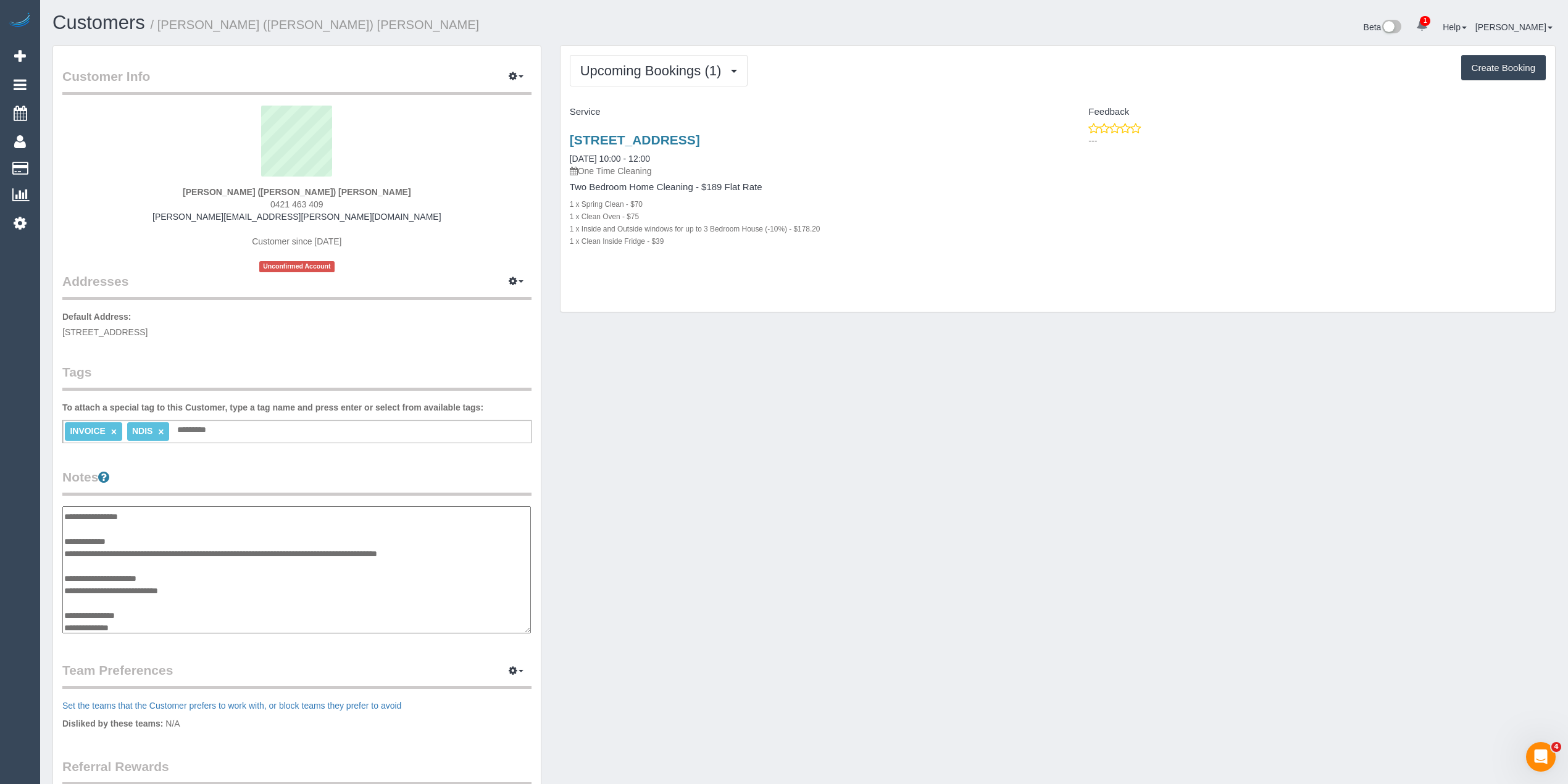
scroll to position [71, 0]
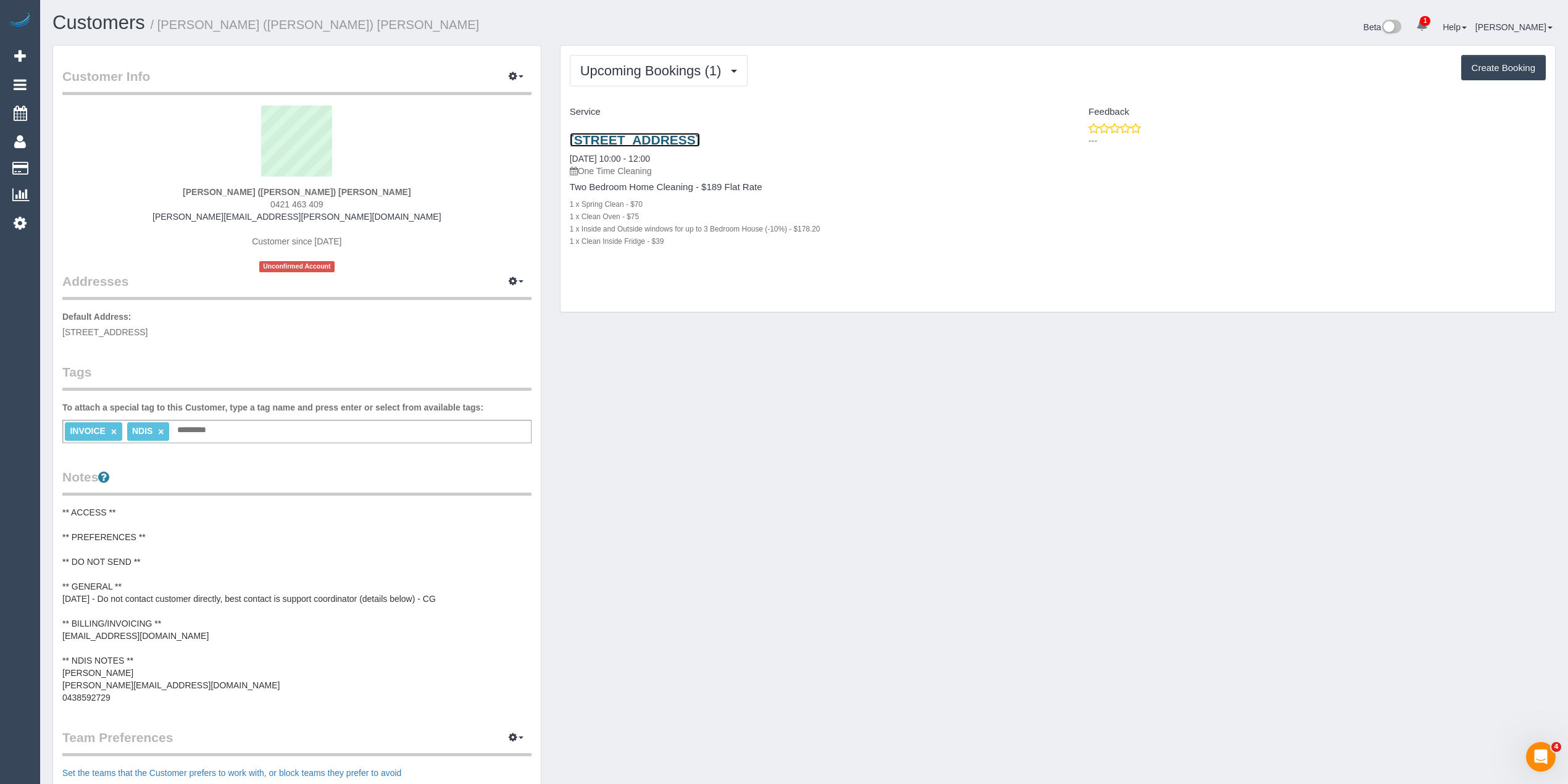
click at [700, 139] on link "2/18 Surrey Rd, West Croydon, VIC 3163" at bounding box center [635, 139] width 130 height 14
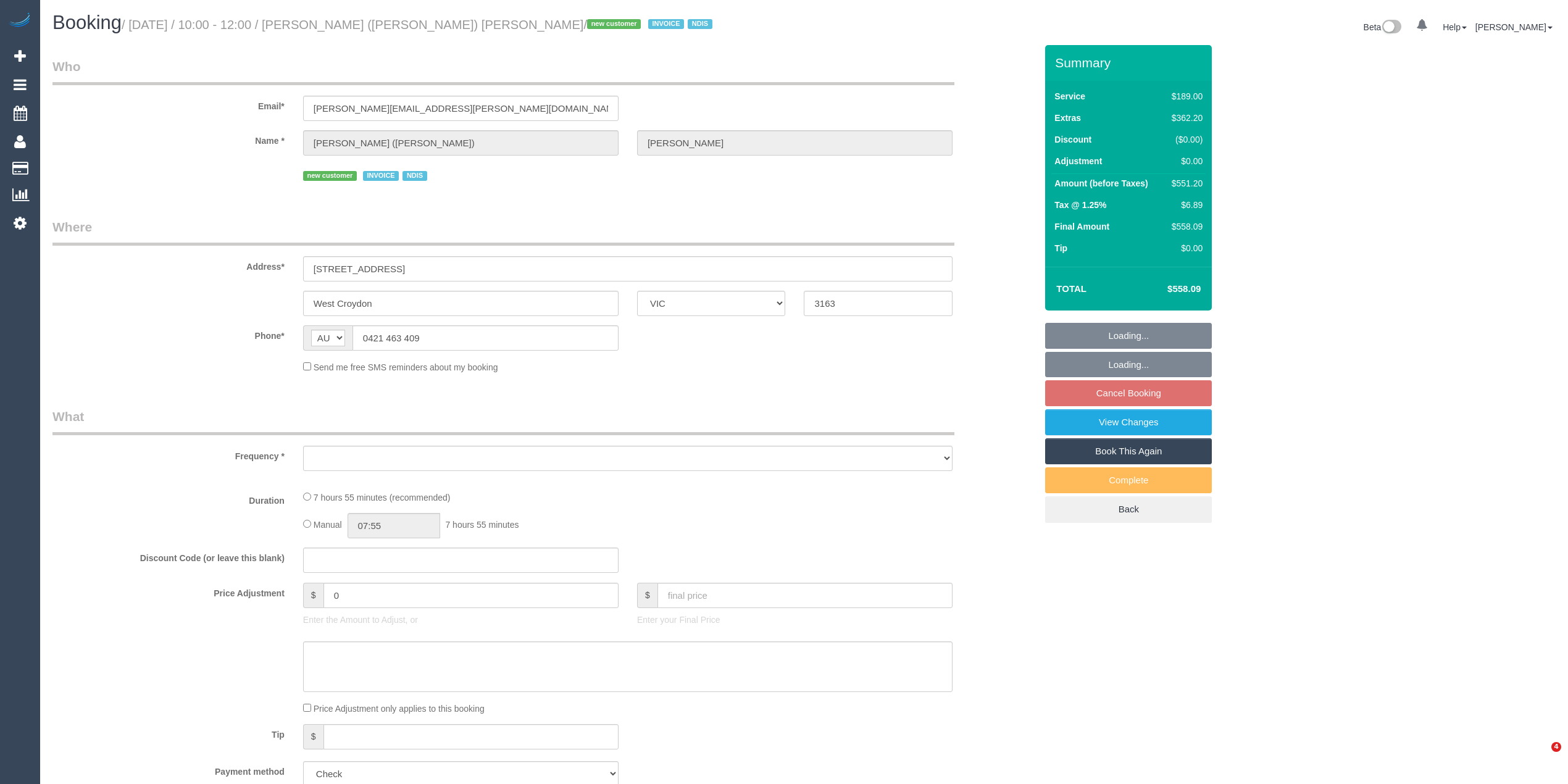
select select "VIC"
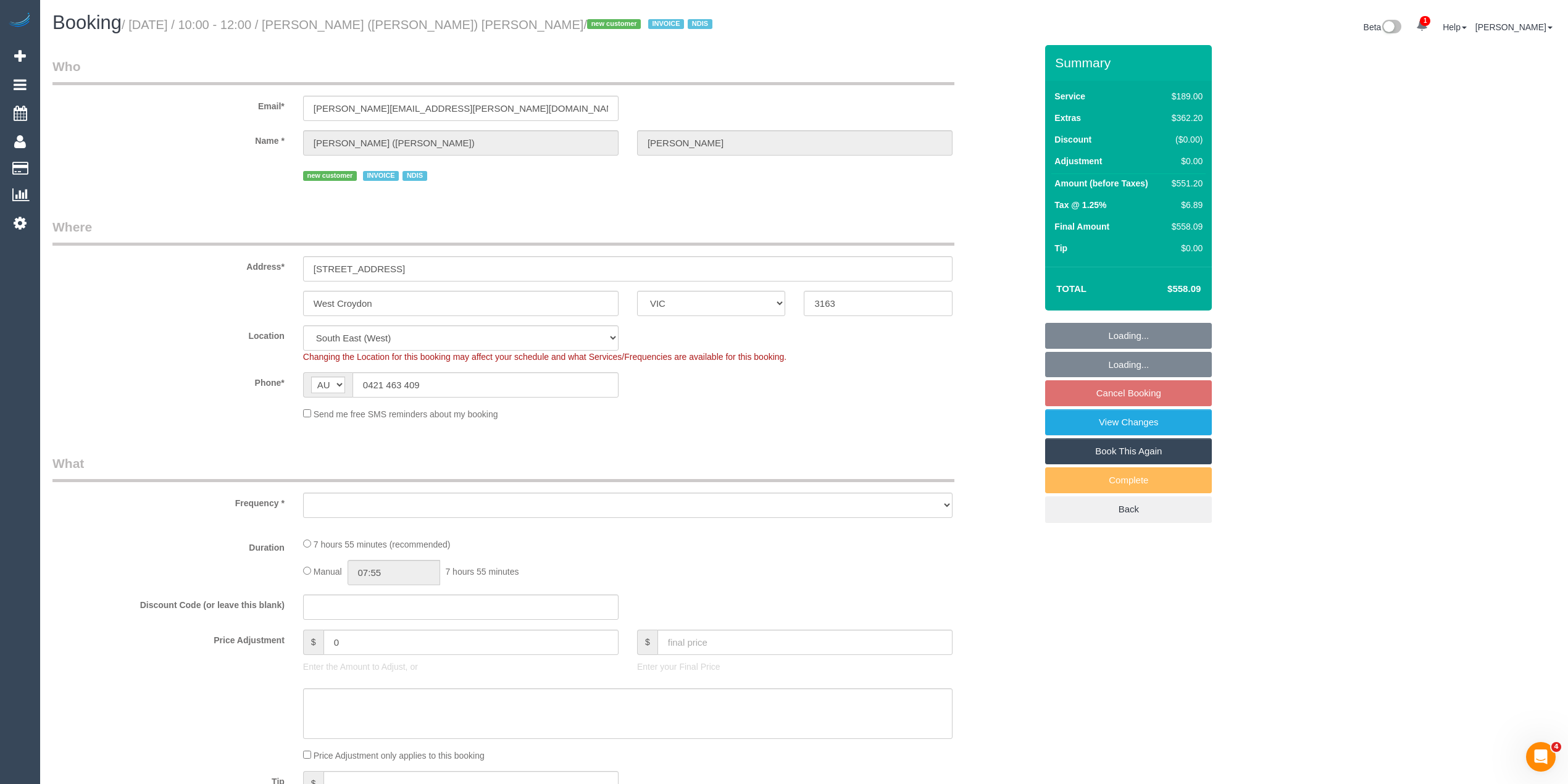
select select "object:680"
select select "number:29"
select select "number:14"
select select "number:18"
select select "number:36"
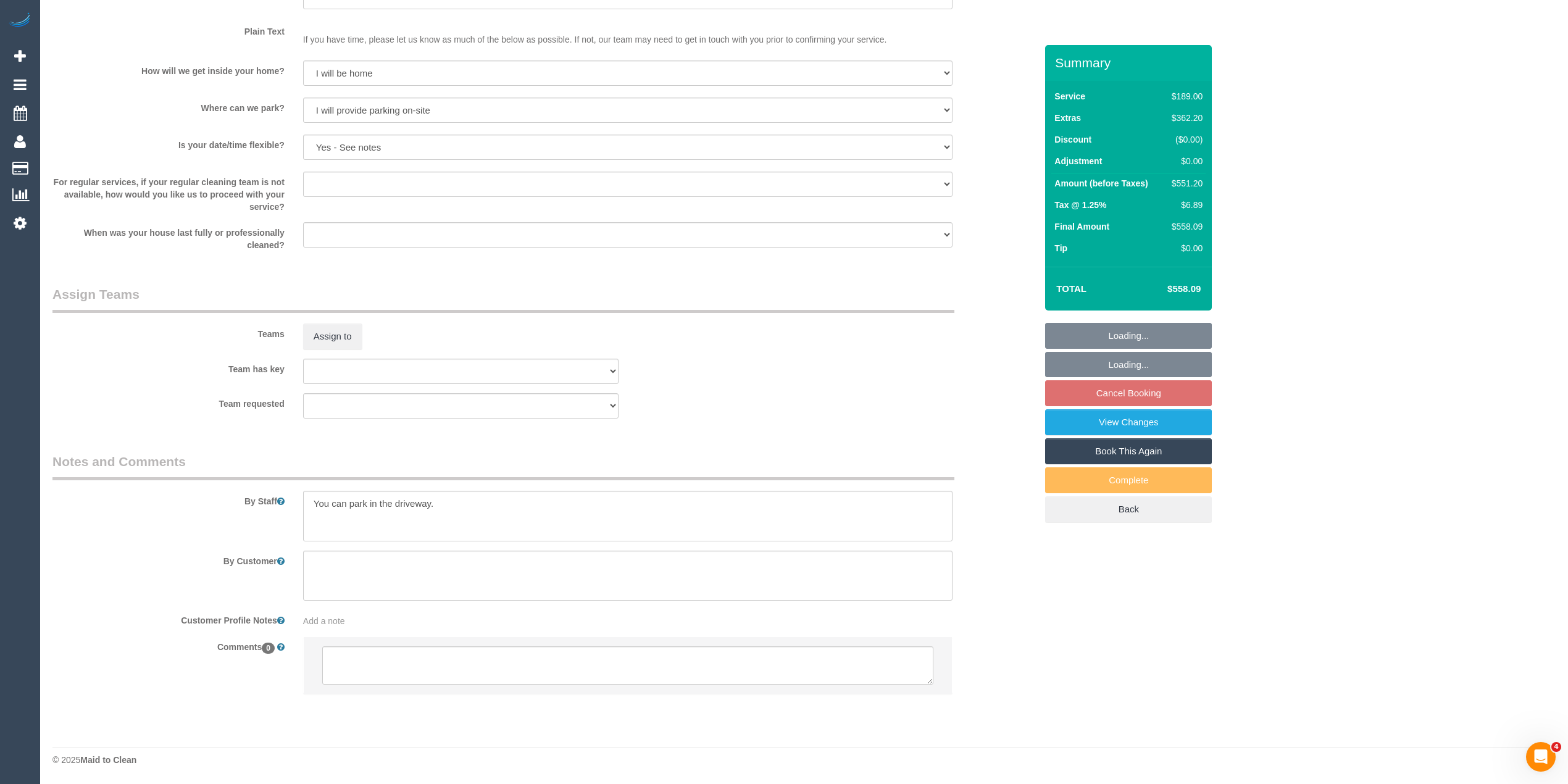
select select "object:1221"
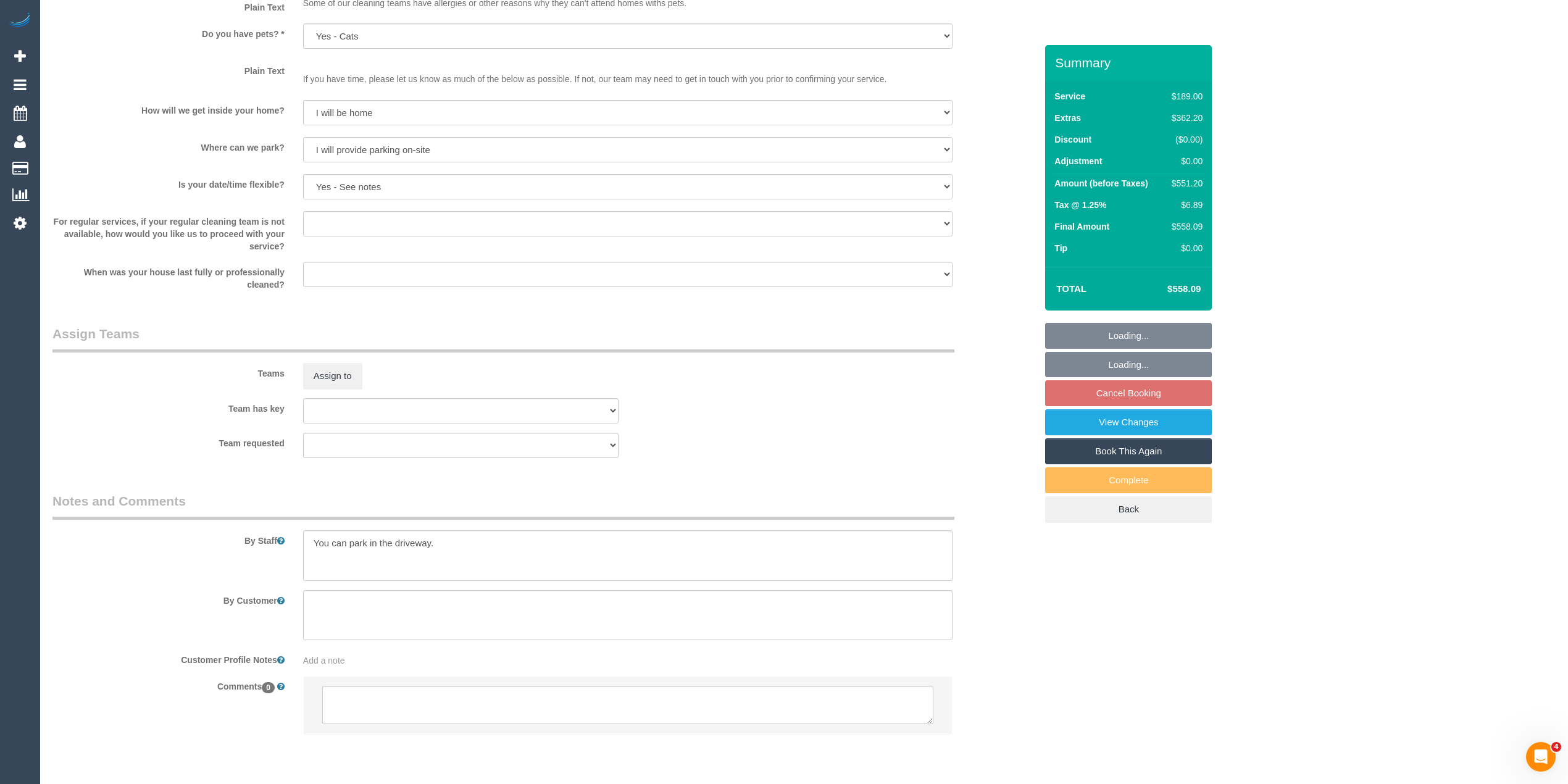
scroll to position [1595, 0]
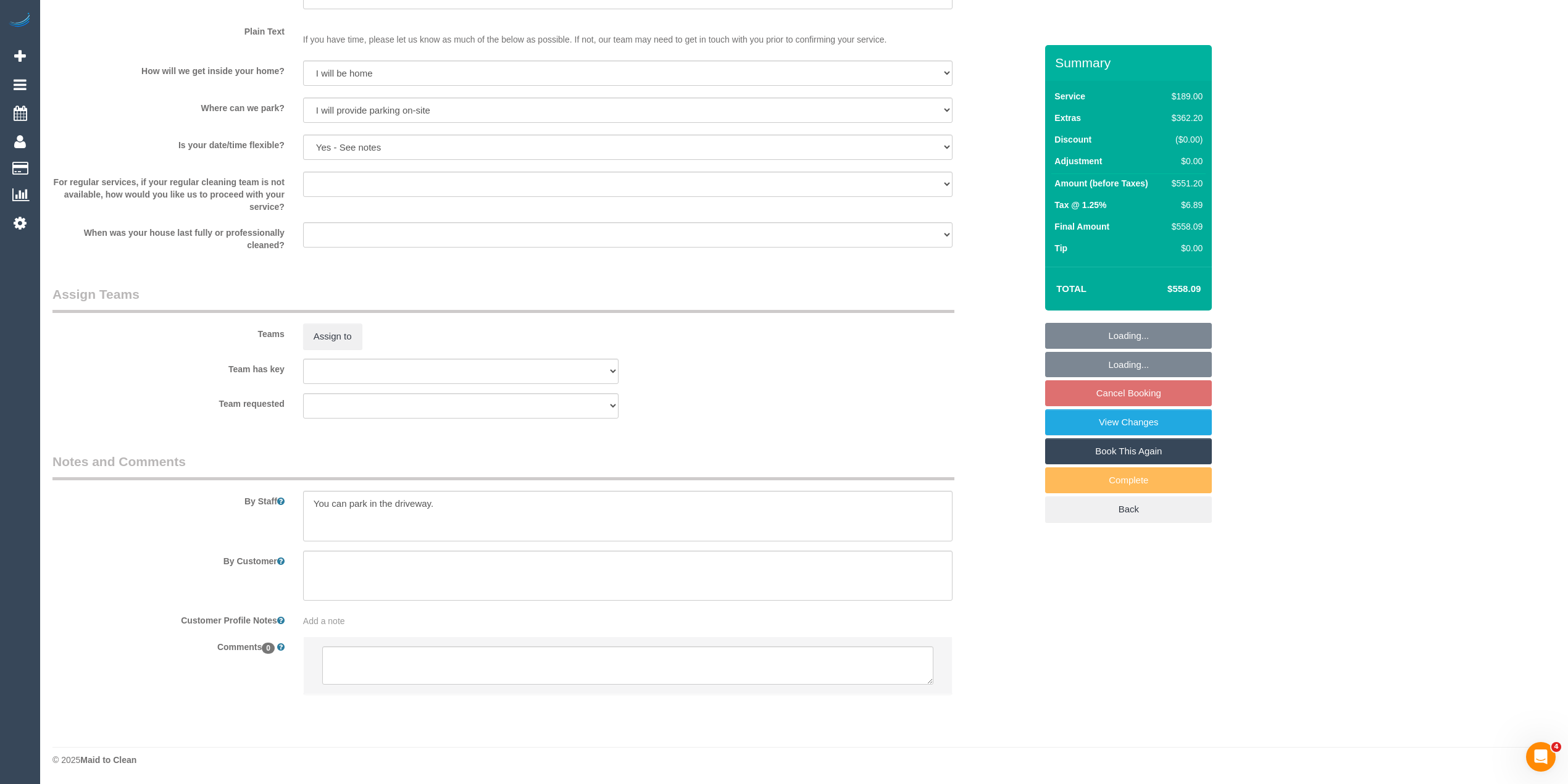
select select "spot3"
click at [401, 670] on textarea at bounding box center [628, 665] width 611 height 38
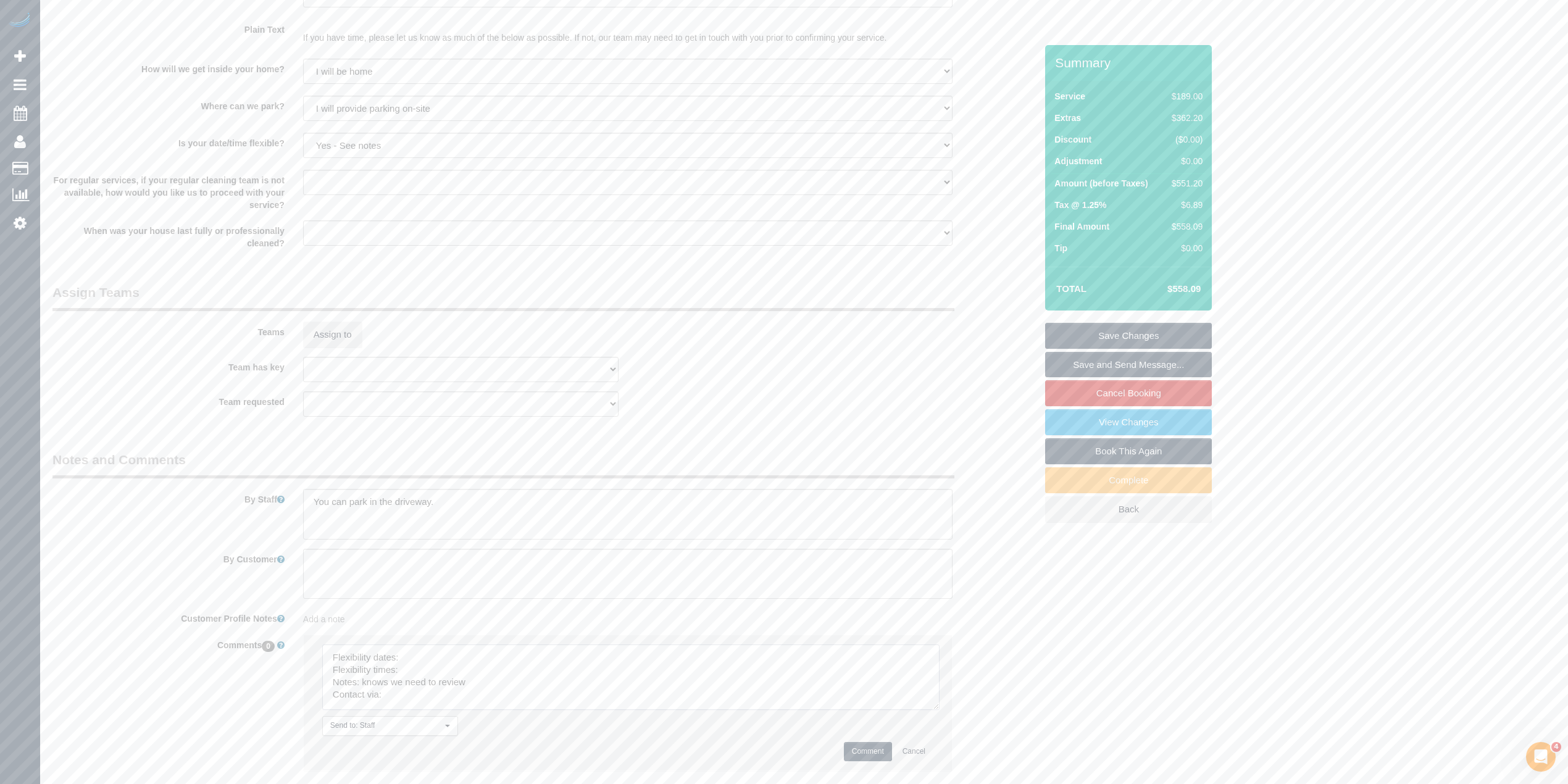
drag, startPoint x: 923, startPoint y: 679, endPoint x: 927, endPoint y: 722, distance: 43.2
click at [931, 710] on textarea at bounding box center [631, 677] width 618 height 66
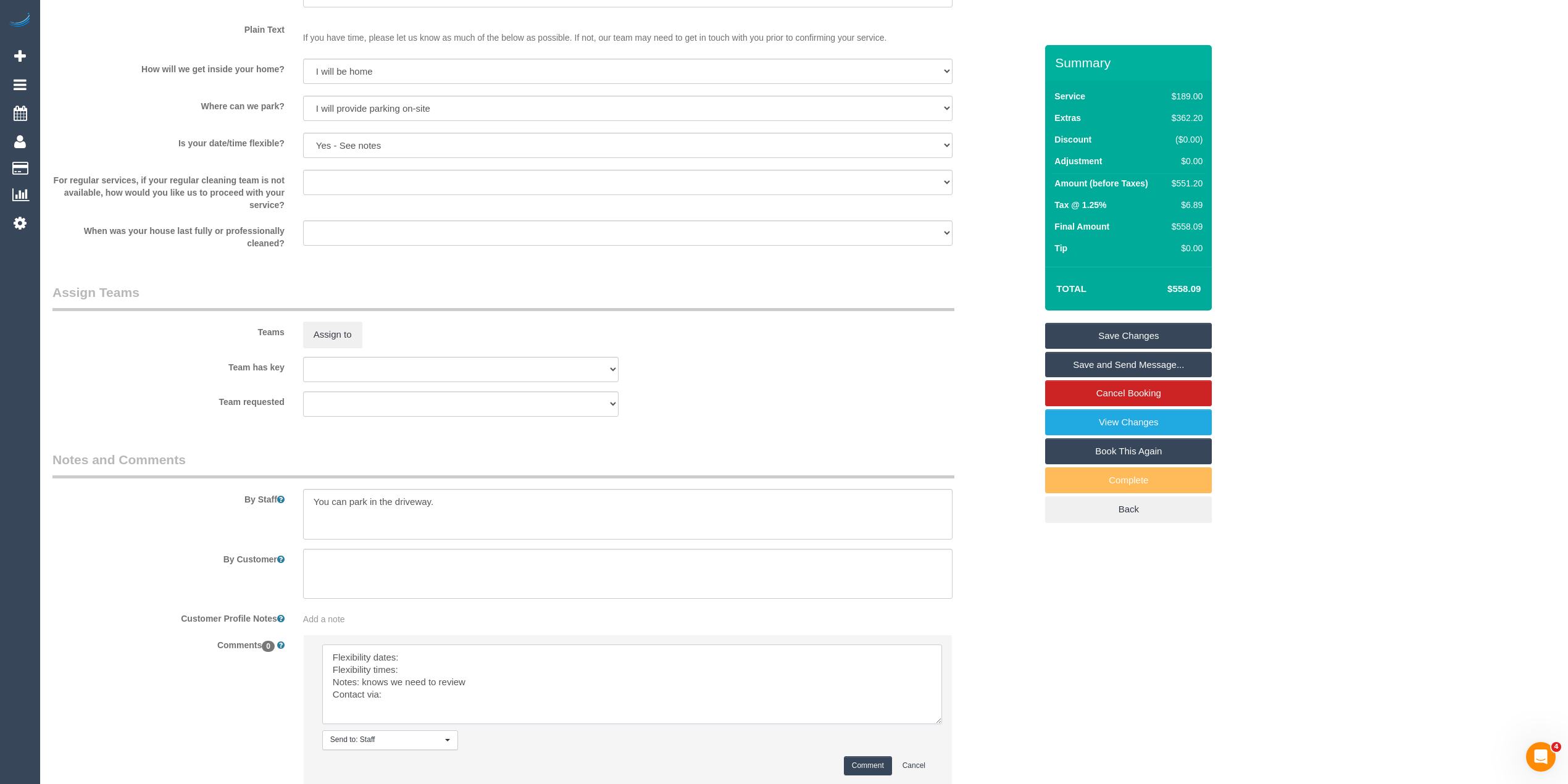
click at [457, 657] on textarea at bounding box center [632, 684] width 620 height 80
click at [409, 671] on textarea at bounding box center [632, 684] width 620 height 80
click at [403, 698] on textarea at bounding box center [632, 684] width 620 height 80
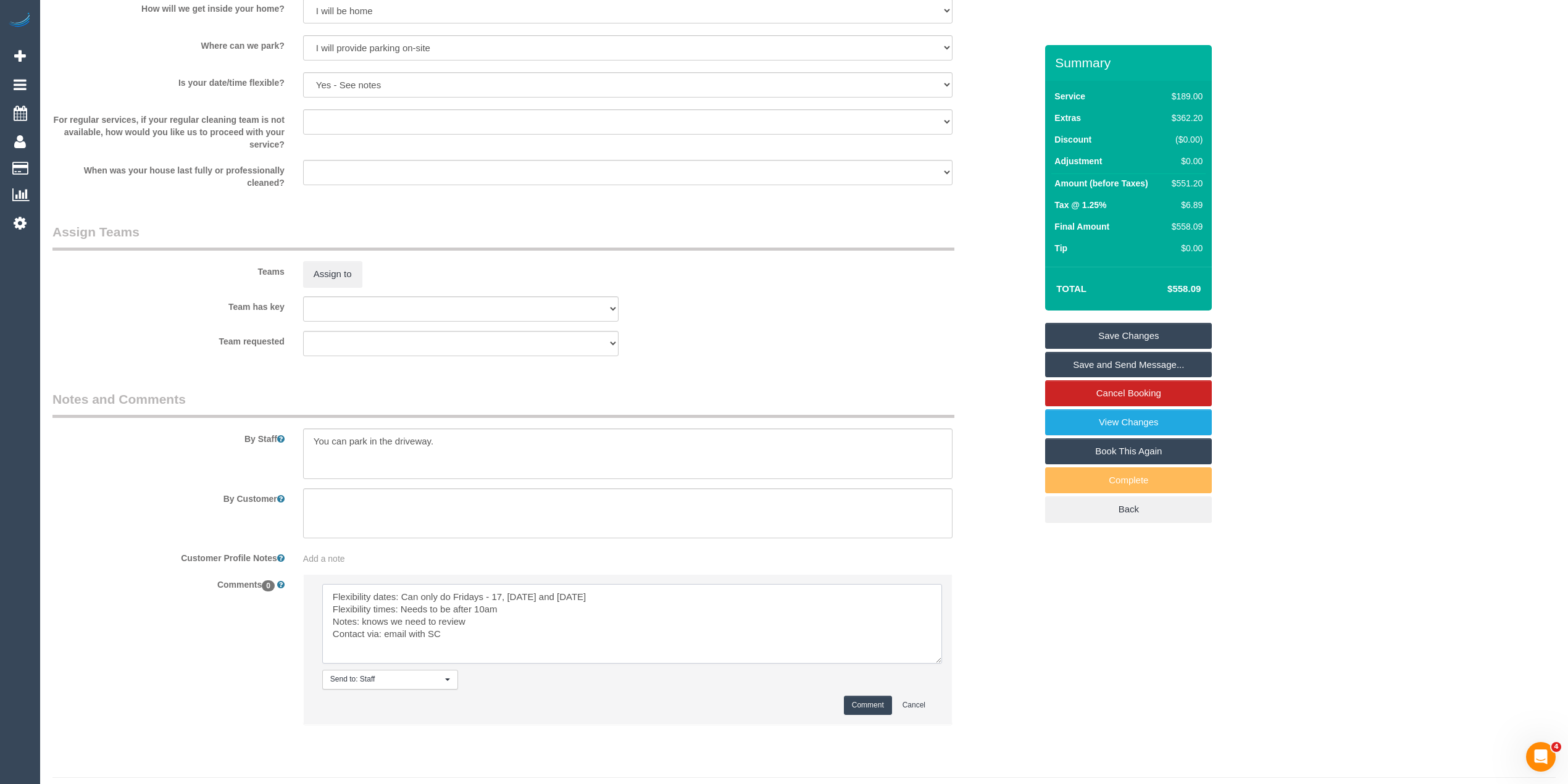
scroll to position [1688, 0]
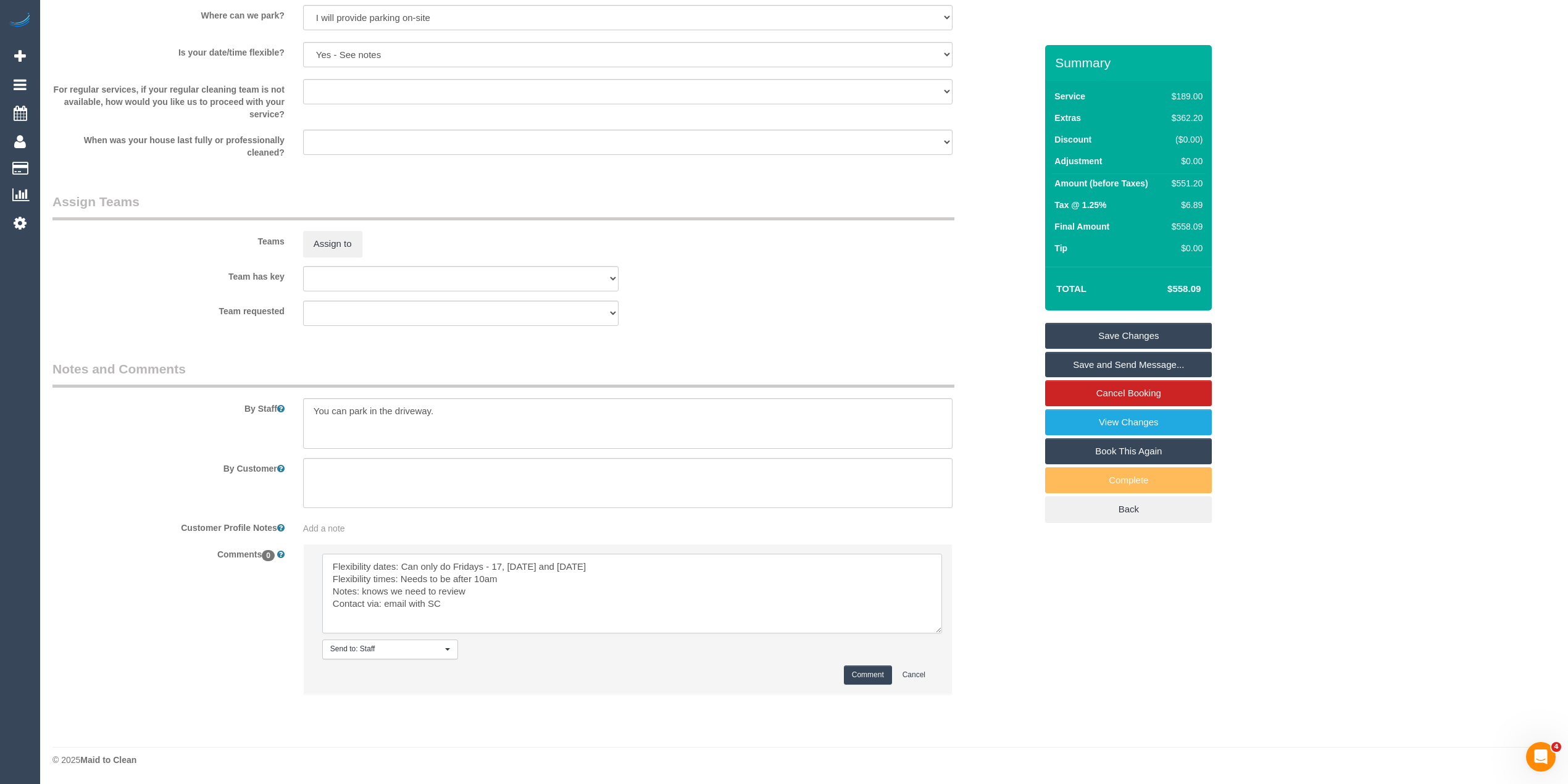
type textarea "Flexibility dates: Can only do Fridays - 17, 24th and 31st October Flexibility …"
click at [862, 672] on button "Comment" at bounding box center [867, 675] width 48 height 19
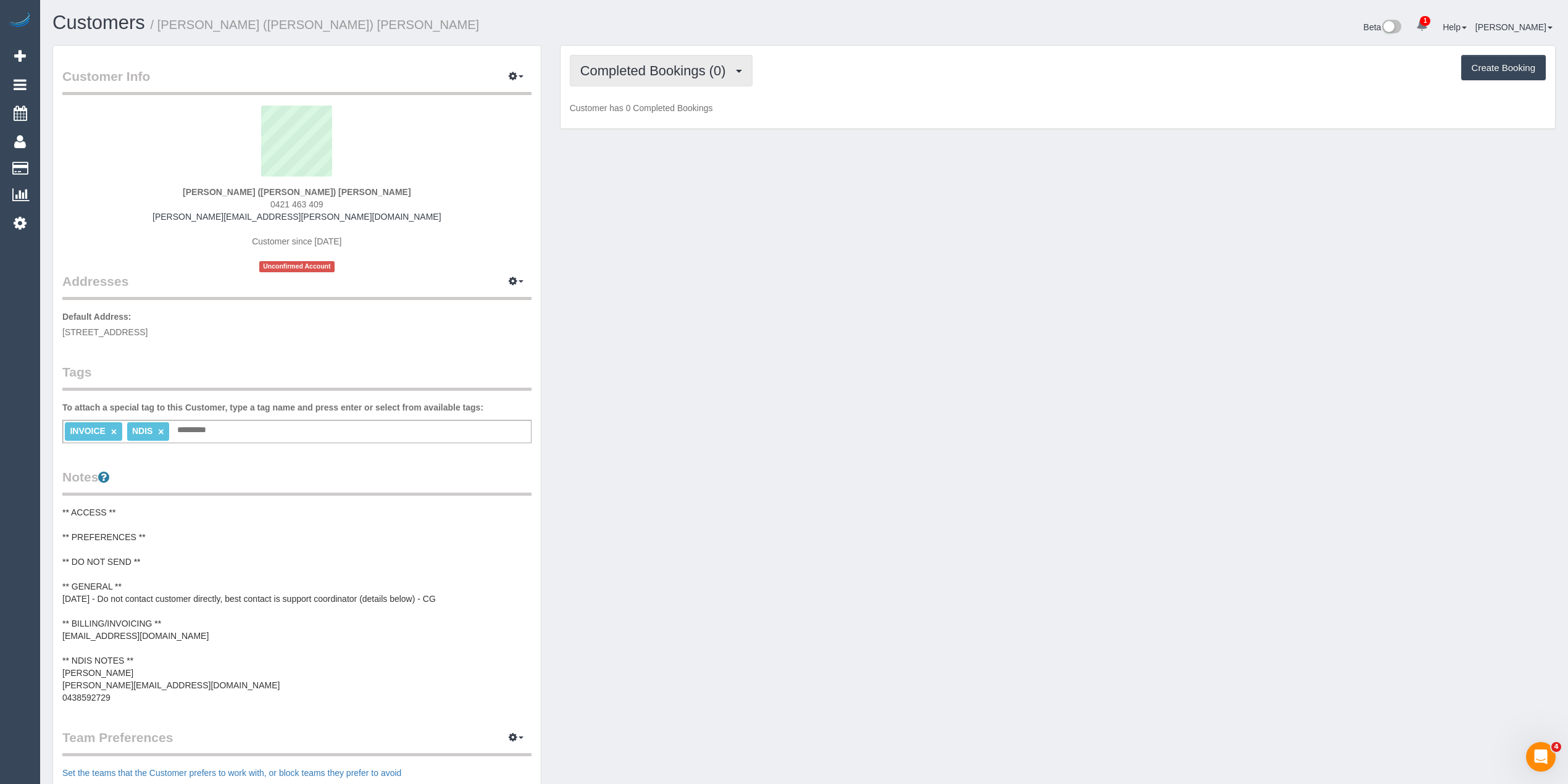
click at [668, 70] on span "Completed Bookings (0)" at bounding box center [656, 71] width 152 height 15
click at [662, 115] on link "Upcoming Bookings (1)" at bounding box center [635, 116] width 128 height 16
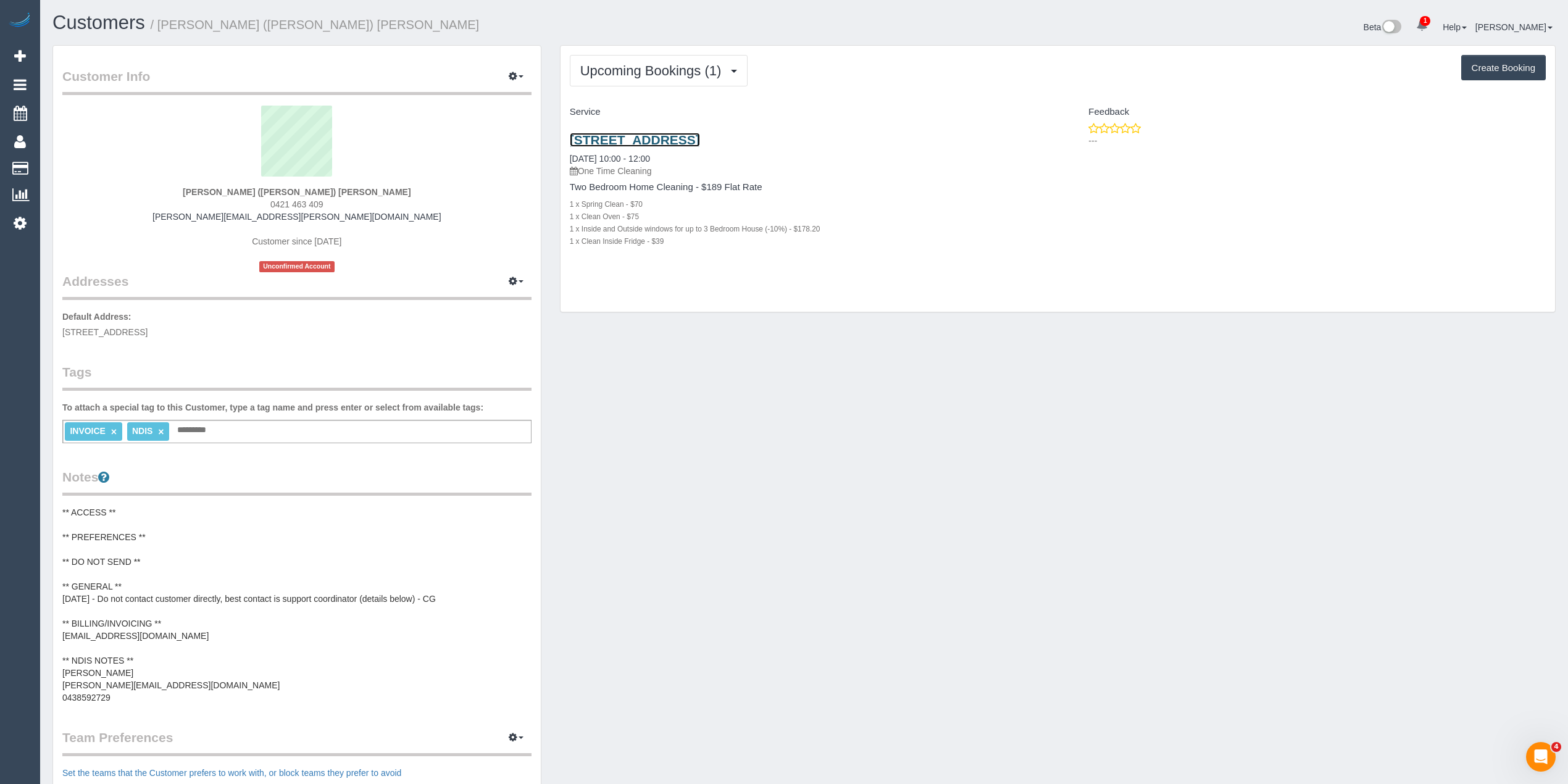
click at [678, 146] on link "2/18 Surrey Rd, West Croydon, VIC 3163" at bounding box center [635, 139] width 130 height 14
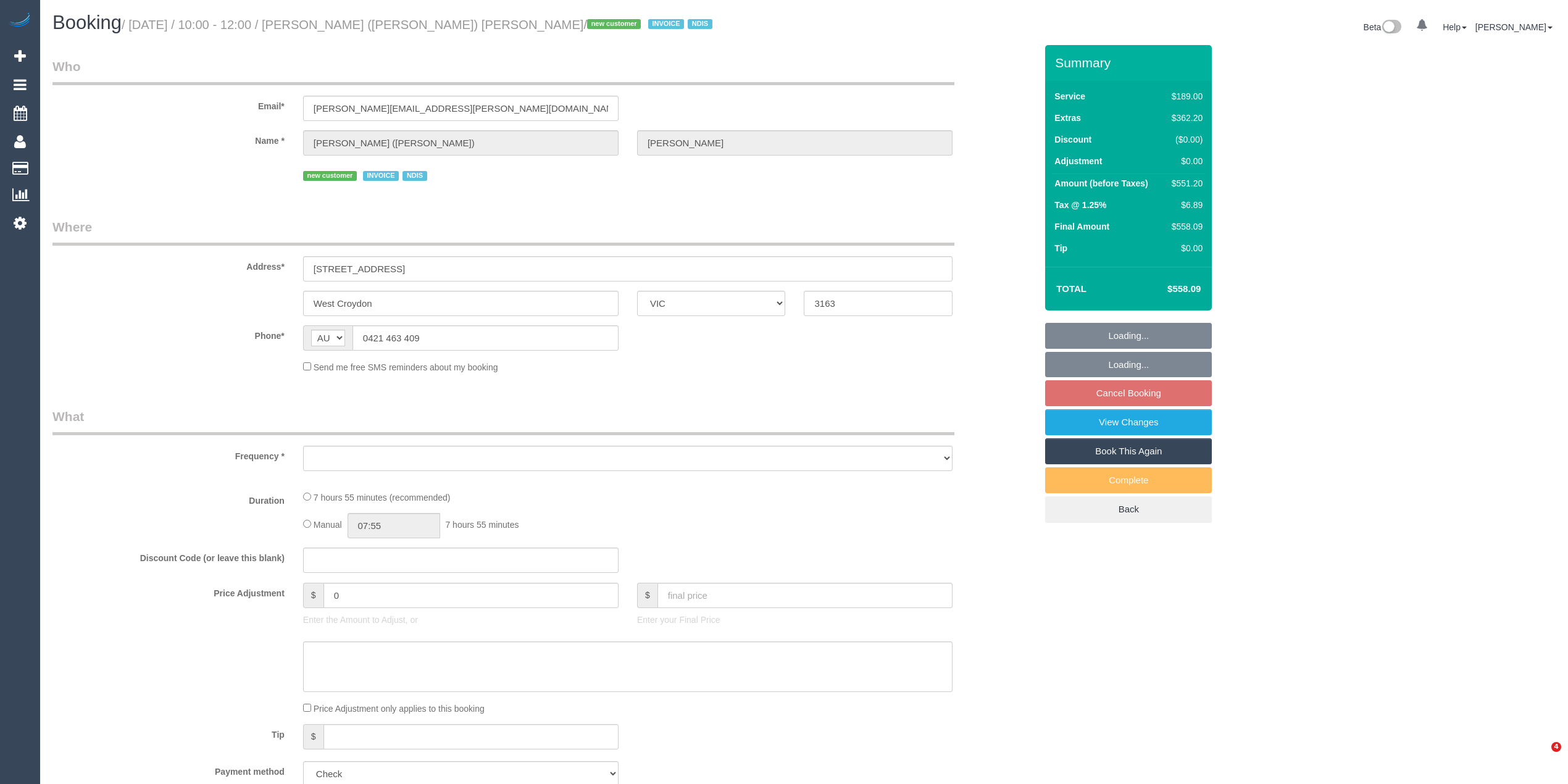
select select "VIC"
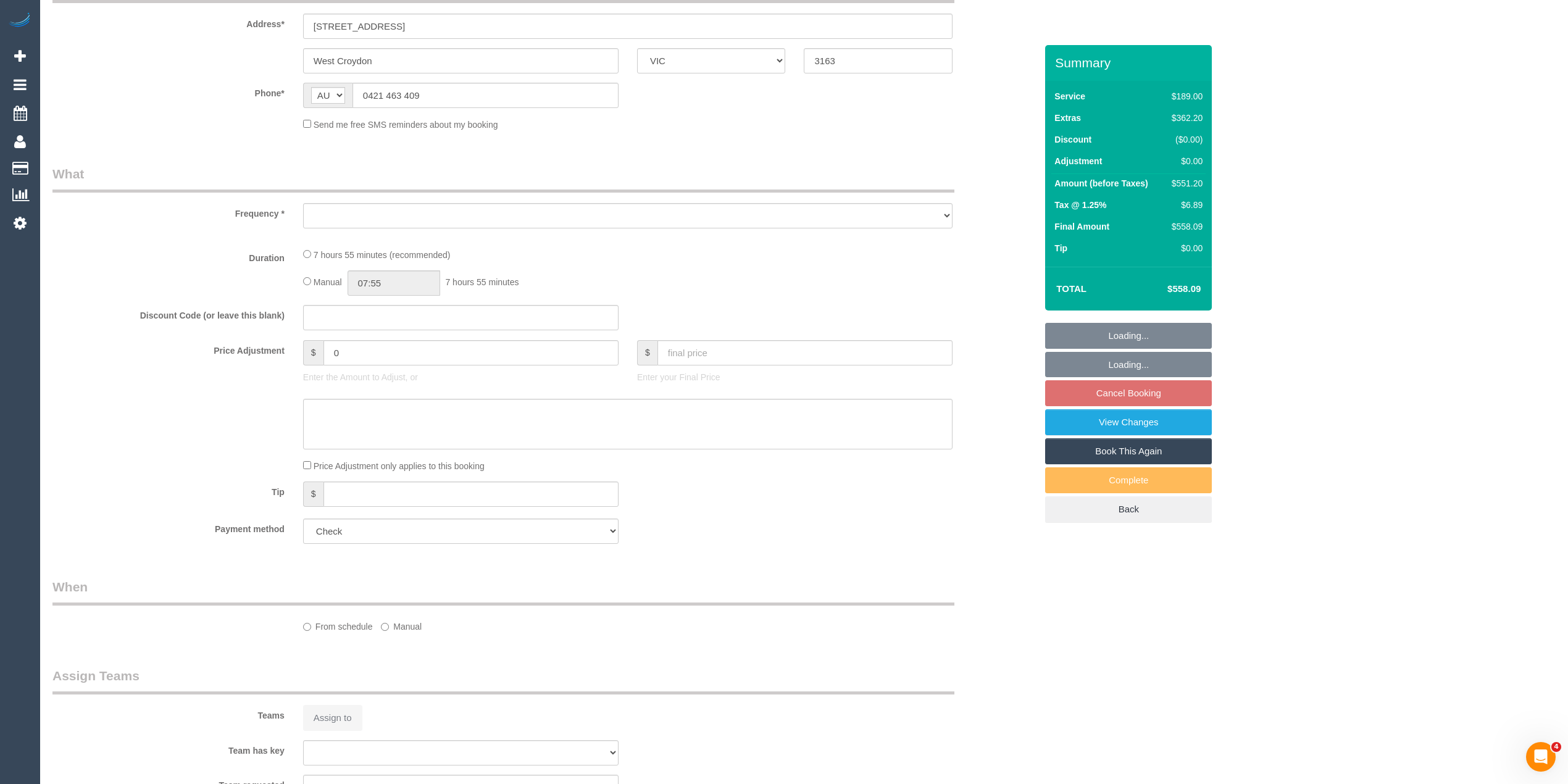
select select "object:550"
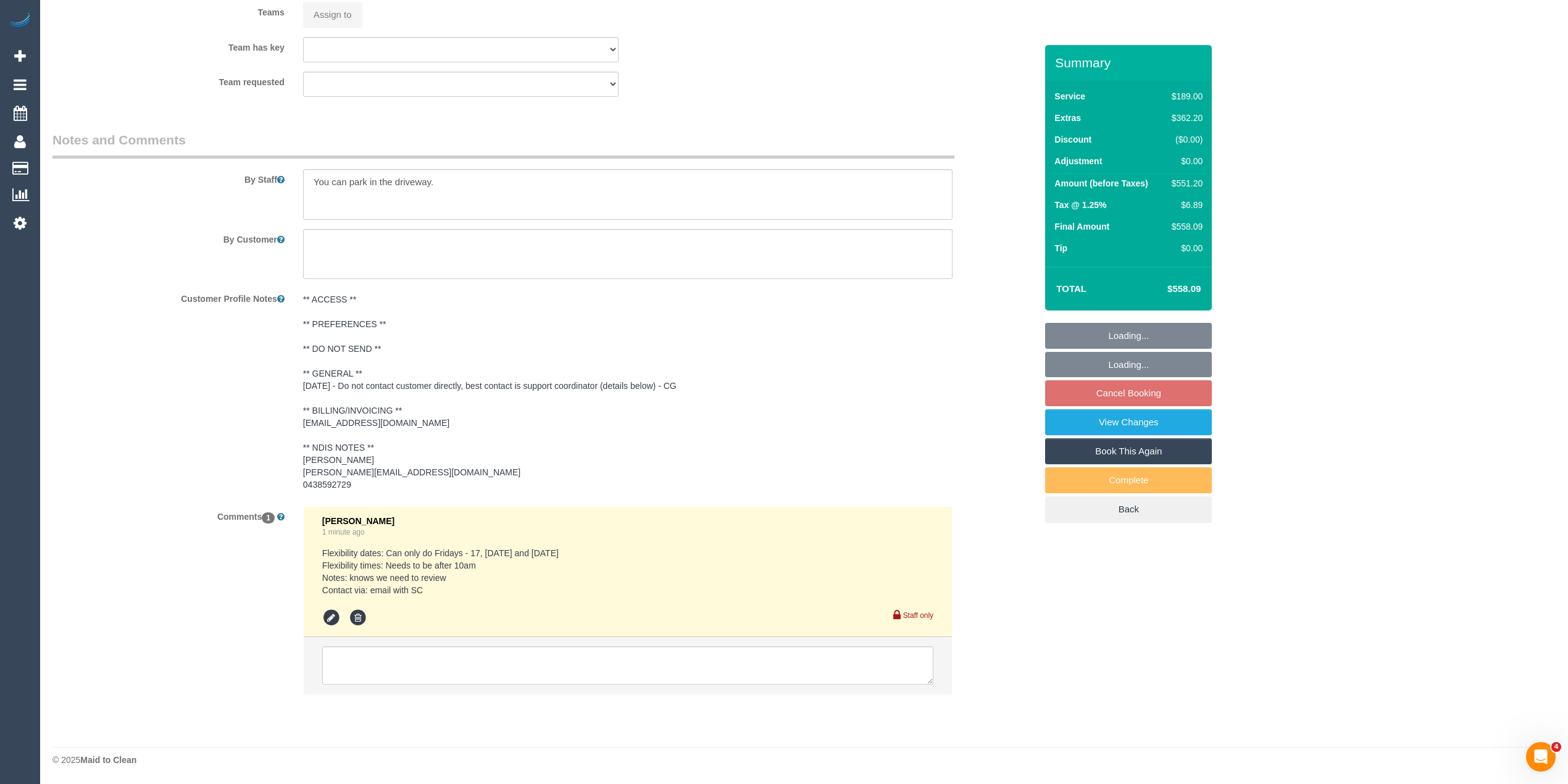
select select "number:29"
select select "number:14"
select select "number:18"
select select "number:36"
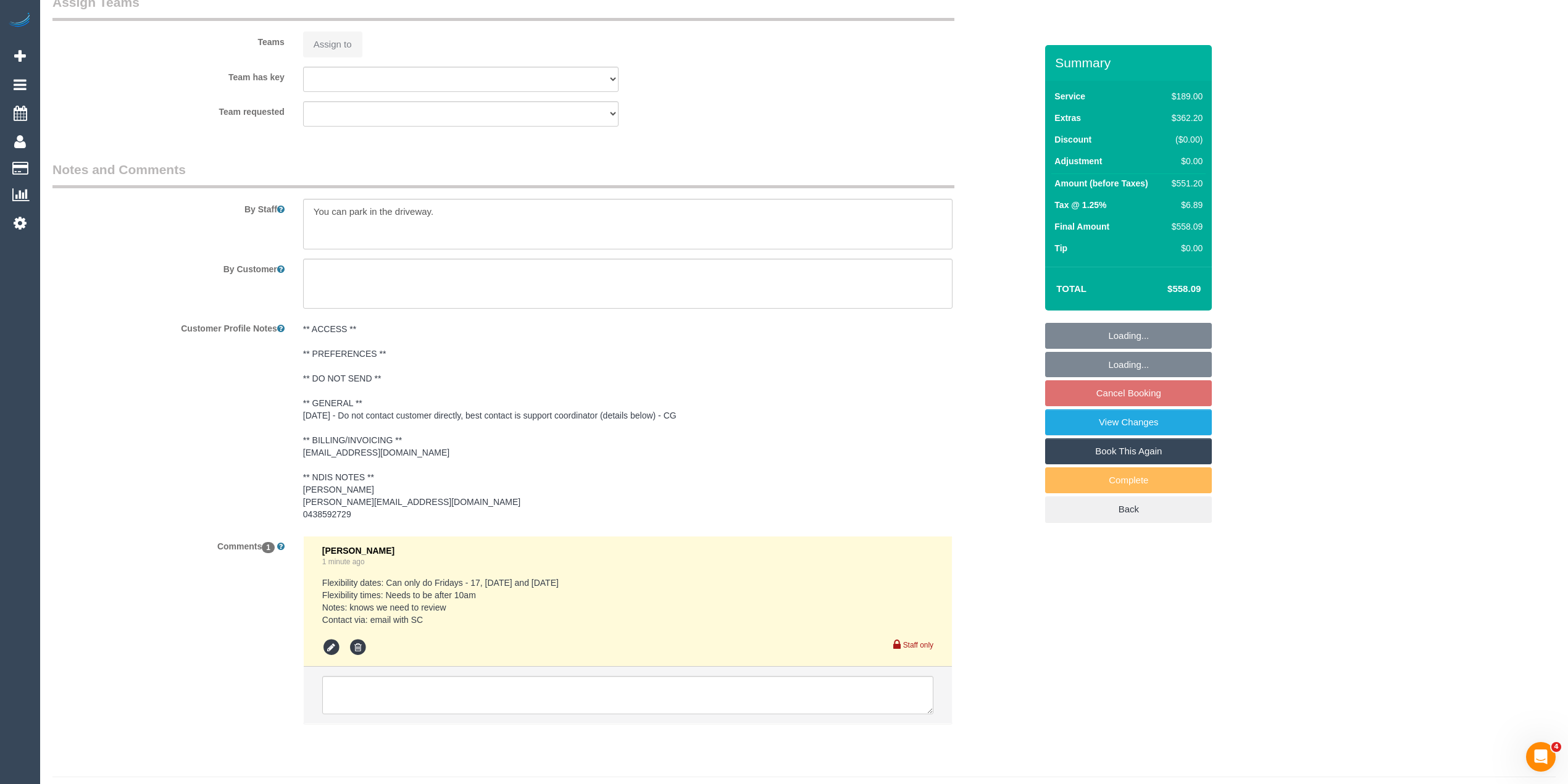
select select "object:808"
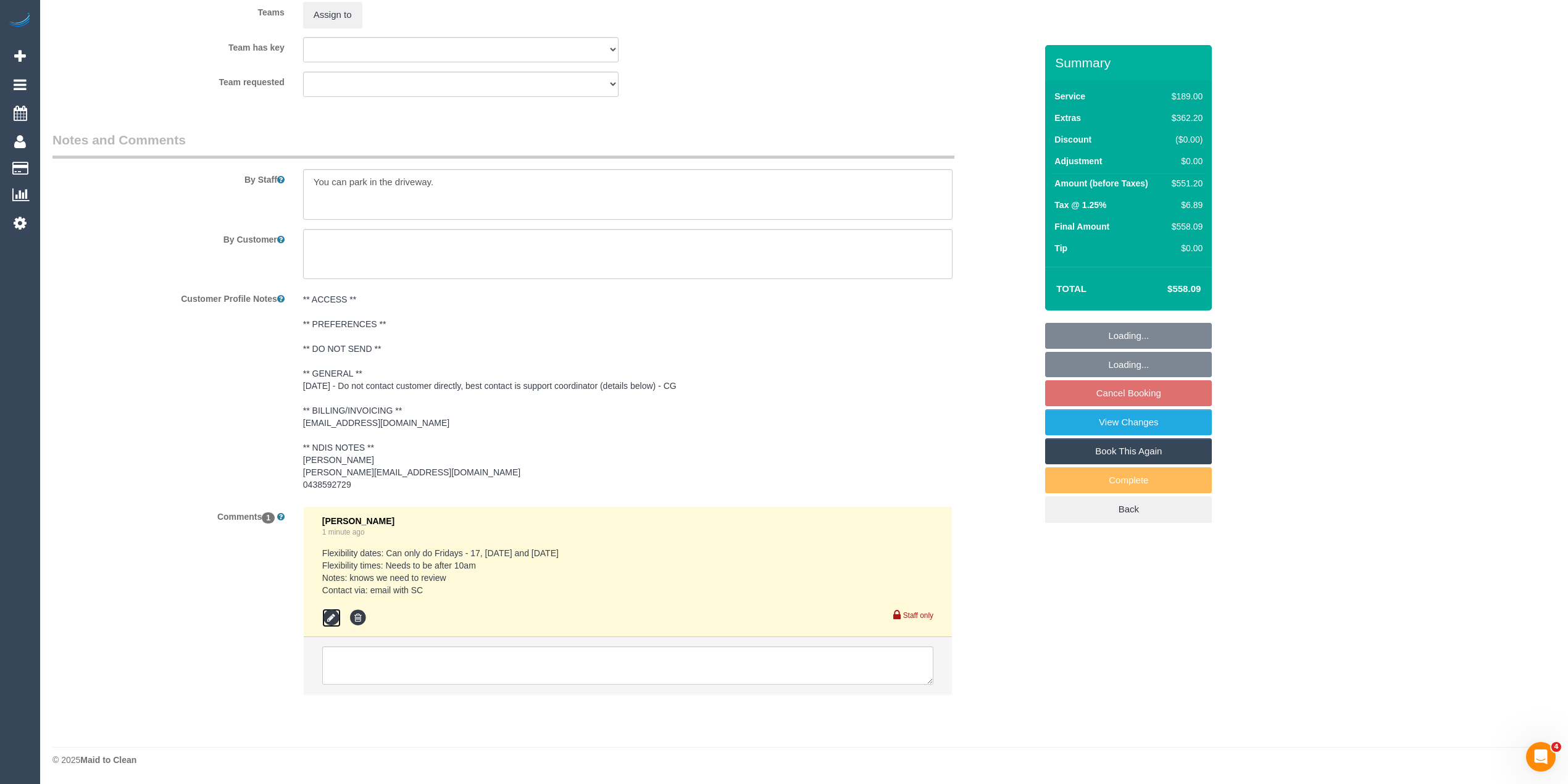
scroll to position [1917, 0]
select select "spot3"
click at [325, 615] on icon at bounding box center [331, 618] width 18 height 18
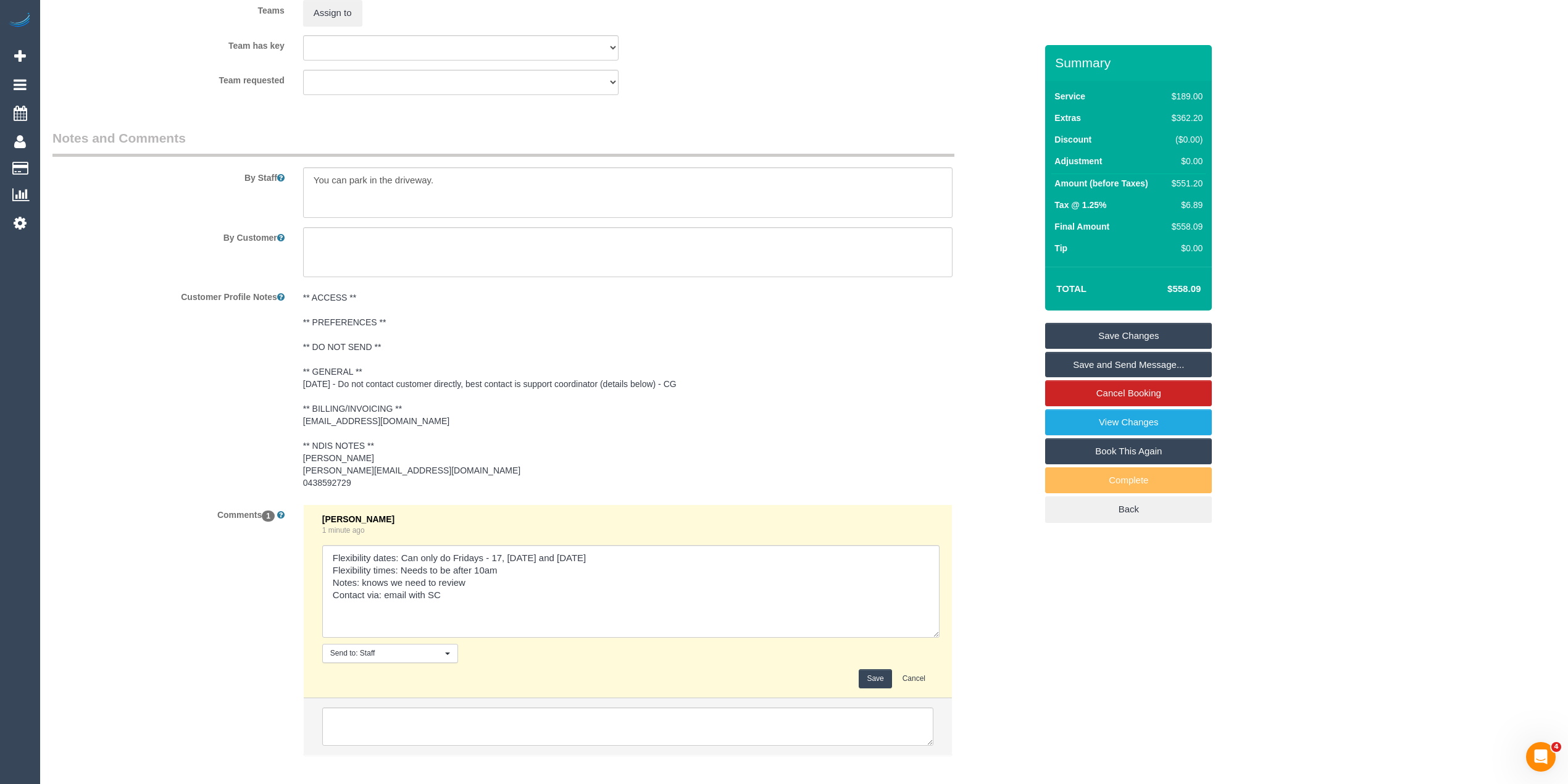
drag, startPoint x: 927, startPoint y: 579, endPoint x: 554, endPoint y: 594, distance: 373.3
click at [933, 637] on textarea at bounding box center [631, 591] width 618 height 93
click at [504, 589] on textarea at bounding box center [631, 593] width 618 height 97
paste textarea "msg_2p6u69w8"
type textarea "Flexibility dates: Can only do Fridays - 17, [DATE] and [DATE] Flexibility time…"
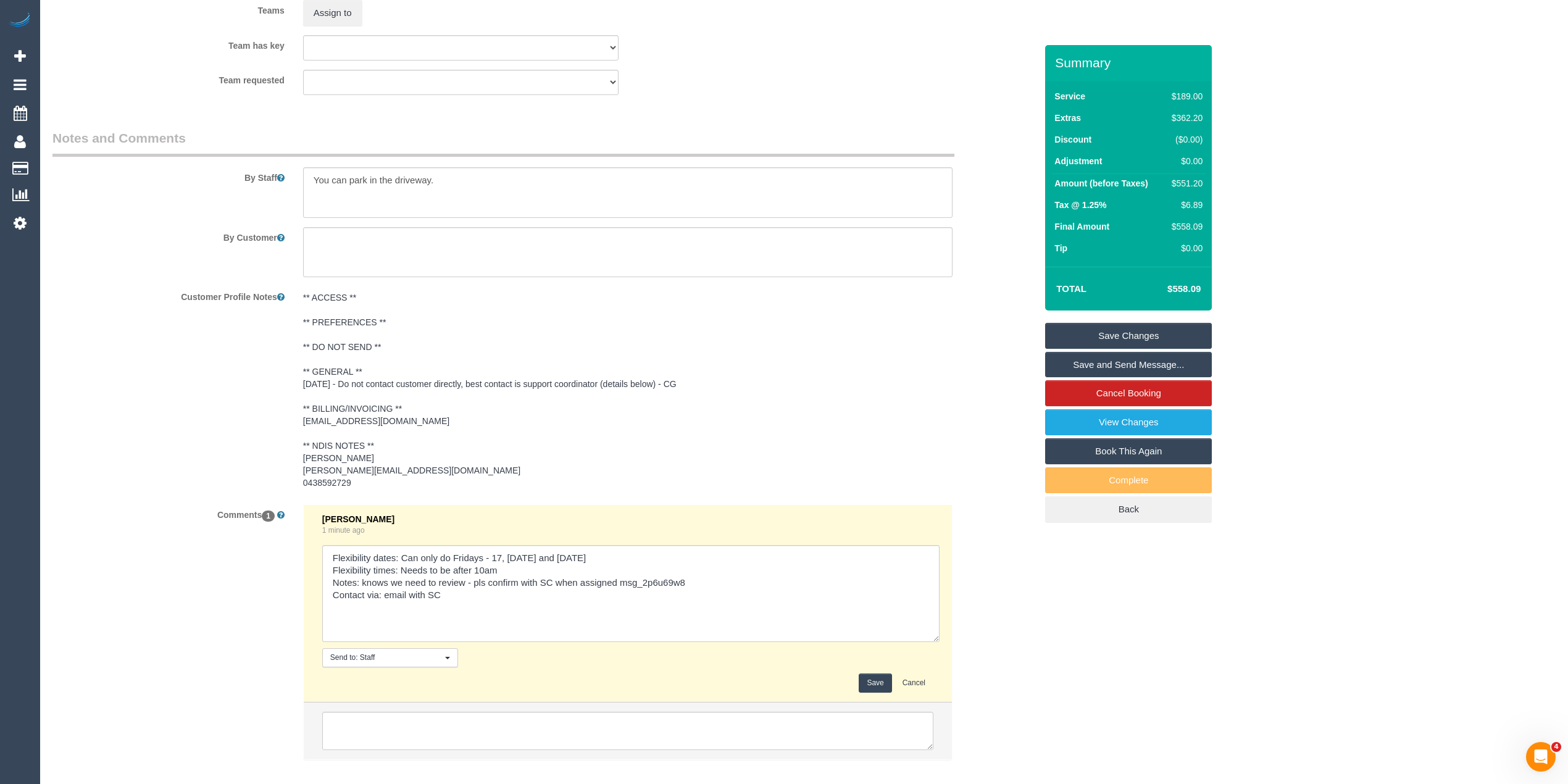
click at [875, 684] on button "Save" at bounding box center [875, 683] width 32 height 19
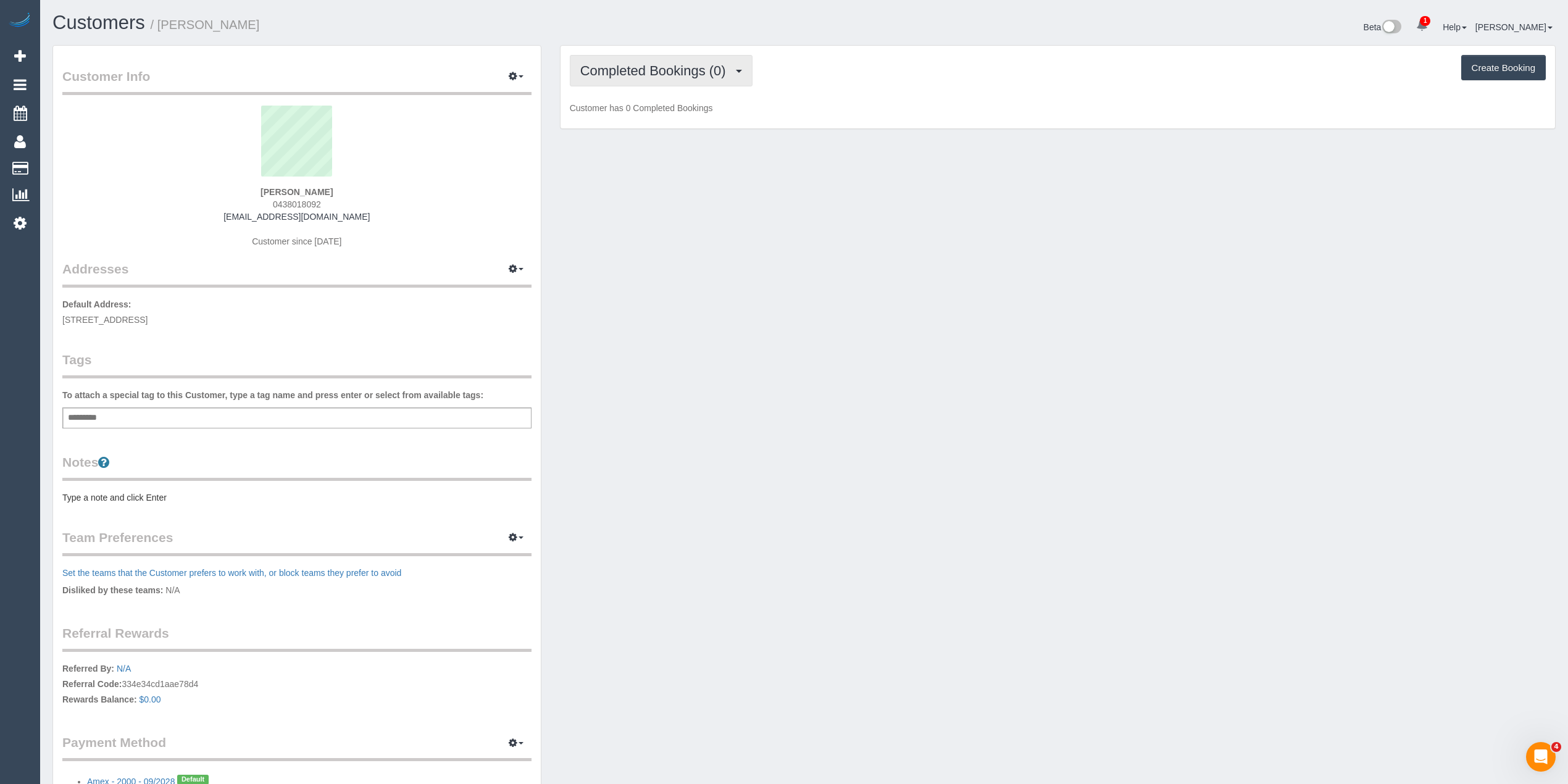
click at [638, 68] on span "Completed Bookings (0)" at bounding box center [656, 71] width 152 height 15
click at [673, 113] on link "Upcoming Bookings (12)" at bounding box center [635, 116] width 130 height 16
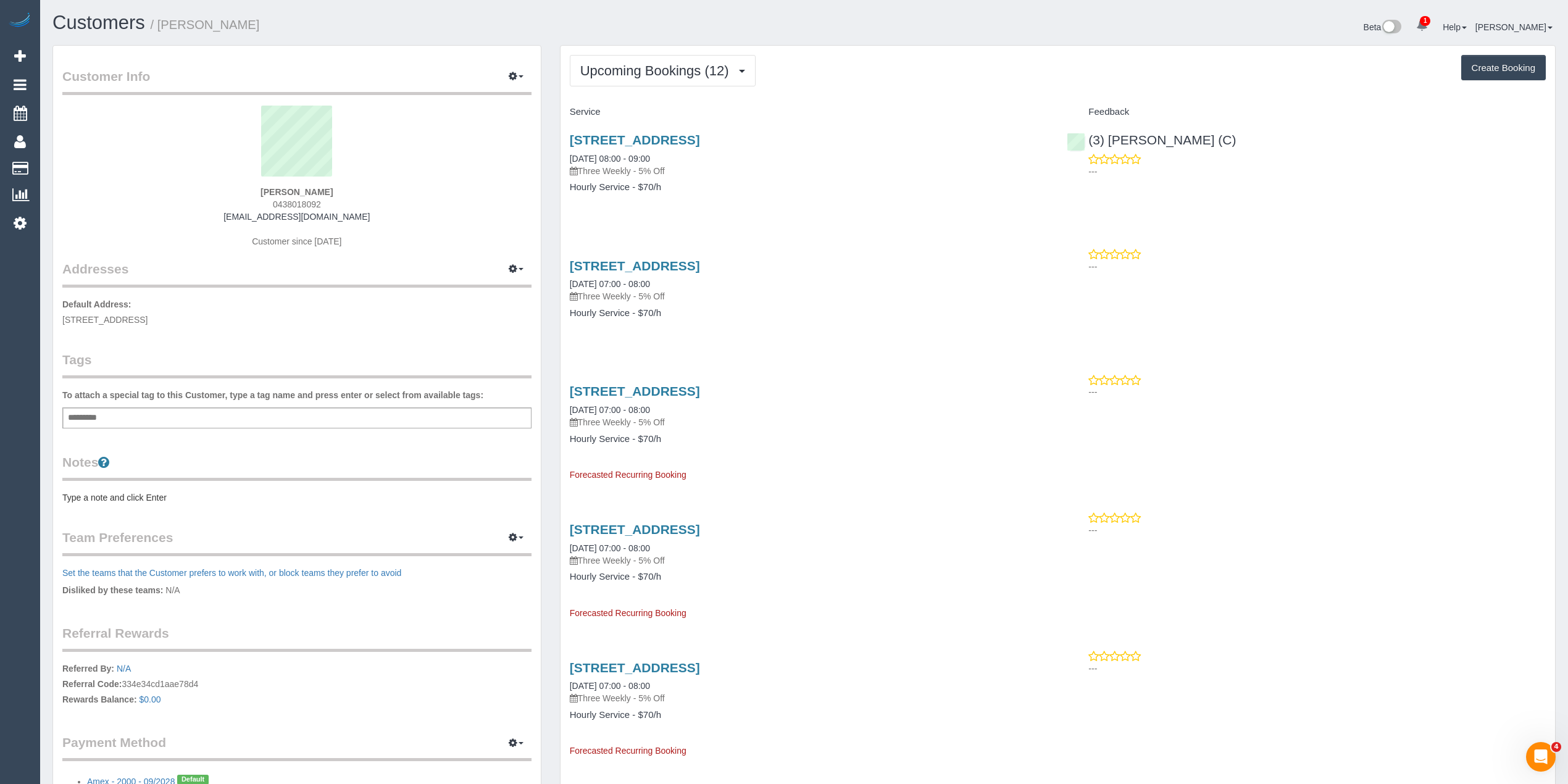
click at [1393, 590] on div "488 Glenferrie Road, Unit 6, Hawthorn, VIC 3122 10/12/2025 07:00 - 08:00 Three …" at bounding box center [1057, 565] width 995 height 107
click at [1364, 198] on div "488 Glenferrie Road, Unit 6, Hawthorn, VIC 3122 08/10/2025 08:00 - 09:00 Three …" at bounding box center [1057, 169] width 995 height 95
click at [981, 73] on div "Upcoming Bookings (12) Completed Bookings (0) Upcoming Bookings (12) Cancelled …" at bounding box center [1058, 71] width 976 height 32
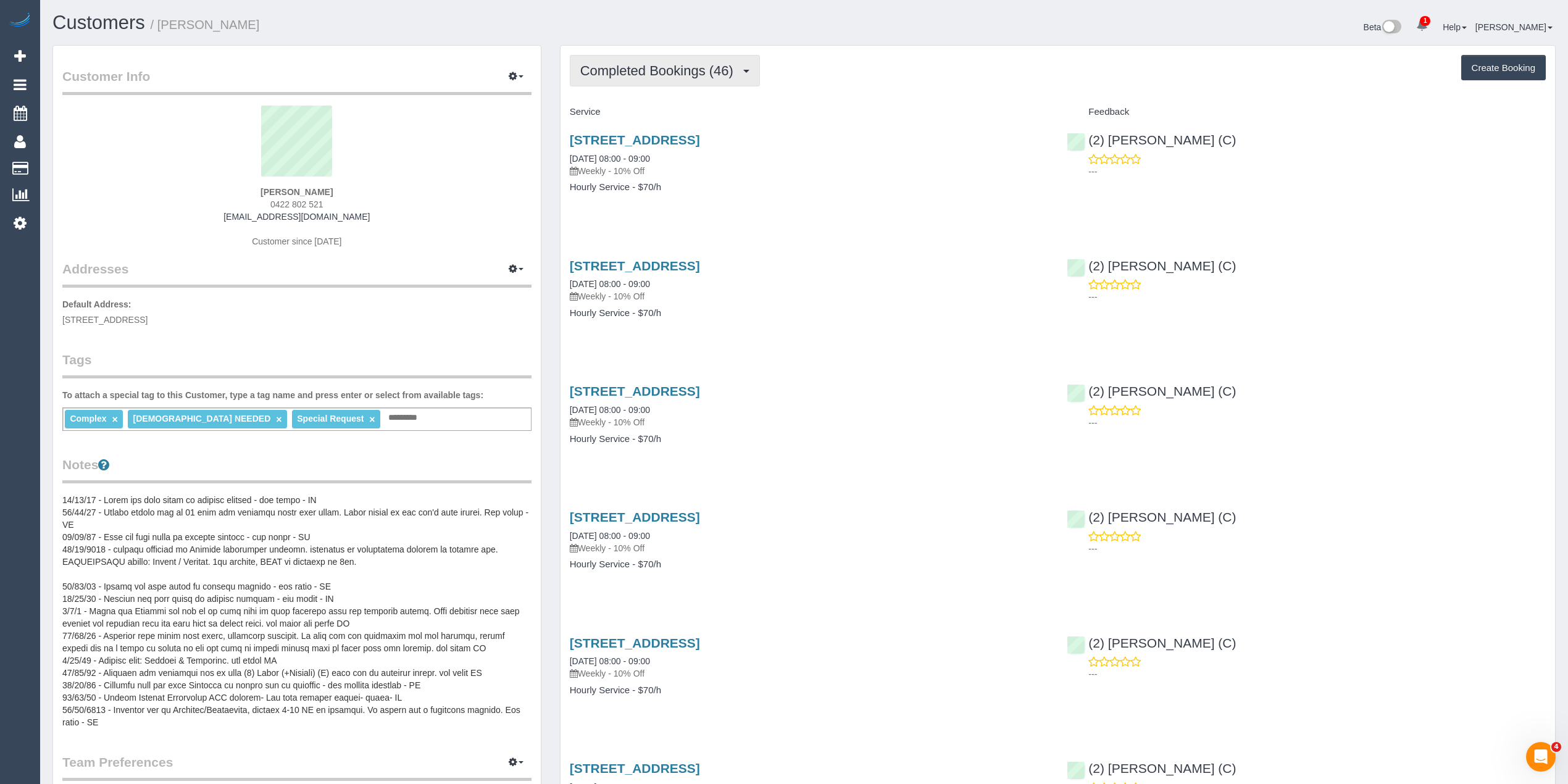
click at [636, 57] on button "Completed Bookings (46)" at bounding box center [665, 71] width 190 height 32
click at [282, 197] on div "Valerie Varasdi 0422 802 521 vmvarasdi@gmail.com Customer since 2023" at bounding box center [297, 183] width 469 height 155
click at [280, 203] on span "0422 802 521" at bounding box center [297, 204] width 53 height 10
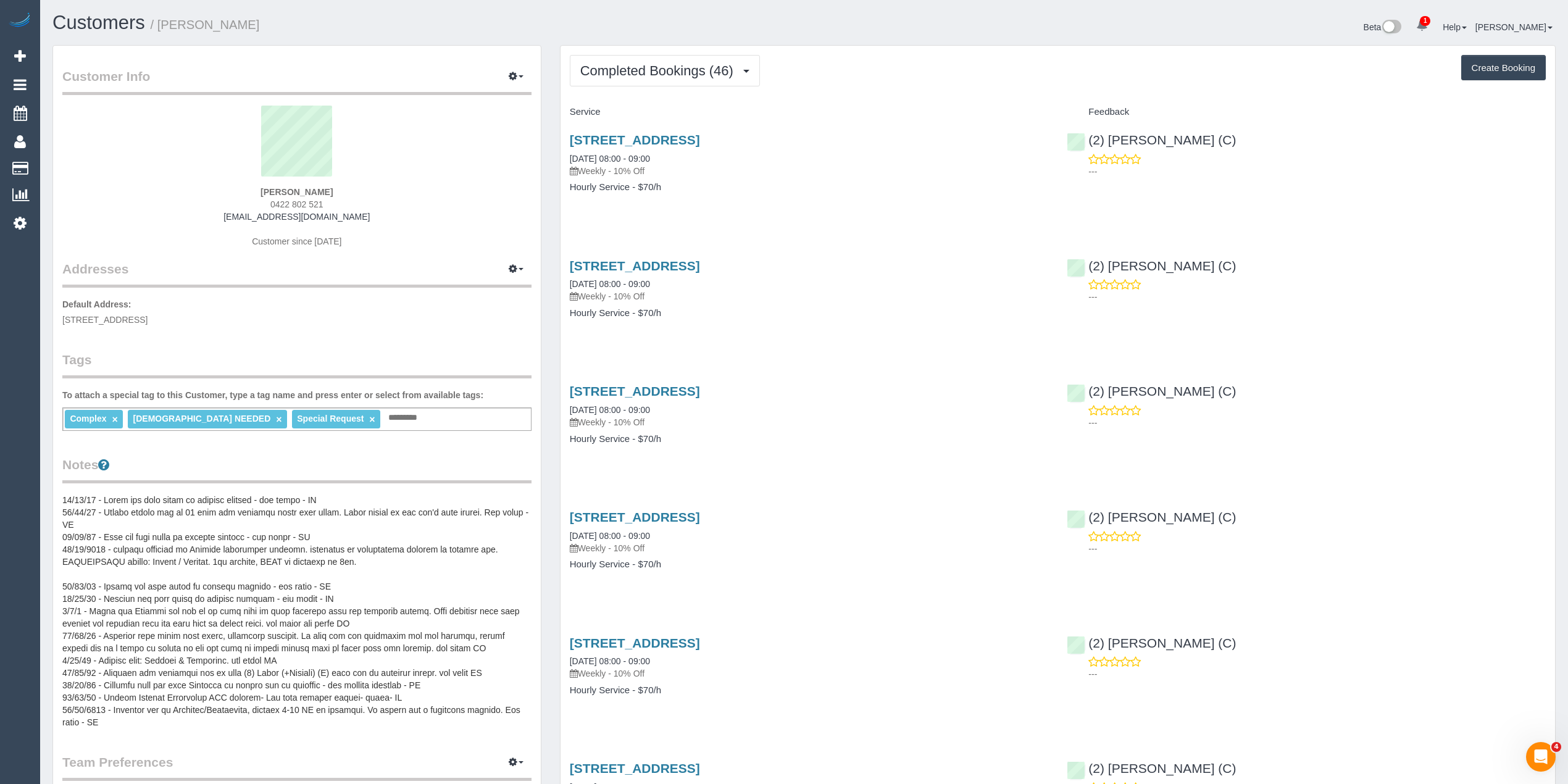
click at [280, 203] on span "0422 802 521" at bounding box center [297, 204] width 53 height 10
click at [314, 204] on span "0422 802 521" at bounding box center [297, 204] width 53 height 10
copy span "0422 802 521"
click at [1493, 69] on button "Create Booking" at bounding box center [1503, 68] width 85 height 26
select select "VIC"
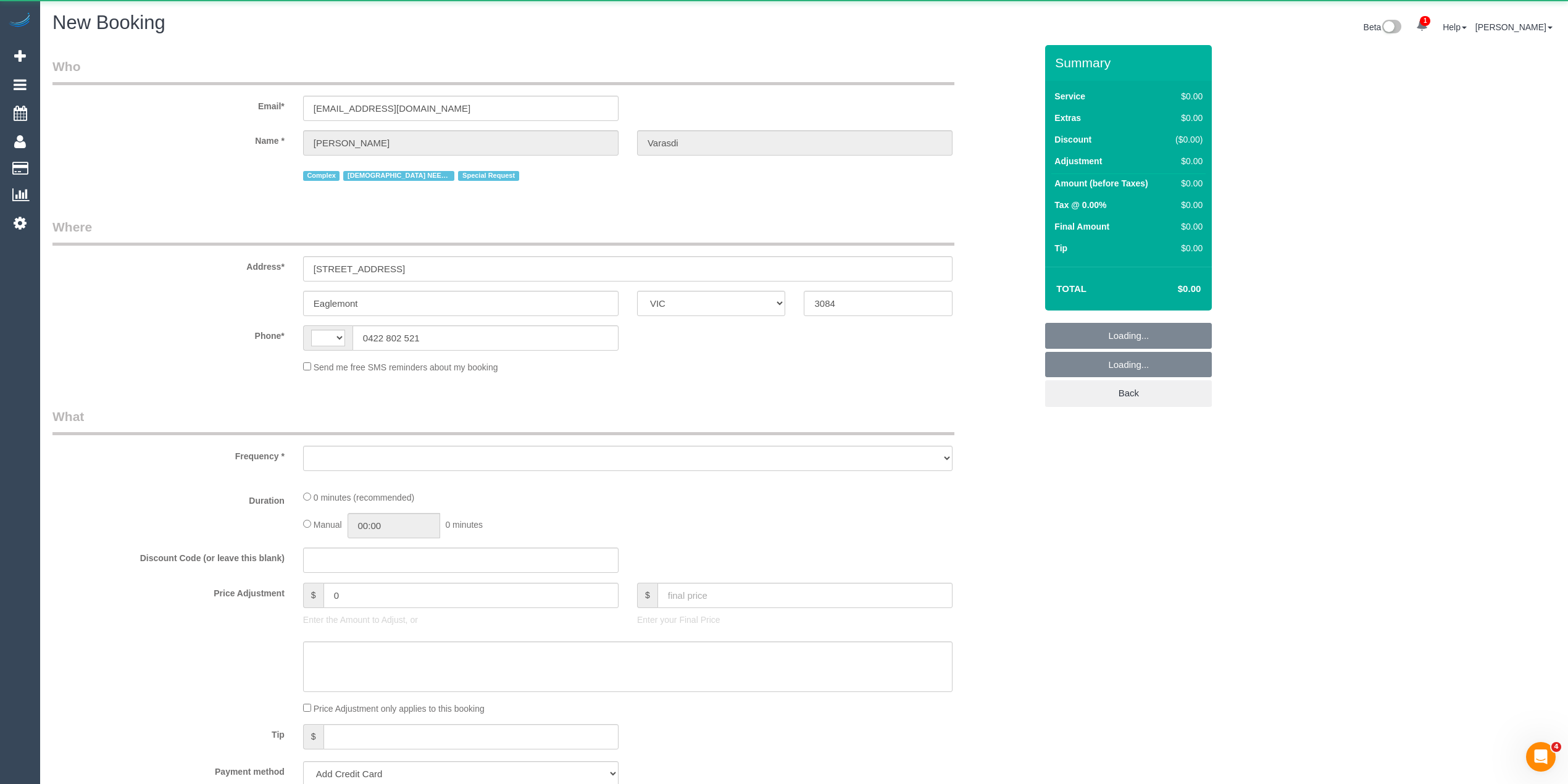
select select "object:1357"
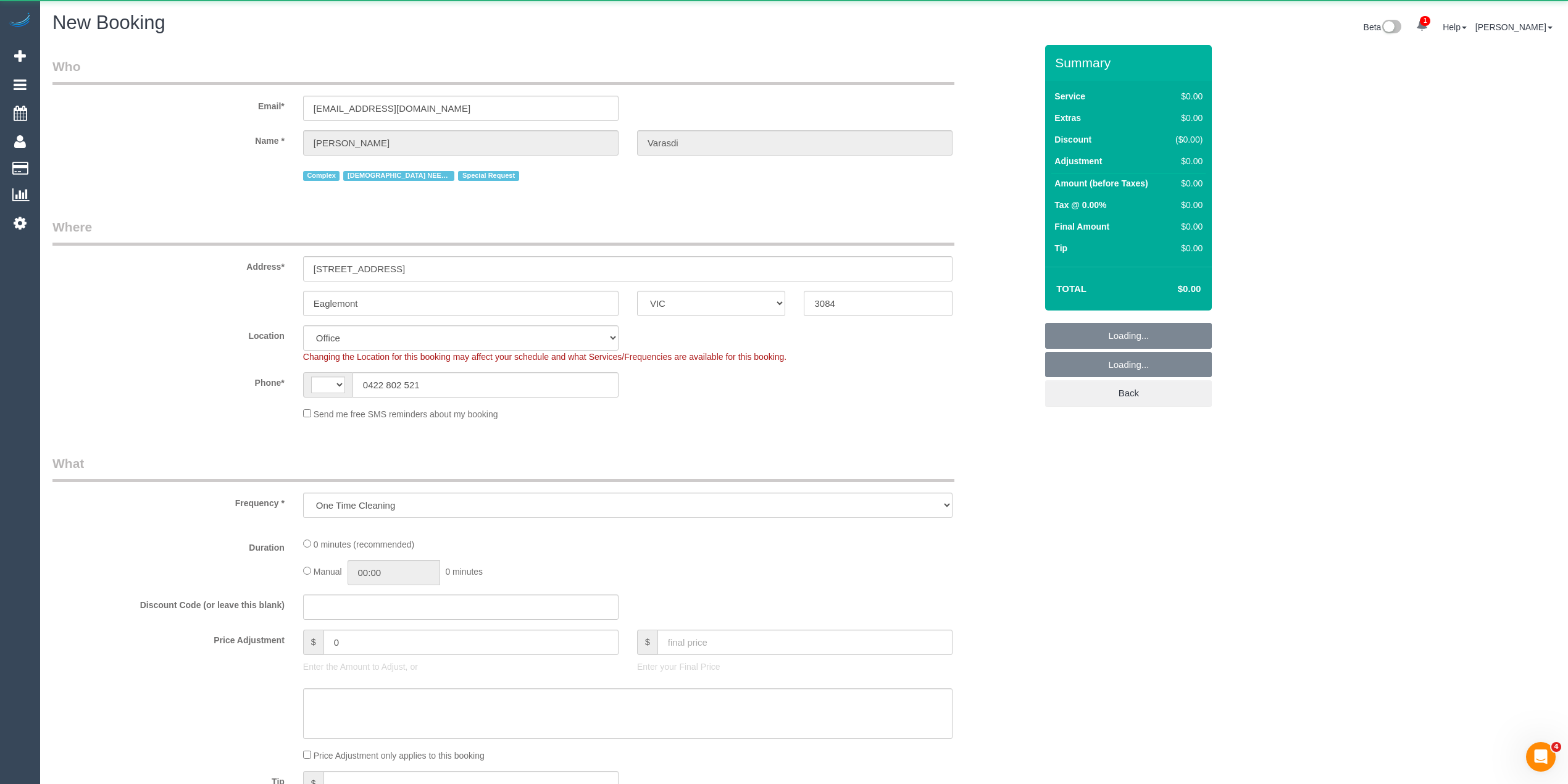
select select "string:stripe-pm_1Nz9uZ2GScqysDRVOBu4ZANx"
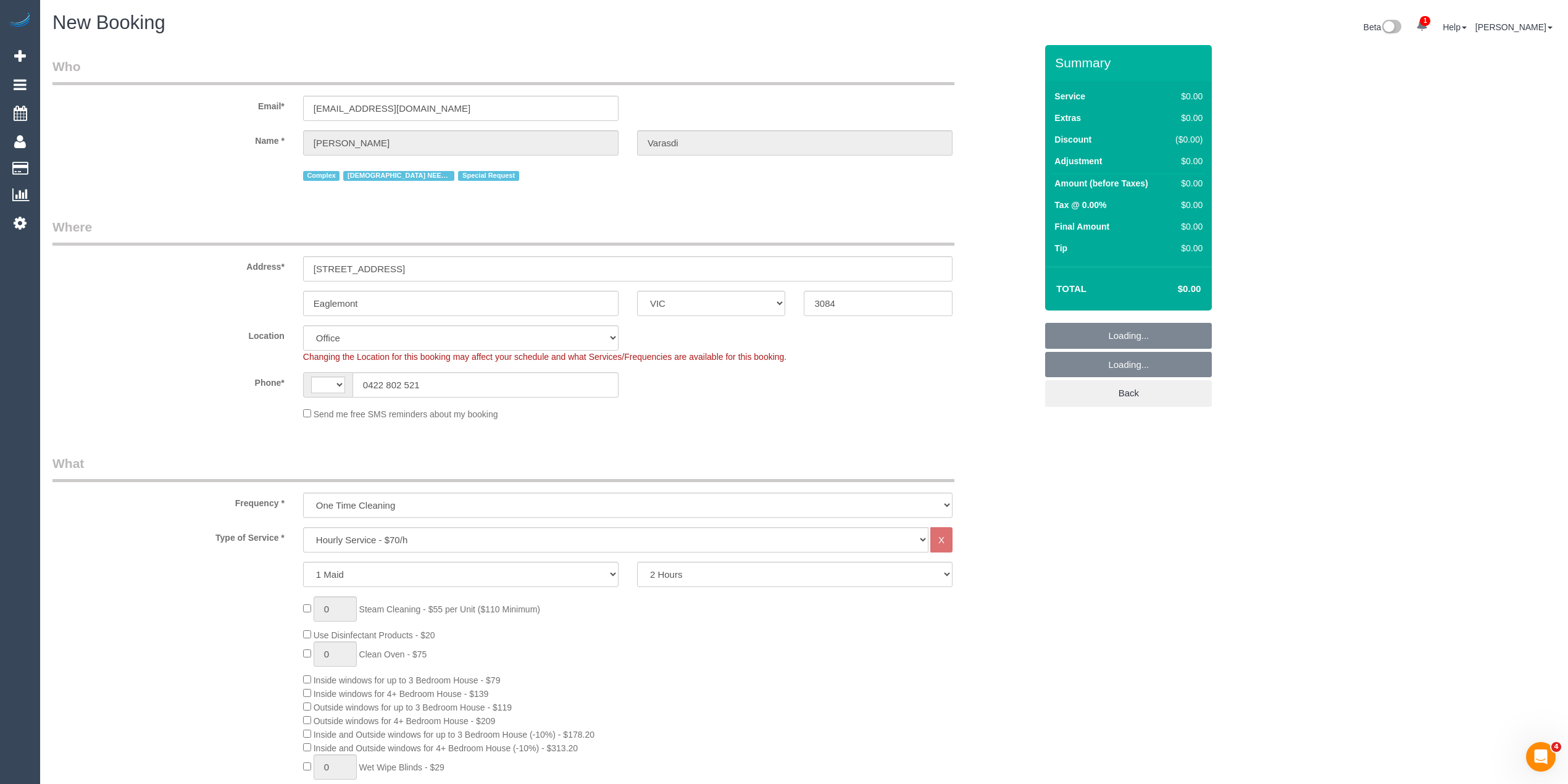
select select "string:AU"
select select "object:3202"
select select "47"
select select "object:3207"
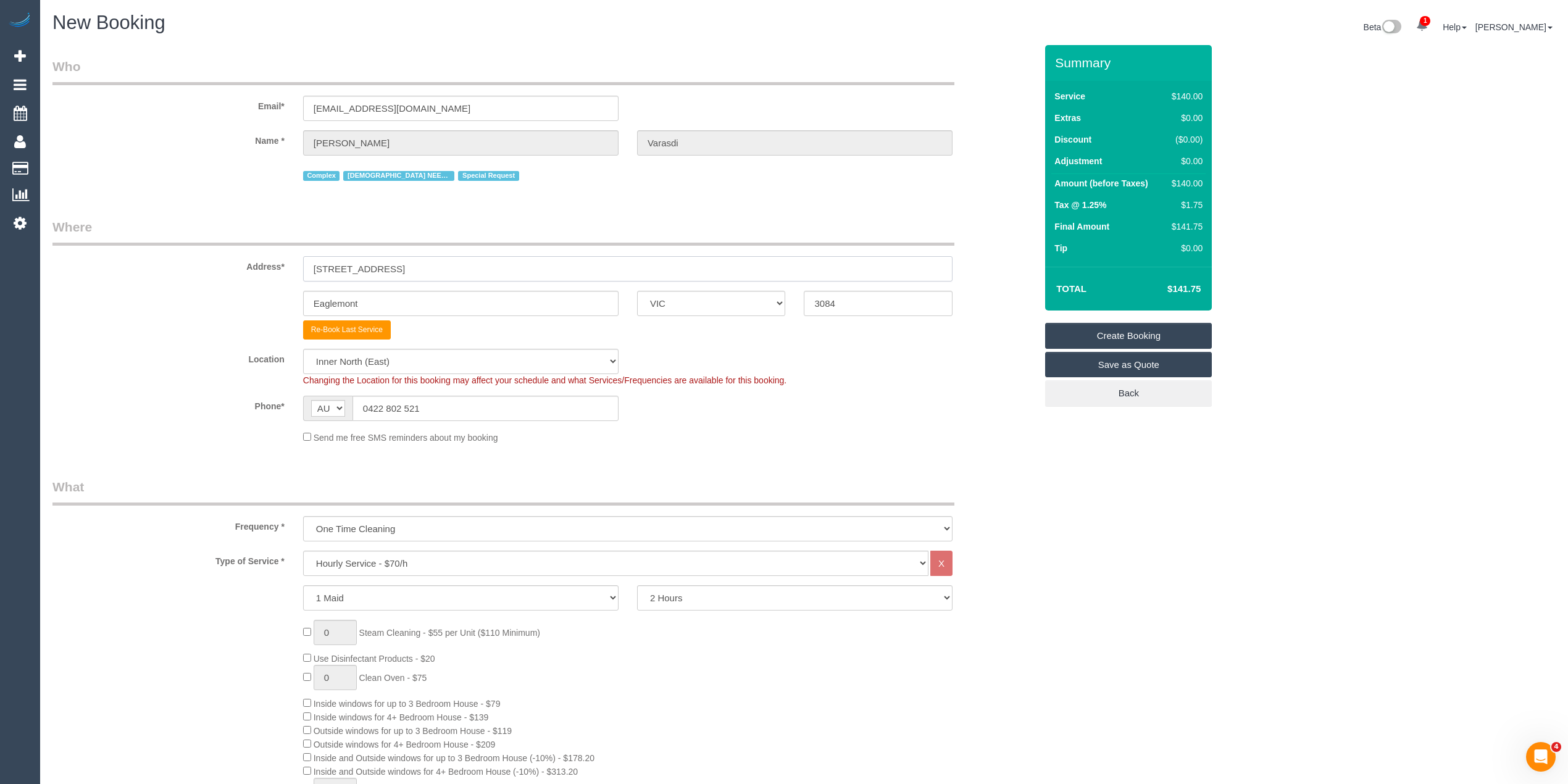
drag, startPoint x: 393, startPoint y: 269, endPoint x: 262, endPoint y: 258, distance: 131.5
click at [278, 258] on div "Address* 5 Eagle Court" at bounding box center [544, 250] width 1002 height 63
paste input "1 Ross S"
type input "1 Ross St"
drag, startPoint x: 330, startPoint y: 297, endPoint x: 224, endPoint y: 285, distance: 106.7
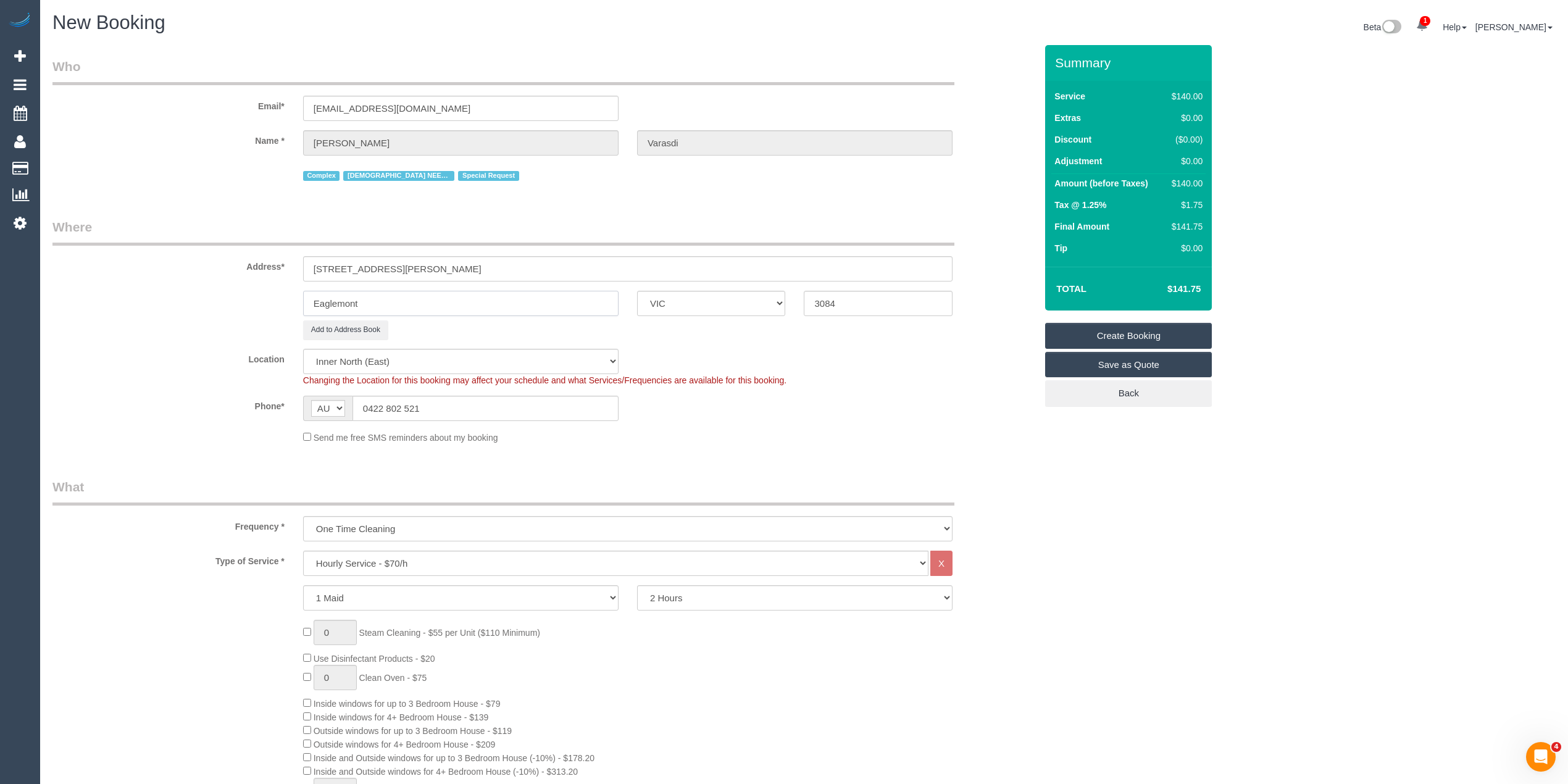
click at [224, 285] on sui-booking-address "Address* 1 Ross St Eaglemont ACT NSW NT QLD SA TAS VIC WA 3084 Add to Address B…" at bounding box center [544, 278] width 983 height 121
paste input "Alphington"
type input "Alphington"
drag, startPoint x: 852, startPoint y: 300, endPoint x: 756, endPoint y: 292, distance: 96.3
click at [756, 292] on div "Alphington ACT NSW NT QLD SA TAS VIC WA 3084" at bounding box center [544, 303] width 1002 height 25
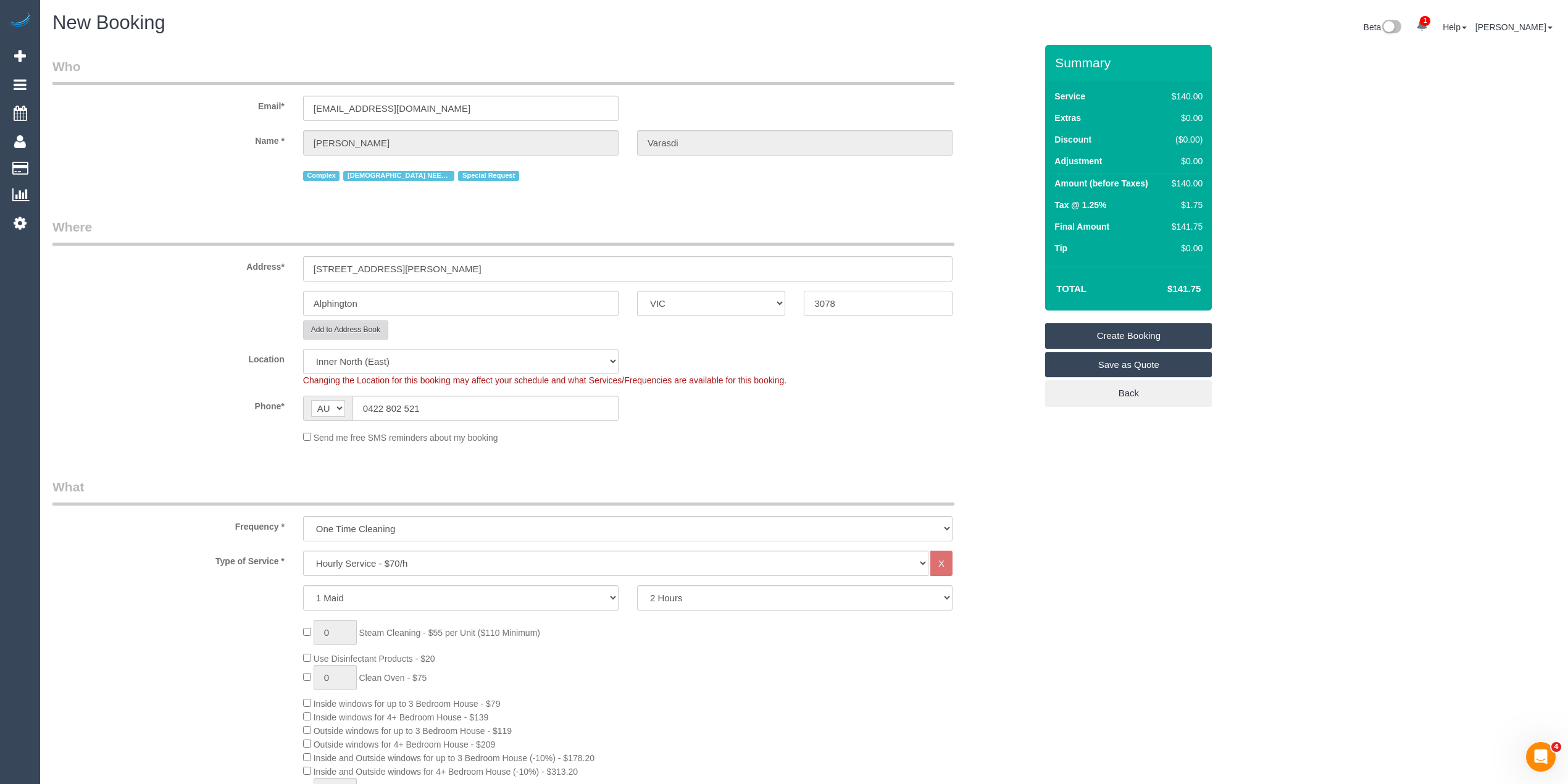
type input "3078"
click at [339, 327] on button "Add to Address Book" at bounding box center [346, 330] width 85 height 19
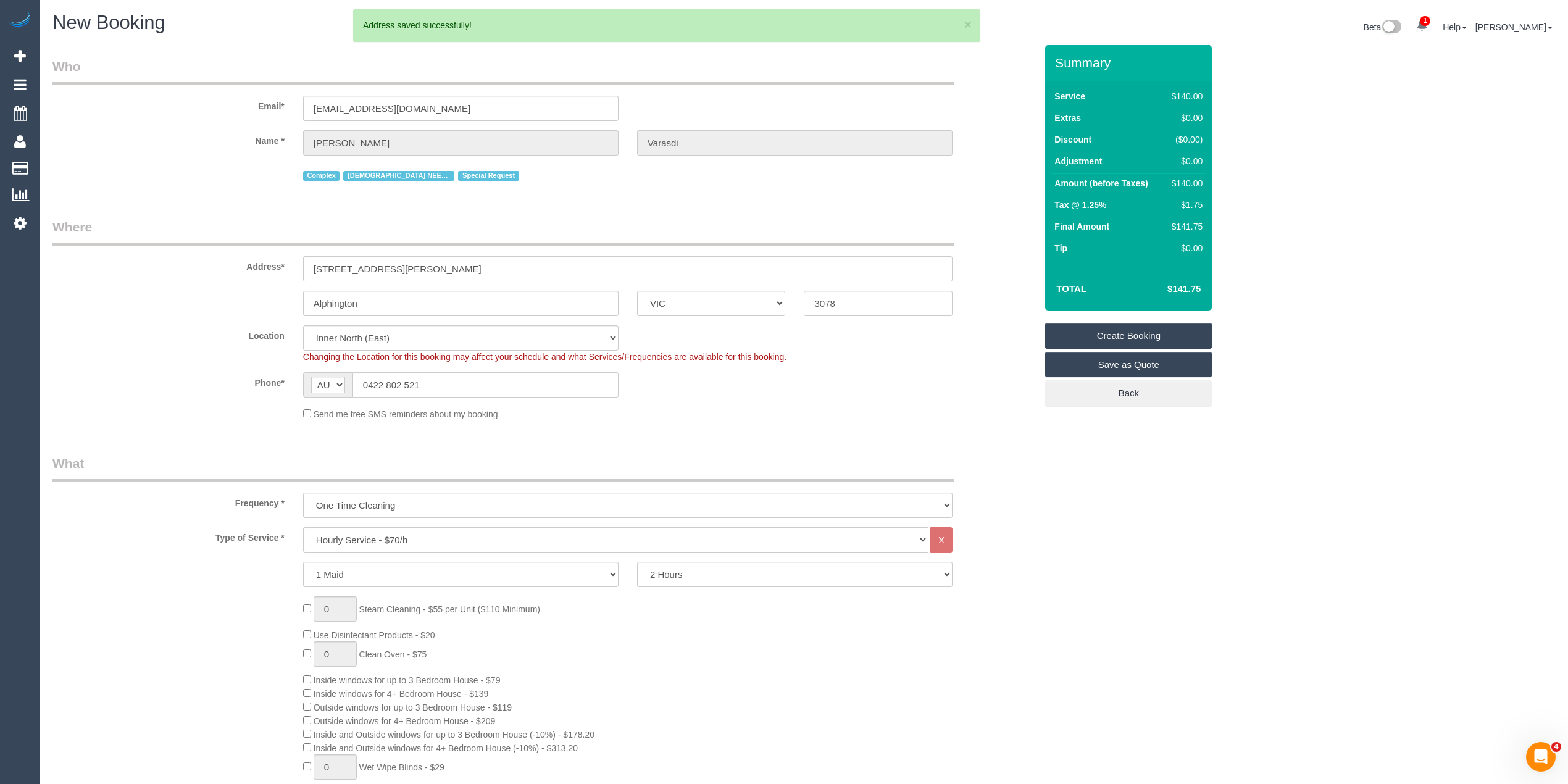
select select "58"
click at [388, 504] on select "One Time Cleaning Weekly - 10% Off - 10.00% (0% for the First Booking) Fortnigh…" at bounding box center [628, 505] width 649 height 25
select select "object:3966"
click at [303, 492] on select "One Time Cleaning Weekly - 10% Off - 10.00% (0% for the First Booking) Fortnigh…" at bounding box center [628, 505] width 649 height 25
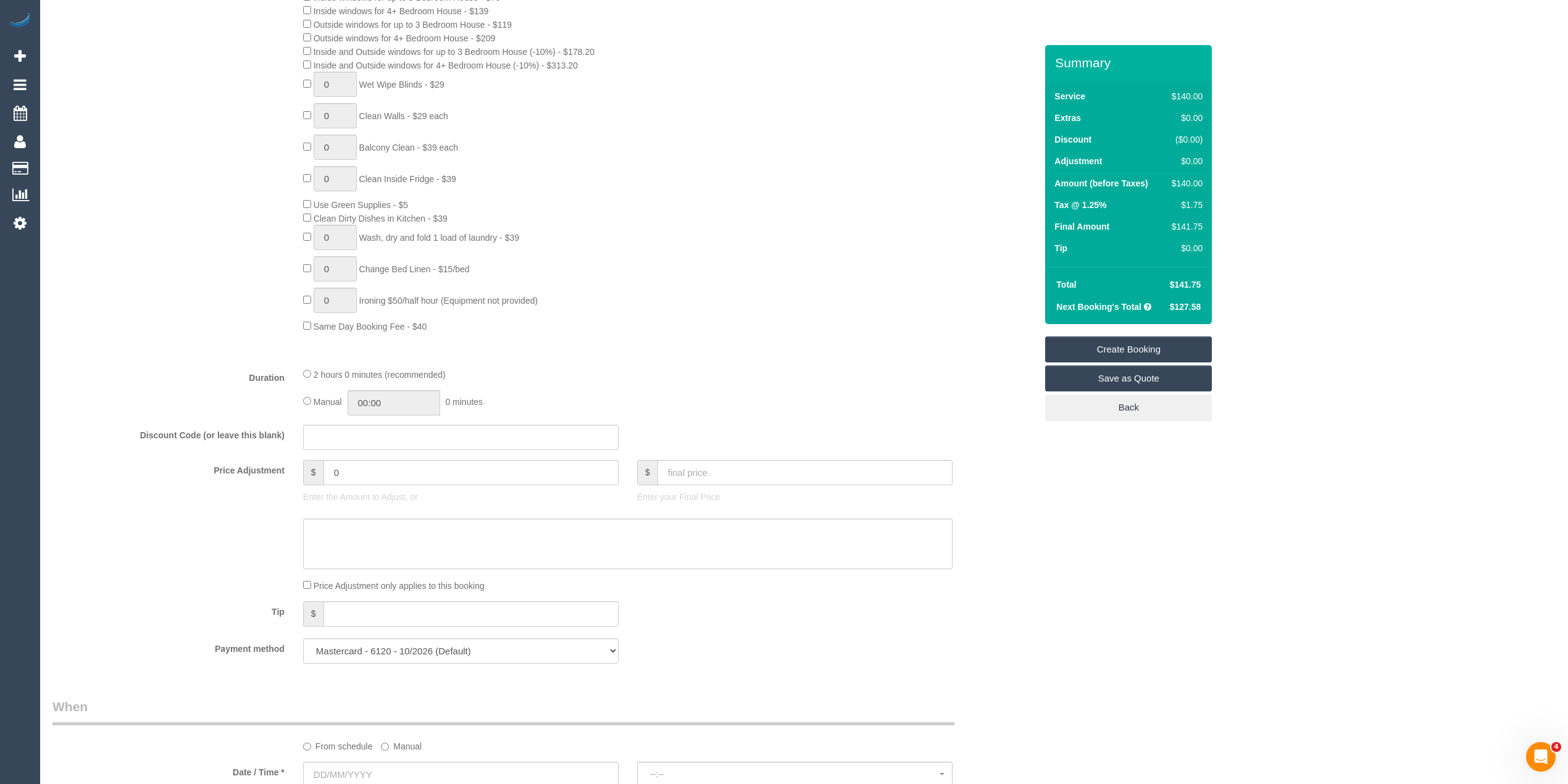
scroll to position [685, 0]
drag, startPoint x: 354, startPoint y: 476, endPoint x: 299, endPoint y: 461, distance: 57.0
click at [299, 461] on div "$ 0 Enter the Amount to Adjust, or" at bounding box center [461, 481] width 334 height 49
type input "-14"
click at [358, 529] on textarea at bounding box center [628, 541] width 649 height 51
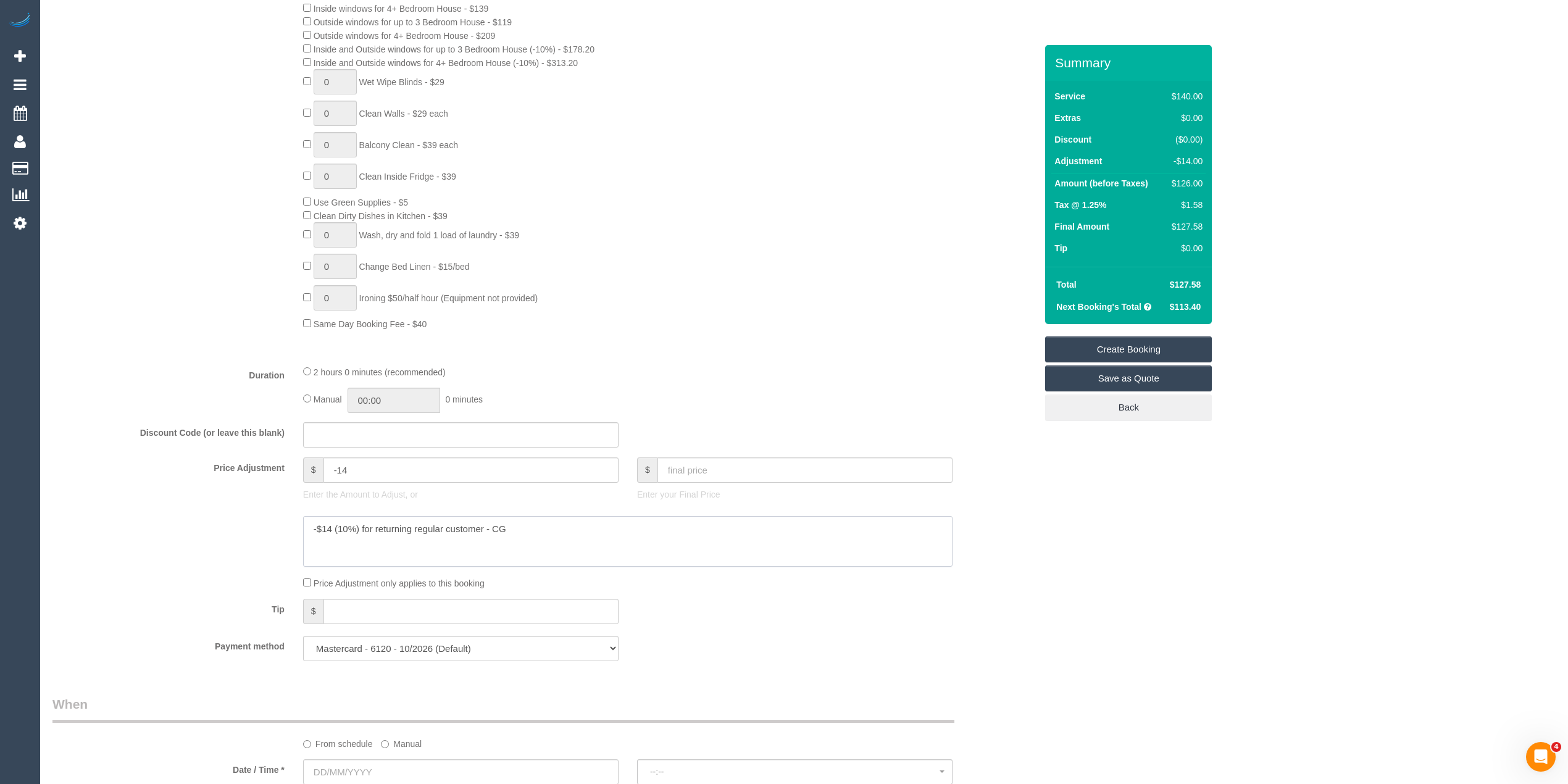
scroll to position [961, 0]
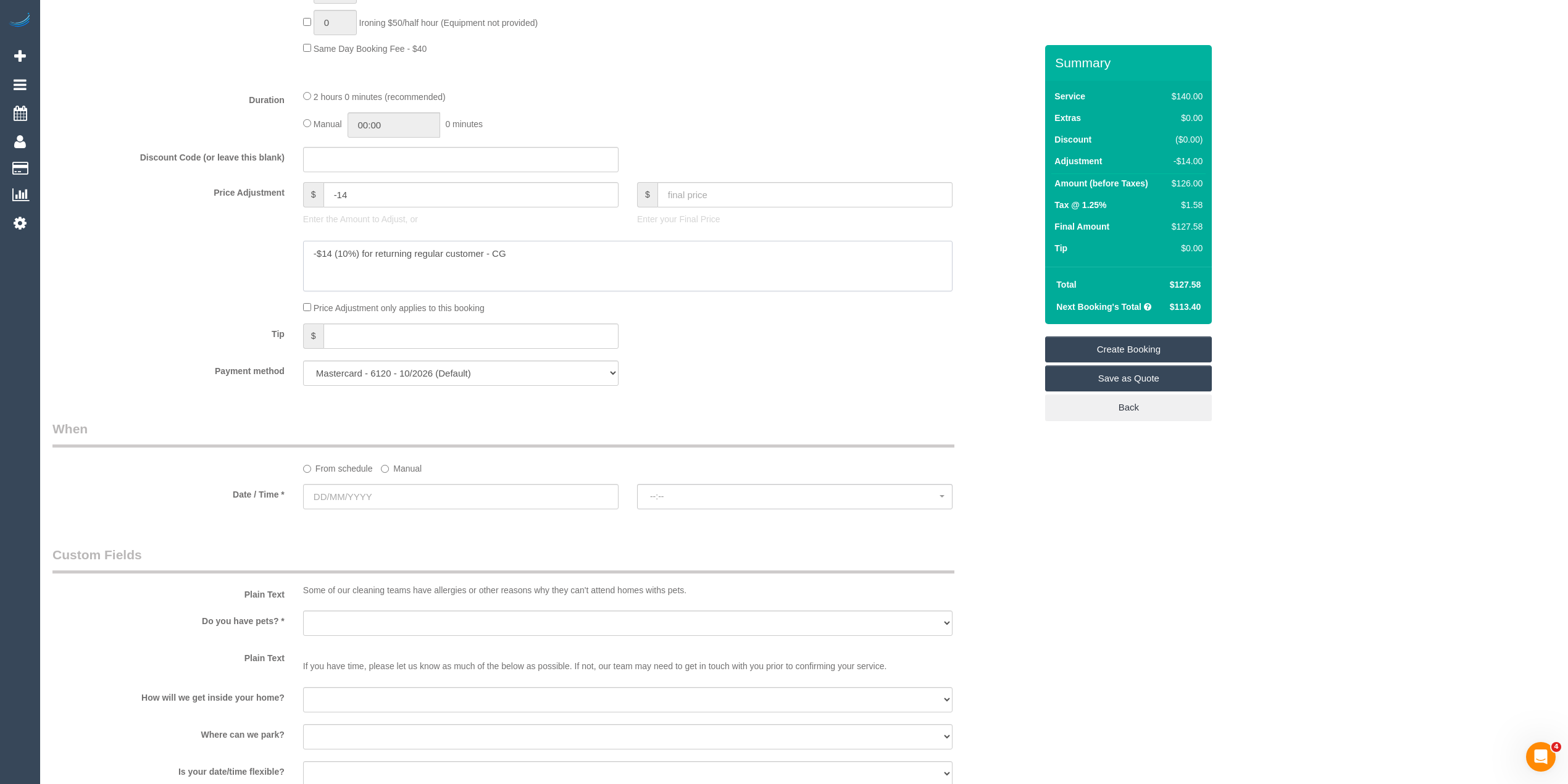
type textarea "-$14 (10%) for returning regular customer - CG"
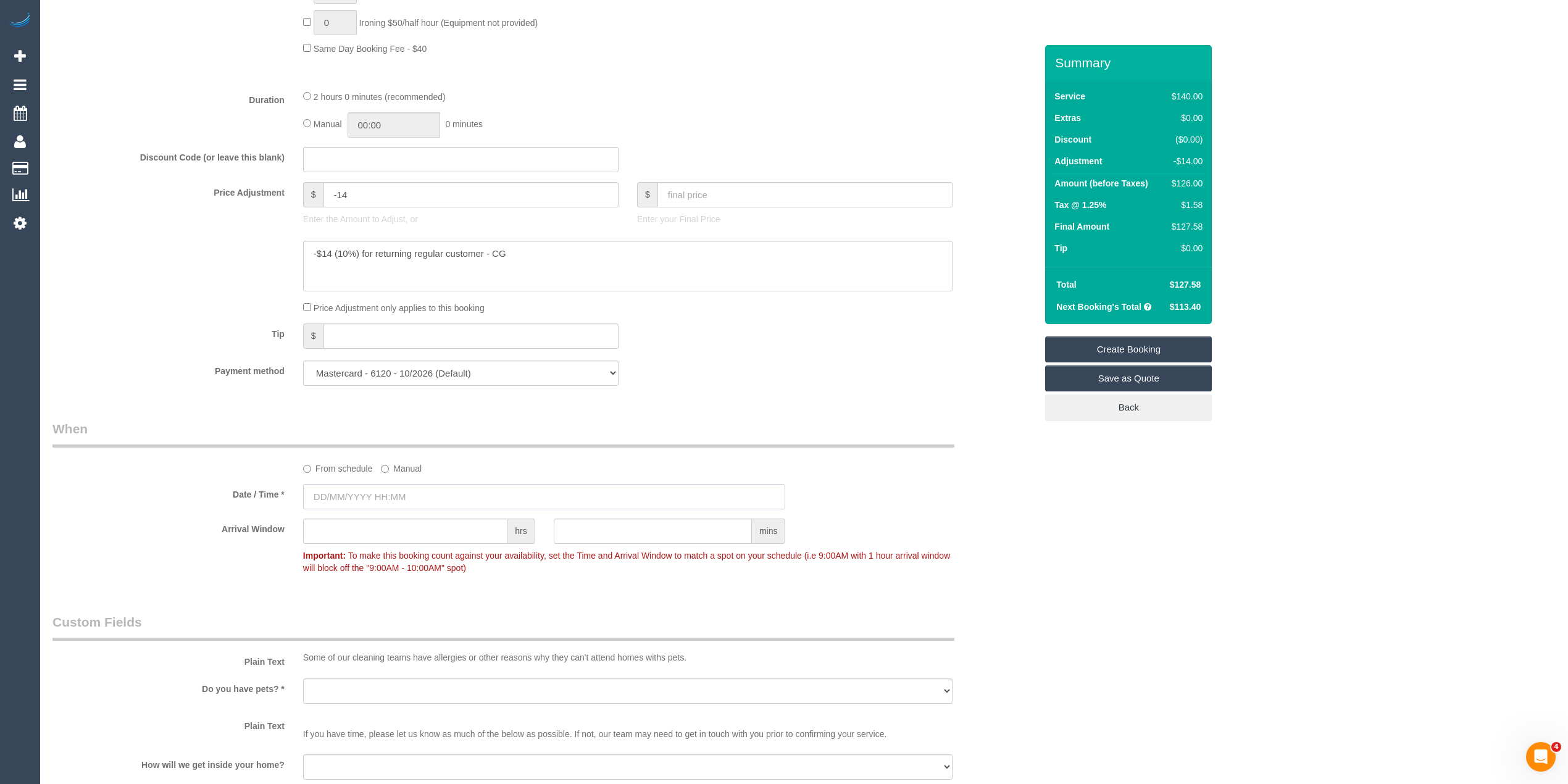
click at [375, 492] on input "text" at bounding box center [545, 496] width 483 height 25
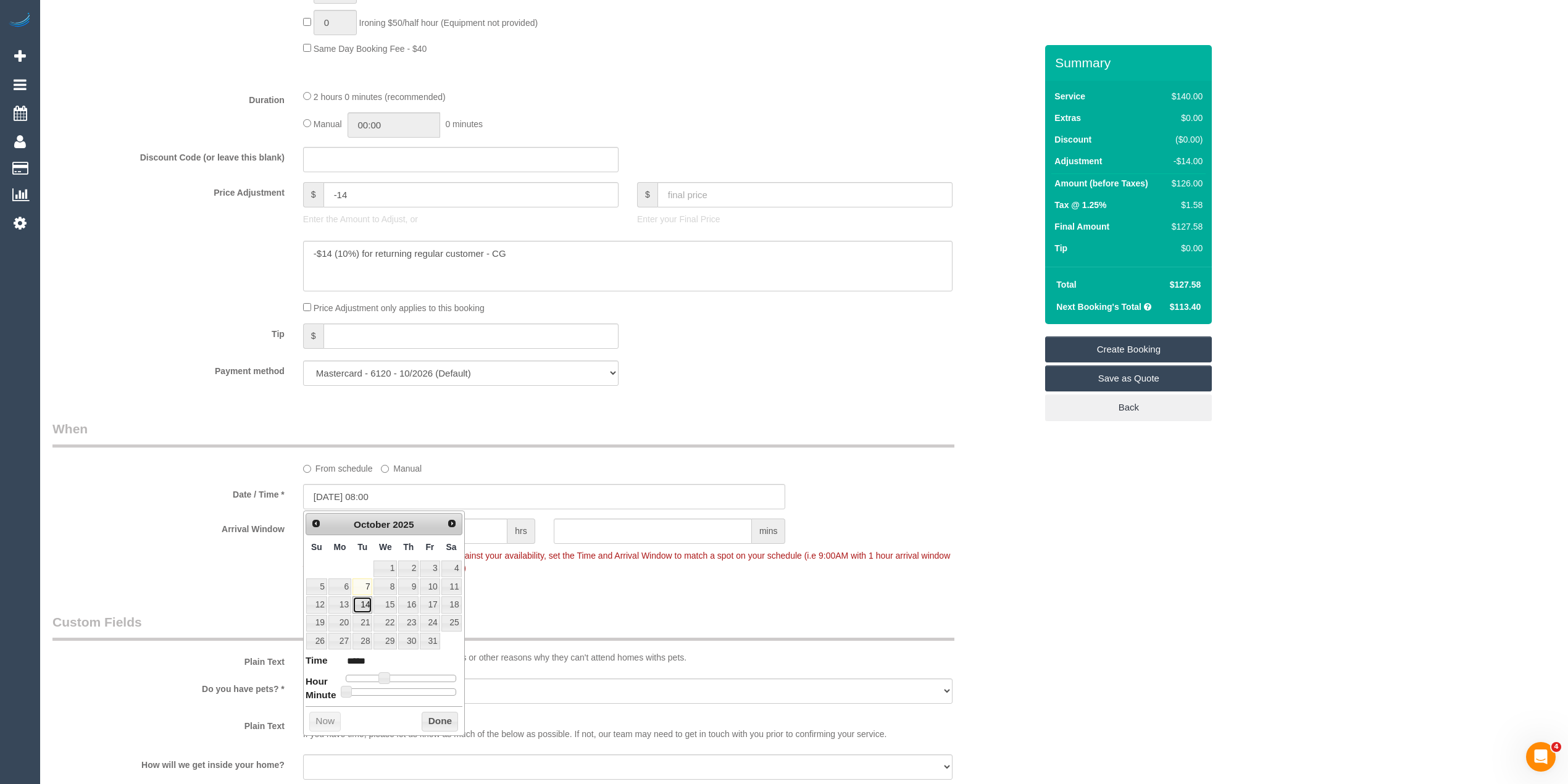
click at [361, 609] on link "14" at bounding box center [362, 604] width 20 height 17
type input "14/10/2025 09:00"
type input "*****"
type input "14/10/2025 10:00"
type input "*****"
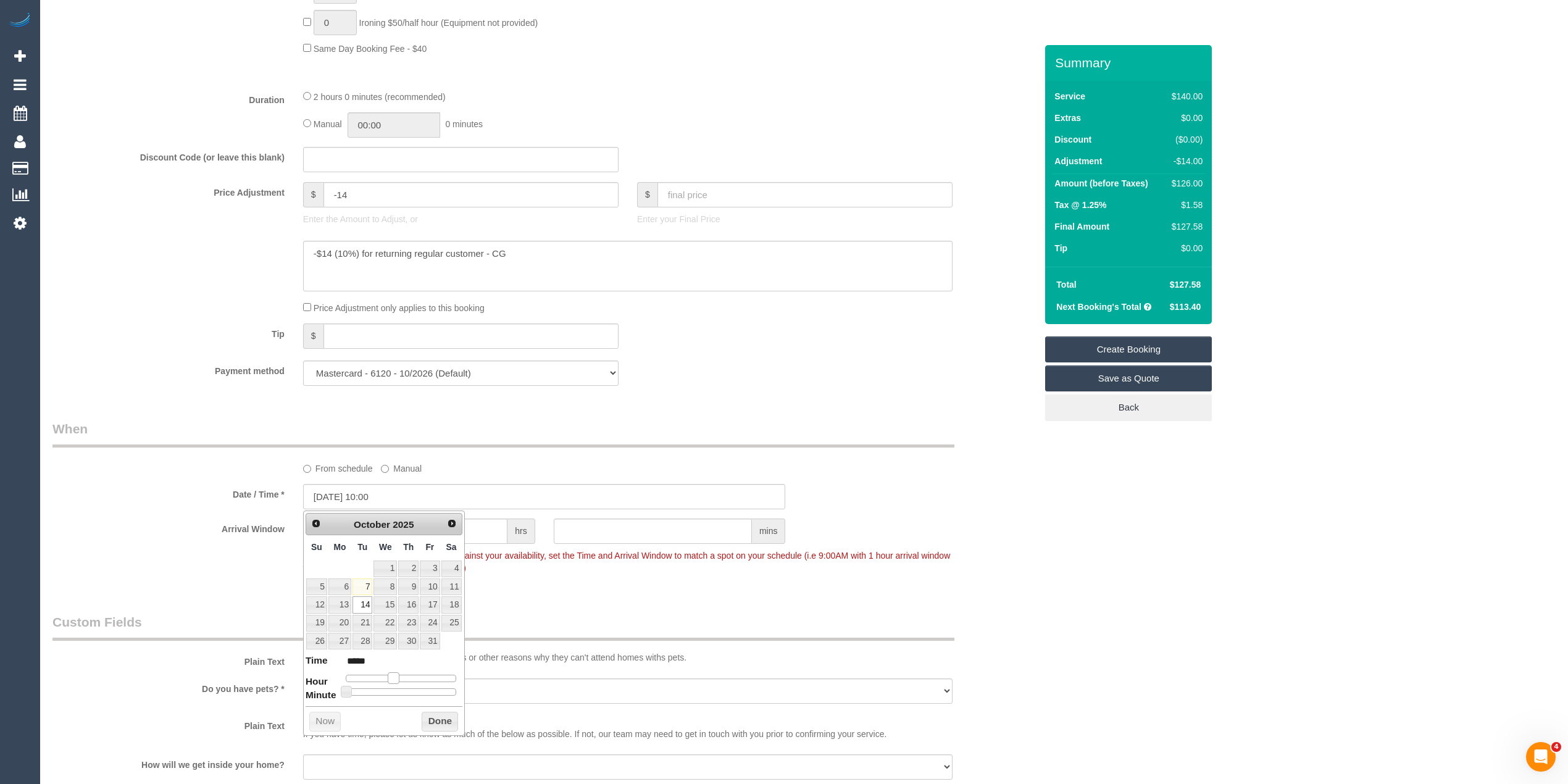
drag, startPoint x: 386, startPoint y: 682, endPoint x: 395, endPoint y: 680, distance: 9.2
click at [395, 680] on span at bounding box center [393, 677] width 11 height 11
click at [1260, 648] on div "Who Email* vmvarasdi@gmail.com Name * Valerie Varasdi Complex FEMALE NEEDED Spe…" at bounding box center [804, 322] width 1503 height 2475
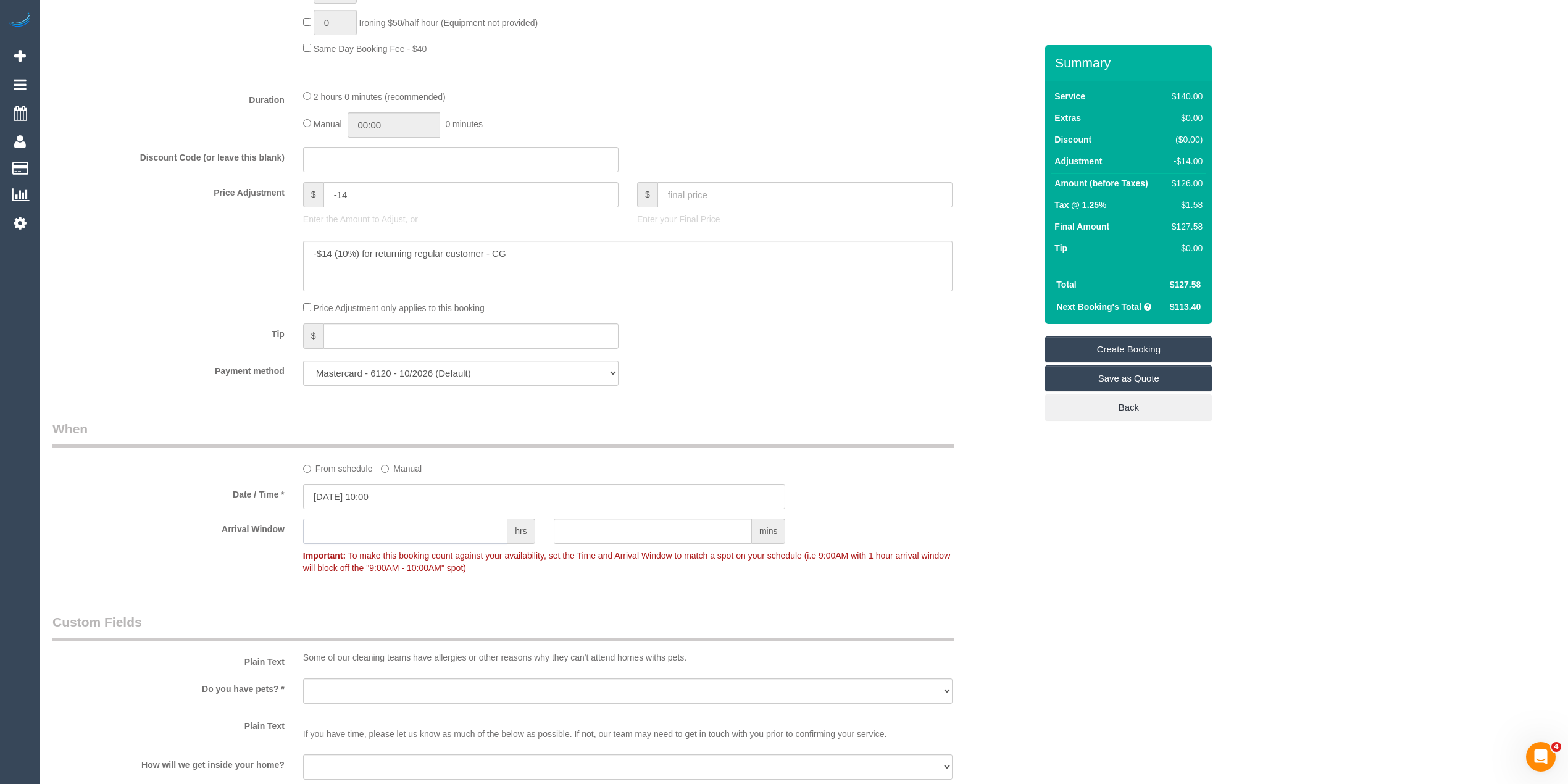
click at [368, 534] on input "text" at bounding box center [406, 531] width 205 height 25
type input "1"
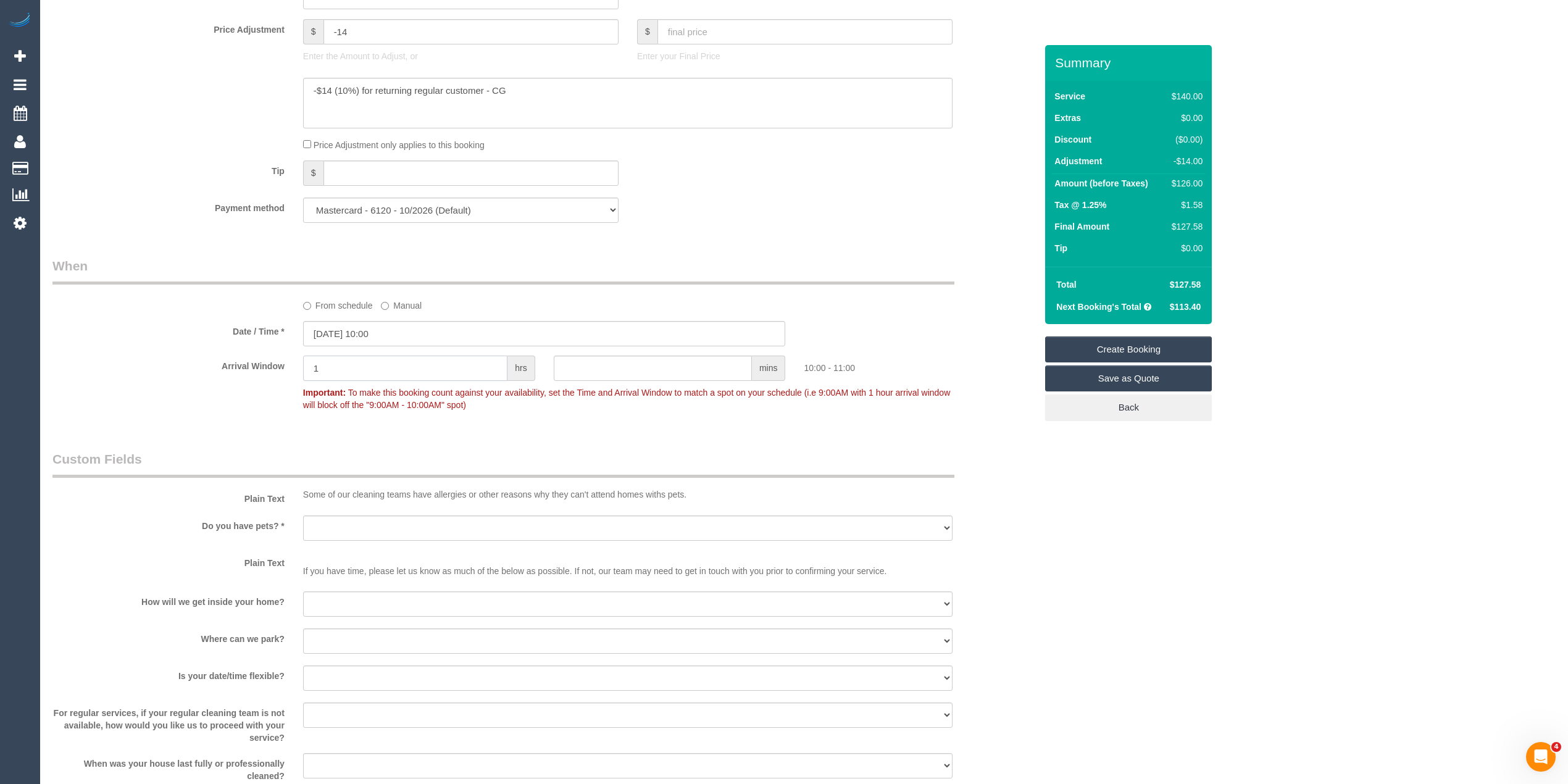
scroll to position [1371, 0]
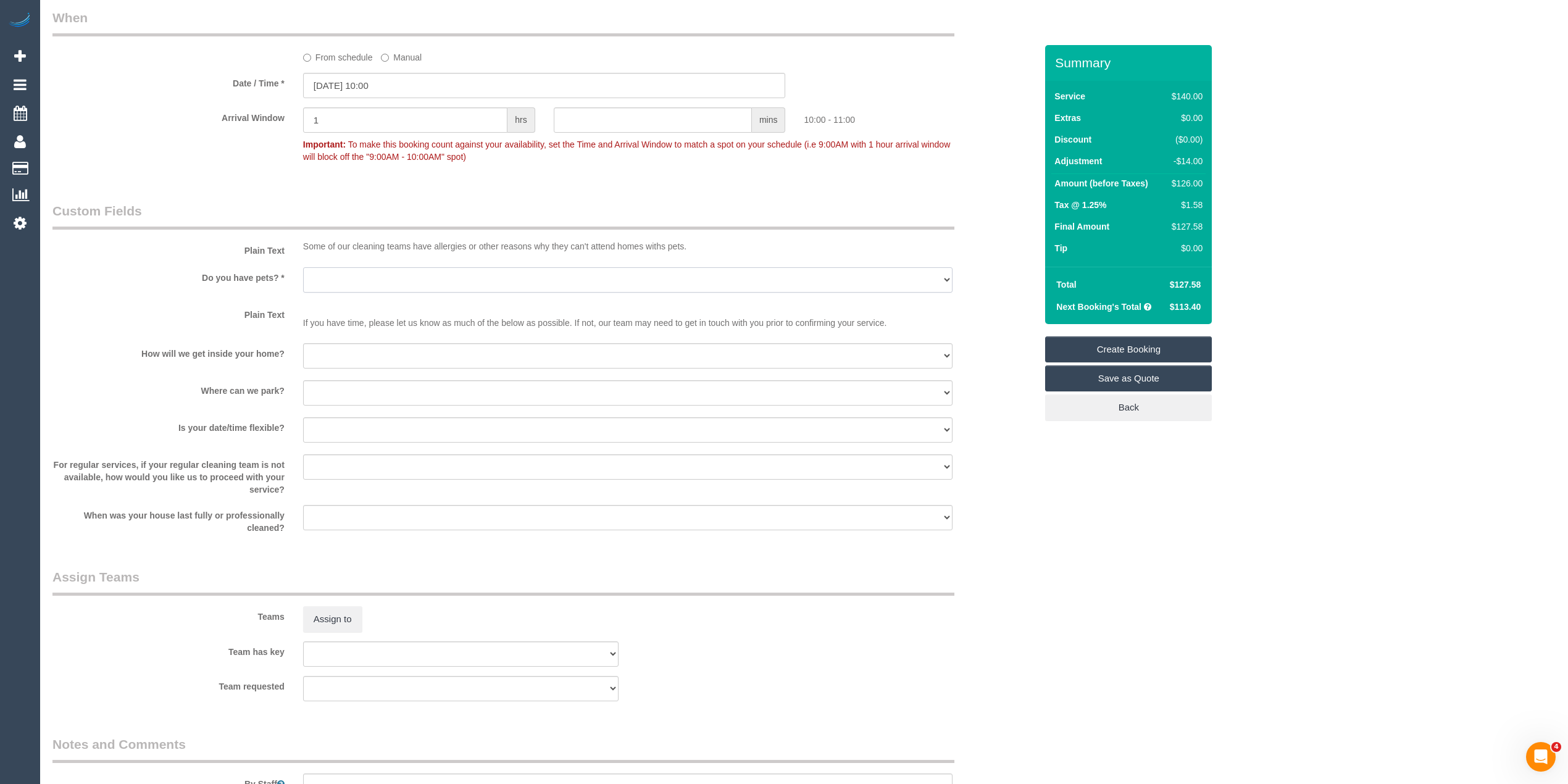
click at [324, 270] on select "Yes - Cats Yes - Dogs No pets Yes - Dogs and Cats Yes - Other" at bounding box center [628, 280] width 649 height 25
select select "number:27"
click at [303, 267] on select "Yes - Cats Yes - Dogs No pets Yes - Dogs and Cats Yes - Other" at bounding box center [628, 280] width 649 height 25
click at [339, 350] on select "I will be home Key will be left (please provide details below) Lock box/Access …" at bounding box center [628, 356] width 649 height 25
select select "number:14"
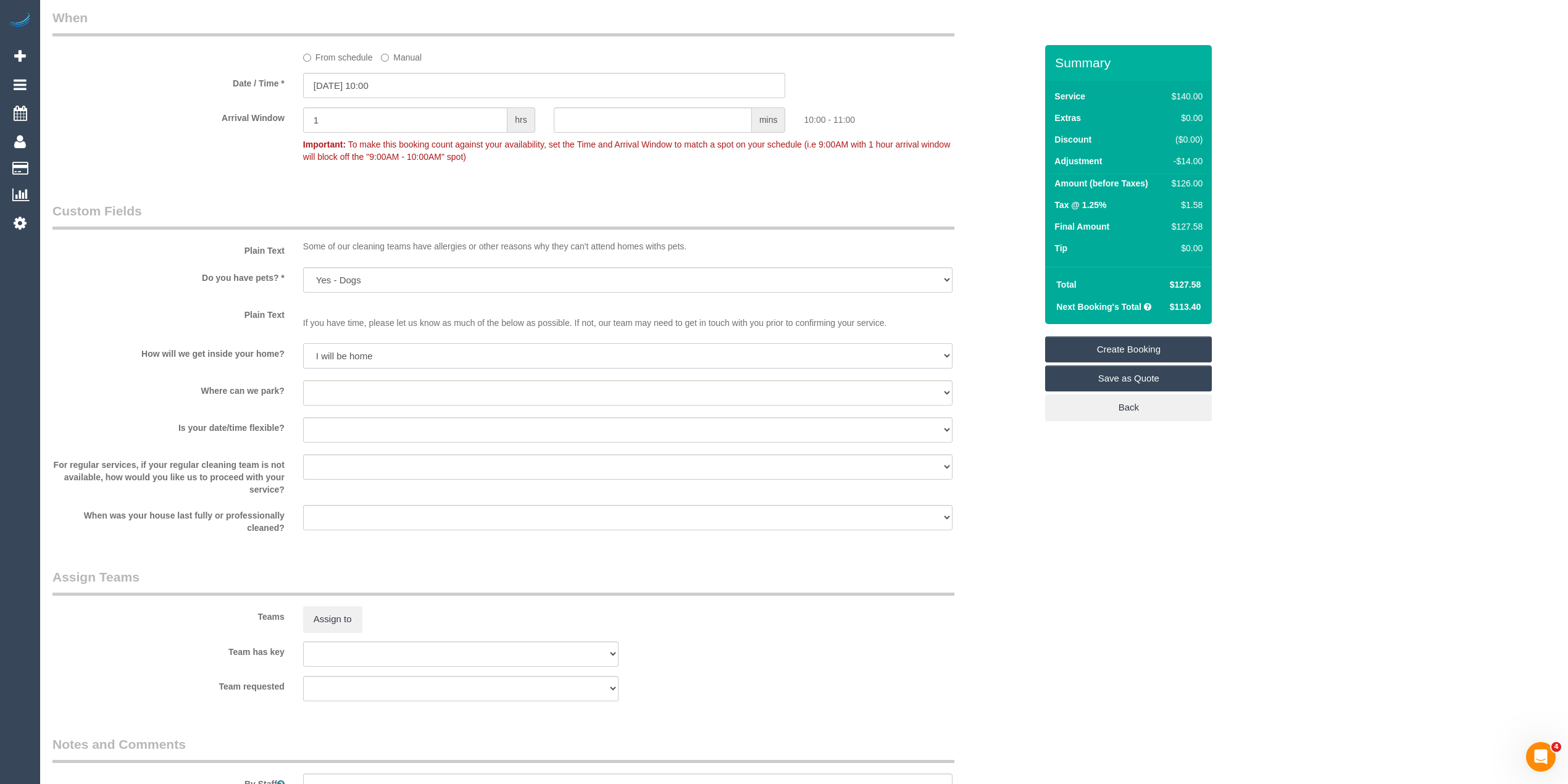
click at [303, 344] on select "I will be home Key will be left (please provide details below) Lock box/Access …" at bounding box center [628, 356] width 649 height 25
click at [325, 389] on select "I will provide parking on-site Free street parking Paid street parking (cost wi…" at bounding box center [628, 393] width 649 height 25
select select "number:19"
click at [303, 381] on select "I will provide parking on-site Free street parking Paid street parking (cost wi…" at bounding box center [628, 393] width 649 height 25
click at [326, 427] on select "Yes - date and time Yes - date but not time Yes - time but not date No - No fle…" at bounding box center [628, 430] width 649 height 25
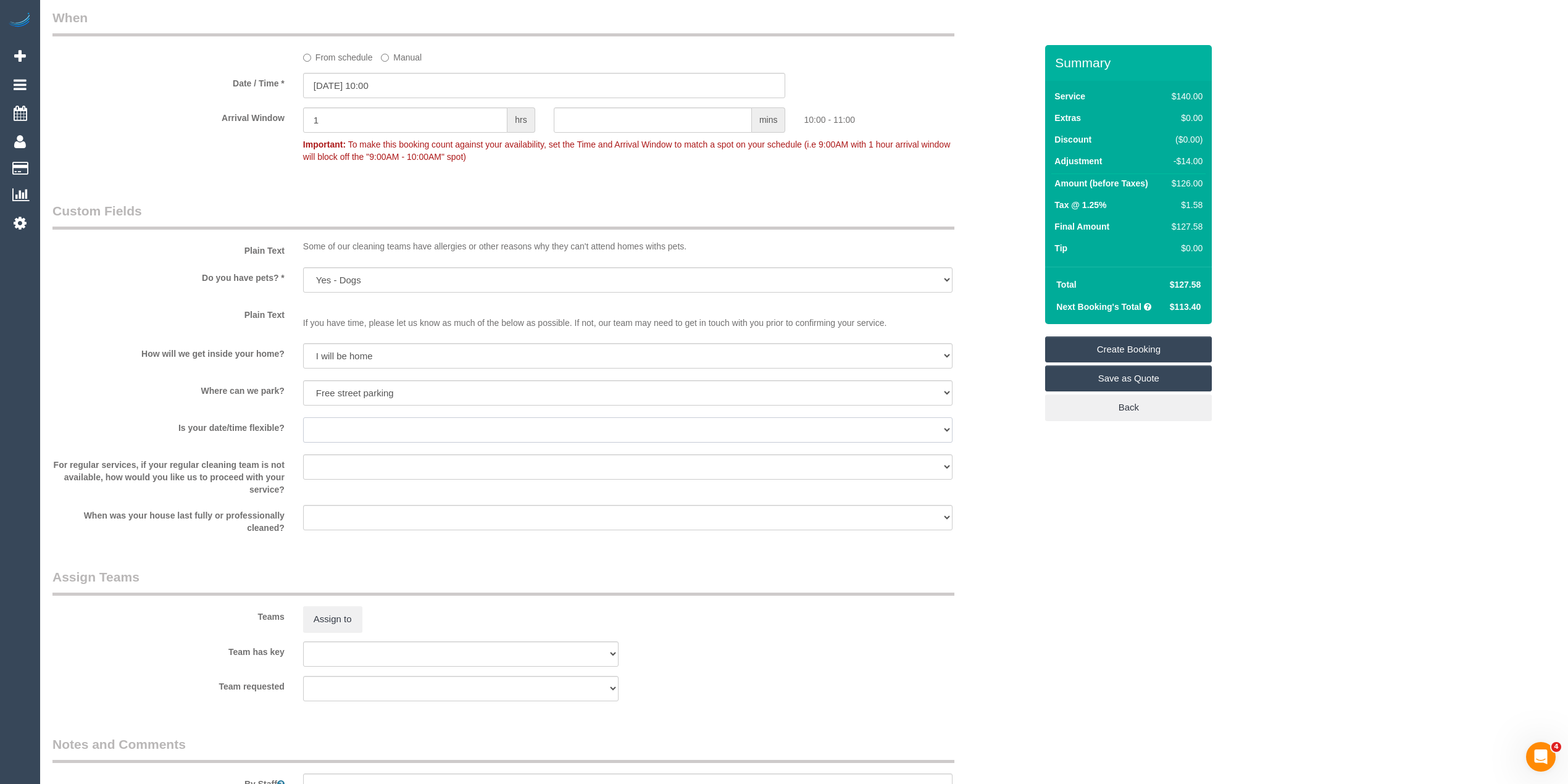
select select "number:36"
click at [303, 418] on select "Yes - date and time Yes - date but not time Yes - time but not date No - No fle…" at bounding box center [628, 430] width 649 height 25
click at [334, 457] on select "Arrange a cleaner to cover and do not bother you Arrange a cleaner to cover and…" at bounding box center [628, 467] width 649 height 25
select select "number:35"
click at [303, 455] on select "Arrange a cleaner to cover and do not bother you Arrange a cleaner to cover and…" at bounding box center [628, 467] width 649 height 25
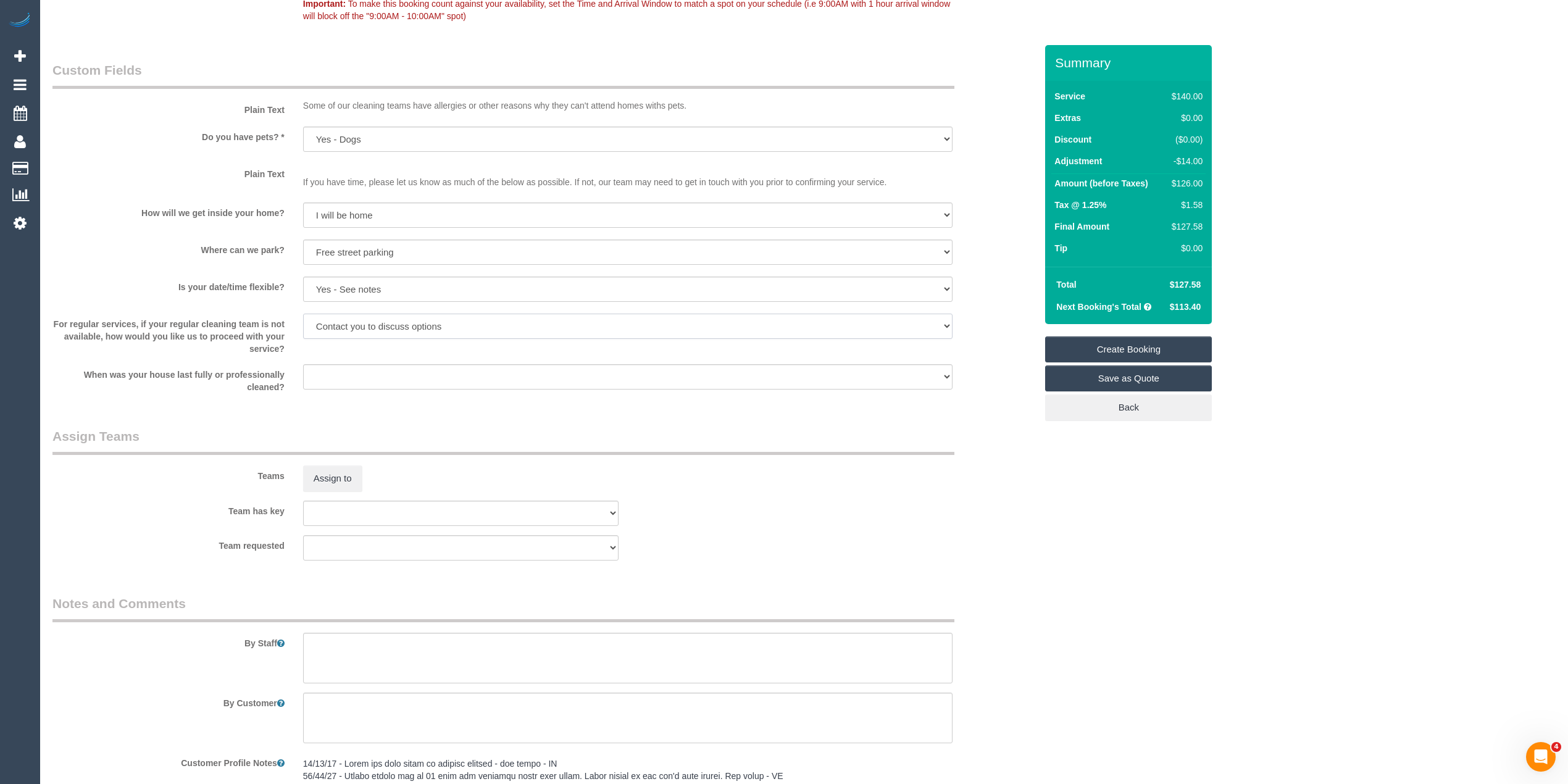
scroll to position [1646, 0]
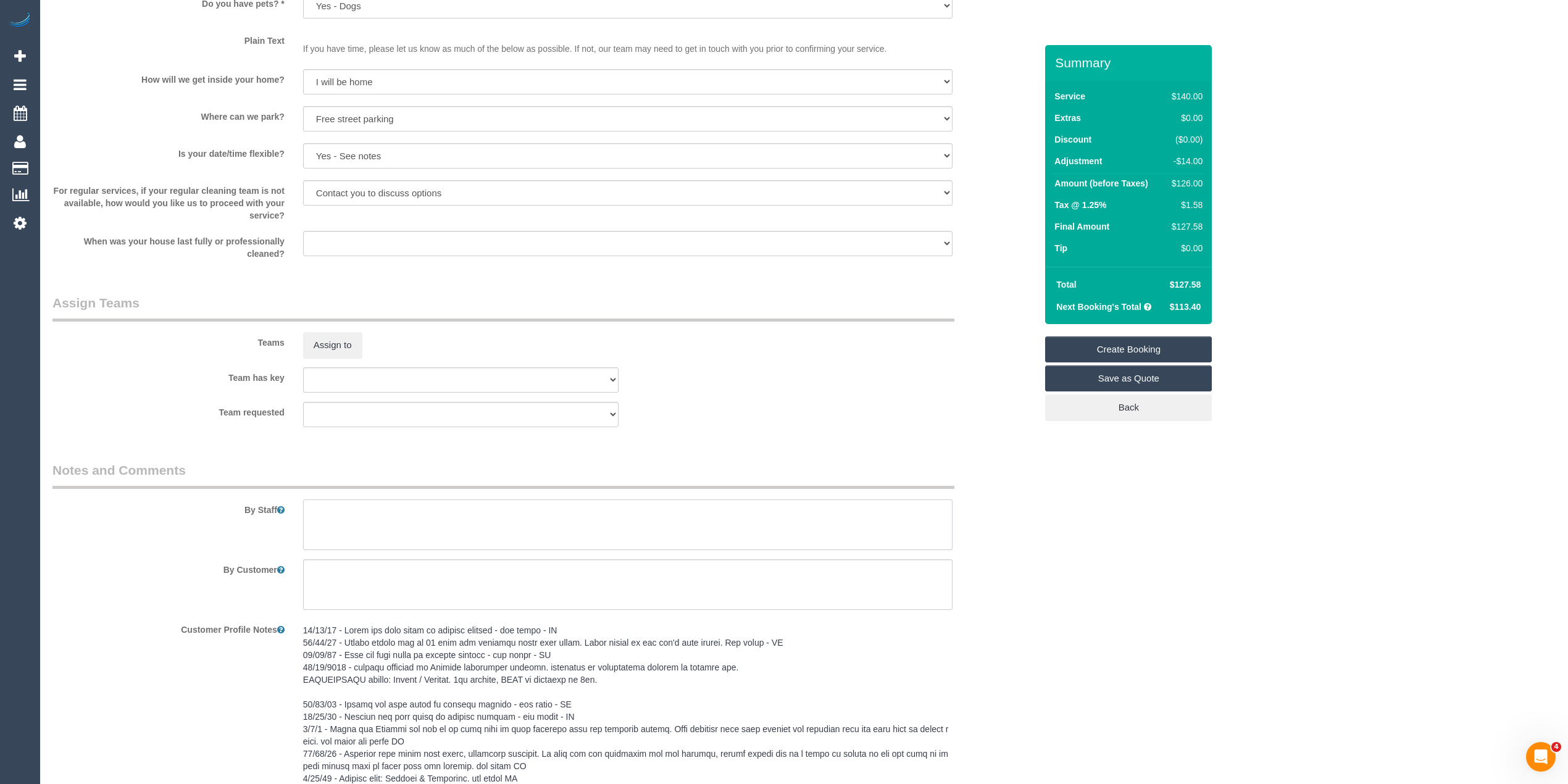
click at [505, 529] on textarea at bounding box center [628, 524] width 649 height 51
paste textarea "2 bedrooms, study, hallway, lounge vacuumed bathroom & powder room cleaned, kit…"
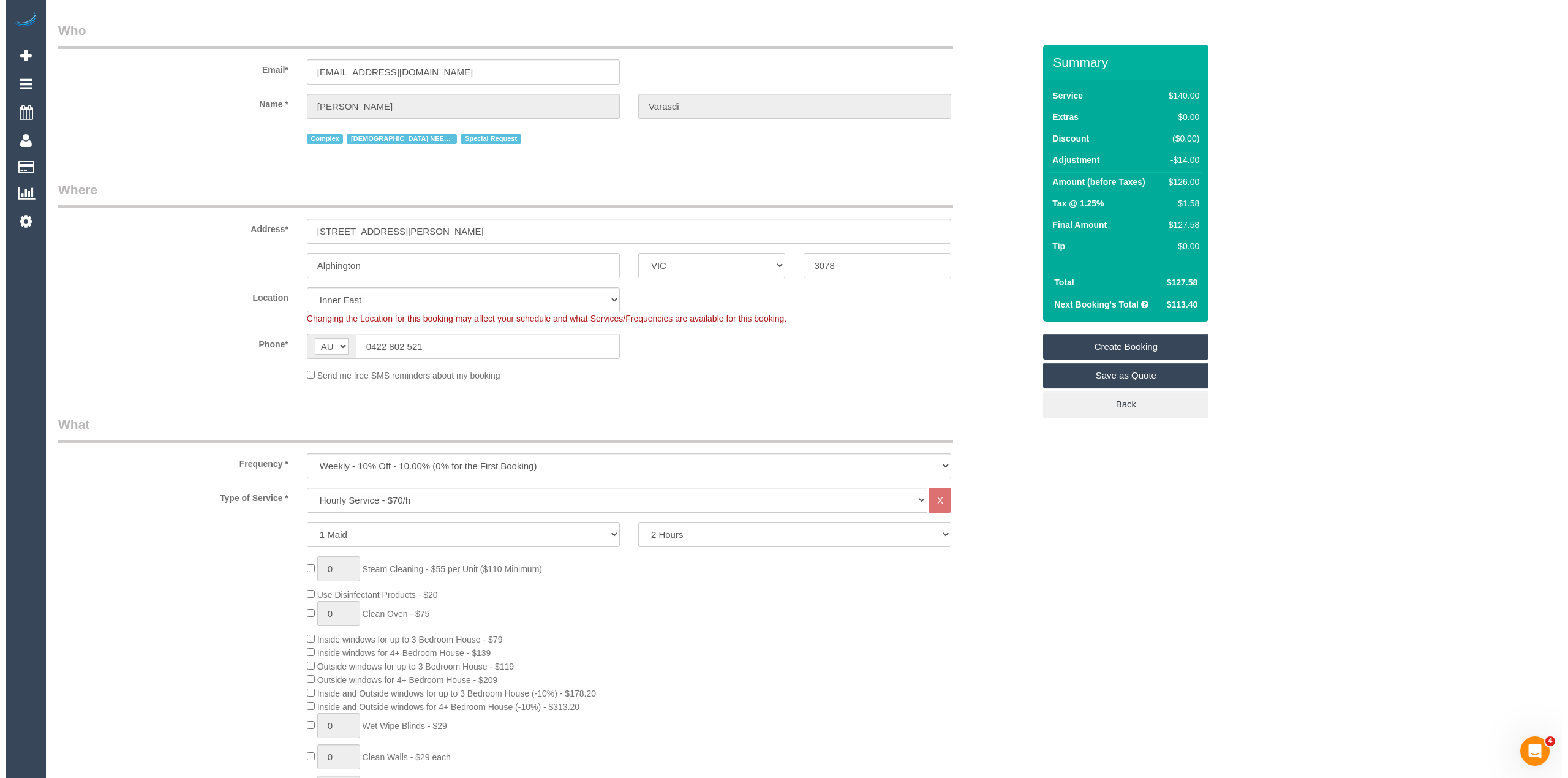
scroll to position [0, 0]
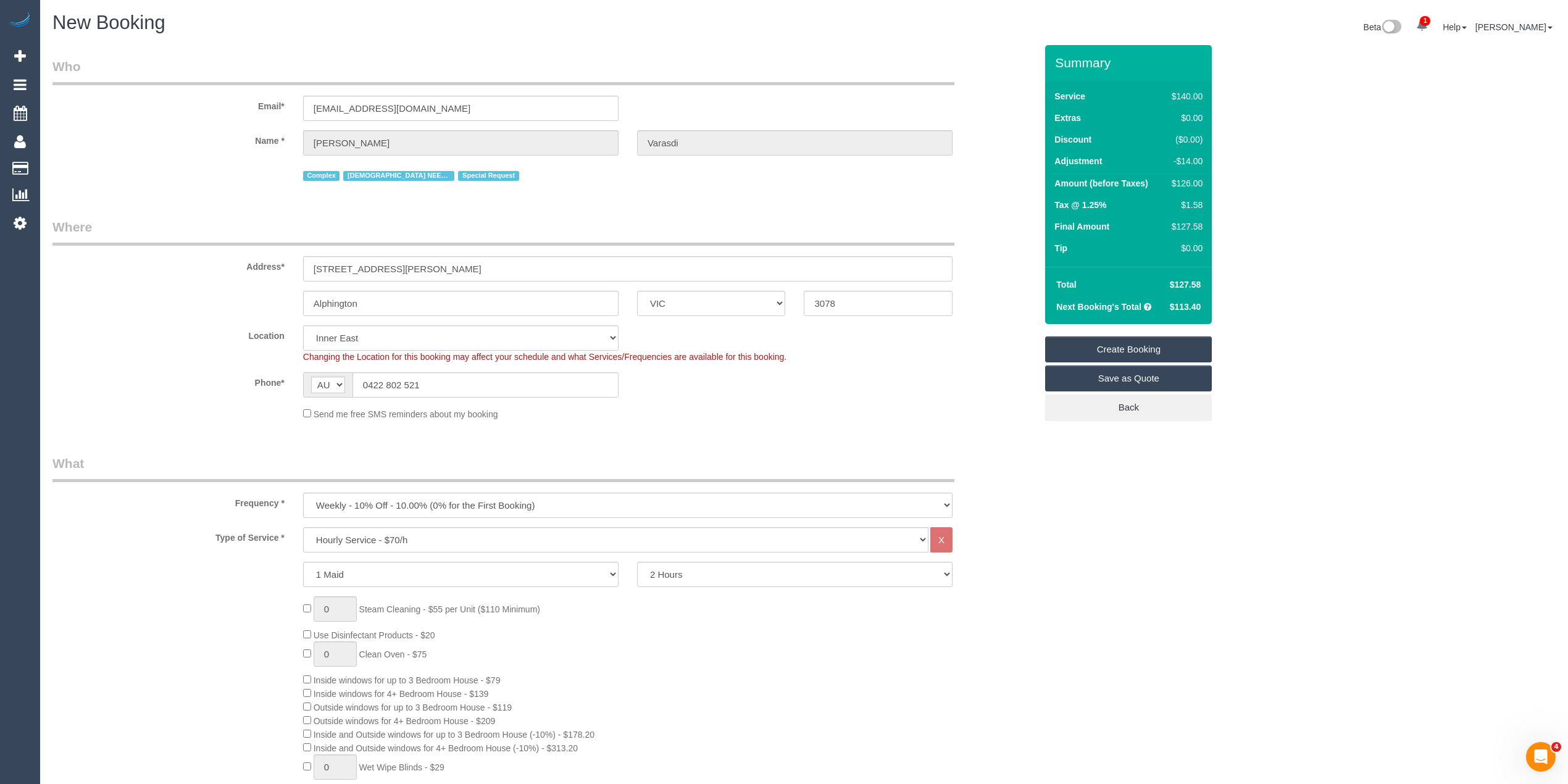
type textarea "2 bedrooms, study, hallway, lounge vacuumed bathroom & powder room cleaned, kit…"
click at [1105, 348] on link "Create Booking" at bounding box center [1129, 349] width 166 height 26
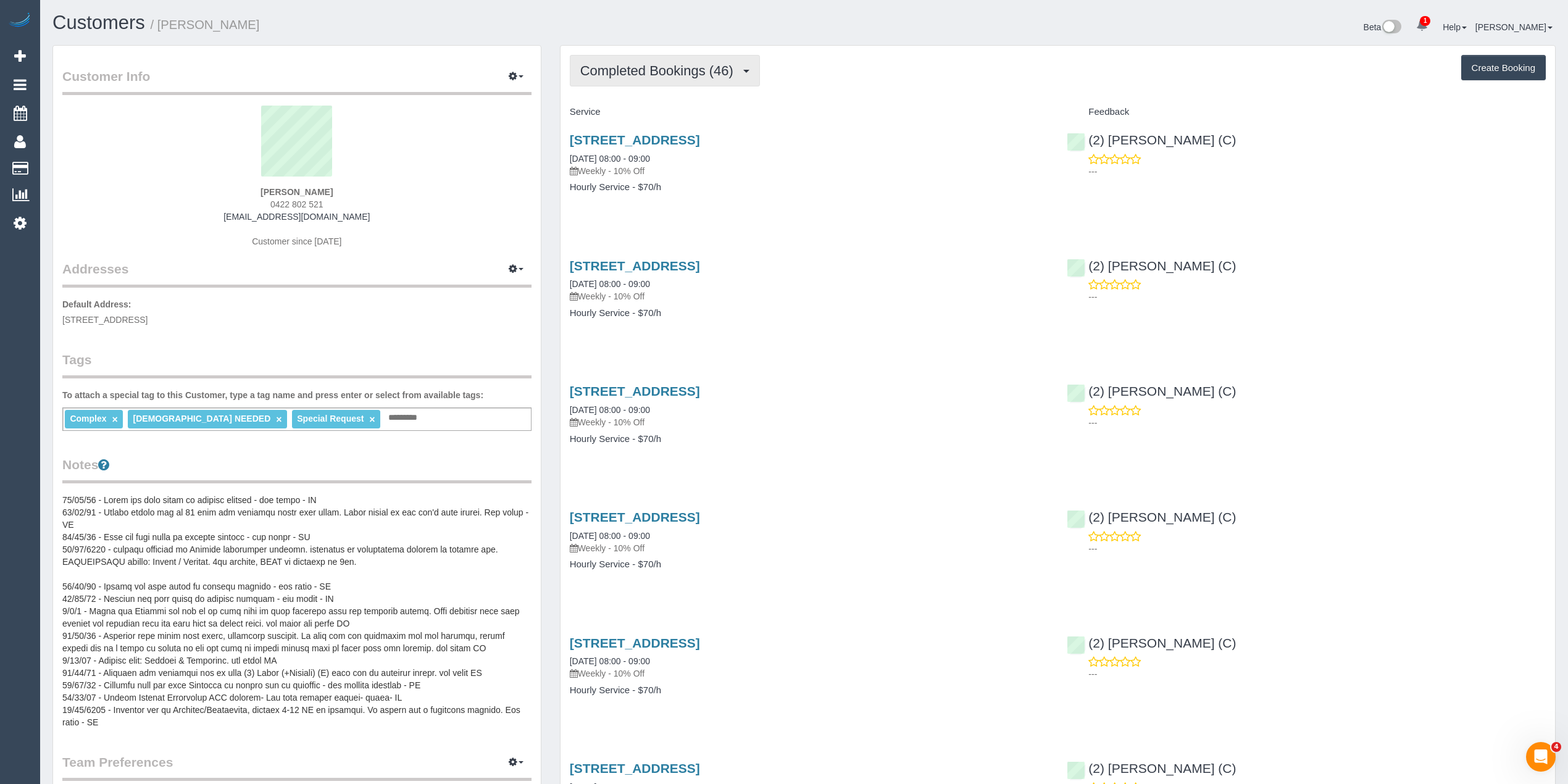
click at [629, 66] on span "Completed Bookings (46)" at bounding box center [660, 71] width 159 height 15
click at [629, 114] on link "Upcoming Bookings (0)" at bounding box center [637, 116] width 133 height 16
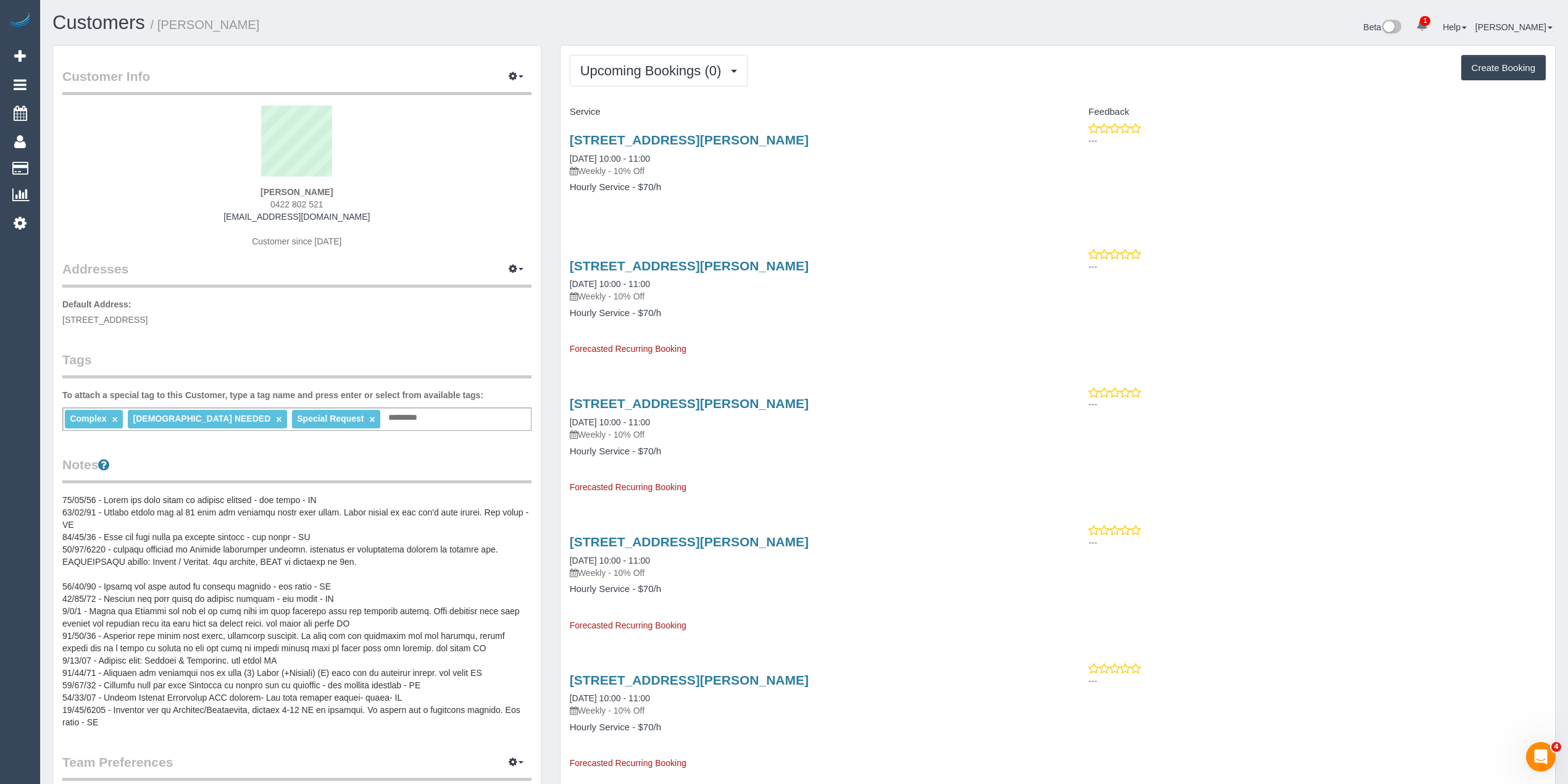
click at [67, 496] on pre at bounding box center [297, 611] width 469 height 235
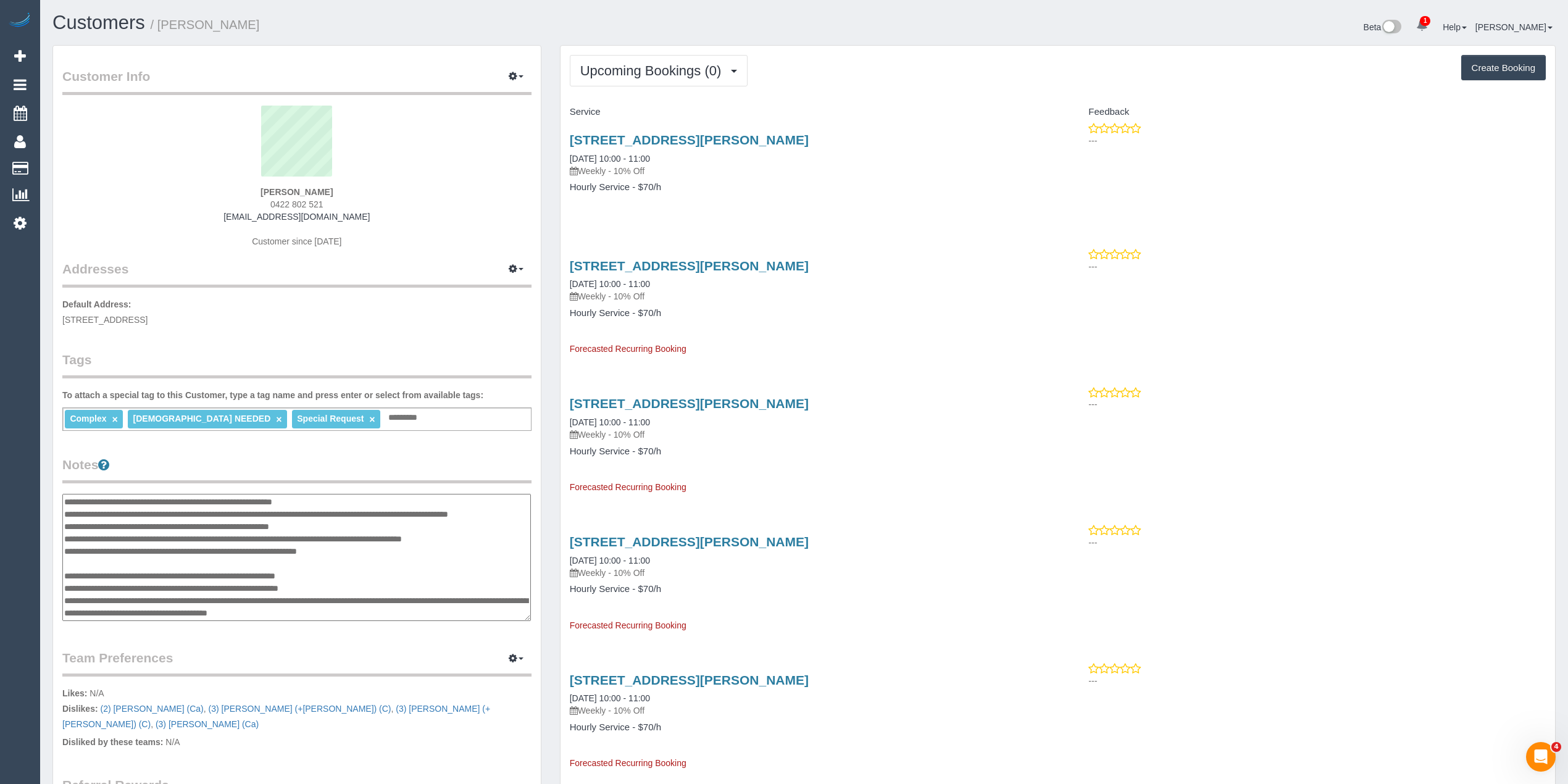
click at [65, 495] on textarea at bounding box center [297, 558] width 468 height 128
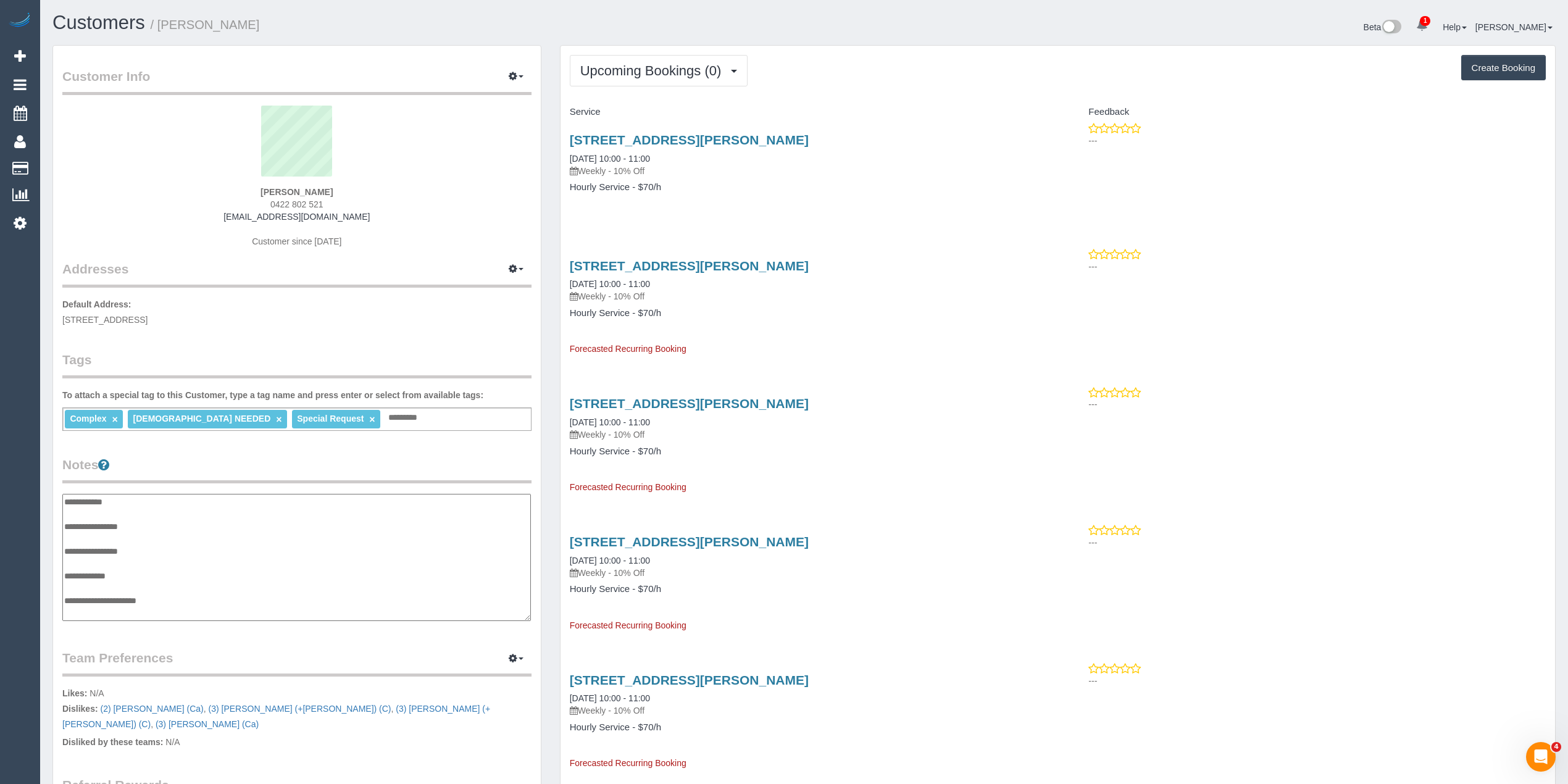
scroll to position [10, 0]
click at [190, 519] on textarea at bounding box center [297, 558] width 468 height 128
click at [392, 529] on textarea at bounding box center [297, 558] width 468 height 128
type textarea "**********"
drag, startPoint x: 457, startPoint y: 527, endPoint x: 361, endPoint y: 540, distance: 96.9
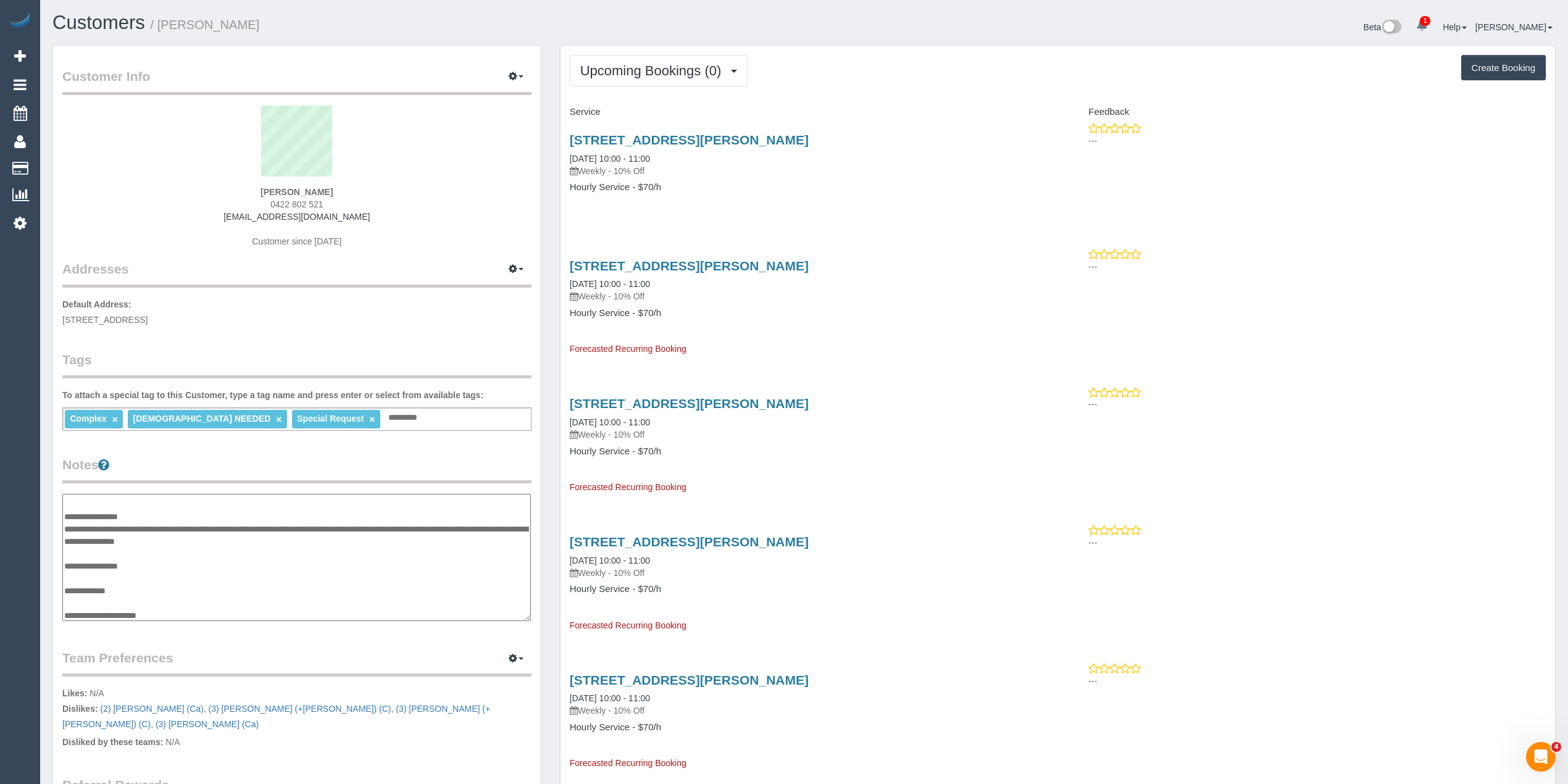
click at [361, 540] on textarea at bounding box center [297, 558] width 468 height 128
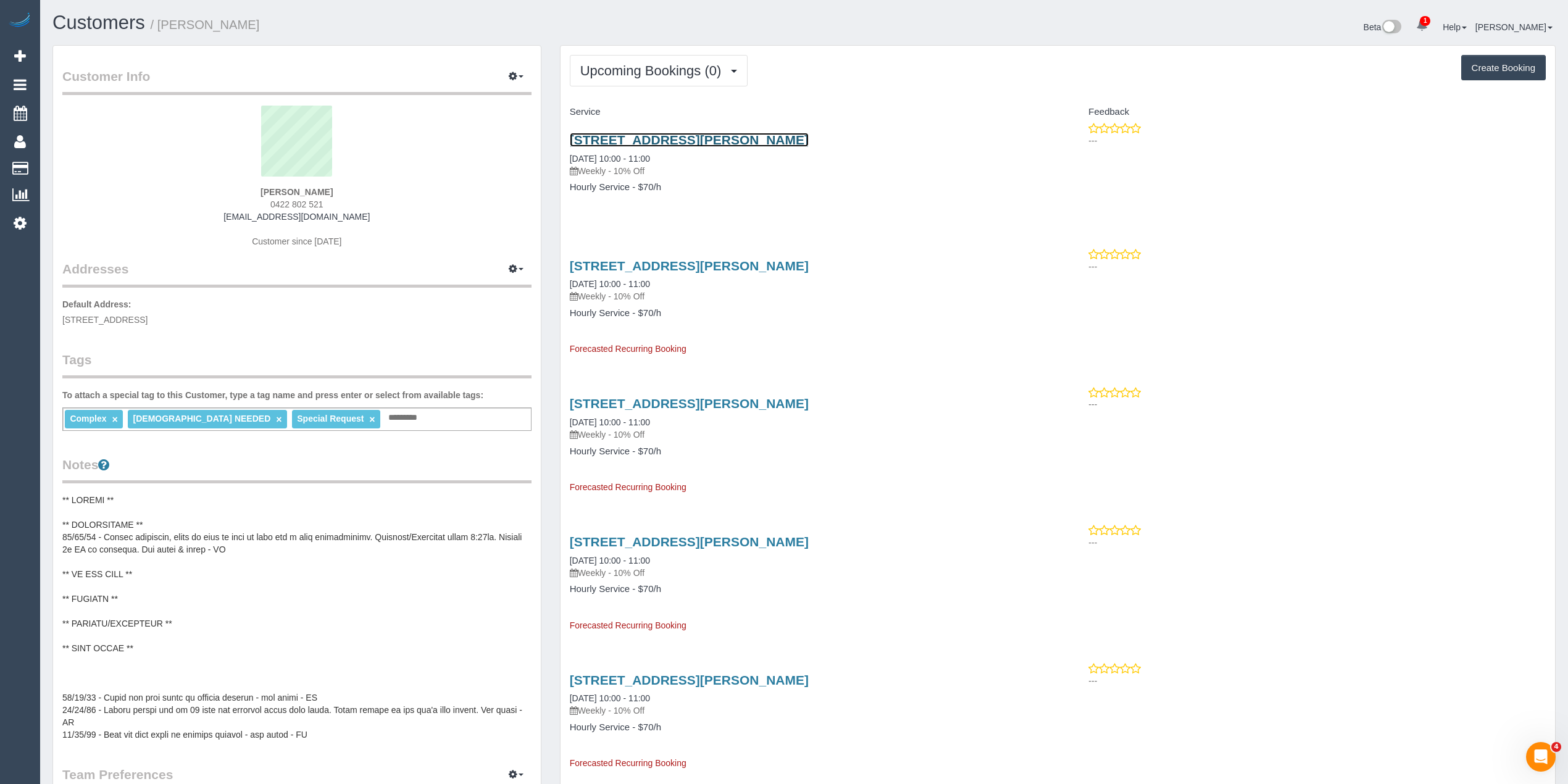
click at [662, 141] on link "1 Ross St, Alphington, VIC 3078" at bounding box center [689, 139] width 239 height 14
click at [385, 420] on input "text" at bounding box center [406, 418] width 42 height 16
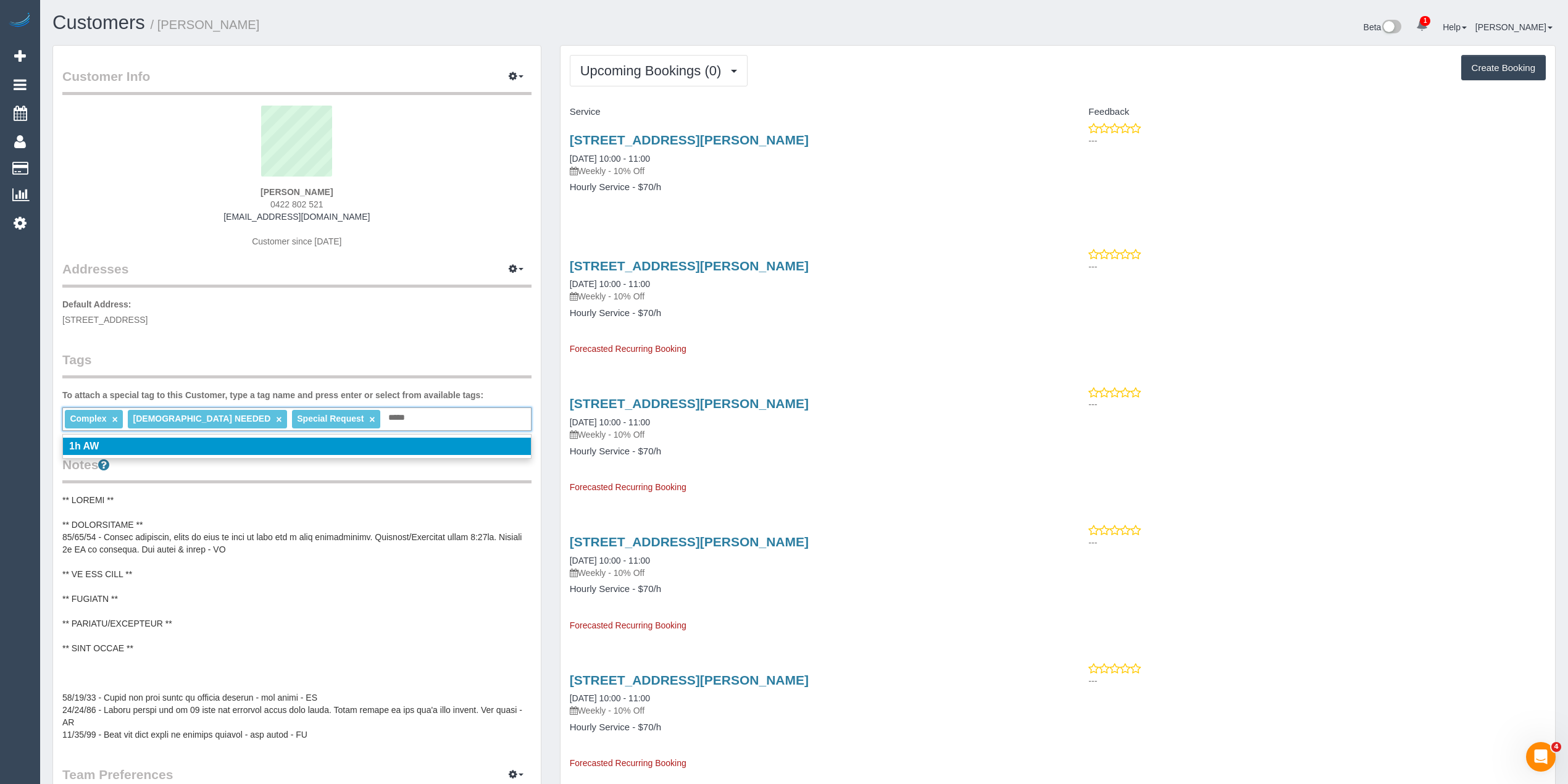
type input "*****"
click at [175, 442] on li "1h AW" at bounding box center [297, 446] width 468 height 17
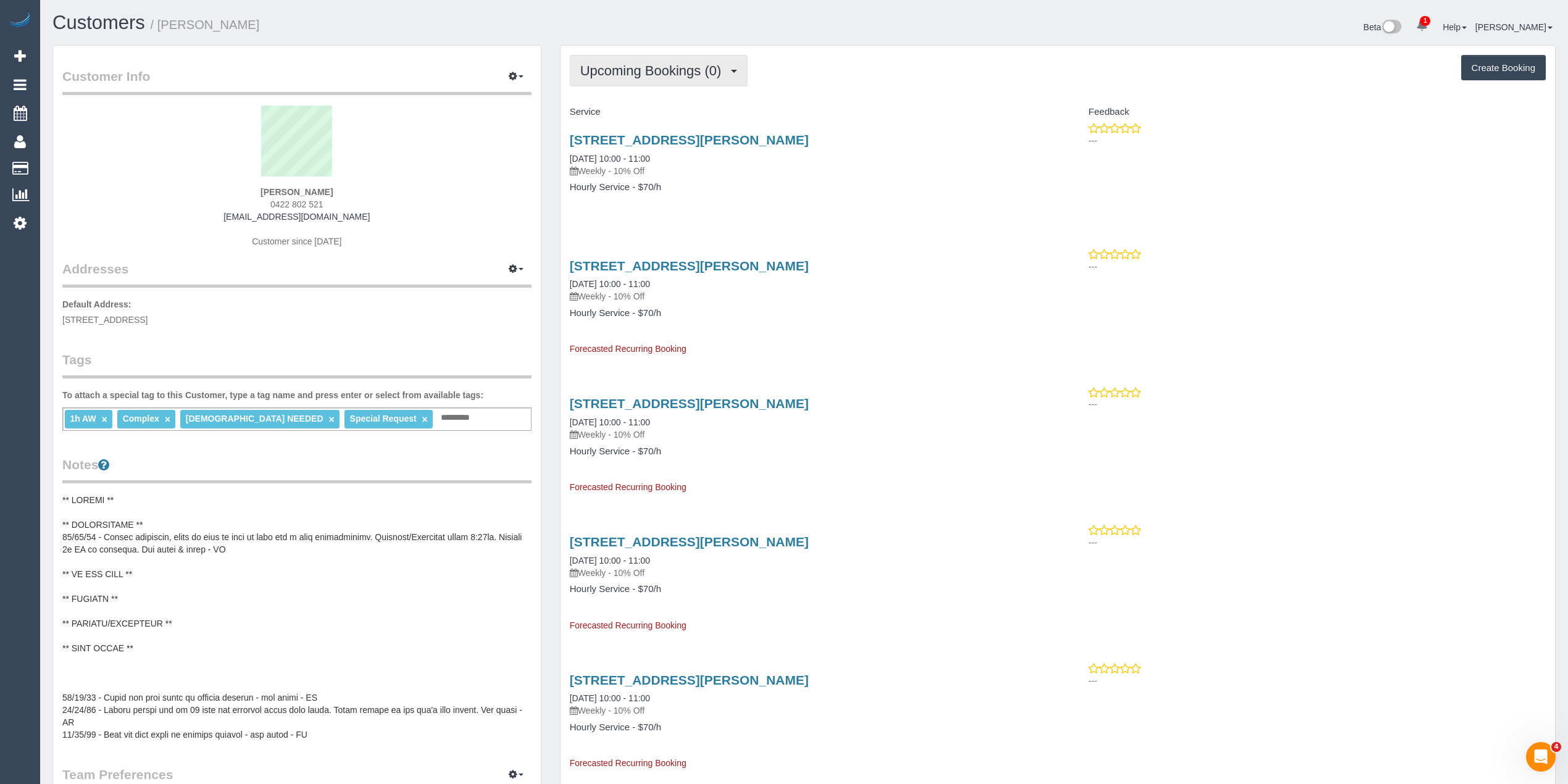
click at [624, 77] on button "Upcoming Bookings (0)" at bounding box center [659, 71] width 178 height 32
click at [635, 112] on link "Upcoming Bookings (0)" at bounding box center [637, 116] width 133 height 16
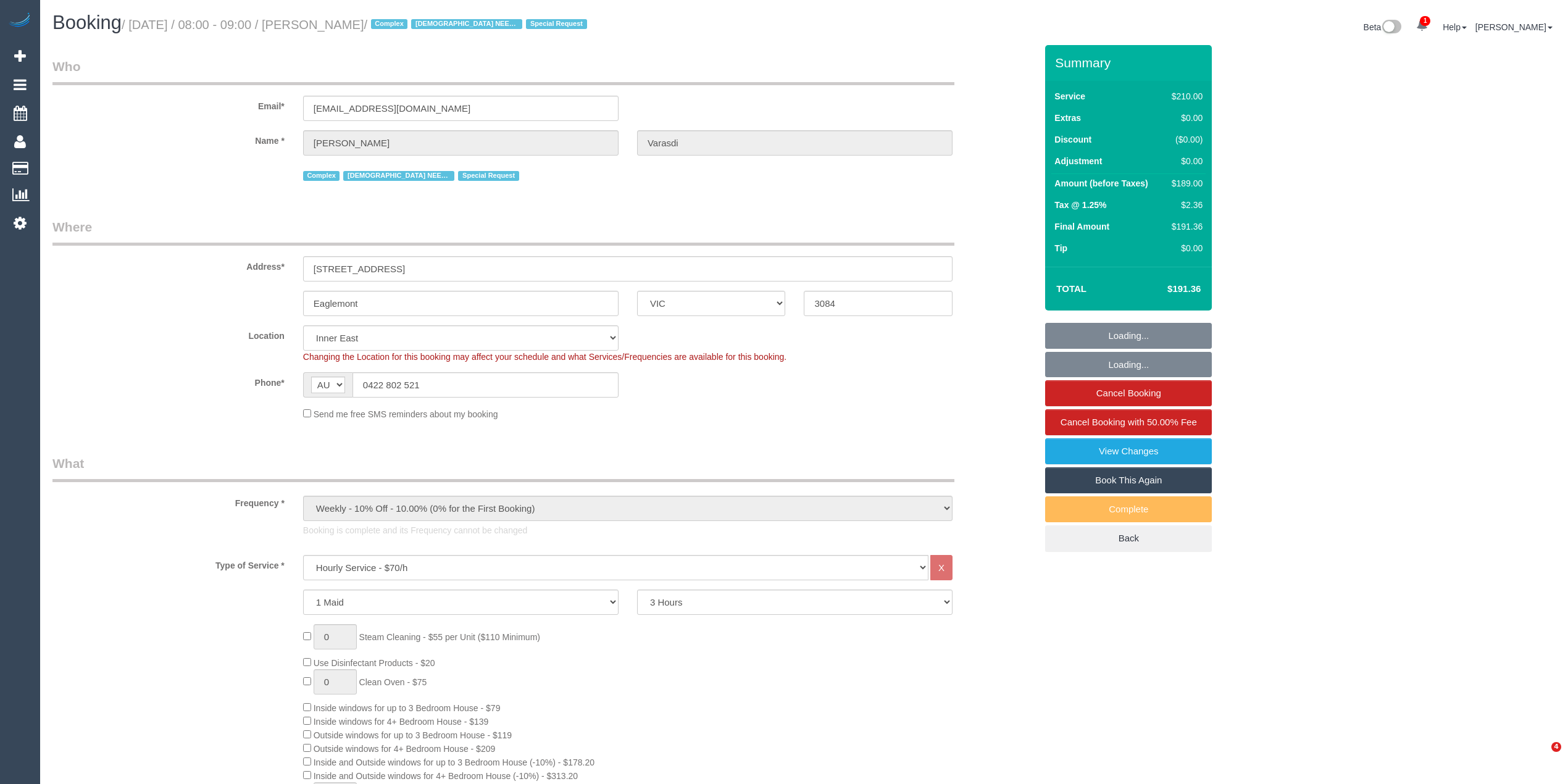
select select "VIC"
select select "180"
select select "number:27"
select select "number:14"
select select "number:18"
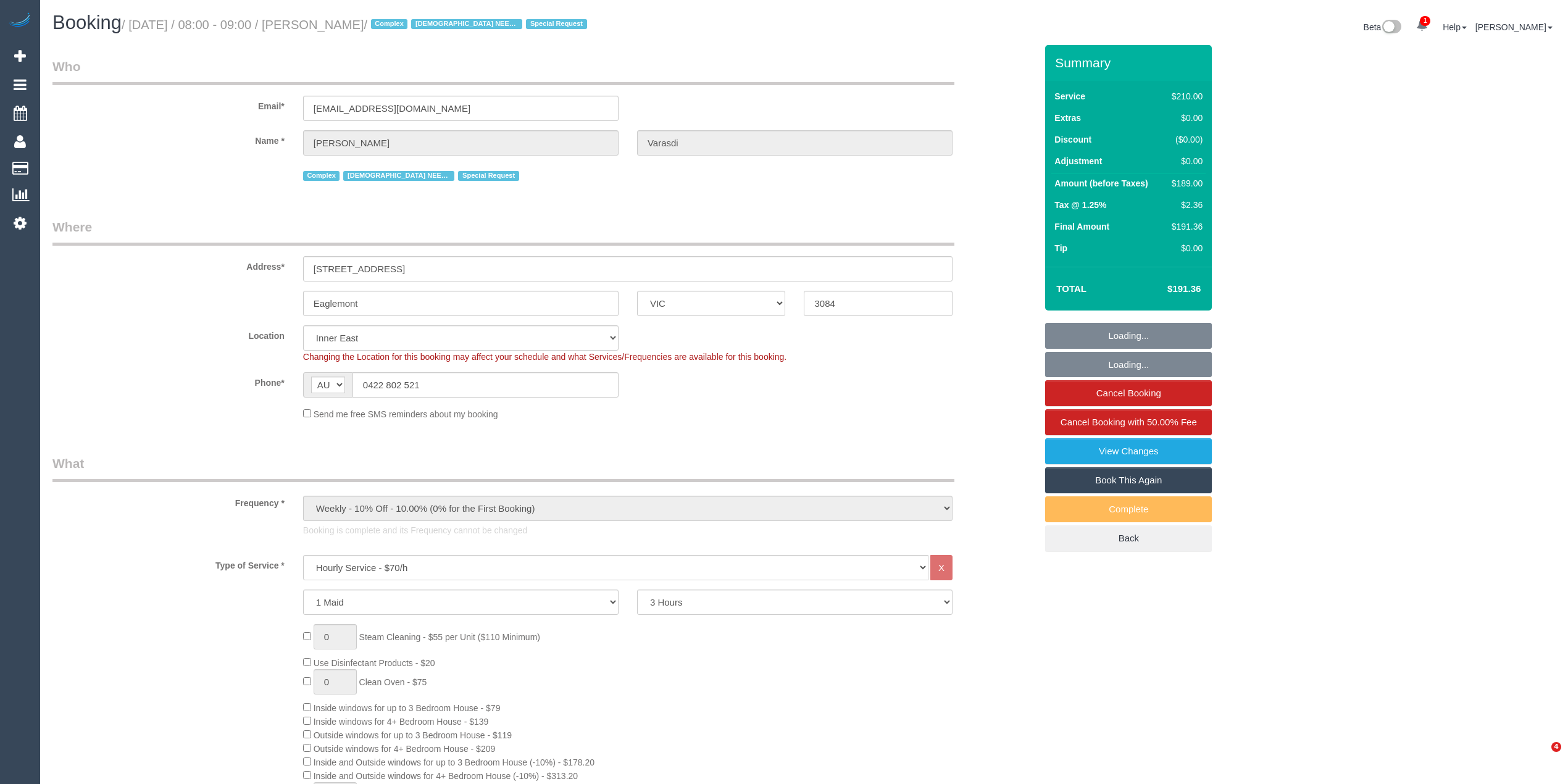
select select "number:36"
select select "number:34"
select select "number:11"
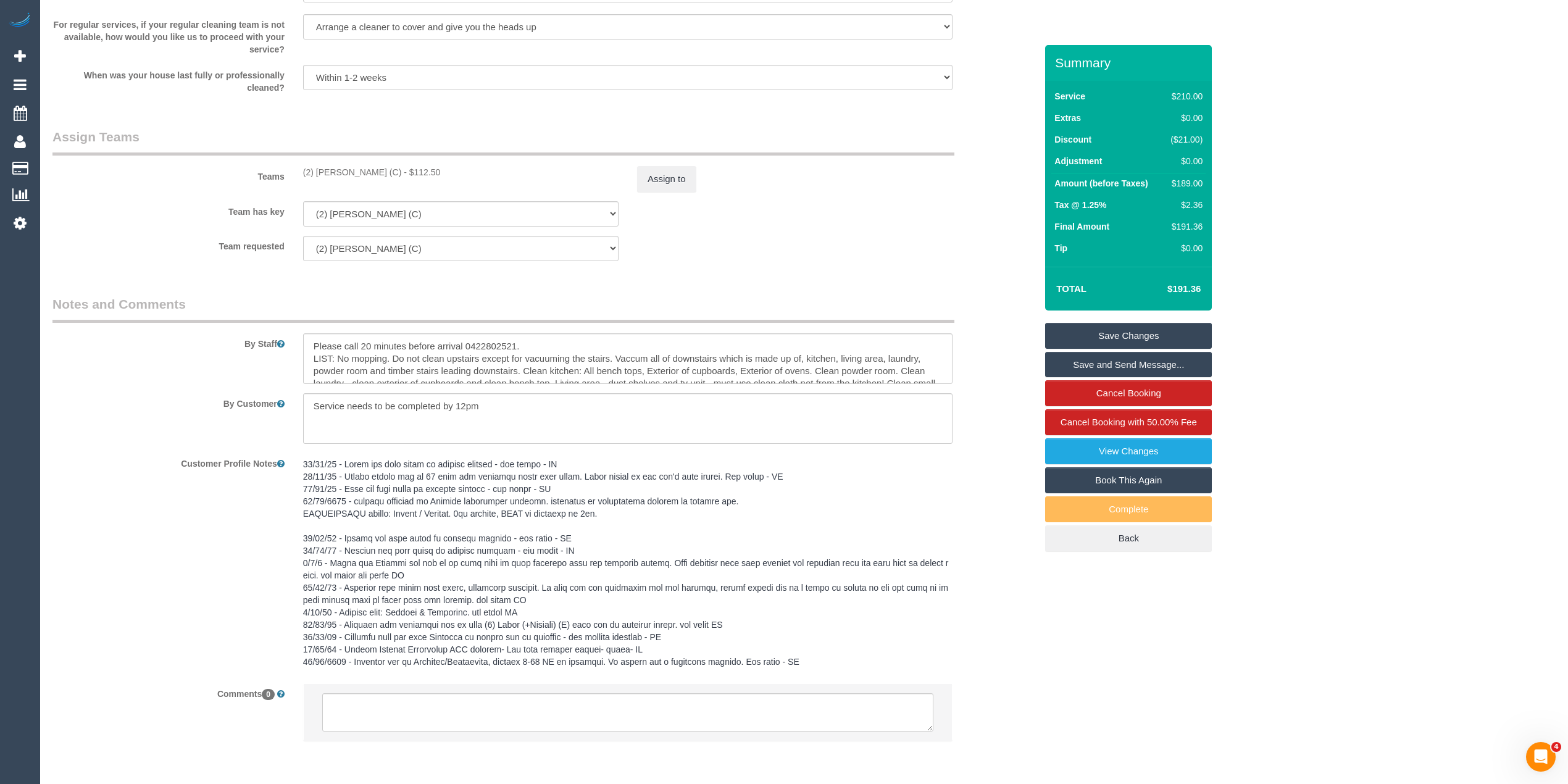
scroll to position [1931, 0]
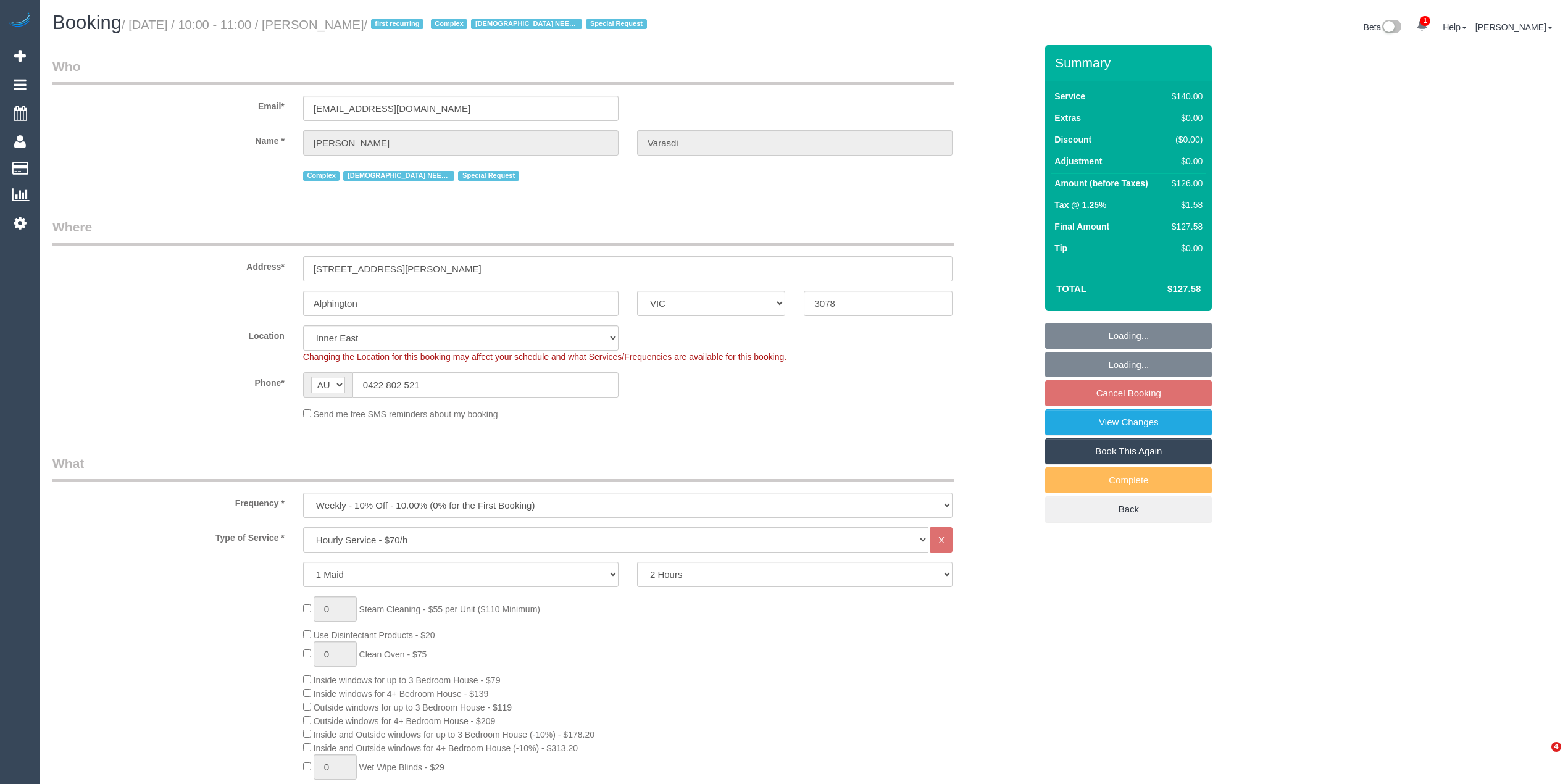
select select "VIC"
select select "number:27"
select select "number:14"
select select "number:19"
select select "number:36"
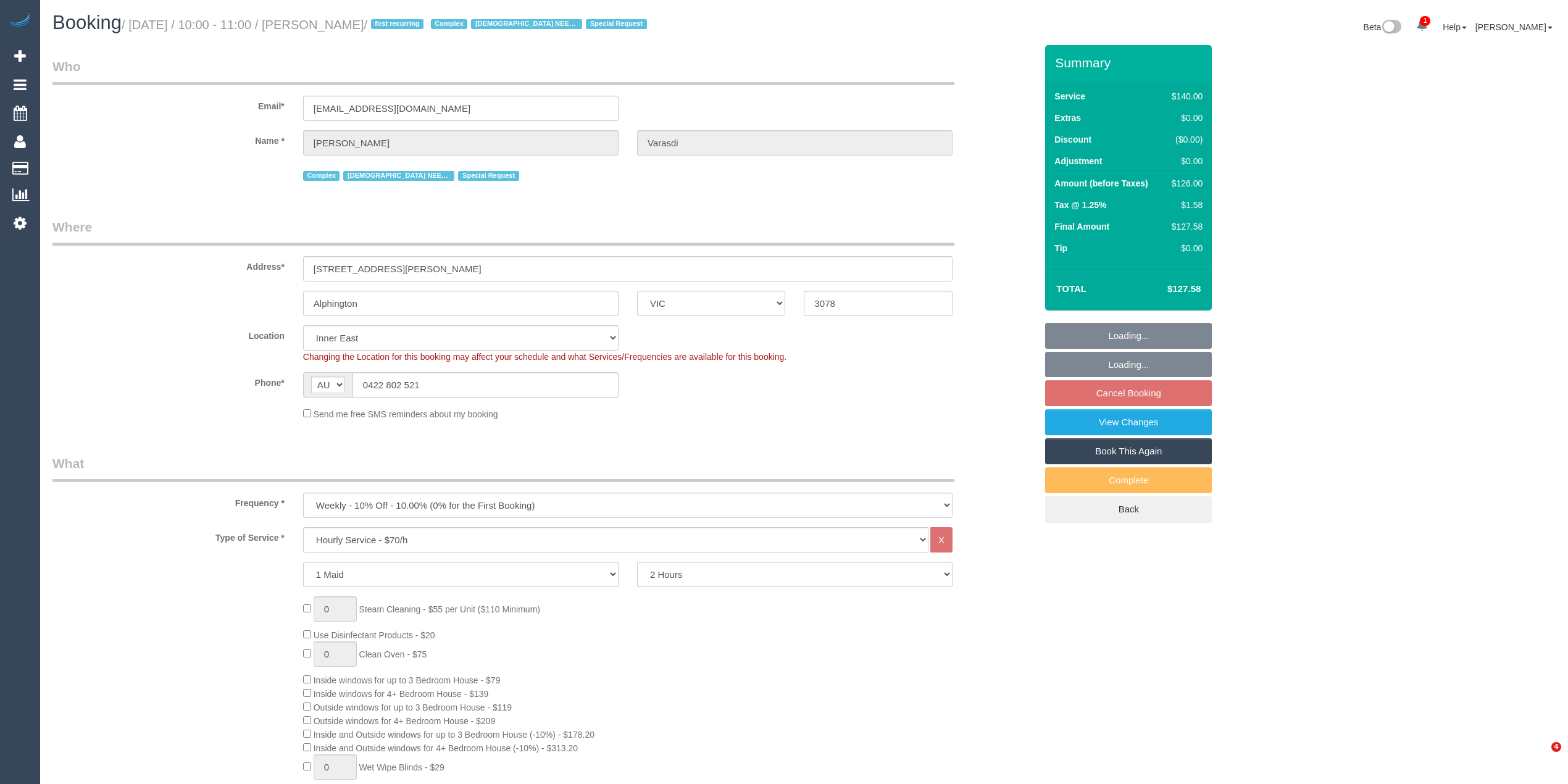
select select "number:35"
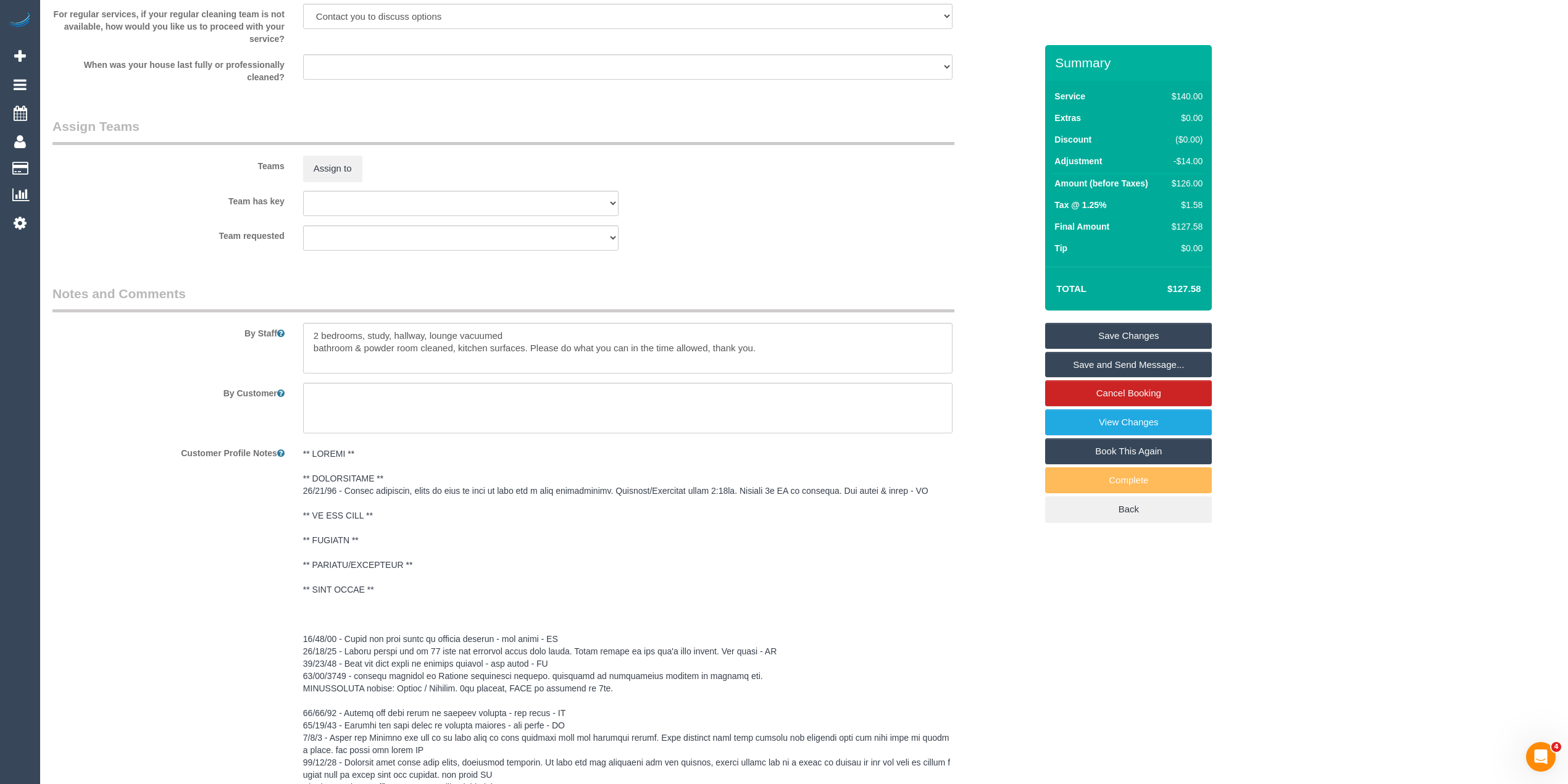
scroll to position [2058, 0]
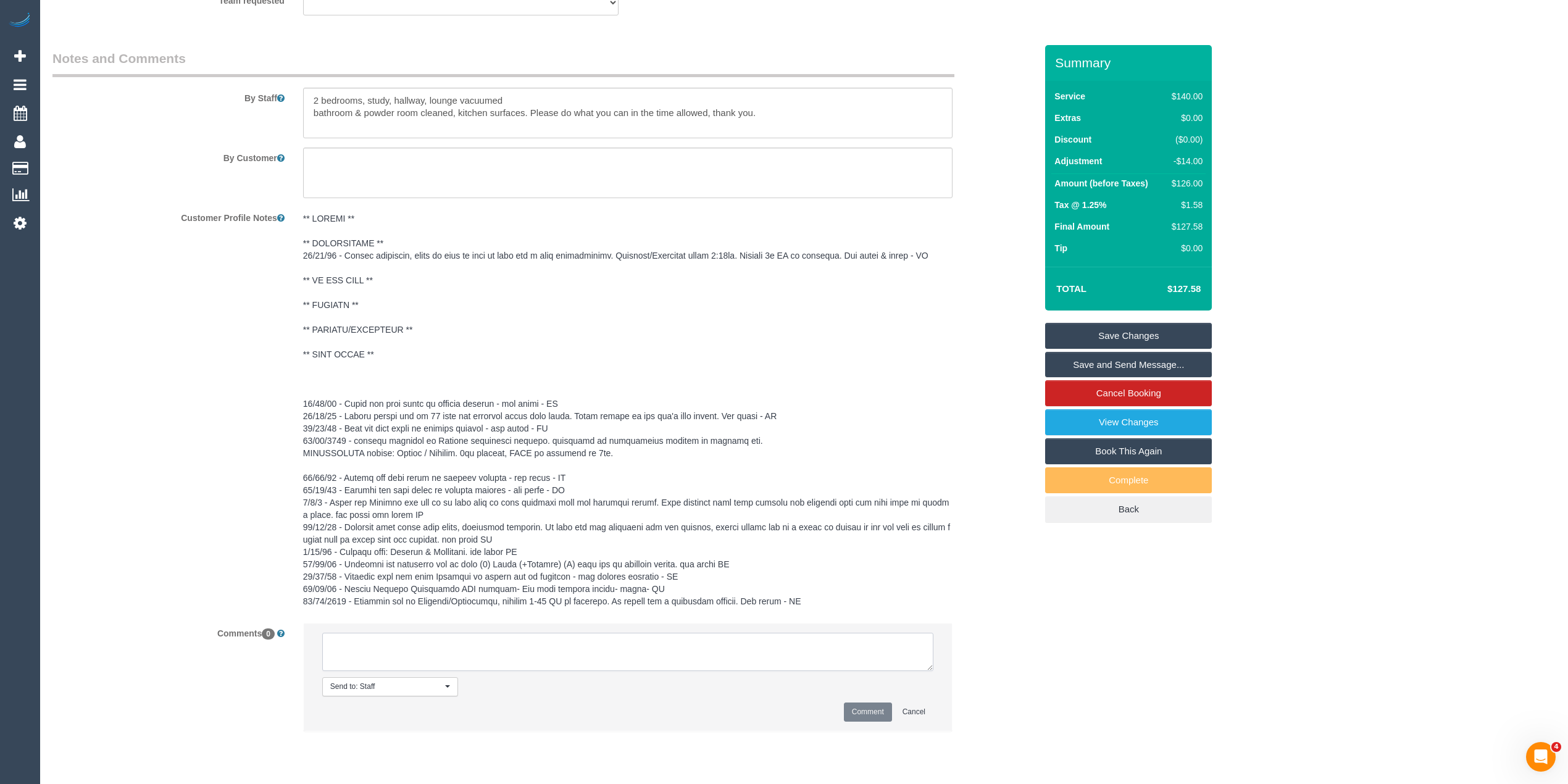
click at [421, 671] on textarea at bounding box center [628, 651] width 611 height 38
type textarea "Flexibility dates: Flexibility times: Notes: knows we need to review Contact vi…"
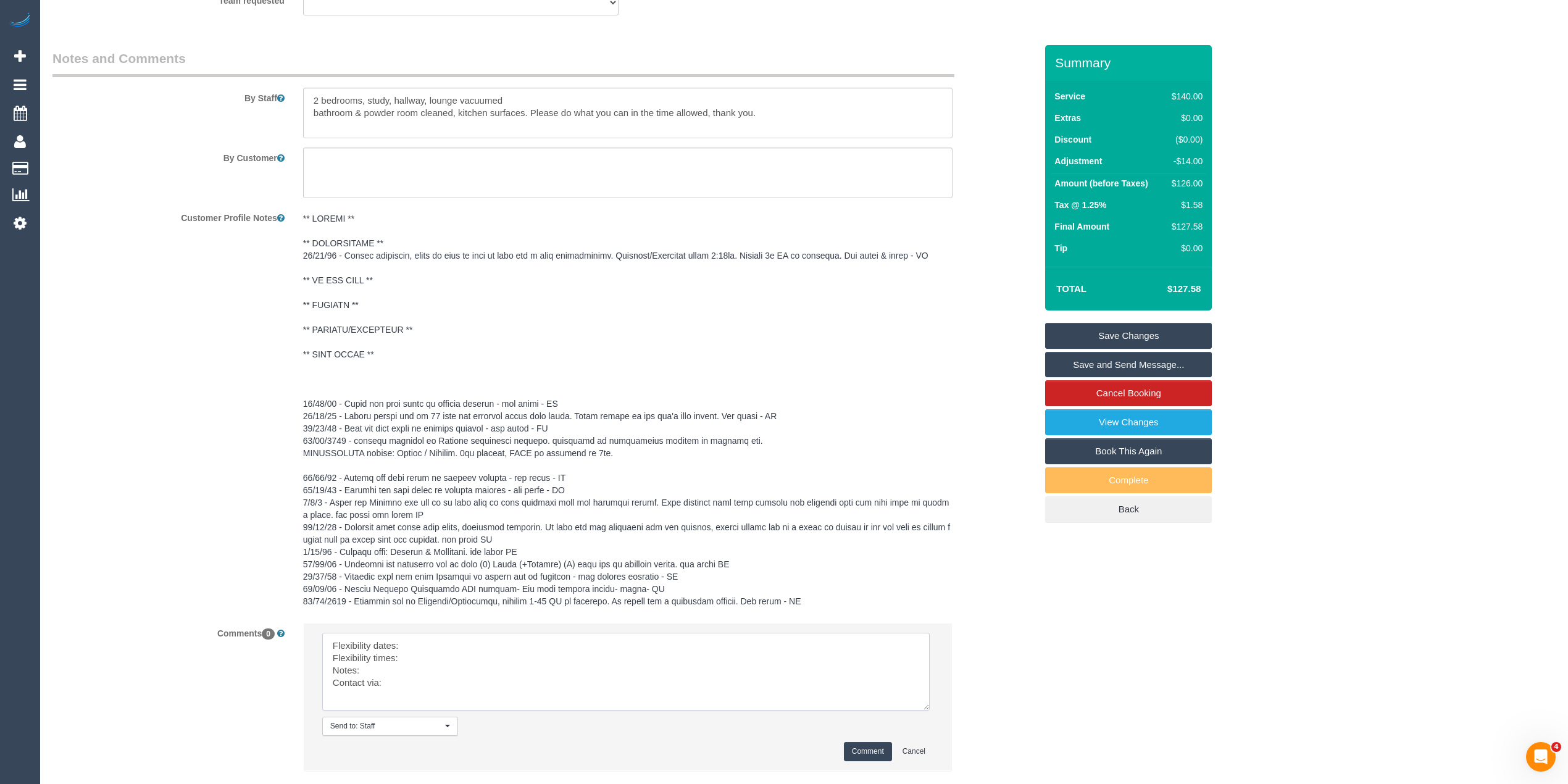
drag, startPoint x: 923, startPoint y: 682, endPoint x: 880, endPoint y: 730, distance: 64.4
click at [917, 710] on textarea at bounding box center [626, 671] width 607 height 78
click at [421, 648] on textarea at bounding box center [625, 674] width 606 height 82
click at [417, 675] on textarea at bounding box center [625, 674] width 606 height 82
click at [403, 679] on textarea at bounding box center [625, 674] width 606 height 82
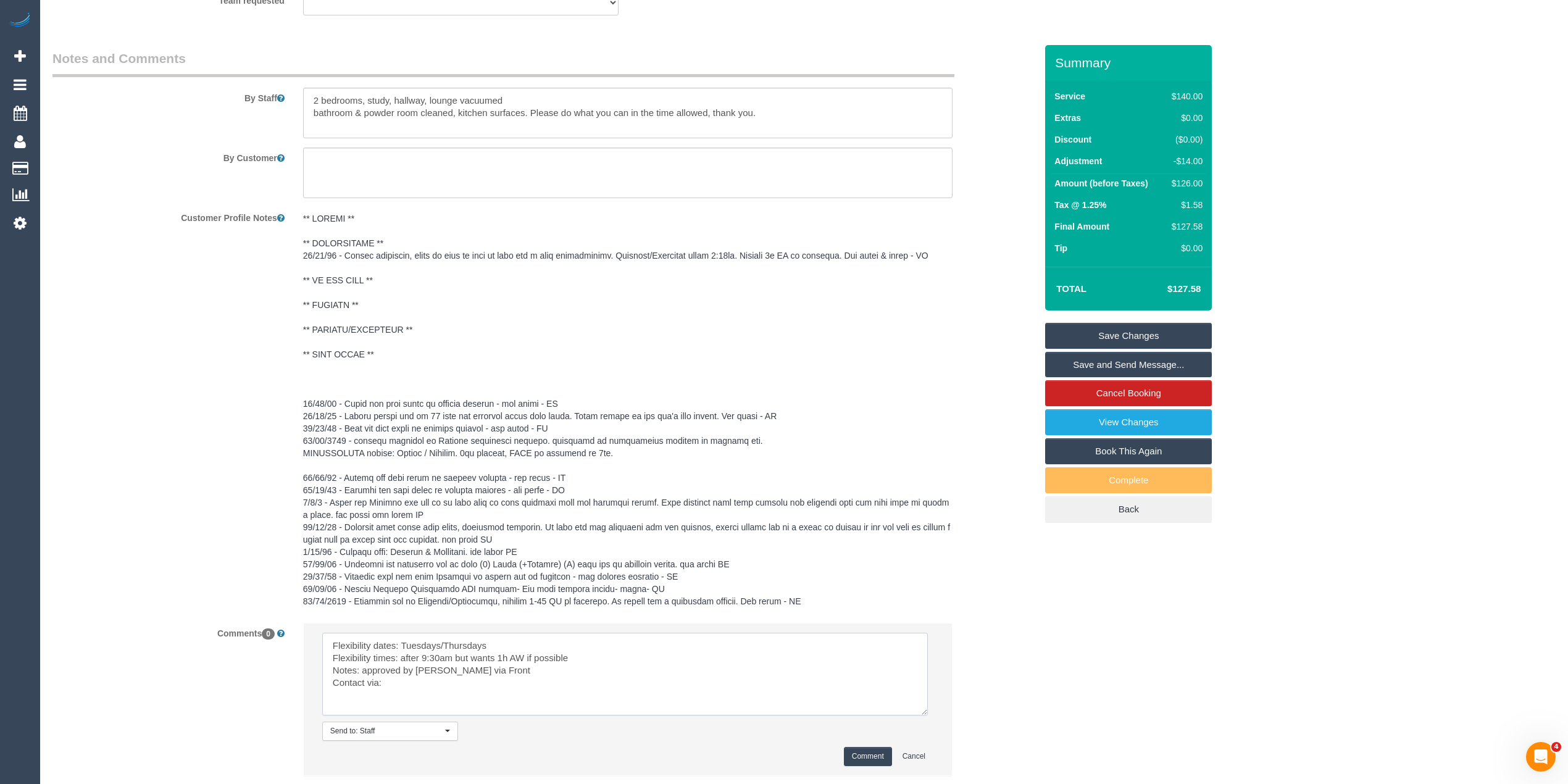
click at [400, 696] on textarea at bounding box center [625, 674] width 606 height 82
type textarea "Flexibility dates: Tuesdays/Thursdays Flexibility times: after 9:30am but wants…"
click at [870, 766] on button "Comment" at bounding box center [867, 757] width 48 height 19
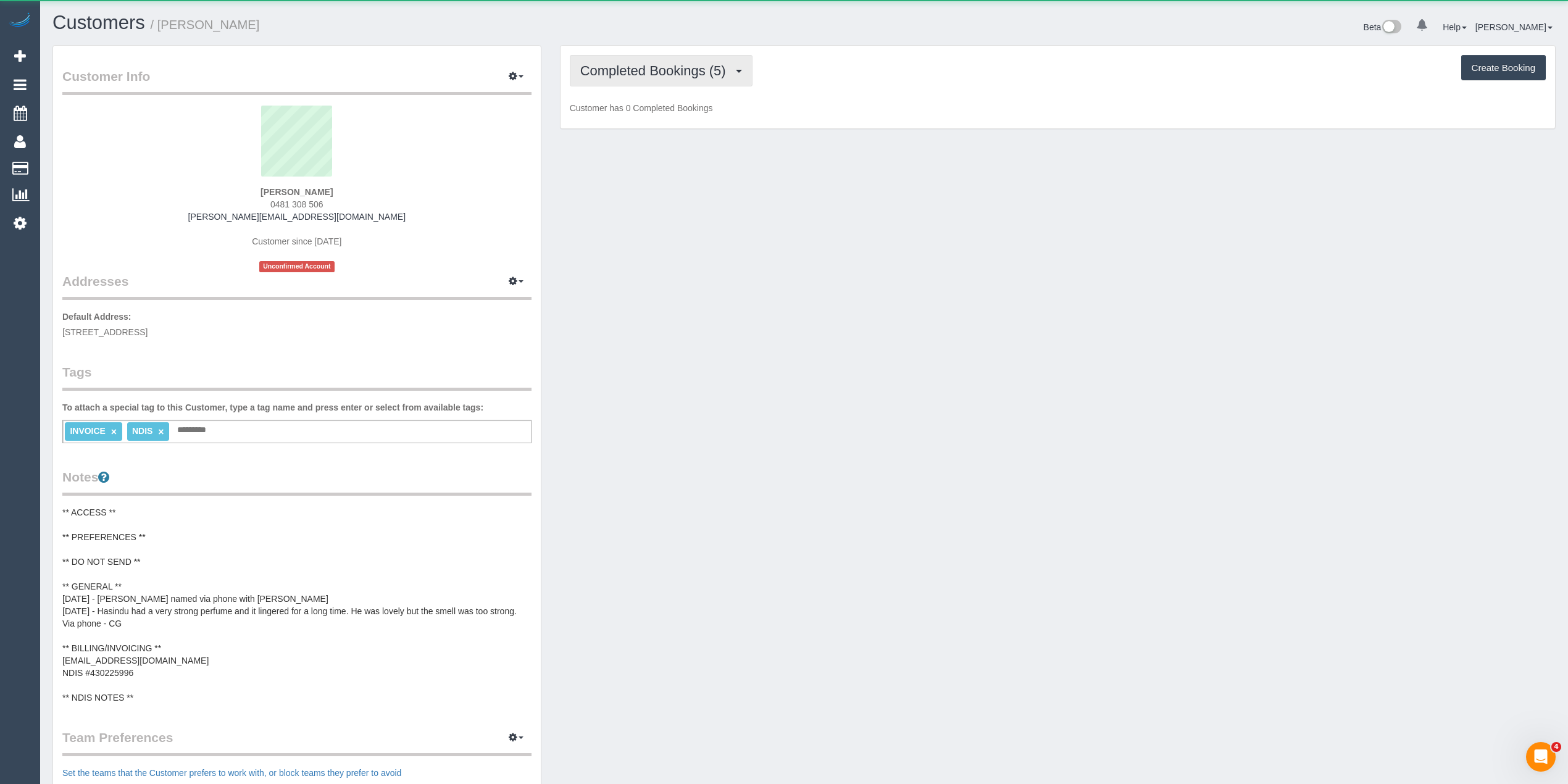
click at [640, 70] on span "Completed Bookings (5)" at bounding box center [656, 71] width 152 height 15
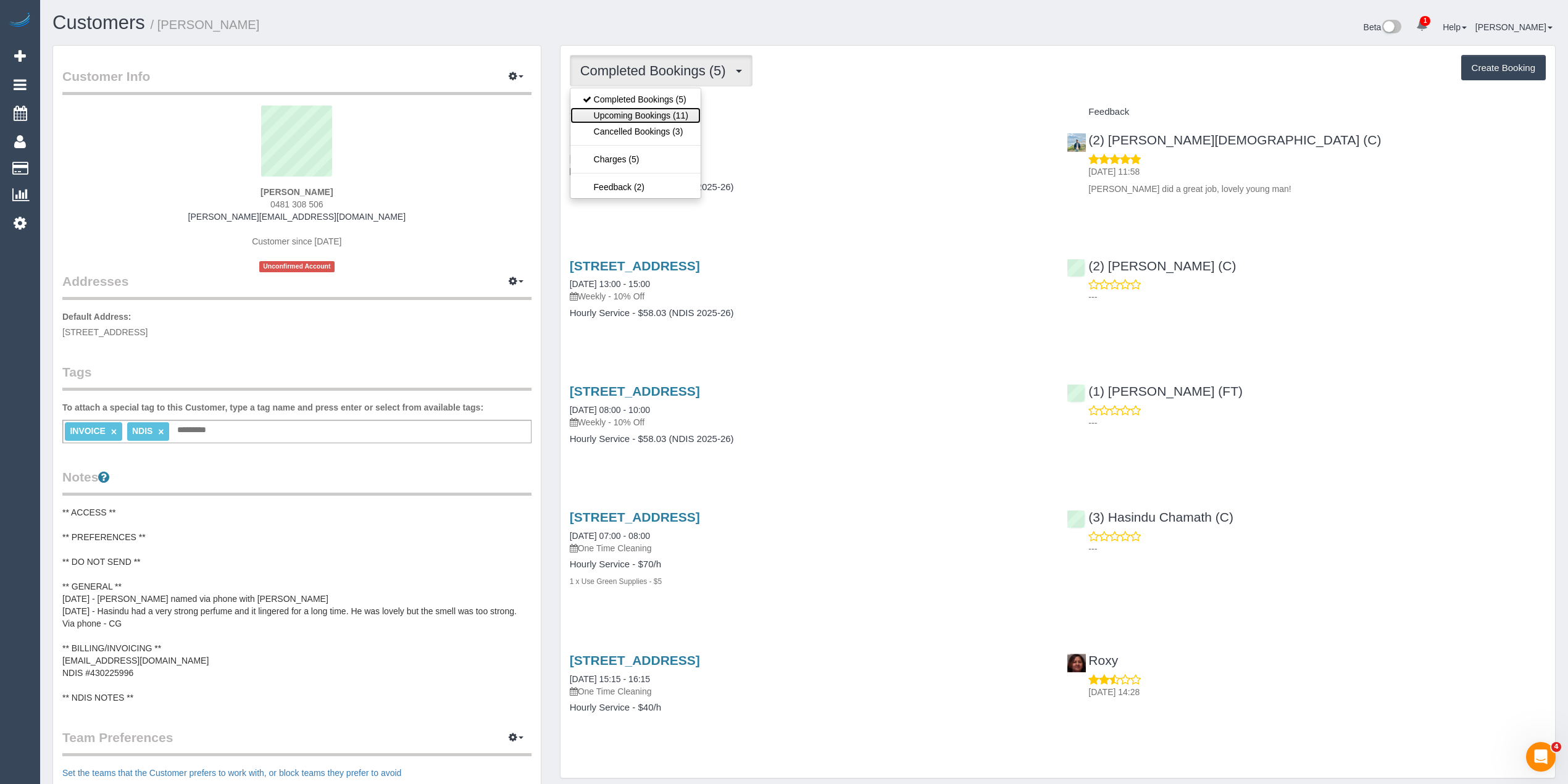
click at [648, 116] on link "Upcoming Bookings (11)" at bounding box center [635, 116] width 130 height 16
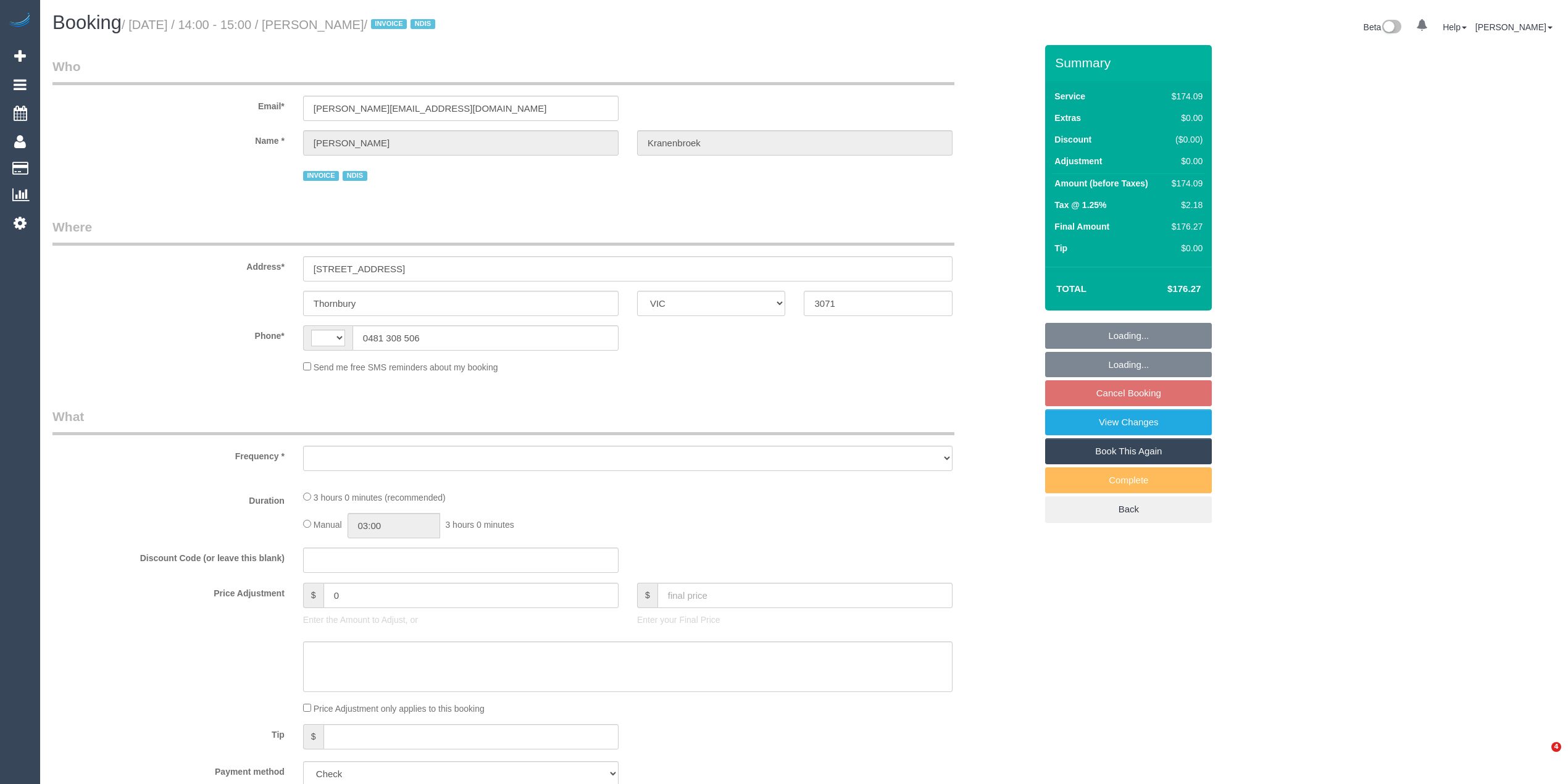
select select "VIC"
select select "string:AU"
select select "object:287"
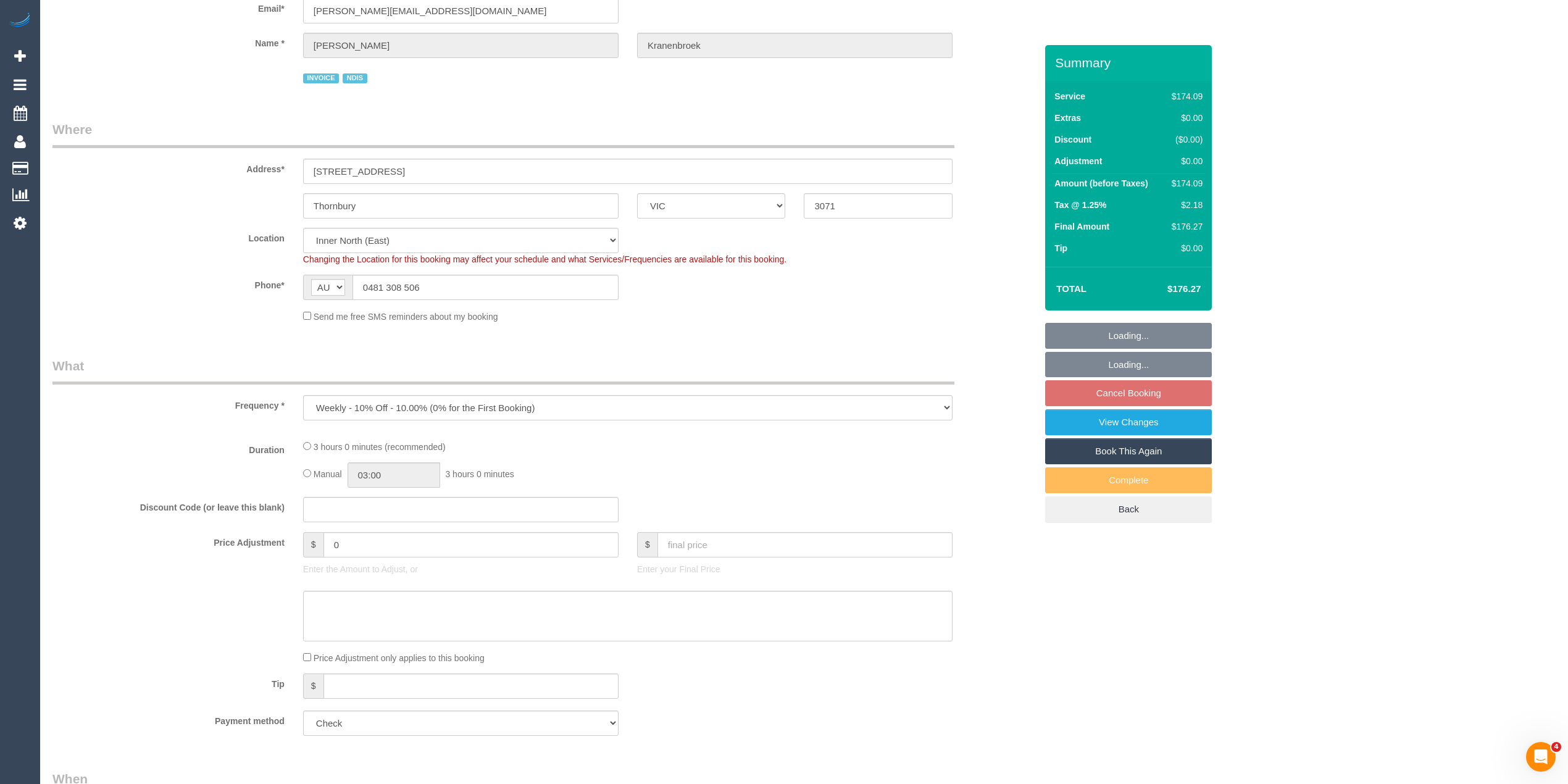
scroll to position [137, 0]
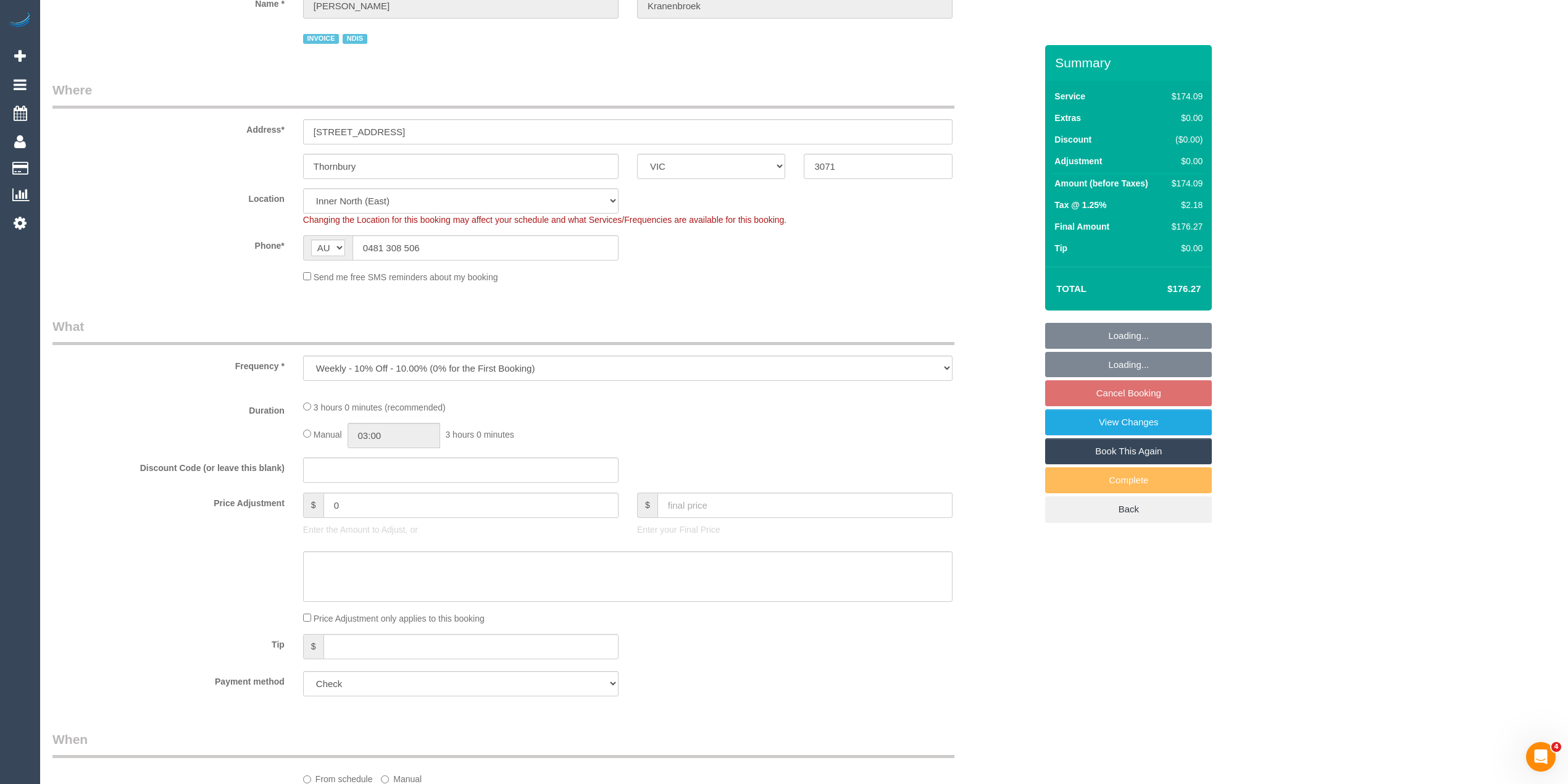
select select "180"
select select "number:29"
select select "number:14"
select select "number:19"
select select "number:23"
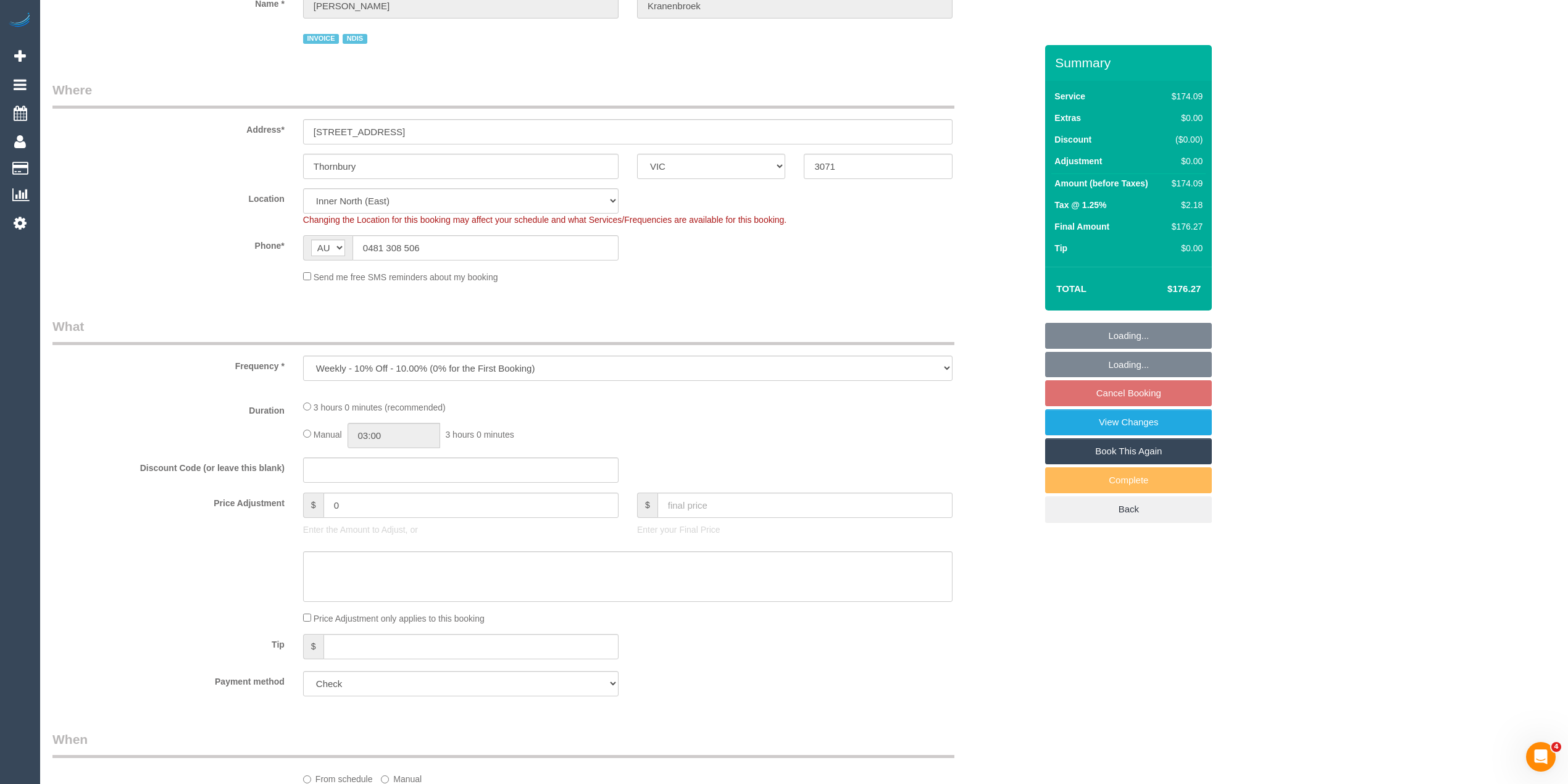
select select "number:34"
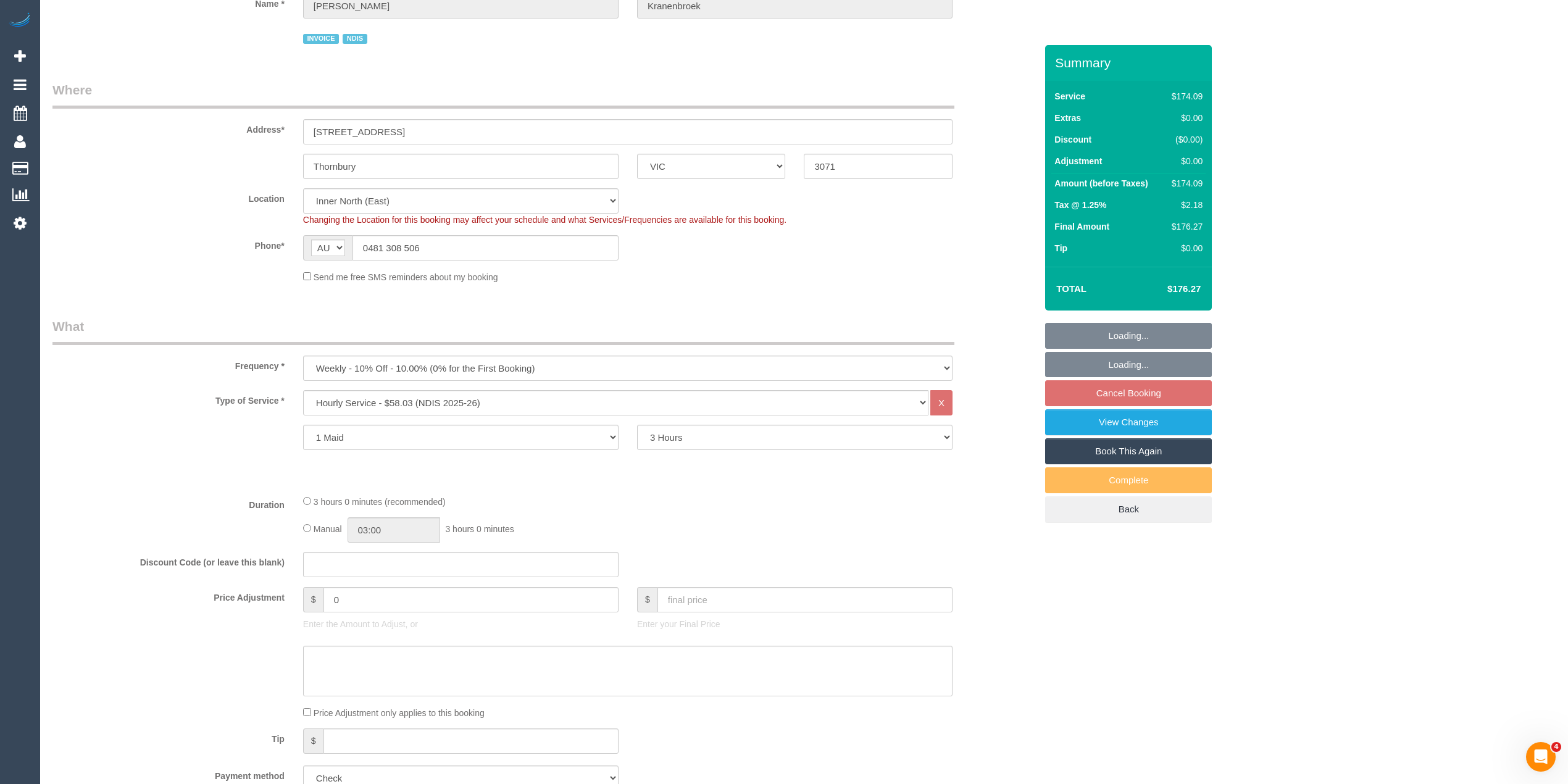
select select "object:1532"
click at [1190, 181] on div "$174.09" at bounding box center [1184, 183] width 36 height 13
copy div "174.09"
